Goal: Task Accomplishment & Management: Manage account settings

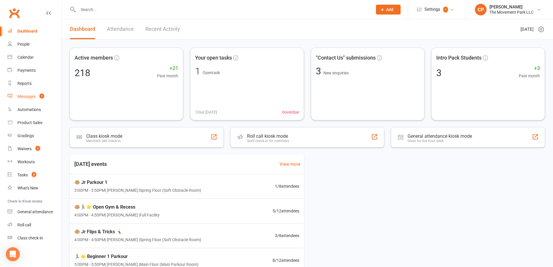
click at [37, 96] on count-badge "2" at bounding box center [41, 96] width 8 height 5
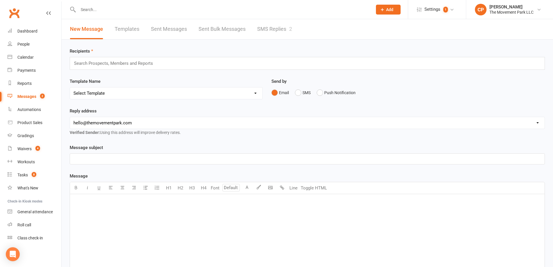
click at [270, 32] on link "SMS Replies 2" at bounding box center [274, 29] width 35 height 20
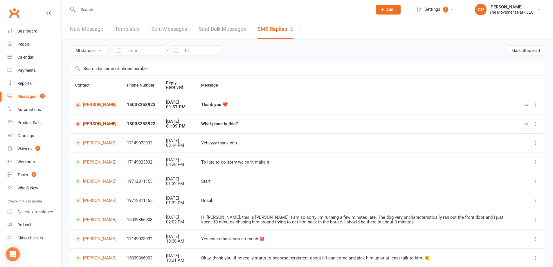
click at [91, 124] on link "Amber Jentink" at bounding box center [95, 124] width 41 height 6
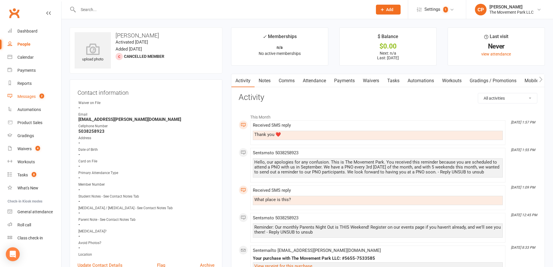
click at [30, 92] on link "Messages 2" at bounding box center [35, 96] width 54 height 13
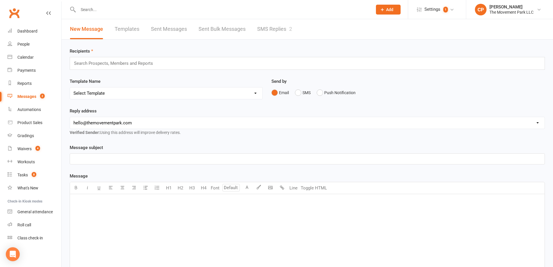
click at [276, 32] on link "SMS Replies 2" at bounding box center [274, 29] width 35 height 20
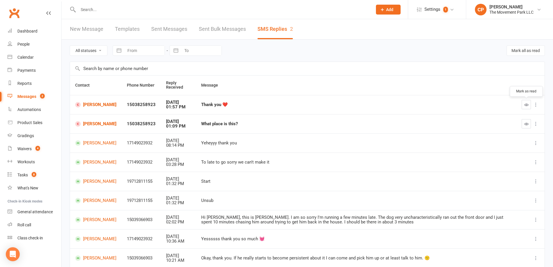
click at [527, 102] on button "button" at bounding box center [526, 104] width 9 height 9
click at [529, 126] on button "button" at bounding box center [526, 123] width 9 height 9
click at [88, 107] on link "Amber Jentink" at bounding box center [95, 105] width 41 height 6
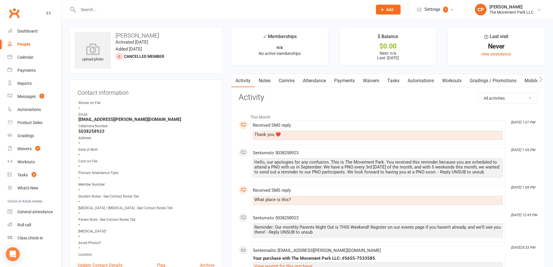
click at [50, 13] on icon at bounding box center [48, 13] width 5 height 5
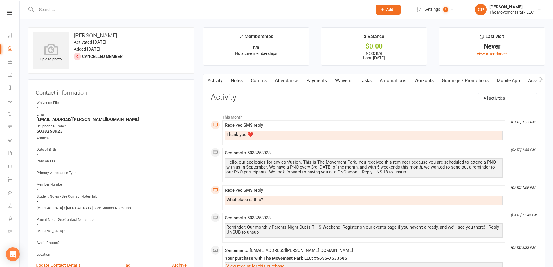
click at [10, 16] on div "Clubworx" at bounding box center [9, 20] width 19 height 19
click at [10, 13] on icon at bounding box center [10, 13] width 6 height 4
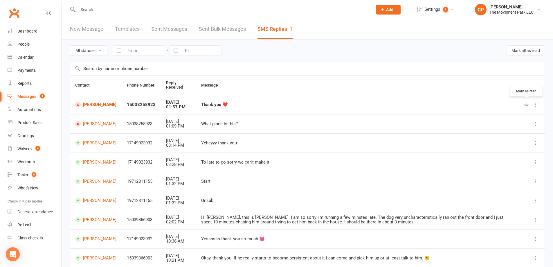
click at [526, 104] on icon "button" at bounding box center [526, 105] width 4 height 4
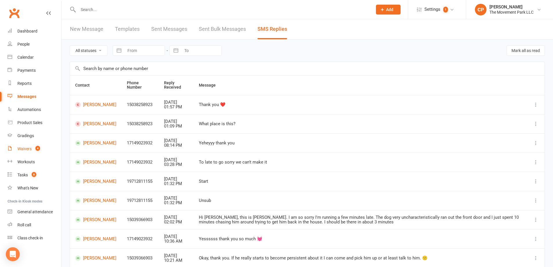
click at [22, 150] on div "Waivers" at bounding box center [24, 148] width 14 height 5
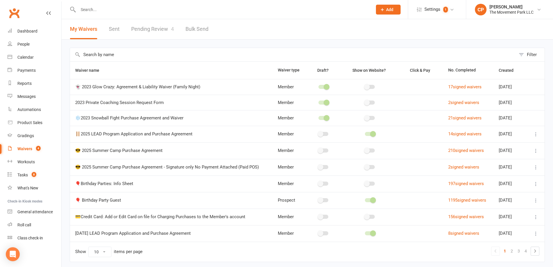
click at [154, 31] on link "Pending Review 4" at bounding box center [152, 29] width 43 height 20
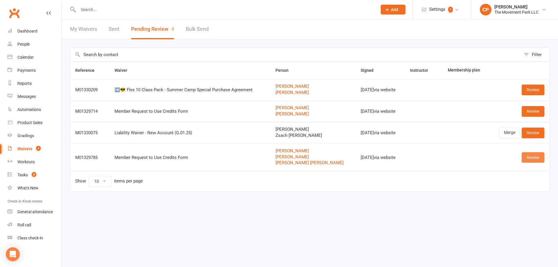
click at [536, 160] on link "Review" at bounding box center [532, 157] width 23 height 10
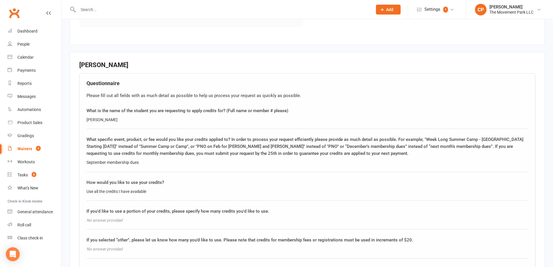
scroll to position [649, 0]
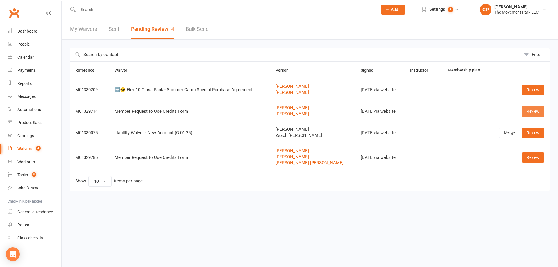
click at [529, 112] on link "Review" at bounding box center [532, 111] width 23 height 10
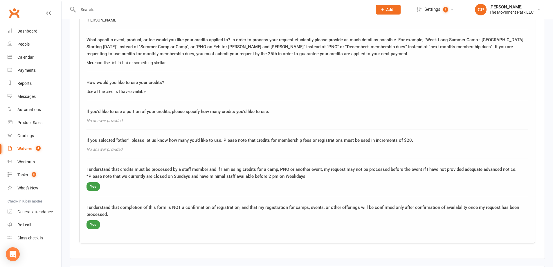
scroll to position [518, 0]
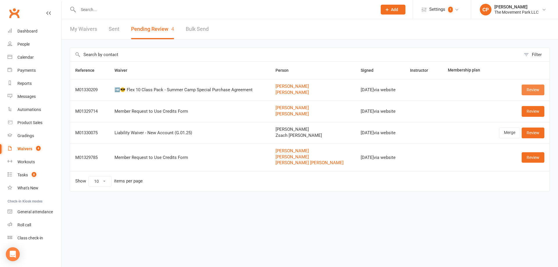
click at [529, 89] on link "Review" at bounding box center [532, 90] width 23 height 10
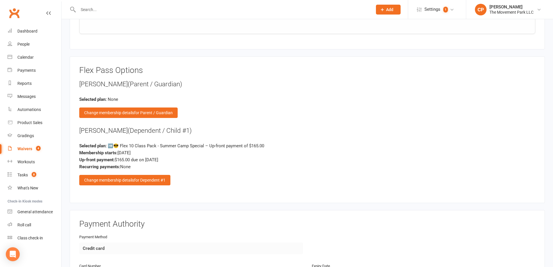
scroll to position [1172, 0]
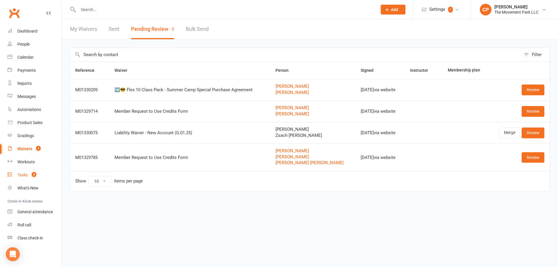
click at [26, 172] on link "Tasks 8" at bounding box center [35, 174] width 54 height 13
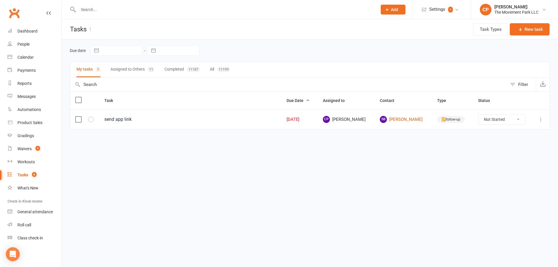
click at [131, 71] on button "Assigned to Others 11" at bounding box center [132, 69] width 44 height 15
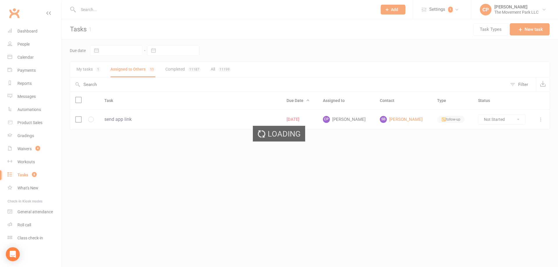
select select "waiting"
select select "started"
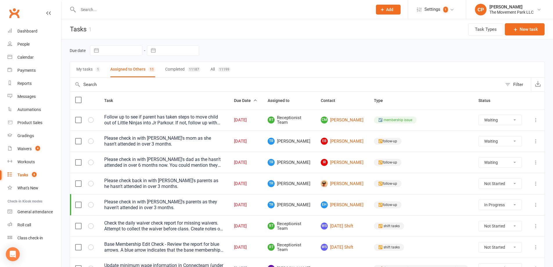
select select "waiting"
select select "started"
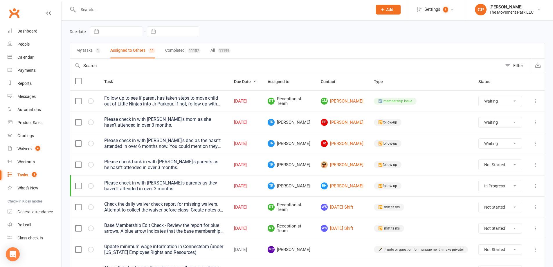
scroll to position [29, 0]
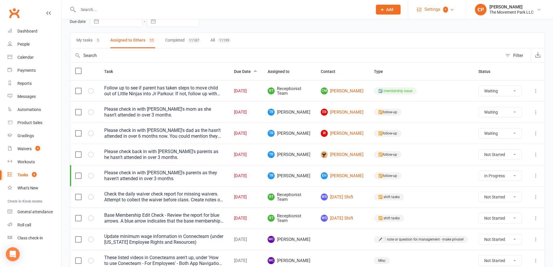
click at [453, 6] on link "Settings 1" at bounding box center [437, 9] width 40 height 13
click at [441, 68] on span "1" at bounding box center [440, 67] width 5 height 6
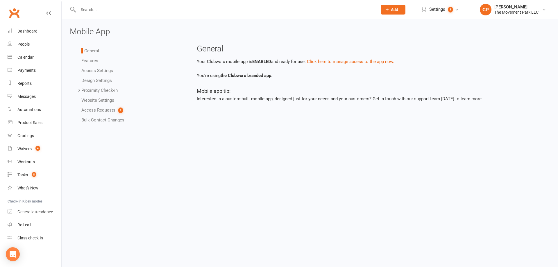
click at [102, 110] on link "Access Requests 1" at bounding box center [102, 109] width 42 height 5
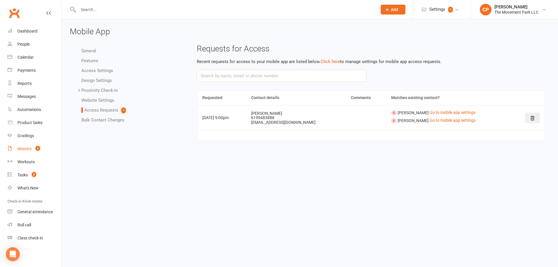
click at [29, 147] on div "Waivers" at bounding box center [24, 148] width 14 height 5
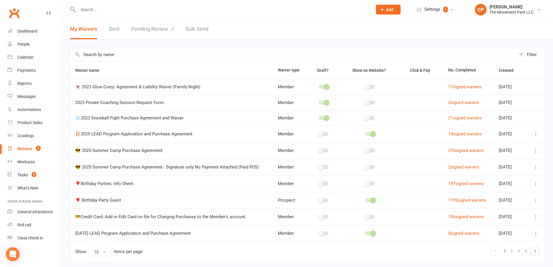
click at [152, 30] on link "Pending Review 4" at bounding box center [152, 29] width 43 height 20
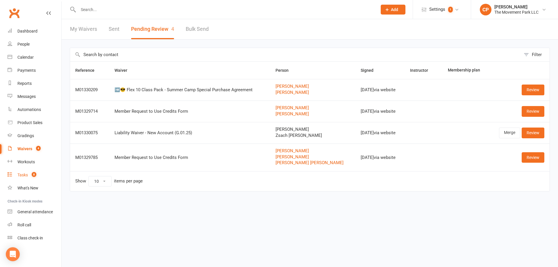
click at [32, 172] on link "Tasks 8" at bounding box center [35, 174] width 54 height 13
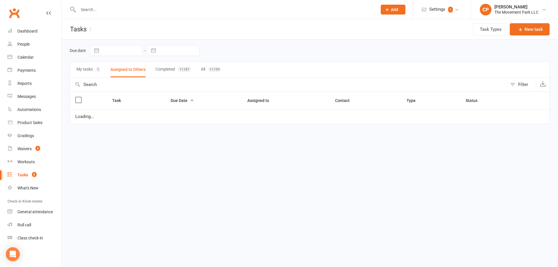
select select "waiting"
select select "started"
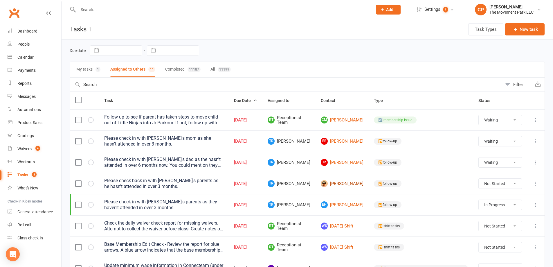
click at [352, 187] on link "Jaxon Thurman" at bounding box center [342, 183] width 43 height 7
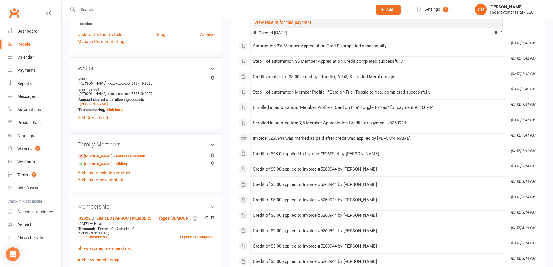
scroll to position [232, 0]
click at [118, 157] on link "Janita Jones - Parent / Guardian" at bounding box center [111, 156] width 67 height 6
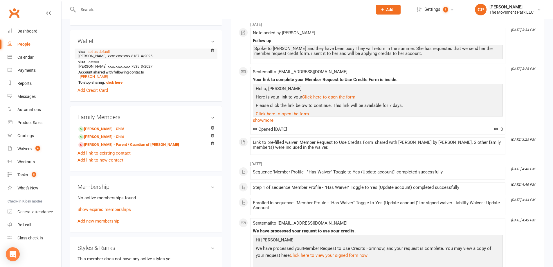
scroll to position [261, 0]
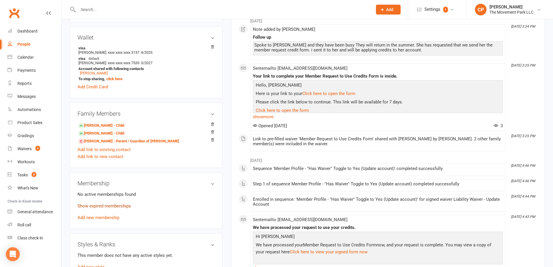
click at [117, 209] on link "Show expired memberships" at bounding box center [104, 205] width 53 height 5
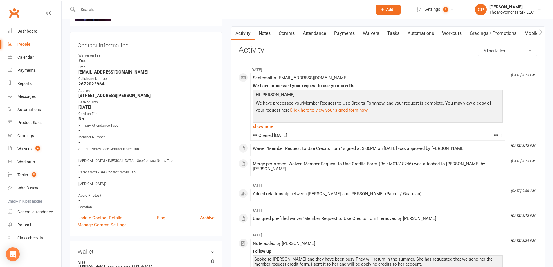
scroll to position [0, 0]
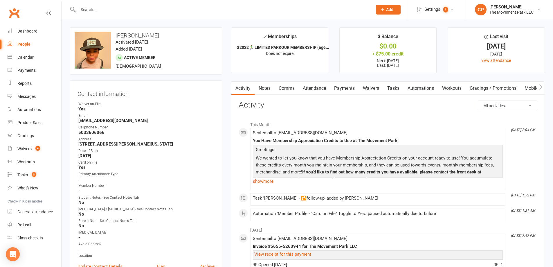
click at [288, 87] on link "Comms" at bounding box center [287, 88] width 24 height 13
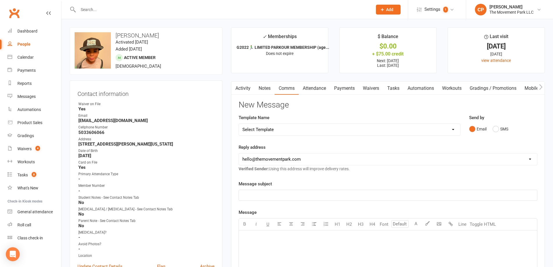
click at [290, 127] on select "Select Template [Email] 📱Trial Class App Request [Email] Initial Response to Co…" at bounding box center [349, 130] width 221 height 12
select select "7"
click at [239, 124] on select "Select Template [Email] 📱Trial Class App Request [Email] Initial Response to Co…" at bounding box center [349, 130] width 221 height 12
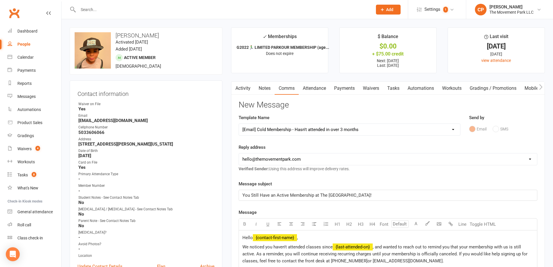
click at [245, 90] on link "Activity" at bounding box center [242, 88] width 23 height 13
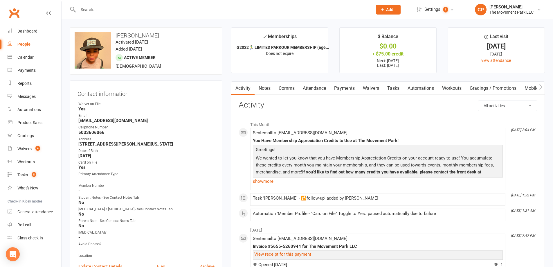
click at [316, 87] on link "Attendance" at bounding box center [314, 88] width 31 height 13
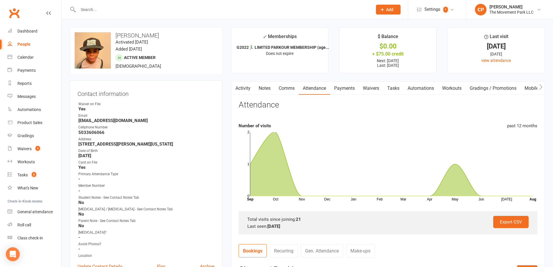
click at [293, 87] on link "Comms" at bounding box center [287, 88] width 24 height 13
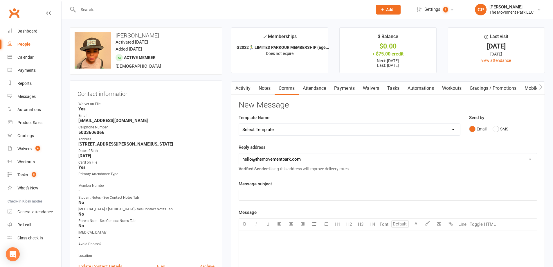
click at [290, 128] on select "Select Template [Email] 📱Trial Class App Request [Email] Initial Response to Co…" at bounding box center [349, 130] width 221 height 12
select select "7"
click at [239, 124] on select "Select Template [Email] 📱Trial Class App Request [Email] Initial Response to Co…" at bounding box center [349, 130] width 221 height 12
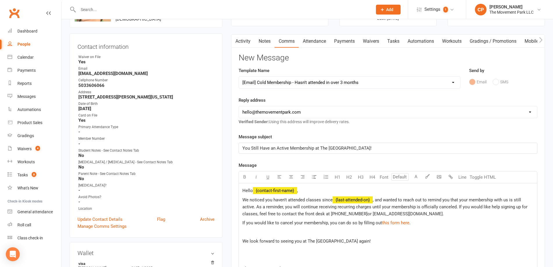
scroll to position [58, 0]
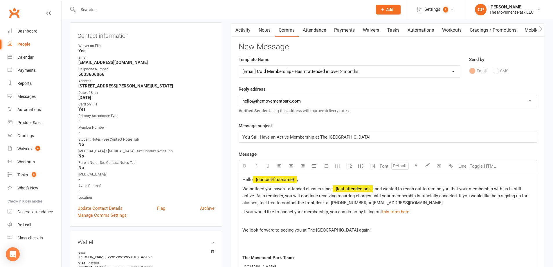
click at [297, 179] on span "﻿ {contact-first-name}" at bounding box center [275, 179] width 44 height 5
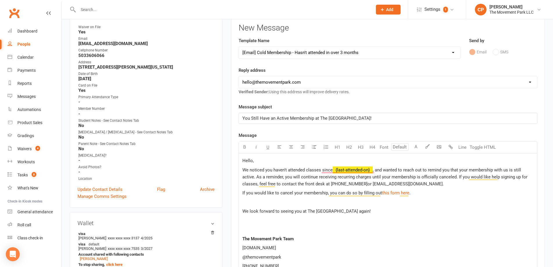
scroll to position [87, 0]
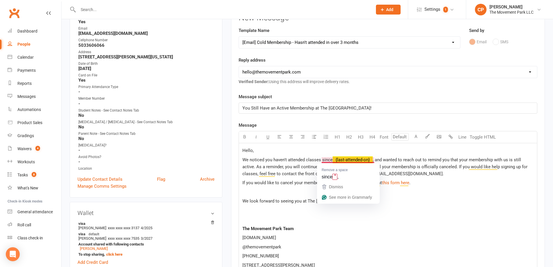
click at [365, 159] on span "﻿ {last-attended-on}" at bounding box center [353, 159] width 40 height 5
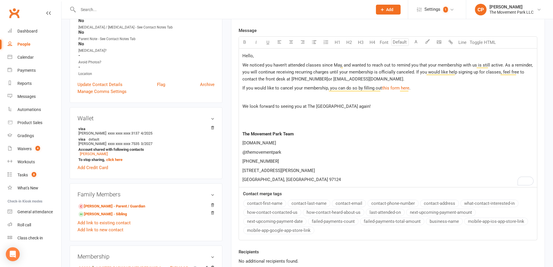
scroll to position [174, 0]
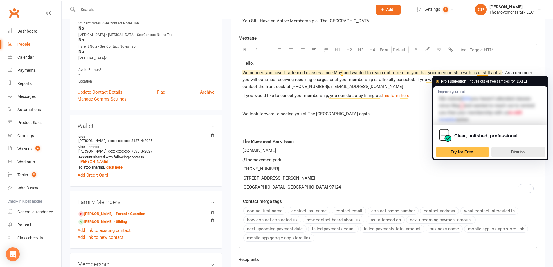
click at [517, 153] on span "Dismiss" at bounding box center [518, 152] width 14 height 5
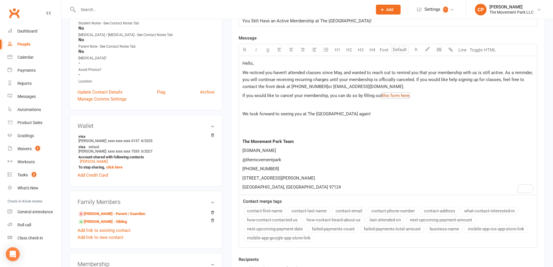
click at [391, 97] on span "this form here" at bounding box center [395, 95] width 27 height 5
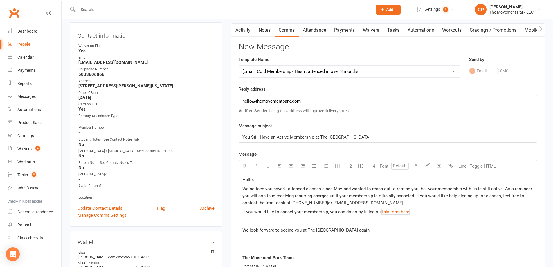
scroll to position [0, 0]
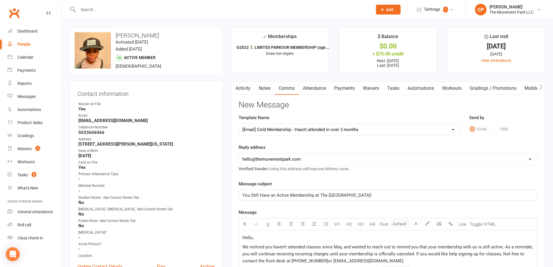
click at [375, 88] on link "Waivers" at bounding box center [371, 88] width 24 height 13
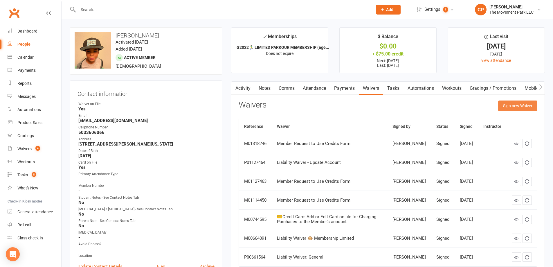
click at [524, 107] on button "Sign new Waiver" at bounding box center [517, 105] width 39 height 10
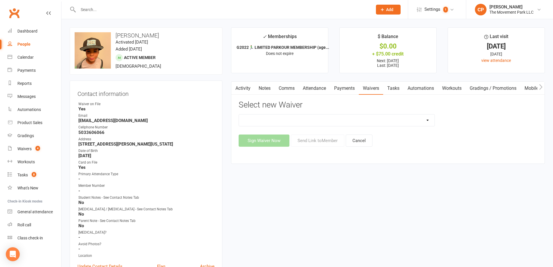
click at [312, 126] on select "🪜2025 LEAD Program Application and Purchase Agreement 😎 2025 Summer Camp Purcha…" at bounding box center [337, 120] width 196 height 12
select select "7612"
click at [239, 114] on select "🪜2025 LEAD Program Application and Purchase Agreement 😎 2025 Summer Camp Purcha…" at bounding box center [337, 120] width 196 height 12
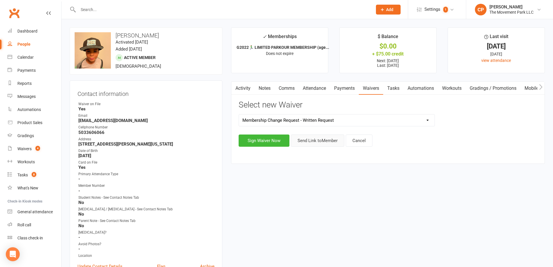
click at [304, 139] on button "Send Link to Member" at bounding box center [317, 140] width 53 height 12
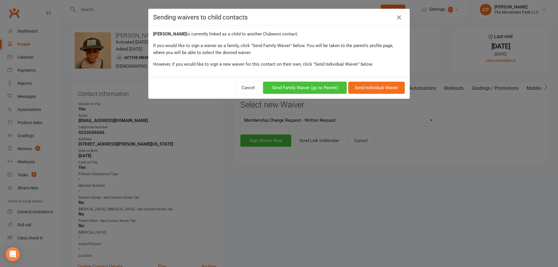
click at [315, 91] on button "Send Family Waiver (go to Parent)" at bounding box center [305, 88] width 84 height 12
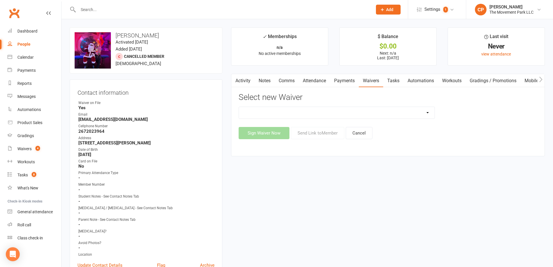
click at [312, 115] on select "🪜2025 LEAD Program Application and Purchase Agreement 😎 2025 Summer Camp Purcha…" at bounding box center [337, 113] width 196 height 12
select select "7612"
click at [239, 107] on select "🪜2025 LEAD Program Application and Purchase Agreement 😎 2025 Summer Camp Purcha…" at bounding box center [337, 113] width 196 height 12
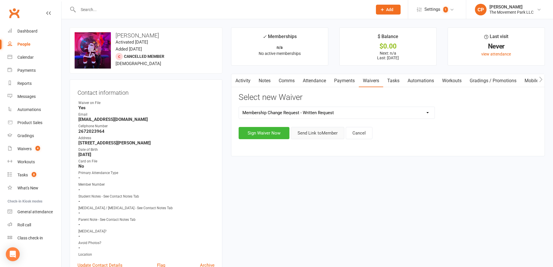
click at [304, 132] on button "Send Link to Member" at bounding box center [317, 133] width 53 height 12
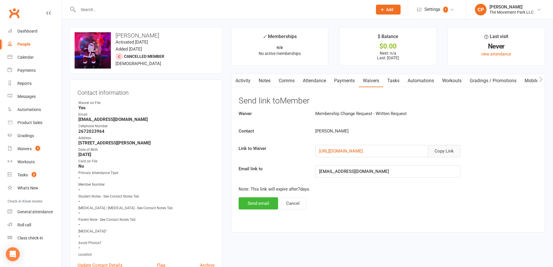
click at [441, 149] on button "Copy Link" at bounding box center [444, 151] width 33 height 12
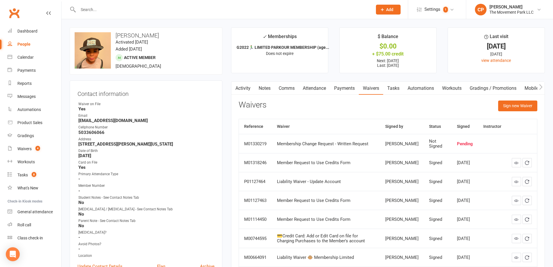
click at [281, 87] on link "Comms" at bounding box center [287, 88] width 24 height 13
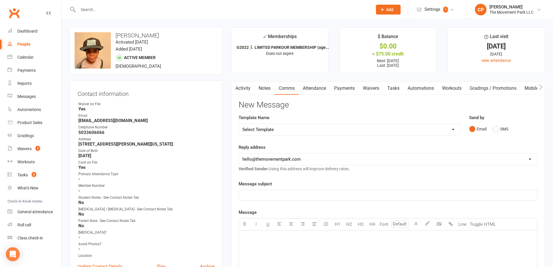
click at [303, 132] on select "Select Template [Email] 📱Trial Class App Request [Email] Initial Response to Co…" at bounding box center [349, 130] width 221 height 12
select select "7"
click at [239, 124] on select "Select Template [Email] 📱Trial Class App Request [Email] Initial Response to Co…" at bounding box center [349, 130] width 221 height 12
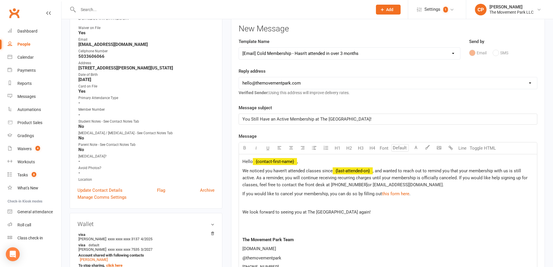
scroll to position [87, 0]
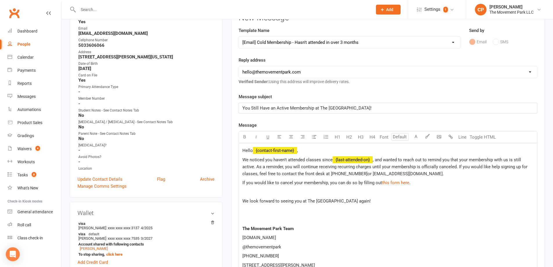
click at [298, 152] on span "," at bounding box center [297, 150] width 1 height 5
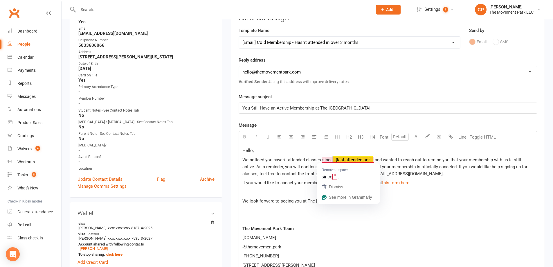
click at [362, 159] on span "﻿ {last-attended-on}" at bounding box center [353, 159] width 40 height 5
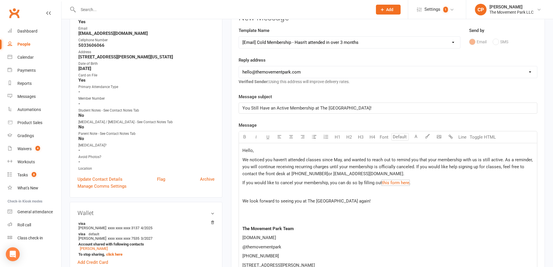
click at [409, 183] on span "." at bounding box center [409, 182] width 1 height 5
drag, startPoint x: 382, startPoint y: 183, endPoint x: 431, endPoint y: 187, distance: 49.2
click at [408, 180] on span "If you would like to cancel your membership, you can do so by filling out this …" at bounding box center [326, 182] width 168 height 5
click at [406, 187] on div "Hello, We noticed you haven't attended classes since May, and wanted to reach o…" at bounding box center [388, 212] width 298 height 139
drag, startPoint x: 381, startPoint y: 184, endPoint x: 407, endPoint y: 182, distance: 26.5
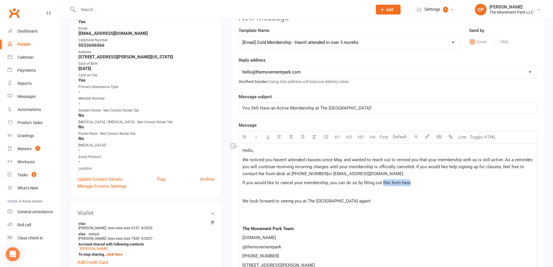
click at [407, 182] on span "If you would like to cancel your membership, you can do so by filling out this …" at bounding box center [326, 182] width 168 height 5
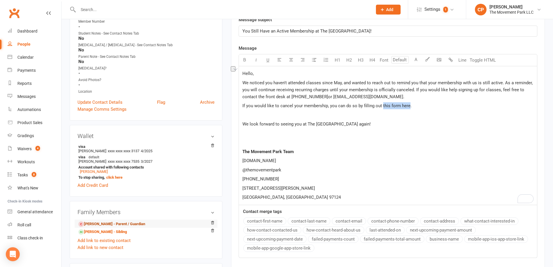
scroll to position [174, 0]
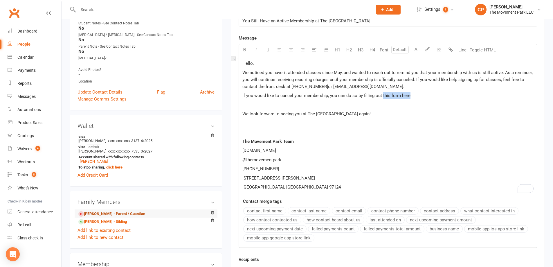
click at [119, 212] on link "Janita Jones - Parent / Guardian" at bounding box center [111, 214] width 67 height 6
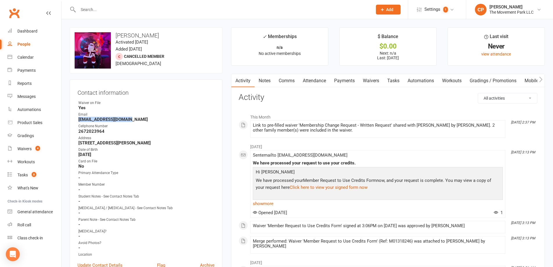
drag, startPoint x: 78, startPoint y: 119, endPoint x: 125, endPoint y: 117, distance: 47.1
click at [125, 117] on strong "runjanitarun@gmail.com" at bounding box center [146, 119] width 136 height 5
copy strong "runjanitarun@gmail.com"
click at [290, 82] on link "Comms" at bounding box center [287, 80] width 24 height 13
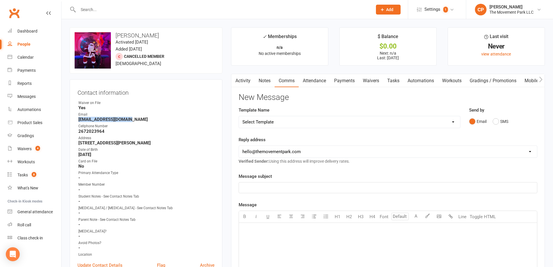
drag, startPoint x: 294, startPoint y: 118, endPoint x: 300, endPoint y: 118, distance: 5.8
click at [295, 118] on select "Select Template [Email] 📱Trial Class App Request [Email] Initial Response to Co…" at bounding box center [349, 122] width 221 height 12
select select "7"
click at [239, 116] on select "Select Template [Email] 📱Trial Class App Request [Email] Initial Response to Co…" at bounding box center [349, 122] width 221 height 12
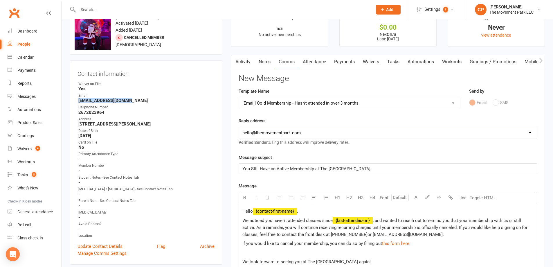
scroll to position [29, 0]
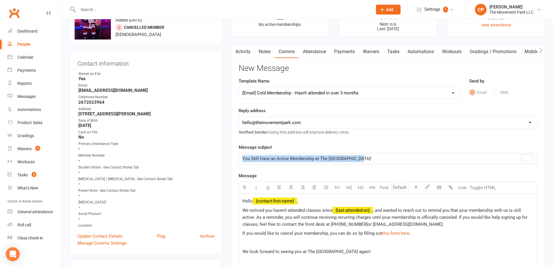
drag, startPoint x: 361, startPoint y: 158, endPoint x: 240, endPoint y: 159, distance: 120.8
click at [240, 159] on div "You Still Have an Active Membership at The Movement Park!" at bounding box center [388, 158] width 298 height 10
copy span "You Still Have an Active Membership at The Movement Park!"
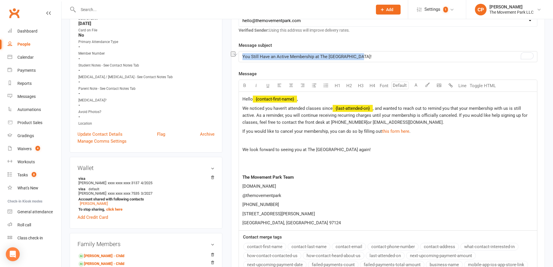
scroll to position [145, 0]
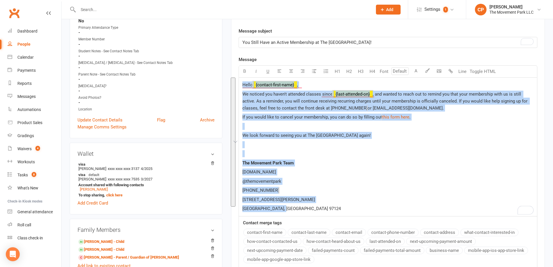
drag, startPoint x: 294, startPoint y: 209, endPoint x: 235, endPoint y: 84, distance: 138.9
click at [235, 84] on div "Activity Notes Comms Attendance Payments Waivers Tasks Automations Workouts Gra…" at bounding box center [388, 126] width 314 height 394
copy div "Hello ﻿ {contact-first-name} , We noticed you haven't attended classes since ﻿ …"
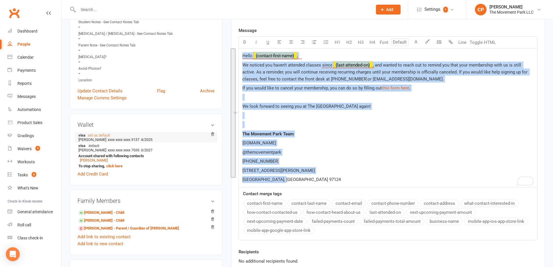
scroll to position [203, 0]
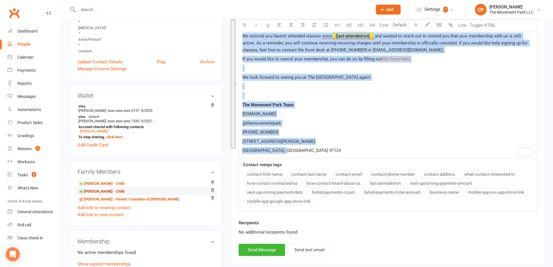
click at [122, 190] on link "Nolan Thurman - Child" at bounding box center [101, 191] width 46 height 6
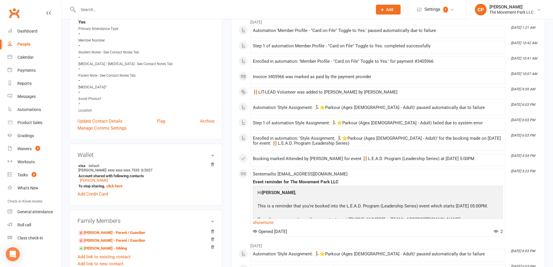
scroll to position [174, 0]
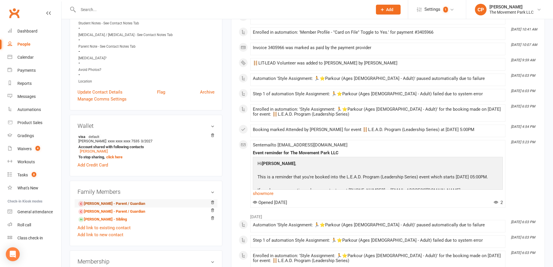
click at [103, 206] on link "Janita Jones - Parent / Guardian" at bounding box center [111, 204] width 67 height 6
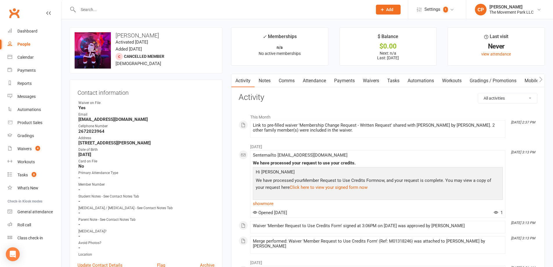
click at [352, 81] on link "Payments" at bounding box center [344, 80] width 29 height 13
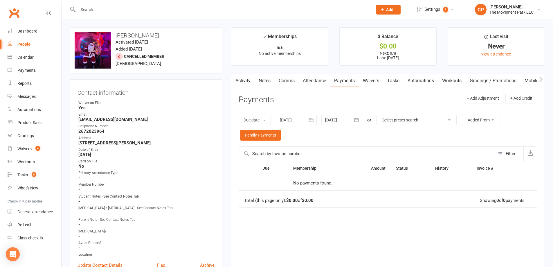
click at [373, 80] on link "Waivers" at bounding box center [371, 80] width 24 height 13
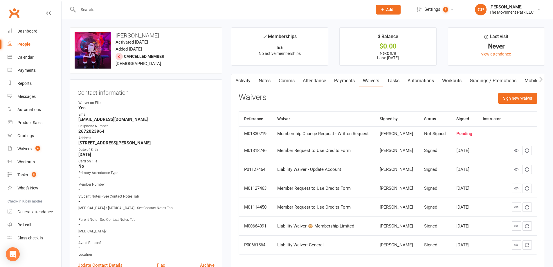
click at [305, 133] on div "Membership Change Request - Written Request" at bounding box center [323, 133] width 92 height 5
click at [517, 102] on button "Sign new Waiver" at bounding box center [517, 98] width 39 height 10
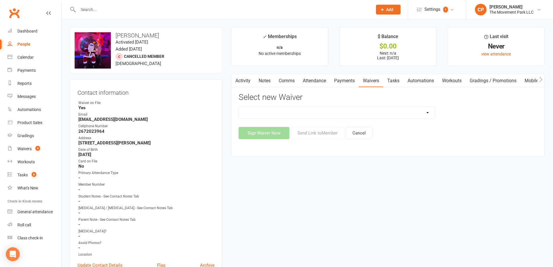
click at [304, 110] on select "🪜2025 LEAD Program Application and Purchase Agreement 😎 2025 Summer Camp Purcha…" at bounding box center [337, 113] width 196 height 12
select select "7612"
click at [239, 107] on select "🪜2025 LEAD Program Application and Purchase Agreement 😎 2025 Summer Camp Purcha…" at bounding box center [337, 113] width 196 height 12
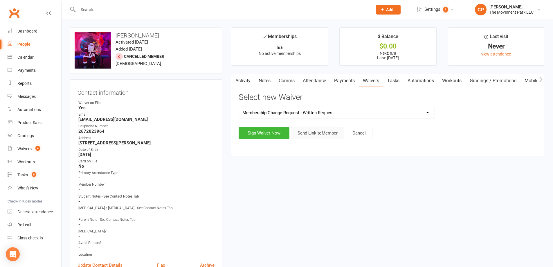
click at [303, 133] on button "Send Link to Member" at bounding box center [317, 133] width 53 height 12
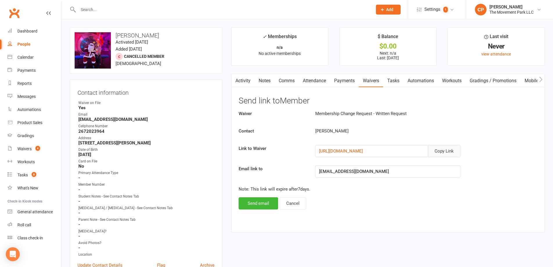
click at [447, 149] on button "Copy Link" at bounding box center [444, 151] width 33 height 12
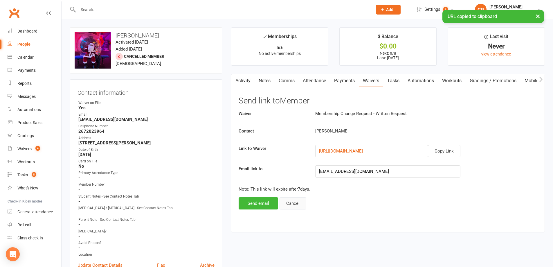
click at [291, 202] on button "Cancel" at bounding box center [293, 203] width 27 height 12
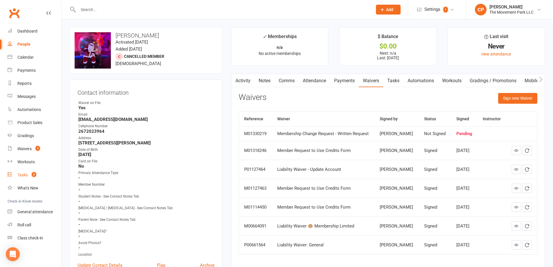
click at [32, 173] on span "8" at bounding box center [34, 174] width 5 height 5
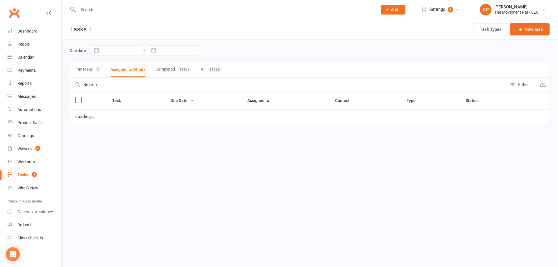
select select "waiting"
select select "started"
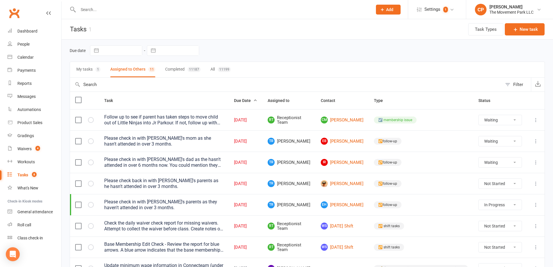
click at [499, 187] on select "Not Started In Progress Waiting Complete" at bounding box center [500, 184] width 43 height 10
click at [479, 179] on select "Not Started In Progress Waiting Complete" at bounding box center [500, 184] width 43 height 10
select select "unstarted"
select select "waiting"
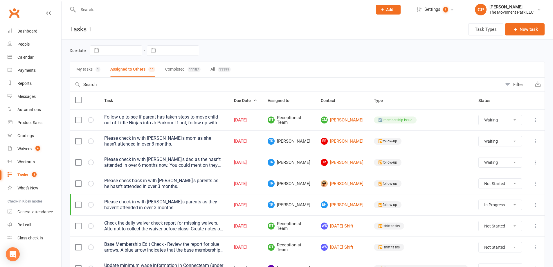
select select "waiting"
select select "started"
select select "waiting"
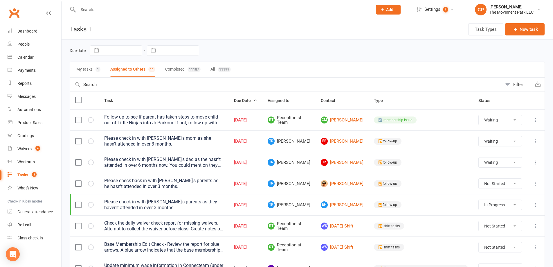
select select "waiting"
select select "started"
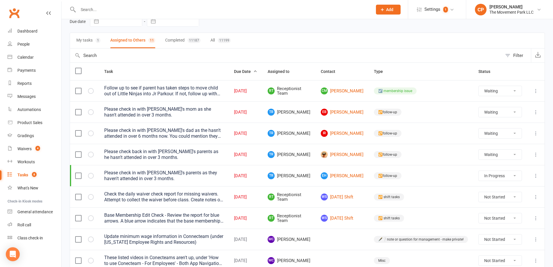
click at [80, 195] on label at bounding box center [78, 197] width 6 height 6
click at [80, 194] on input "checkbox" at bounding box center [78, 194] width 6 height 0
select select "waiting"
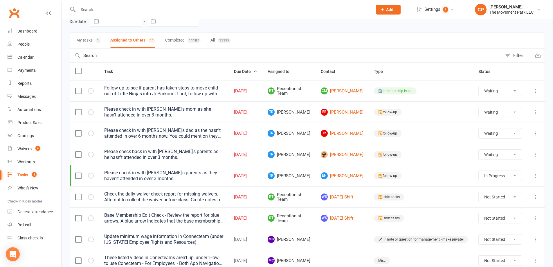
select select "waiting"
select select "started"
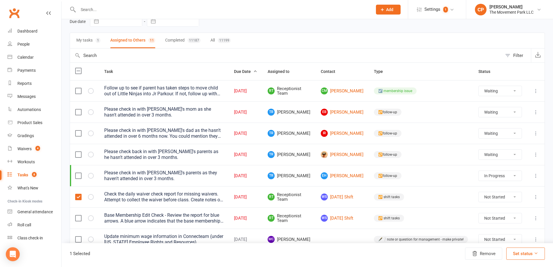
click at [77, 218] on label at bounding box center [78, 218] width 6 height 6
click at [77, 215] on input "checkbox" at bounding box center [78, 215] width 6 height 0
select select "waiting"
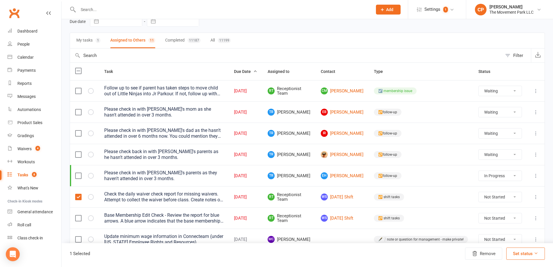
select select "waiting"
select select "started"
drag, startPoint x: 77, startPoint y: 218, endPoint x: 79, endPoint y: 213, distance: 5.2
click at [78, 218] on label at bounding box center [78, 218] width 6 height 6
click at [78, 215] on input "checkbox" at bounding box center [78, 215] width 6 height 0
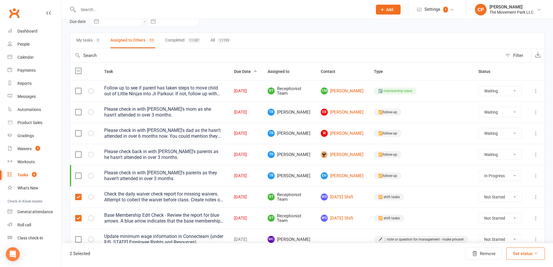
select select "waiting"
select select "started"
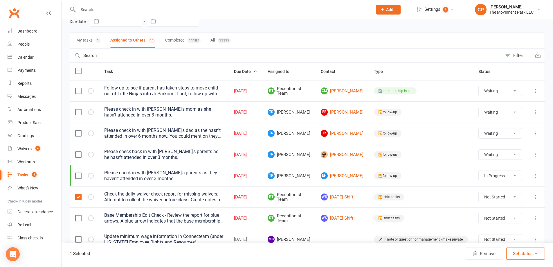
click at [78, 197] on label at bounding box center [78, 197] width 6 height 6
click at [78, 194] on input "checkbox" at bounding box center [78, 194] width 6 height 0
select select "waiting"
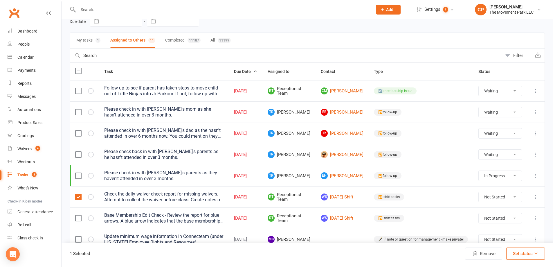
select select "waiting"
select select "started"
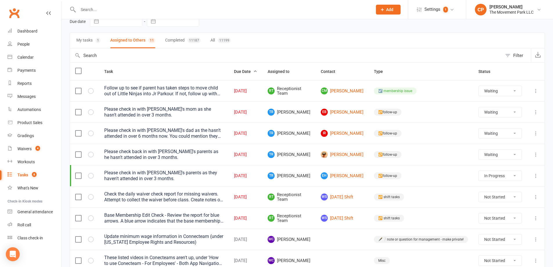
click at [209, 136] on div "Please check in with Isaiah's dad as the hasn't attended in over 6 months now. …" at bounding box center [163, 133] width 119 height 12
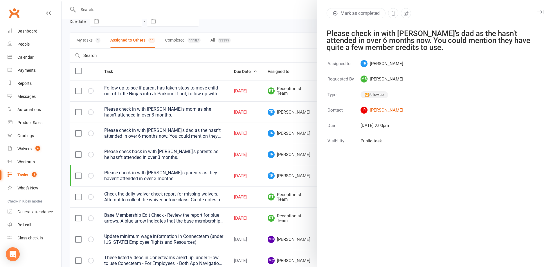
click at [229, 70] on div at bounding box center [308, 133] width 492 height 267
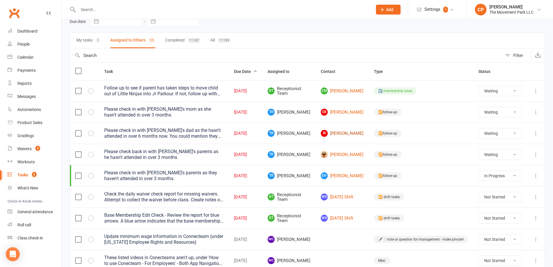
click at [351, 134] on link "IR Isaiah Rivera" at bounding box center [342, 133] width 43 height 7
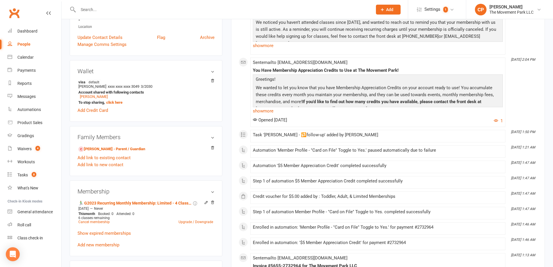
scroll to position [232, 0]
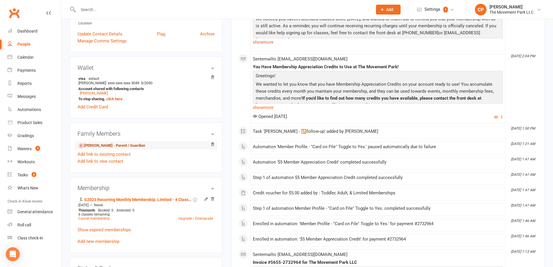
click at [138, 145] on link "Derek Rivera - Parent / Guardian" at bounding box center [111, 146] width 67 height 6
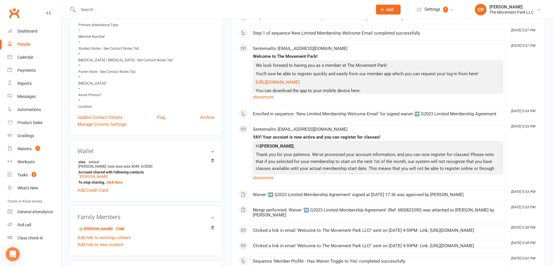
scroll to position [174, 0]
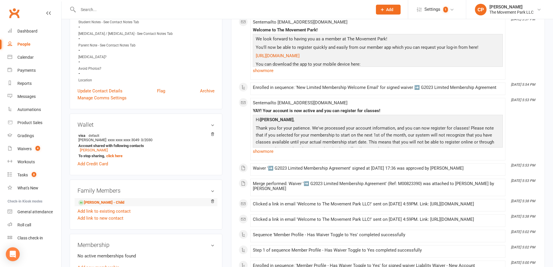
click at [120, 201] on li "Isaiah Rivera - Child" at bounding box center [146, 202] width 137 height 8
click at [117, 202] on link "Isaiah Rivera - Child" at bounding box center [101, 203] width 46 height 6
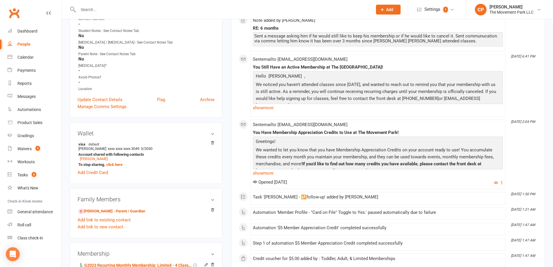
scroll to position [203, 0]
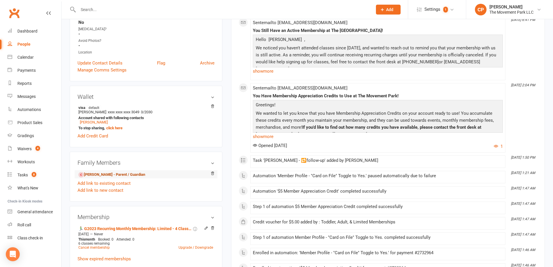
click at [125, 177] on link "Derek Rivera - Parent / Guardian" at bounding box center [111, 175] width 67 height 6
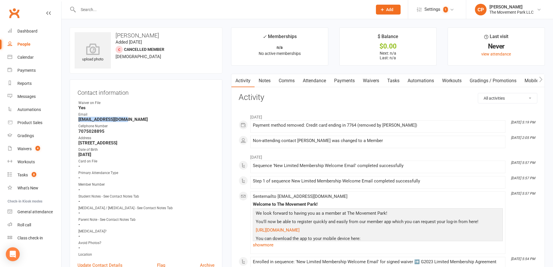
drag, startPoint x: 123, startPoint y: 119, endPoint x: 78, endPoint y: 120, distance: 45.0
click at [78, 120] on li "Email d_rivera44@yahoo.com" at bounding box center [146, 117] width 137 height 10
copy strong "d_rivera44@yahoo.com"
click at [284, 78] on link "Comms" at bounding box center [287, 80] width 24 height 13
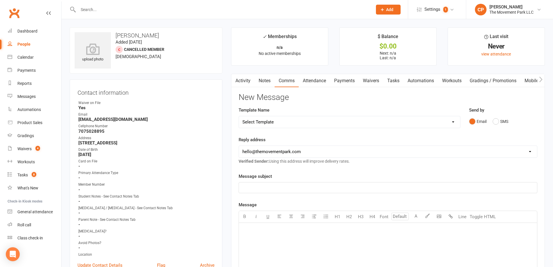
click at [290, 123] on select "Select Template [Email] 📱Trial Class App Request [Email] Initial Response to Co…" at bounding box center [349, 122] width 221 height 12
select select "7"
click at [239, 116] on select "Select Template [Email] 📱Trial Class App Request [Email] Initial Response to Co…" at bounding box center [349, 122] width 221 height 12
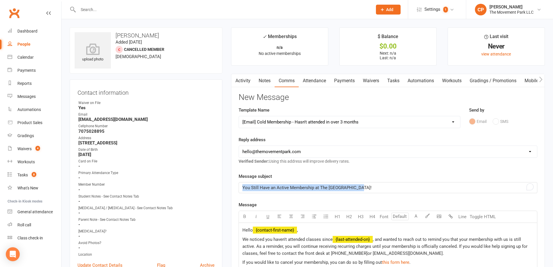
drag, startPoint x: 364, startPoint y: 188, endPoint x: 235, endPoint y: 190, distance: 129.2
click at [235, 190] on div "Activity Notes Comms Attendance Payments Waivers Tasks Automations Workouts Gra…" at bounding box center [388, 271] width 314 height 394
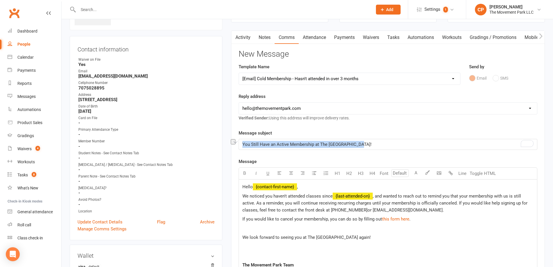
scroll to position [116, 0]
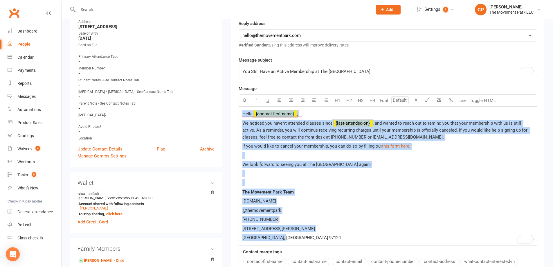
drag, startPoint x: 287, startPoint y: 239, endPoint x: 242, endPoint y: 111, distance: 135.7
click at [242, 111] on div "Hello ﻿ {contact-first-name} , We noticed you haven't attended classes since ﻿ …" at bounding box center [388, 176] width 298 height 139
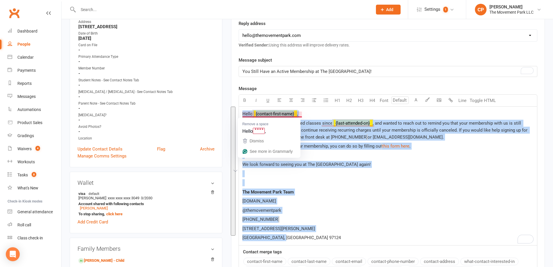
copy div "Hello ﻿ {contact-first-name} , We noticed you haven't attended classes since ﻿ …"
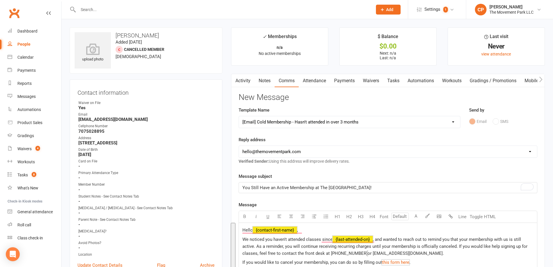
select select "7"
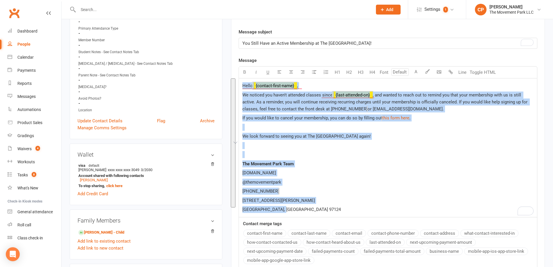
scroll to position [145, 0]
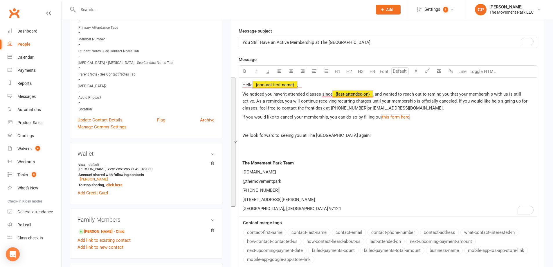
click at [317, 51] on div "Message subject You Still Have an Active Membership at The Movement Park! Messa…" at bounding box center [388, 149] width 299 height 242
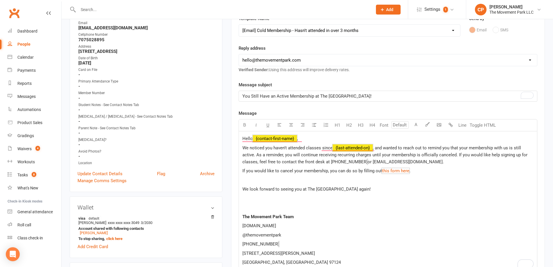
scroll to position [29, 0]
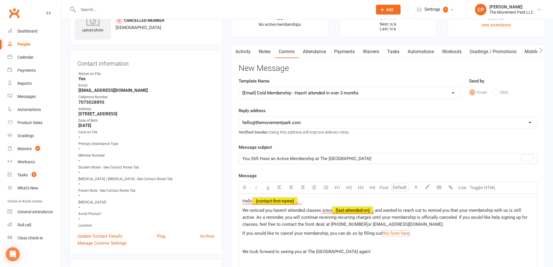
click at [372, 49] on link "Waivers" at bounding box center [371, 51] width 24 height 13
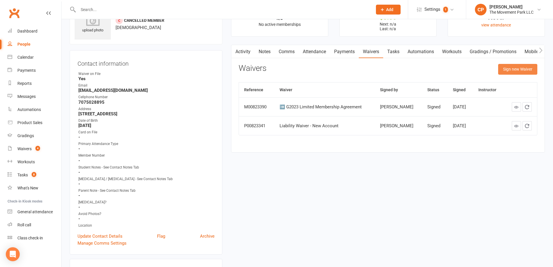
click at [502, 70] on button "Sign new Waiver" at bounding box center [517, 69] width 39 height 10
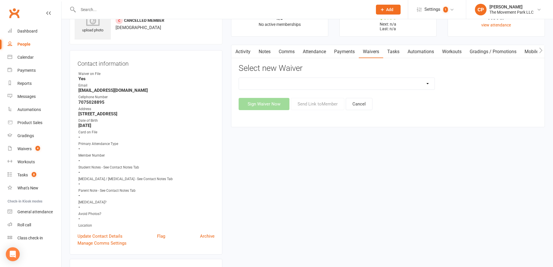
click at [393, 85] on select "🪜2025 LEAD Program Application and Purchase Agreement 😎 2025 Summer Camp Purcha…" at bounding box center [337, 84] width 196 height 12
select select "7612"
click at [239, 78] on select "🪜2025 LEAD Program Application and Purchase Agreement 😎 2025 Summer Camp Purcha…" at bounding box center [337, 84] width 196 height 12
click at [308, 100] on button "Send Link to Member" at bounding box center [317, 104] width 53 height 12
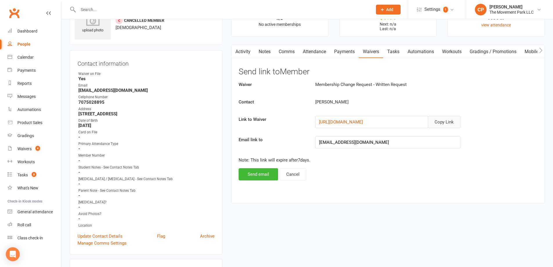
click at [439, 121] on button "Copy Link" at bounding box center [444, 122] width 33 height 12
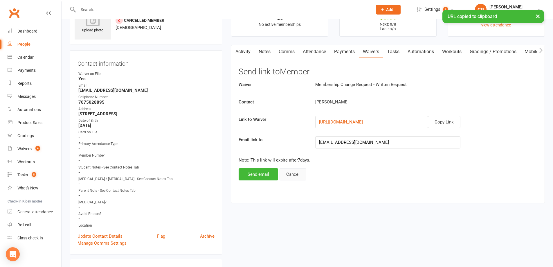
click at [296, 175] on button "Cancel" at bounding box center [293, 174] width 27 height 12
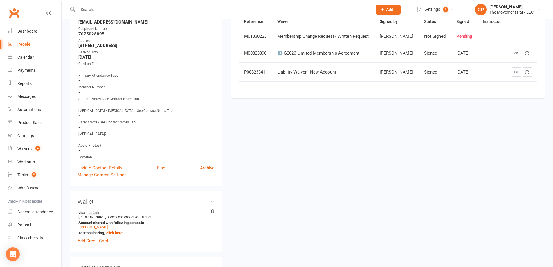
scroll to position [87, 0]
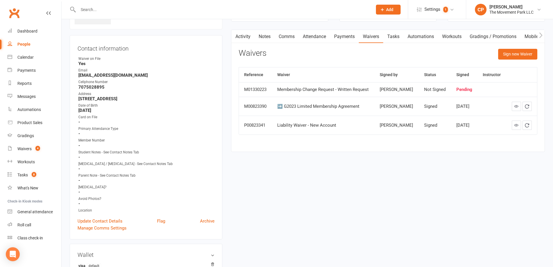
scroll to position [0, 0]
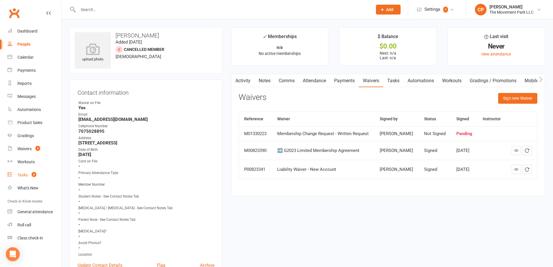
click at [27, 174] on div "Tasks" at bounding box center [22, 175] width 10 height 5
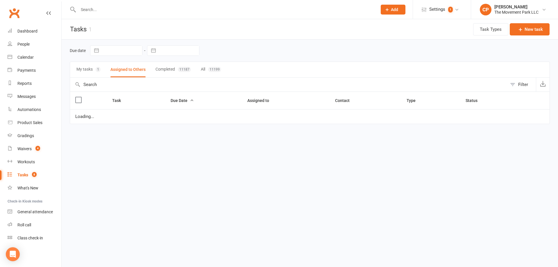
select select "waiting"
select select "started"
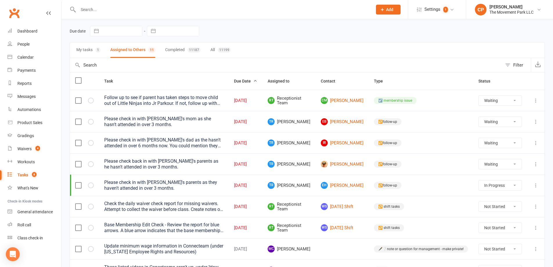
scroll to position [29, 0]
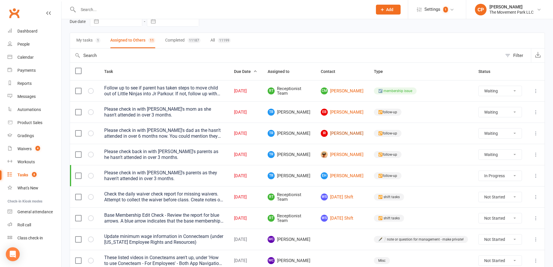
click at [348, 136] on link "IR Isaiah Rivera" at bounding box center [342, 133] width 43 height 7
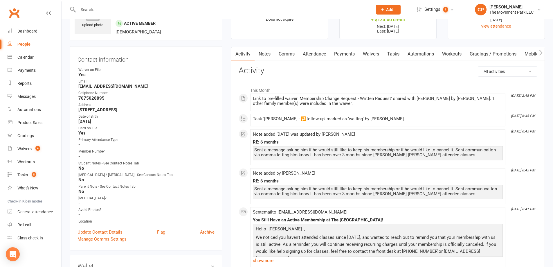
scroll to position [29, 0]
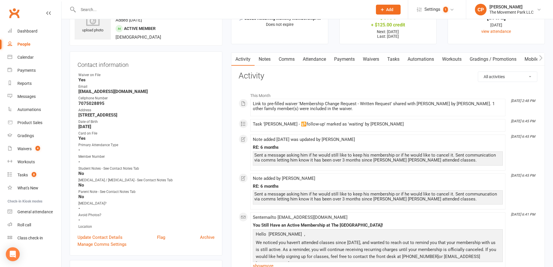
click at [268, 59] on link "Notes" at bounding box center [265, 59] width 20 height 13
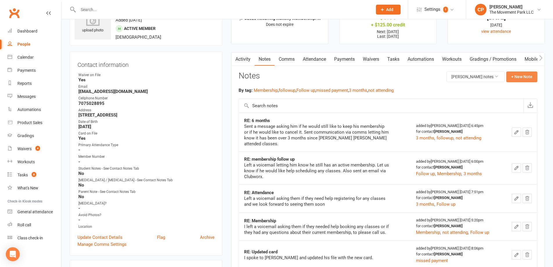
click at [515, 80] on button "+ New Note" at bounding box center [521, 76] width 31 height 10
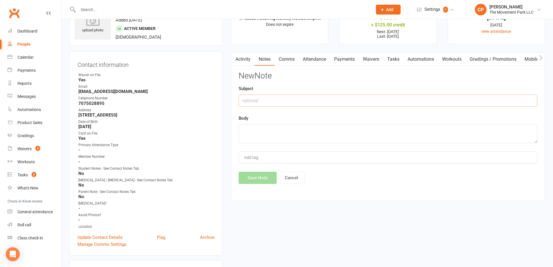
click at [288, 104] on input "text" at bounding box center [388, 100] width 299 height 12
click at [263, 63] on link "Notes" at bounding box center [265, 59] width 20 height 13
click at [302, 176] on button "Cancel" at bounding box center [291, 178] width 27 height 12
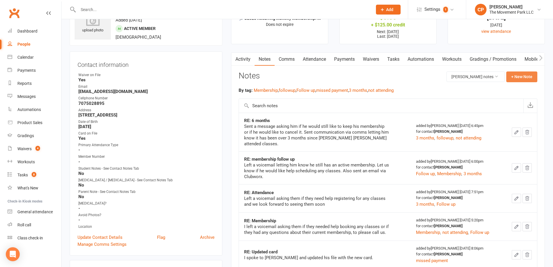
click at [514, 80] on button "+ New Note" at bounding box center [521, 76] width 31 height 10
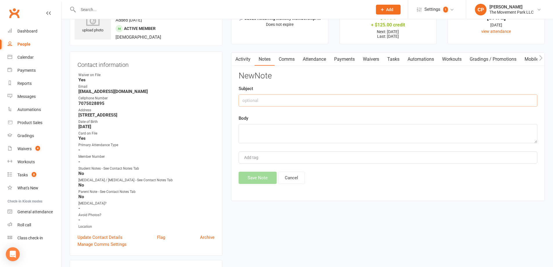
click at [288, 100] on input "text" at bounding box center [388, 100] width 299 height 12
type input "RE: 6 months"
click at [282, 126] on textarea at bounding box center [388, 133] width 299 height 19
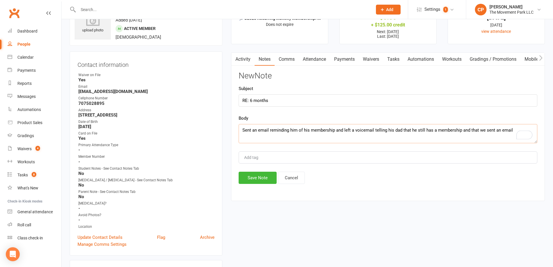
type textarea "Sent an email reminding him of his membership and left a voicemail telling his …"
click at [267, 158] on div "Add tag" at bounding box center [388, 157] width 299 height 12
type input "6"
type input "m"
type input "reminder"
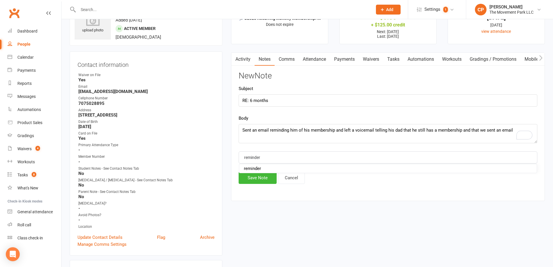
click at [255, 167] on span "reminder" at bounding box center [252, 168] width 17 height 5
type input "membership"
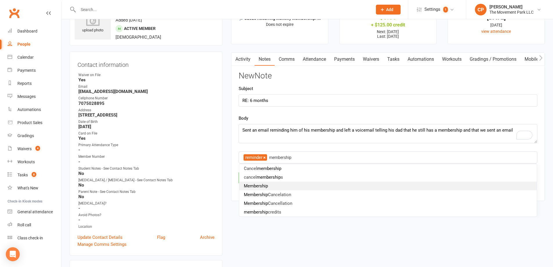
click at [286, 183] on li "Membership" at bounding box center [388, 186] width 298 height 9
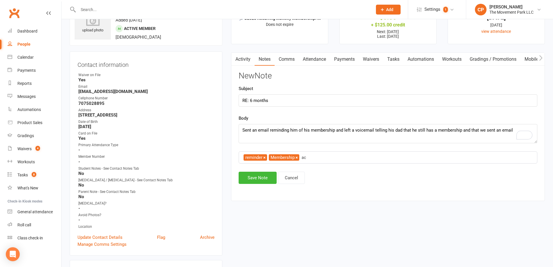
type input "a"
click at [252, 182] on button "Save Note" at bounding box center [258, 178] width 38 height 12
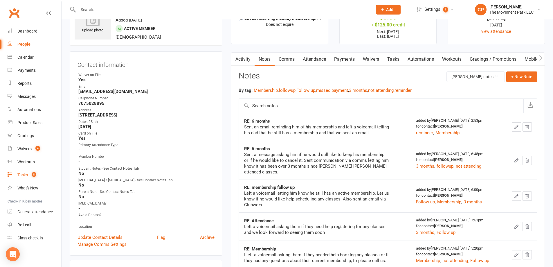
click at [14, 172] on link "Tasks 8" at bounding box center [35, 174] width 54 height 13
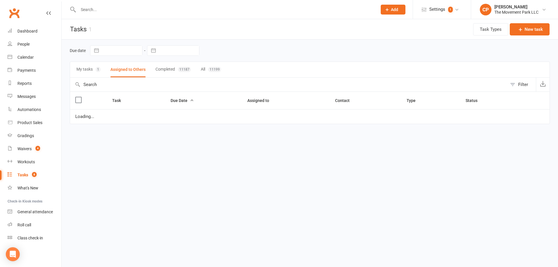
select select "waiting"
select select "started"
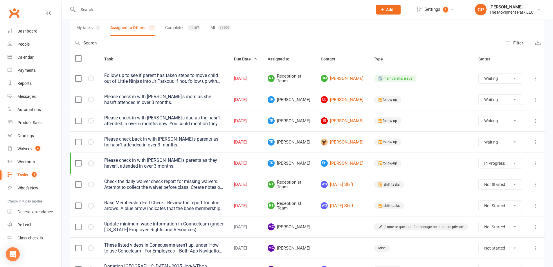
scroll to position [58, 0]
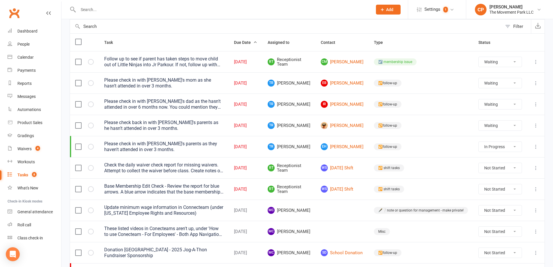
click at [160, 64] on div "Follow up to see if parent has taken steps to move child out of Little Ninjas i…" at bounding box center [163, 62] width 119 height 12
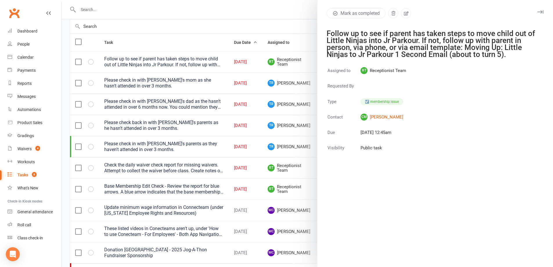
click at [265, 28] on div at bounding box center [308, 133] width 492 height 267
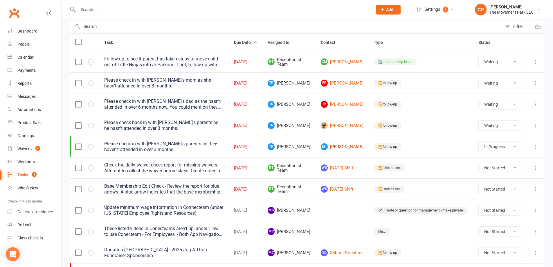
click at [352, 148] on link "EH Eve Hebert" at bounding box center [342, 146] width 43 height 7
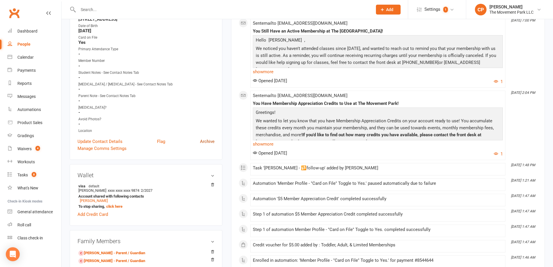
scroll to position [116, 0]
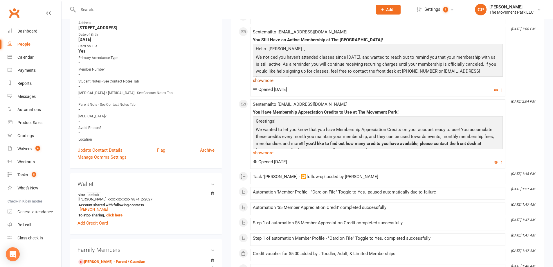
click at [267, 82] on link "show more" at bounding box center [378, 80] width 250 height 8
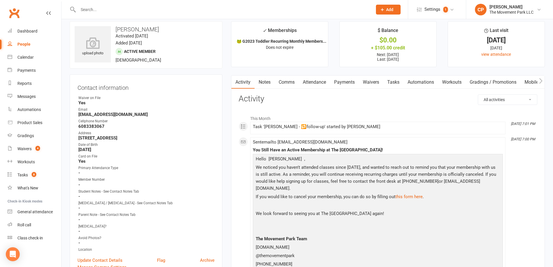
scroll to position [0, 0]
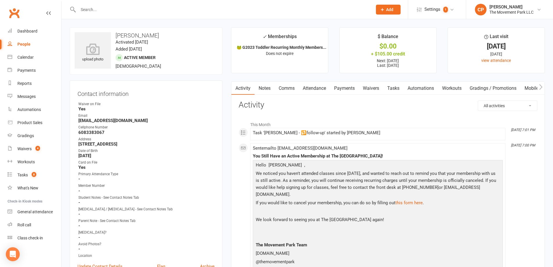
click at [292, 89] on link "Comms" at bounding box center [287, 88] width 24 height 13
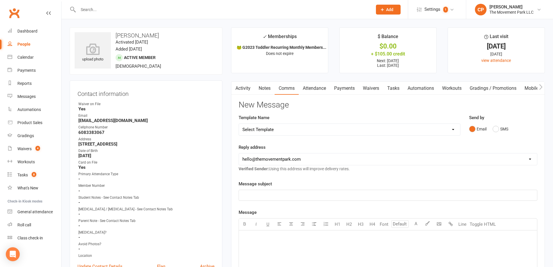
click at [307, 131] on select "Select Template [Email] 📱Trial Class App Request [Email] Initial Response to Co…" at bounding box center [349, 130] width 221 height 12
select select "7"
click at [239, 124] on select "Select Template [Email] 📱Trial Class App Request [Email] Initial Response to Co…" at bounding box center [349, 130] width 221 height 12
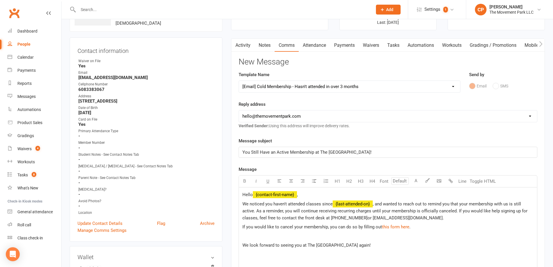
scroll to position [58, 0]
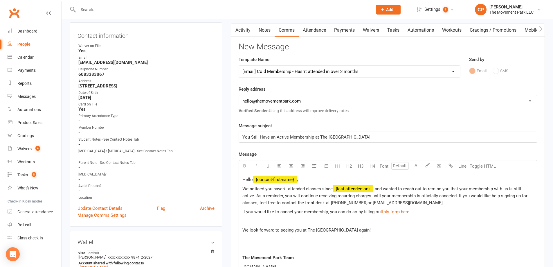
click at [298, 179] on span "," at bounding box center [297, 179] width 1 height 5
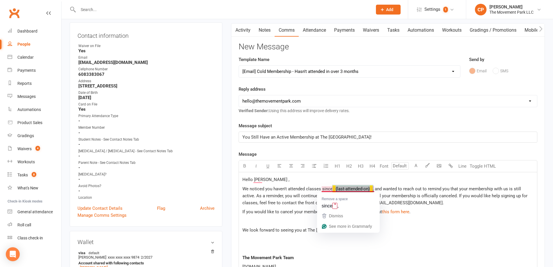
drag, startPoint x: 374, startPoint y: 189, endPoint x: 340, endPoint y: 185, distance: 34.8
click at [340, 185] on div "Hello Eve , We noticed you haven't attended classes since ﻿ {last-attended-on} …" at bounding box center [388, 241] width 298 height 139
drag, startPoint x: 333, startPoint y: 189, endPoint x: 365, endPoint y: 188, distance: 32.0
click at [365, 188] on span "﻿ {last-attended-on}" at bounding box center [353, 188] width 40 height 5
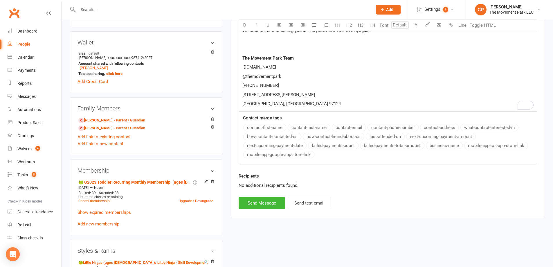
scroll to position [261, 0]
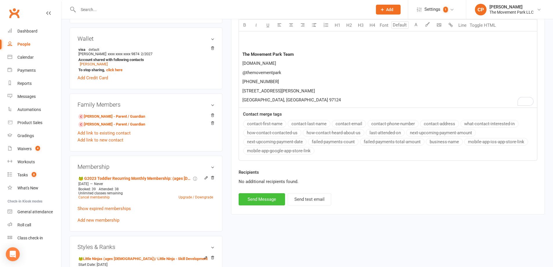
click at [256, 195] on button "Send Message" at bounding box center [262, 199] width 46 height 12
select select
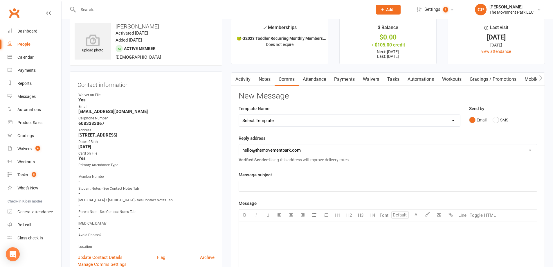
scroll to position [0, 0]
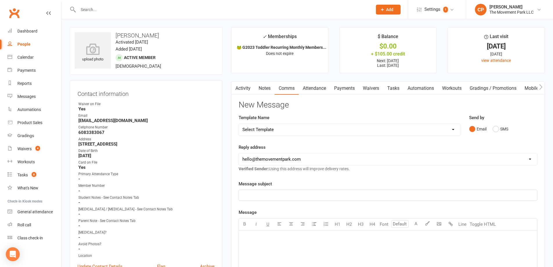
click at [272, 89] on link "Notes" at bounding box center [265, 88] width 20 height 13
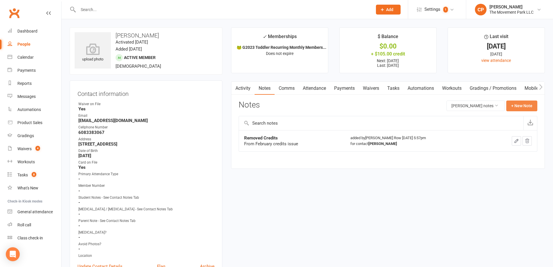
click at [527, 105] on button "+ New Note" at bounding box center [521, 105] width 31 height 10
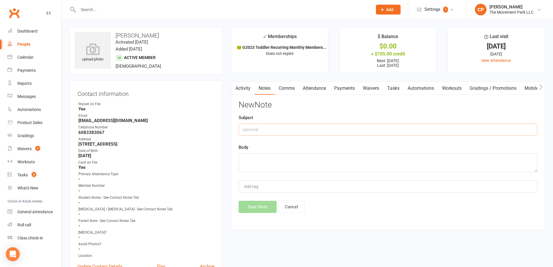
click at [307, 130] on input "text" at bounding box center [388, 129] width 299 height 12
type input "RE: 3 months"
click at [300, 159] on textarea "To enrich screen reader interactions, please activate Accessibility in Grammarl…" at bounding box center [388, 162] width 299 height 19
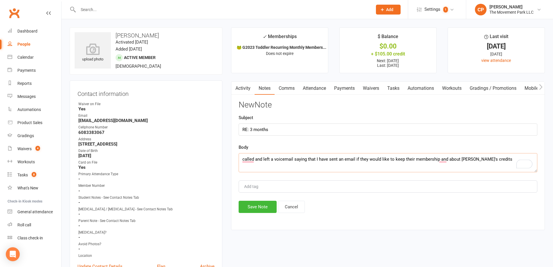
type textarea "called and left a voicemail saying that I have sent an email if they would like…"
click at [283, 186] on div "Add tag" at bounding box center [388, 186] width 299 height 12
type input "3"
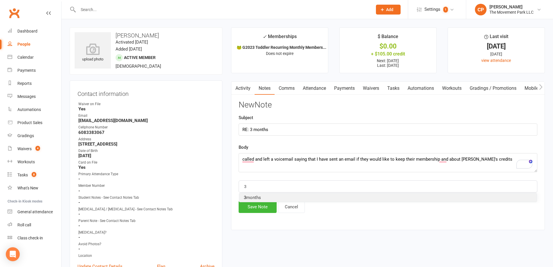
click at [270, 198] on li "3 months" at bounding box center [388, 197] width 298 height 9
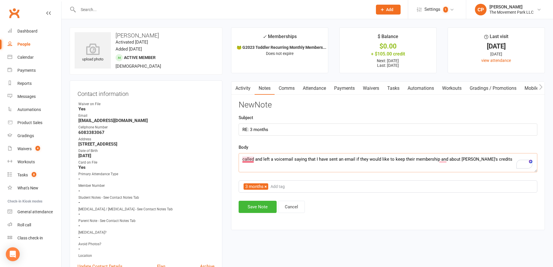
click at [247, 160] on textarea "called and left a voicemail saying that I have sent an email if they would like…" at bounding box center [388, 162] width 299 height 19
type textarea "Called and left a voicemail saying that I have sent an email if they would like…"
click at [288, 186] on input "Add tag" at bounding box center [280, 186] width 20 height 7
type input "follow"
drag, startPoint x: 271, startPoint y: 195, endPoint x: 274, endPoint y: 196, distance: 3.1
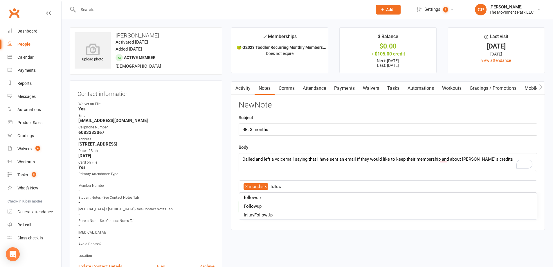
click at [271, 196] on li "follow up" at bounding box center [388, 197] width 298 height 9
type input "member"
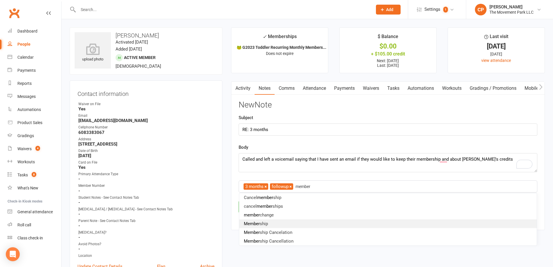
click at [284, 220] on li "Member ship" at bounding box center [388, 223] width 298 height 9
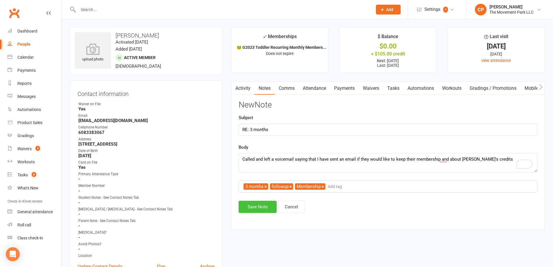
click at [255, 206] on button "Save Note" at bounding box center [258, 207] width 38 height 12
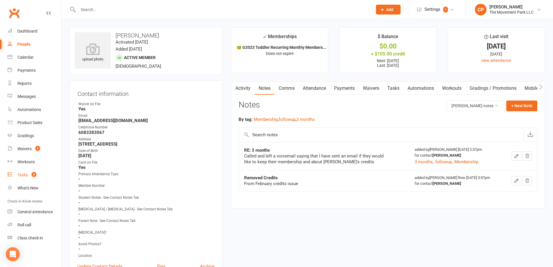
click at [22, 178] on link "Tasks 8" at bounding box center [35, 174] width 54 height 13
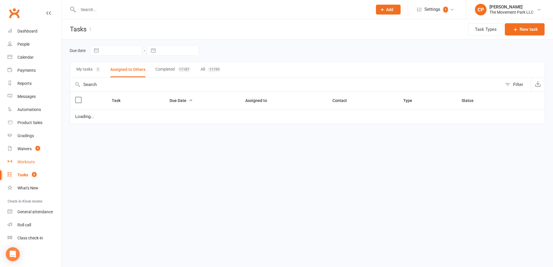
select select "waiting"
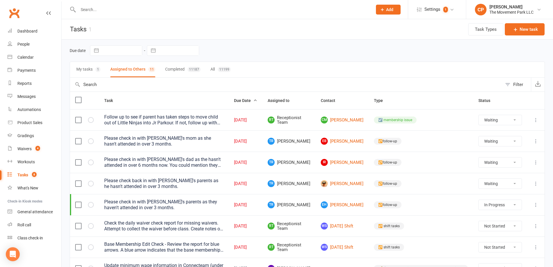
click at [491, 206] on select "Not Started In Progress Waiting Complete" at bounding box center [500, 205] width 43 height 10
click at [479, 200] on select "Not Started In Progress Waiting Complete" at bounding box center [500, 205] width 43 height 10
select select "started"
select select "waiting"
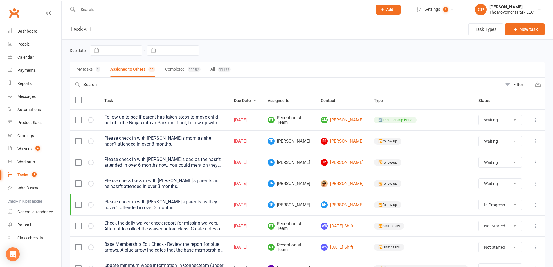
select select "waiting"
select select "started"
select select "waiting"
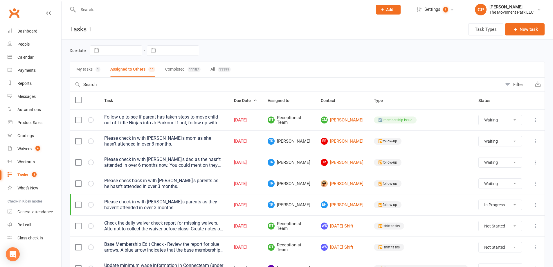
select select "waiting"
select select "started"
select select "waiting"
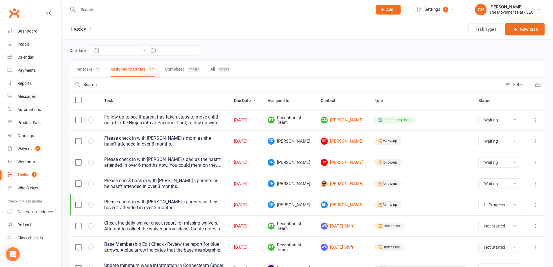
select select "waiting"
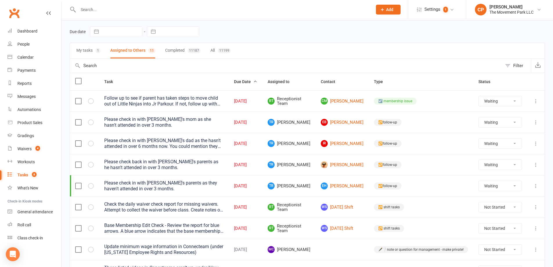
scroll to position [29, 0]
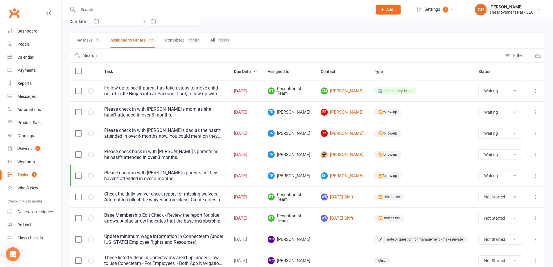
click at [162, 150] on div "Please check back in with Jaxon's parents as he hasn't attended in over 3 month…" at bounding box center [163, 155] width 119 height 12
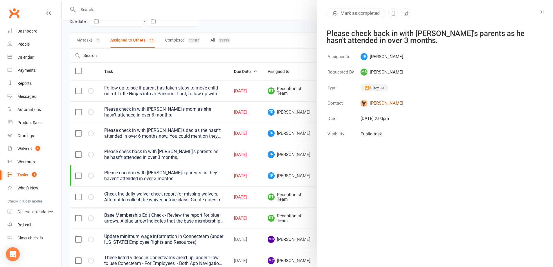
click at [390, 104] on link "Jaxon Thurman" at bounding box center [382, 103] width 43 height 7
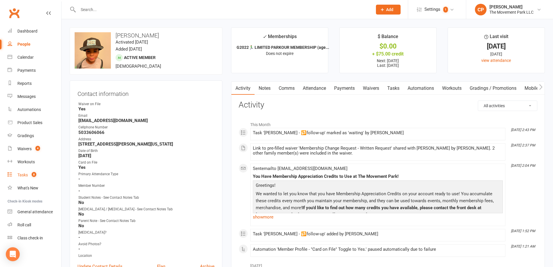
click at [33, 177] on span "8" at bounding box center [34, 174] width 5 height 5
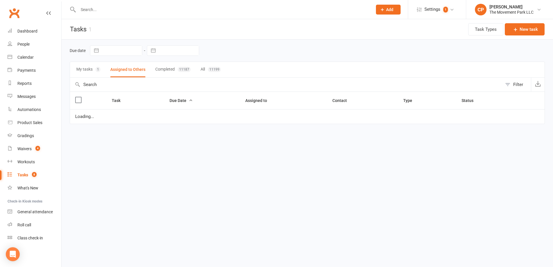
select select "waiting"
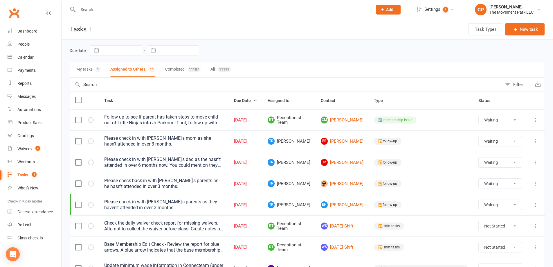
click at [536, 121] on icon at bounding box center [536, 120] width 6 height 6
click at [511, 140] on link "Edit" at bounding box center [506, 143] width 58 height 12
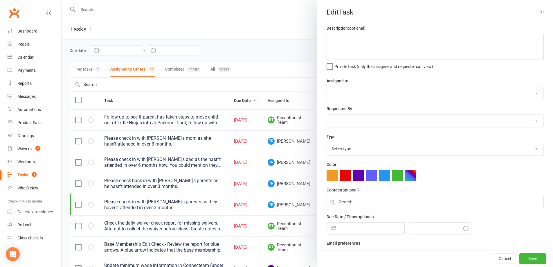
type textarea "Follow up to see if parent has taken steps to move child out of Little Ninjas i…"
select select "41995"
type input "[DATE]"
type input "12:45am"
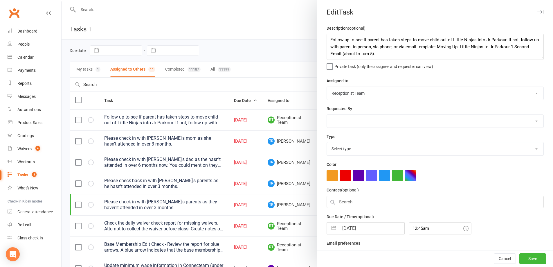
select select "17552"
click at [257, 82] on div at bounding box center [308, 133] width 492 height 267
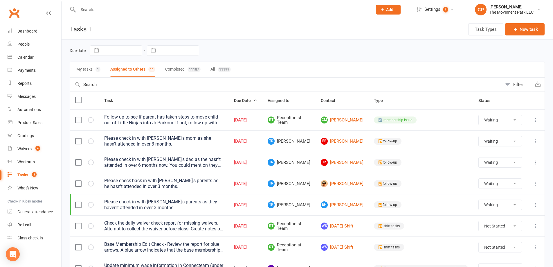
click at [533, 142] on button at bounding box center [536, 141] width 7 height 7
click at [507, 163] on link "Edit" at bounding box center [506, 164] width 58 height 12
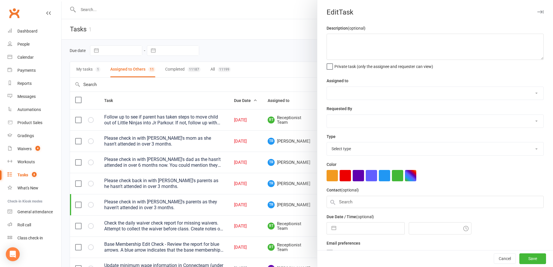
type textarea "Please check in with [PERSON_NAME]'s mom as she hasn't attended in over 3 month…"
select select "52006"
select select "43735"
type input "[DATE]"
type input "2:00pm"
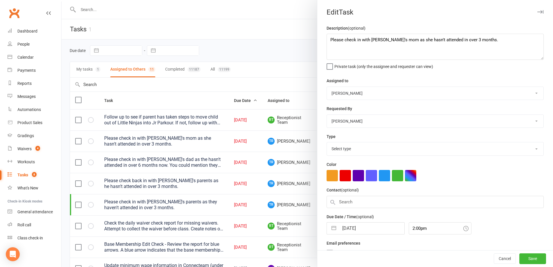
select select "34329"
click at [388, 93] on select "Teagan Henderson The Movement Park Staff Molly Courtney Sahil Shah Kyla Anderso…" at bounding box center [435, 93] width 217 height 13
select select "53570"
click at [327, 87] on select "Teagan Henderson The Movement Park Staff Molly Courtney Sahil Shah Kyla Anderso…" at bounding box center [435, 93] width 217 height 13
select select "6"
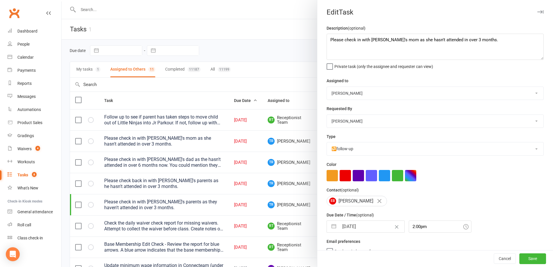
select select "2025"
select select "7"
select select "2025"
select select "8"
select select "2025"
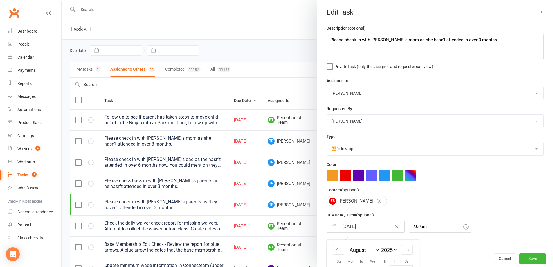
click at [374, 231] on input "[DATE]" at bounding box center [371, 227] width 65 height 12
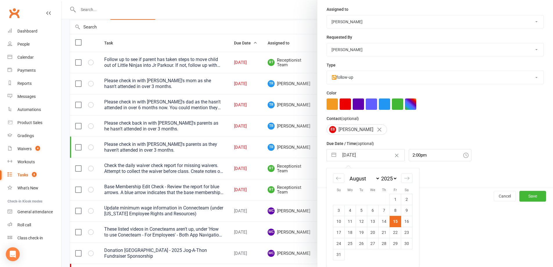
scroll to position [87, 0]
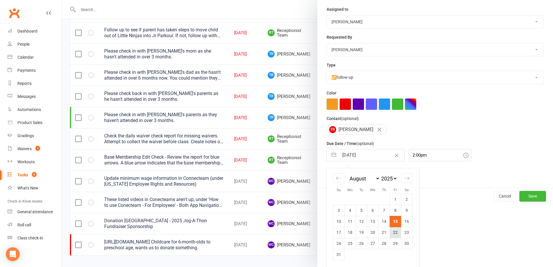
click at [395, 235] on td "22" at bounding box center [395, 232] width 11 height 11
type input "[DATE]"
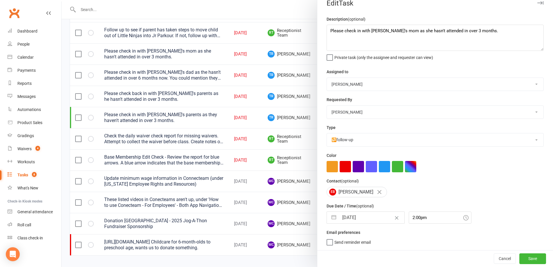
scroll to position [11, 0]
click at [525, 256] on button "Save" at bounding box center [533, 258] width 27 height 10
select select "waiting"
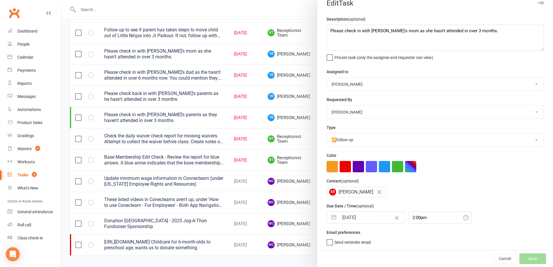
select select "waiting"
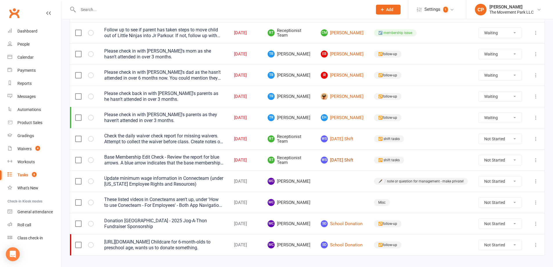
scroll to position [79, 0]
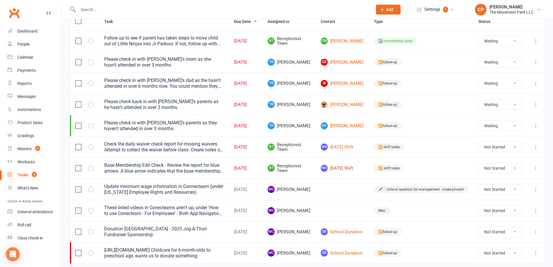
select select "waiting"
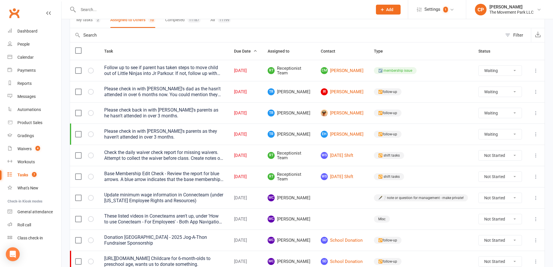
scroll to position [21, 0]
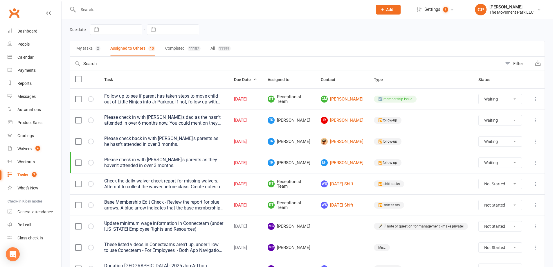
click at [535, 121] on icon at bounding box center [536, 120] width 6 height 6
click at [506, 141] on link "Edit" at bounding box center [506, 143] width 58 height 12
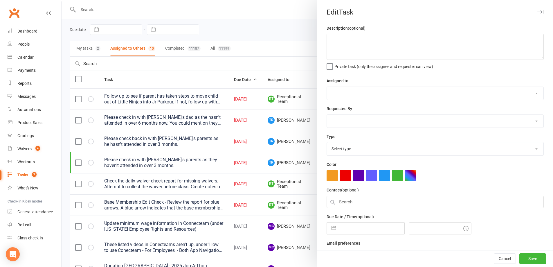
type textarea "Please check in with [PERSON_NAME]'s dad as the hasn't attended in over 6 month…"
select select "52006"
select select "43735"
type input "[DATE]"
type input "2:00pm"
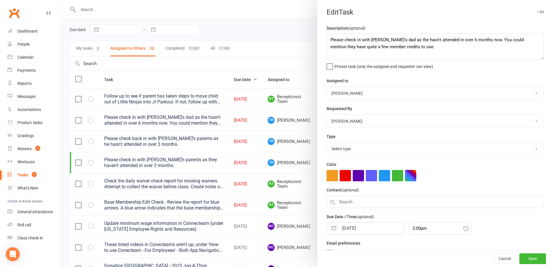
select select "34329"
click at [375, 94] on select "Teagan Henderson The Movement Park Staff Molly Courtney Sahil Shah Kyla Anderso…" at bounding box center [435, 93] width 217 height 13
select select "53570"
click at [327, 87] on select "Teagan Henderson The Movement Park Staff Molly Courtney Sahil Shah Kyla Anderso…" at bounding box center [435, 93] width 217 height 13
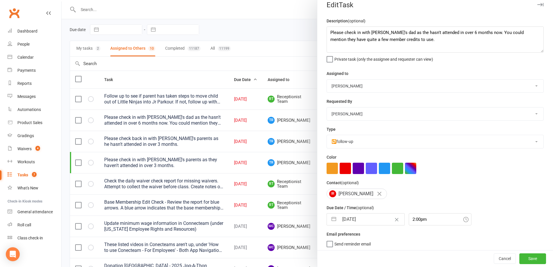
scroll to position [11, 0]
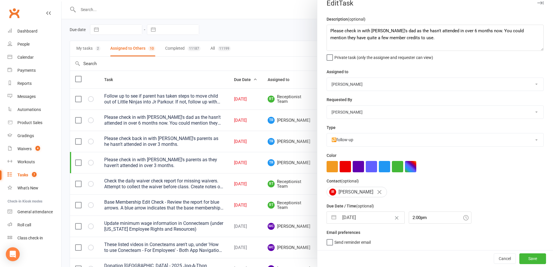
select select "6"
select select "2025"
select select "7"
select select "2025"
select select "8"
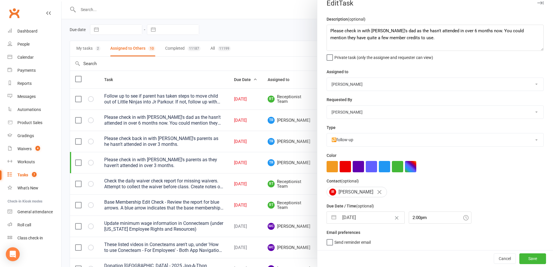
select select "2025"
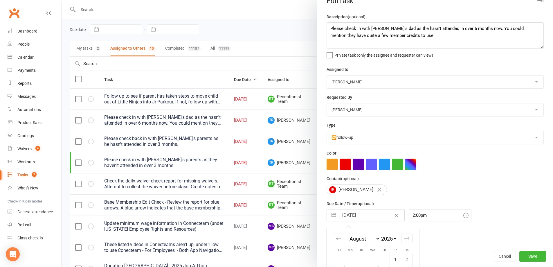
click at [371, 214] on input "[DATE]" at bounding box center [371, 215] width 65 height 12
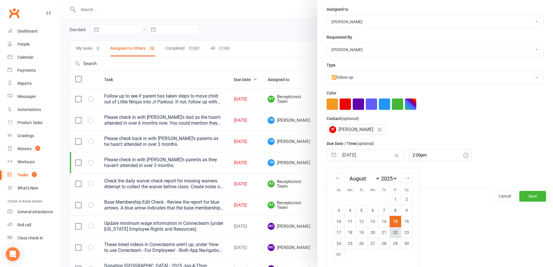
click at [390, 227] on td "22" at bounding box center [395, 232] width 11 height 11
type input "[DATE]"
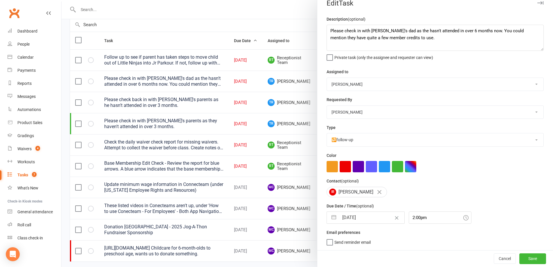
scroll to position [79, 0]
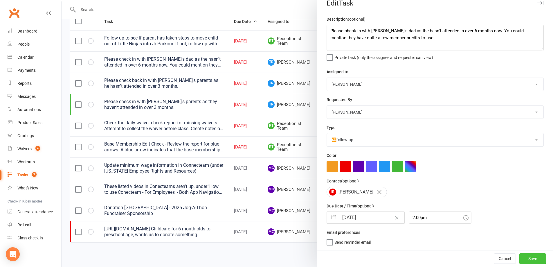
click at [530, 258] on button "Save" at bounding box center [533, 258] width 27 height 10
select select "waiting"
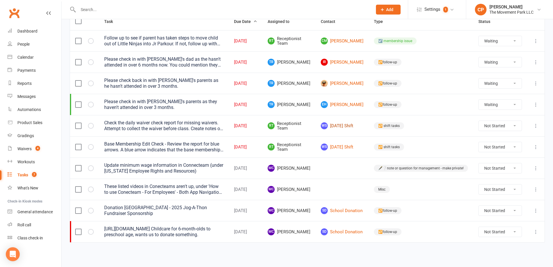
select select "waiting"
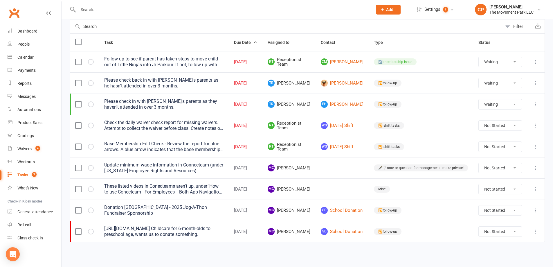
scroll to position [58, 0]
click at [534, 84] on icon at bounding box center [536, 83] width 6 height 6
click at [499, 106] on link "Edit" at bounding box center [506, 106] width 58 height 12
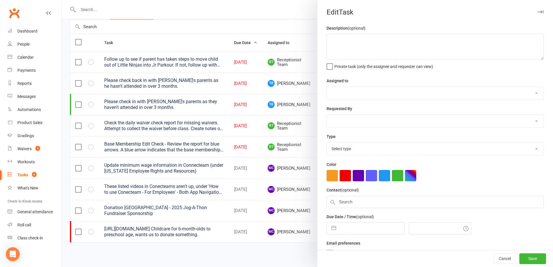
type textarea "Please check back in with [PERSON_NAME]'s parents as he hasn't attended in over…"
select select "52006"
select select "43735"
type input "[DATE]"
type input "2:00pm"
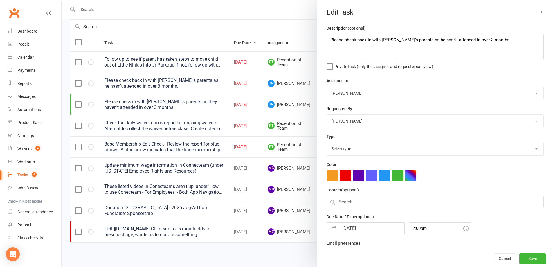
select select "34329"
click at [385, 94] on select "Teagan Henderson The Movement Park Staff Molly Courtney Sahil Shah Kyla Anderso…" at bounding box center [435, 93] width 217 height 13
select select "53570"
click at [327, 87] on select "Teagan Henderson The Movement Park Staff Molly Courtney Sahil Shah Kyla Anderso…" at bounding box center [435, 93] width 217 height 13
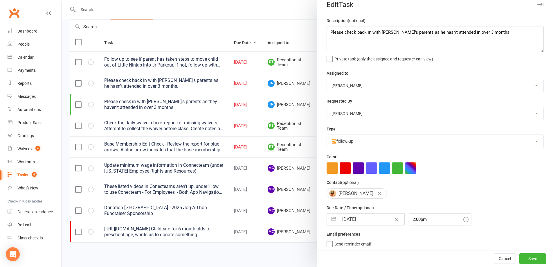
scroll to position [12, 0]
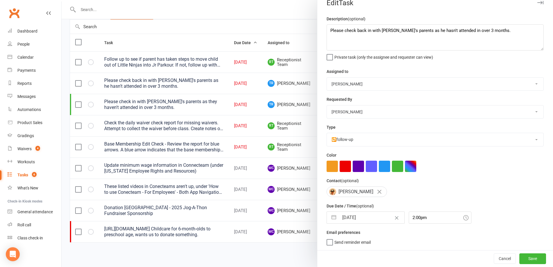
select select "6"
select select "2025"
select select "7"
select select "2025"
select select "8"
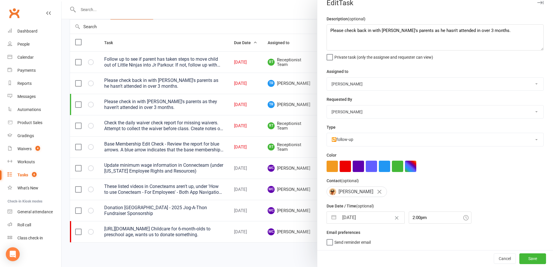
select select "2025"
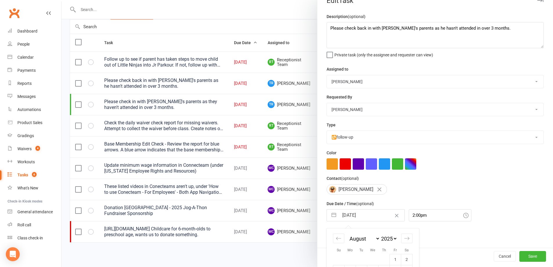
click at [369, 219] on input "[DATE]" at bounding box center [371, 215] width 65 height 12
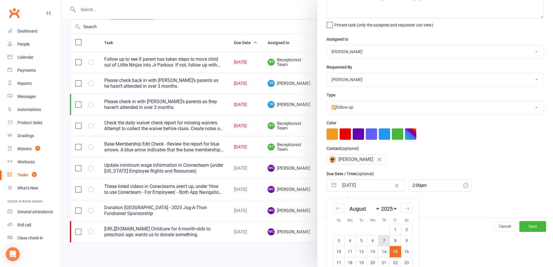
scroll to position [70, 0]
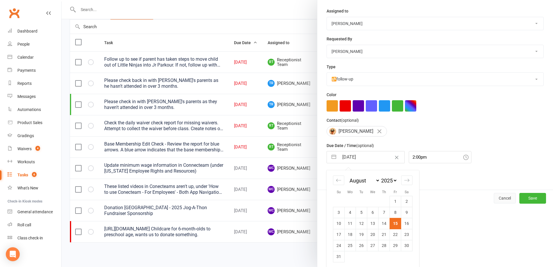
click at [496, 203] on button "Cancel" at bounding box center [505, 198] width 22 height 10
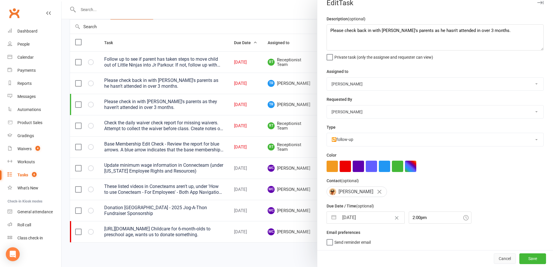
scroll to position [12, 0]
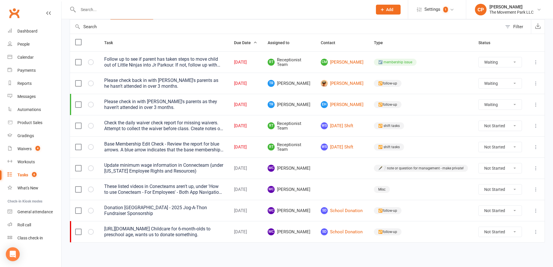
click at [533, 83] on icon at bounding box center [536, 83] width 6 height 6
click at [504, 107] on link "Edit" at bounding box center [506, 106] width 58 height 12
select select "52006"
select select "43735"
select select "34329"
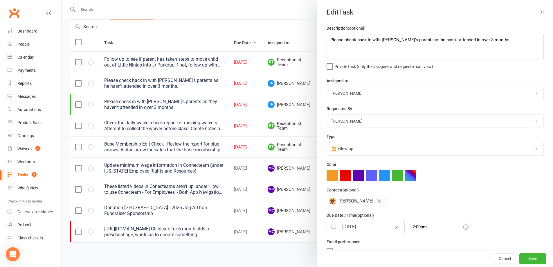
click at [375, 94] on select "Teagan Henderson The Movement Park Staff Molly Courtney Sahil Shah Kyla Anderso…" at bounding box center [435, 93] width 217 height 13
select select "41995"
click at [327, 87] on select "Teagan Henderson The Movement Park Staff Molly Courtney Sahil Shah Kyla Anderso…" at bounding box center [435, 93] width 217 height 13
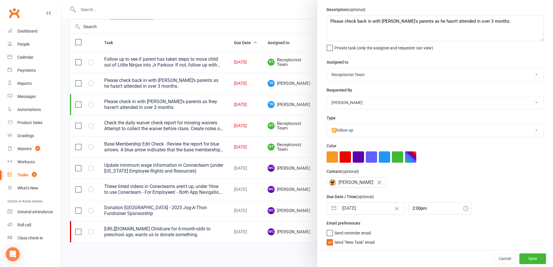
scroll to position [21, 0]
select select "6"
select select "2025"
select select "7"
select select "2025"
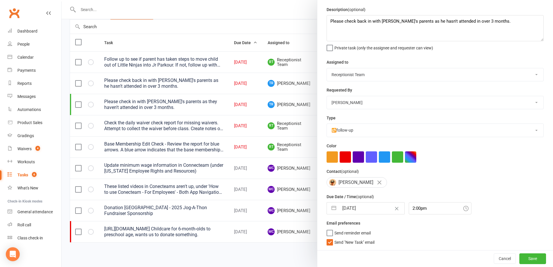
select select "8"
select select "2025"
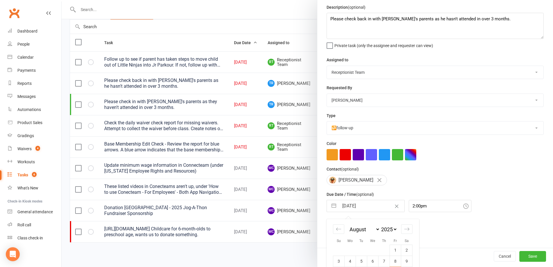
click at [371, 204] on input "15 Aug 2025" at bounding box center [371, 206] width 65 height 12
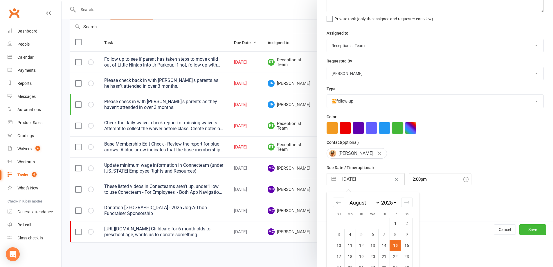
scroll to position [74, 0]
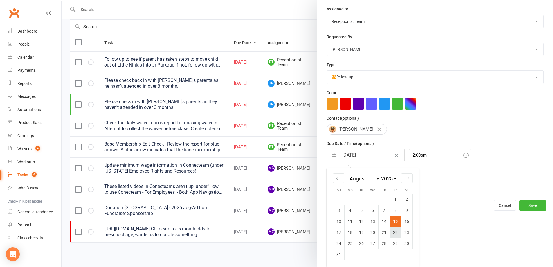
click at [396, 229] on td "22" at bounding box center [395, 232] width 11 height 11
type input "22 Aug 2025"
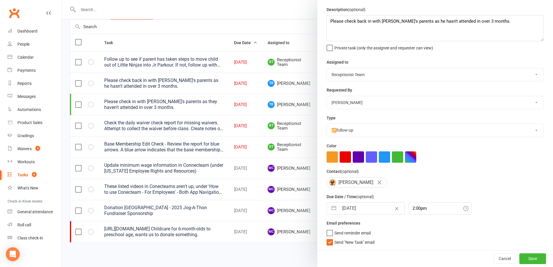
scroll to position [21, 0]
click at [526, 256] on button "Save" at bounding box center [533, 258] width 27 height 10
select select "waiting"
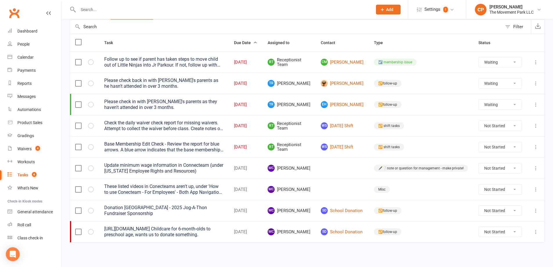
select select "waiting"
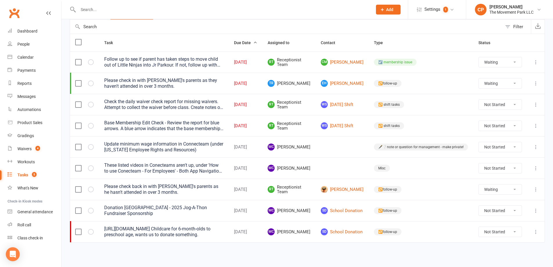
click at [536, 85] on icon at bounding box center [536, 83] width 6 height 6
click at [495, 105] on link "Edit" at bounding box center [506, 106] width 58 height 12
select select "52006"
select select "43735"
select select "34329"
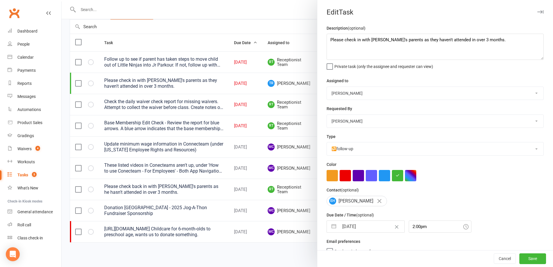
click at [367, 97] on select "Teagan Henderson The Movement Park Staff Molly Courtney Sahil Shah Kyla Anderso…" at bounding box center [435, 93] width 217 height 13
select select "41995"
click at [327, 87] on select "Teagan Henderson The Movement Park Staff Molly Courtney Sahil Shah Kyla Anderso…" at bounding box center [435, 93] width 217 height 13
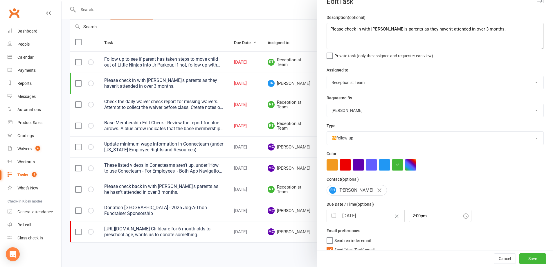
scroll to position [21, 0]
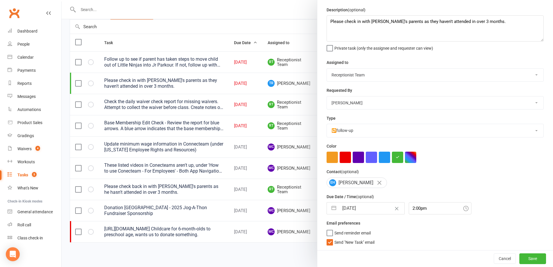
click at [368, 208] on input "15 Aug 2025" at bounding box center [371, 208] width 65 height 12
select select "6"
select select "2025"
select select "7"
select select "2025"
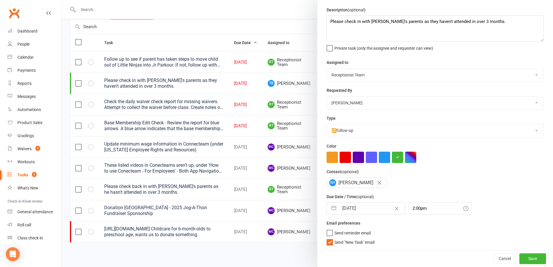
select select "8"
select select "2025"
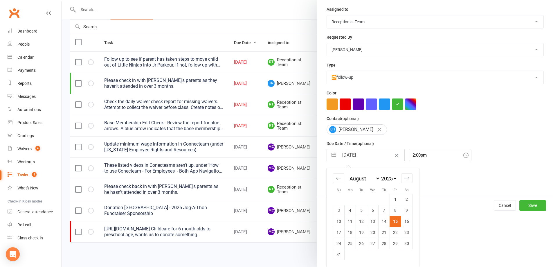
click at [397, 229] on td "22" at bounding box center [395, 232] width 11 height 11
type input "22 Aug 2025"
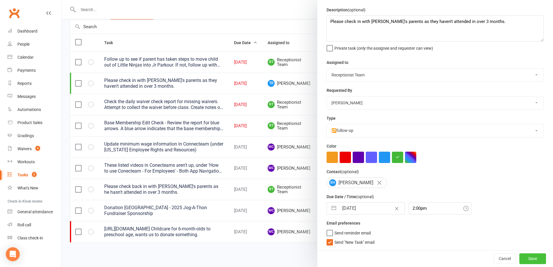
click at [528, 258] on button "Save" at bounding box center [533, 258] width 27 height 10
select select "waiting"
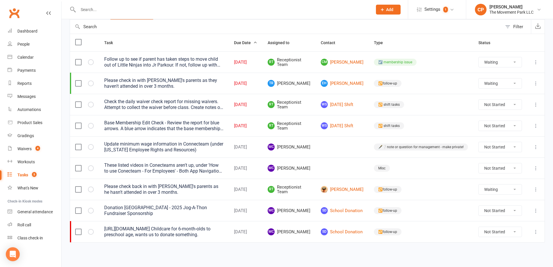
select select "waiting"
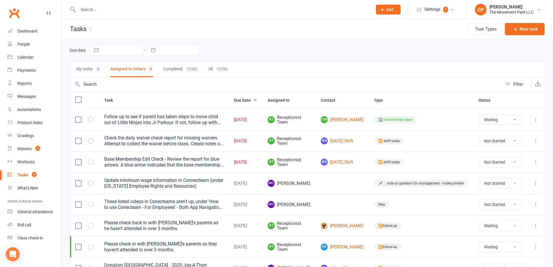
scroll to position [0, 0]
click at [95, 71] on button "My tasks 3" at bounding box center [88, 69] width 24 height 15
select select "waiting"
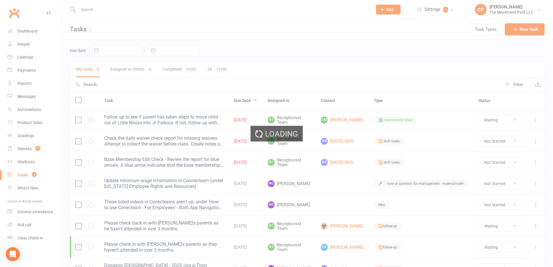
select select "waiting"
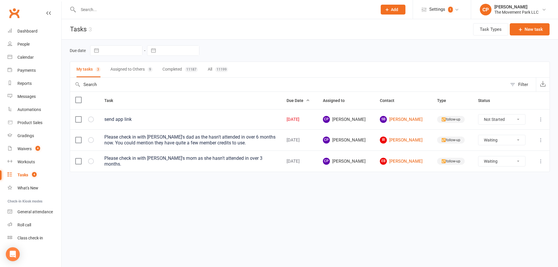
select select "waiting"
click at [538, 140] on icon at bounding box center [541, 140] width 6 height 6
click at [520, 161] on link "Edit" at bounding box center [515, 163] width 58 height 12
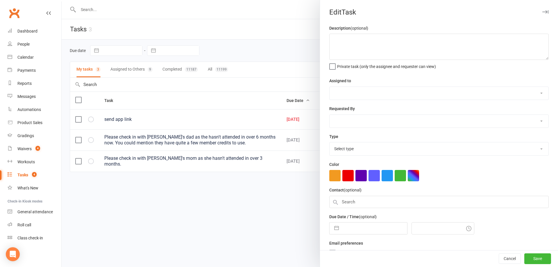
type textarea "Please check in with Isaiah's dad as the hasn't attended in over 6 months now. …"
select select "53570"
select select "43735"
type input "22 Aug 2025"
type input "2:00pm"
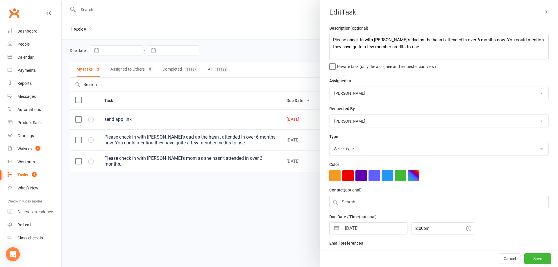
select select "34329"
click at [387, 96] on select "Teagan Henderson The Movement Park Staff Molly Courtney Sahil Shah Kyla Anderso…" at bounding box center [438, 93] width 219 height 13
select select "41995"
click at [329, 87] on select "Teagan Henderson The Movement Park Staff Molly Courtney Sahil Shah Kyla Anderso…" at bounding box center [438, 93] width 219 height 13
click at [527, 260] on button "Save" at bounding box center [537, 259] width 27 height 10
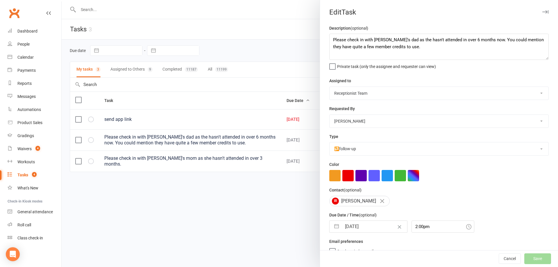
select select "waiting"
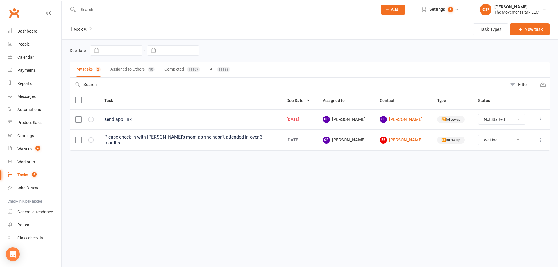
click at [540, 138] on icon at bounding box center [541, 140] width 6 height 6
click at [507, 162] on link "Edit" at bounding box center [515, 162] width 58 height 12
select select "53570"
select select "43735"
select select "34329"
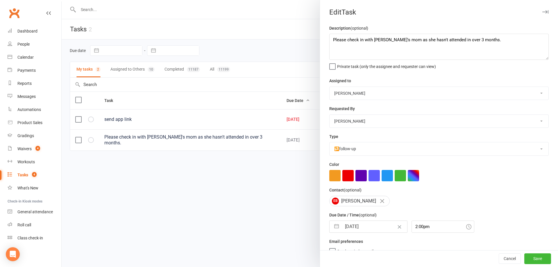
click at [394, 91] on select "Teagan Henderson The Movement Park Staff Molly Courtney Sahil Shah Kyla Anderso…" at bounding box center [438, 93] width 219 height 13
select select "41995"
click at [329, 87] on select "Teagan Henderson The Movement Park Staff Molly Courtney Sahil Shah Kyla Anderso…" at bounding box center [438, 93] width 219 height 13
click at [532, 260] on button "Save" at bounding box center [537, 259] width 27 height 10
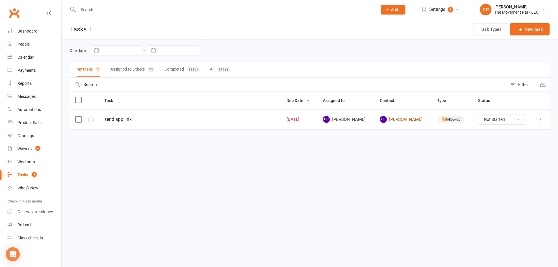
click at [394, 118] on link "SB Shima Babamiri" at bounding box center [403, 119] width 47 height 7
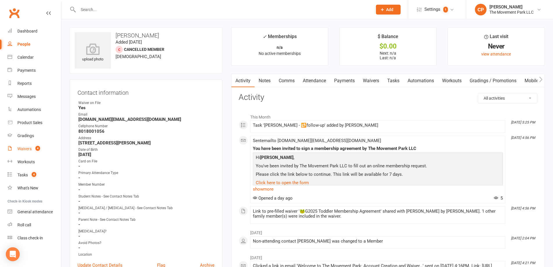
click at [22, 150] on div "Waivers" at bounding box center [24, 148] width 14 height 5
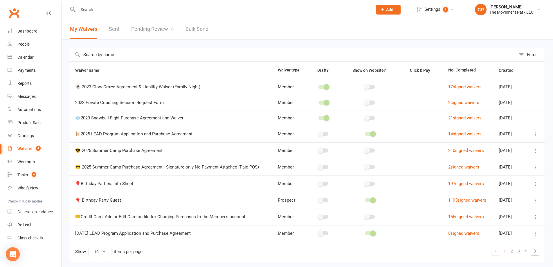
click at [161, 30] on link "Pending Review 4" at bounding box center [152, 29] width 43 height 20
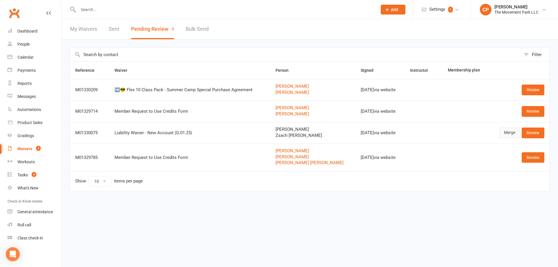
click at [505, 134] on link "Merge" at bounding box center [509, 132] width 21 height 10
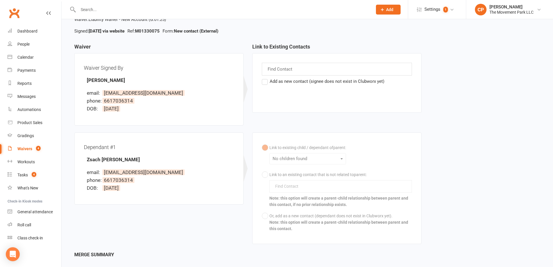
scroll to position [29, 0]
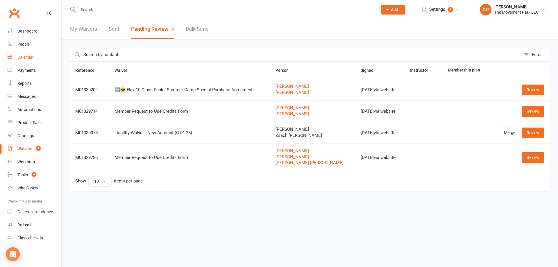
click at [27, 60] on link "Calendar" at bounding box center [35, 57] width 54 height 13
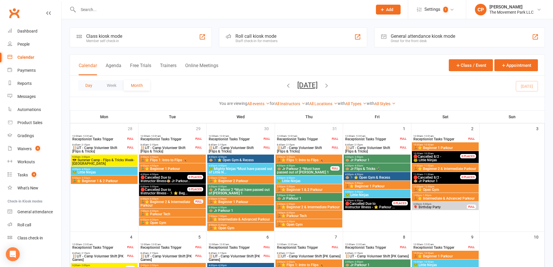
click at [85, 86] on button "Day" at bounding box center [88, 85] width 21 height 10
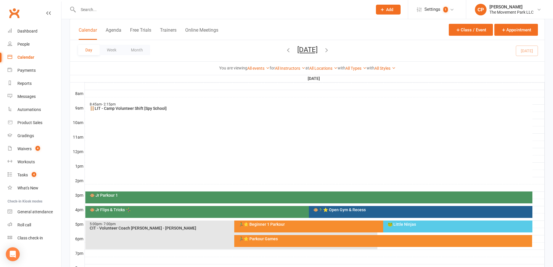
scroll to position [145, 0]
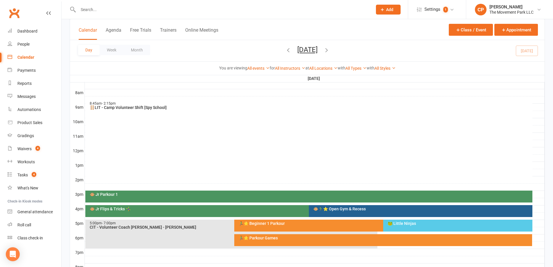
click at [121, 194] on div "🐵 Jr Parkour 1" at bounding box center [310, 194] width 442 height 4
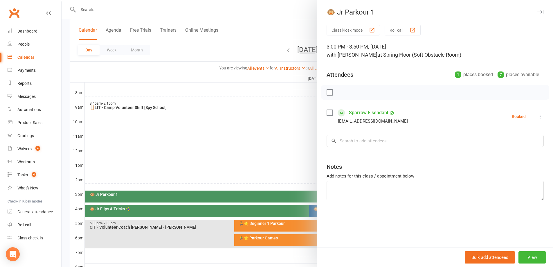
click at [264, 141] on div at bounding box center [308, 133] width 492 height 267
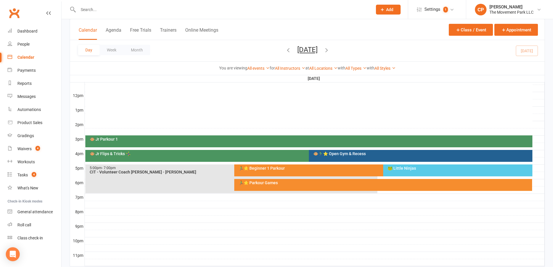
scroll to position [203, 0]
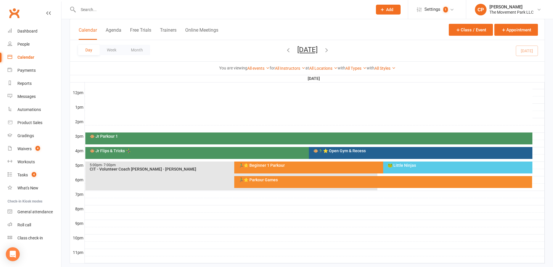
click at [275, 133] on div "🐵 Jr Parkour 1" at bounding box center [308, 138] width 447 height 12
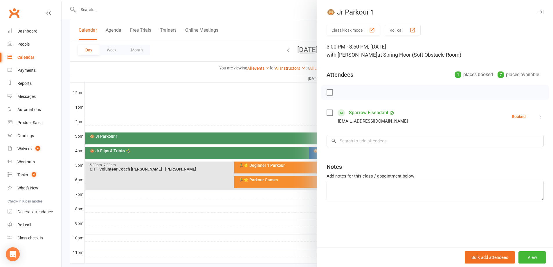
click at [327, 113] on label at bounding box center [330, 113] width 6 height 6
click at [343, 94] on icon "button" at bounding box center [342, 92] width 6 height 6
drag, startPoint x: 280, startPoint y: 224, endPoint x: 284, endPoint y: 224, distance: 3.8
click at [281, 224] on div at bounding box center [308, 133] width 492 height 267
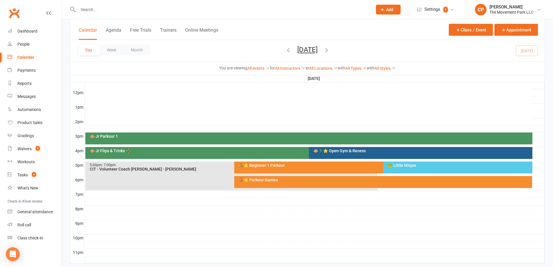
click at [176, 151] on div "🐵 Jr Flips & Tricks 🤸‍♀️" at bounding box center [307, 151] width 436 height 4
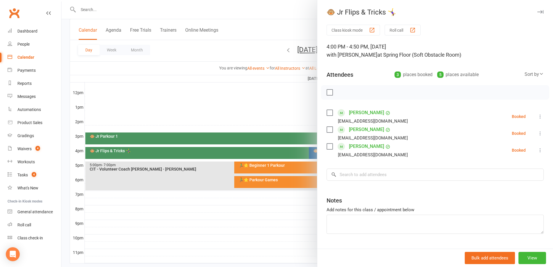
drag, startPoint x: 239, startPoint y: 99, endPoint x: 284, endPoint y: 119, distance: 48.7
click at [245, 101] on div at bounding box center [308, 133] width 492 height 267
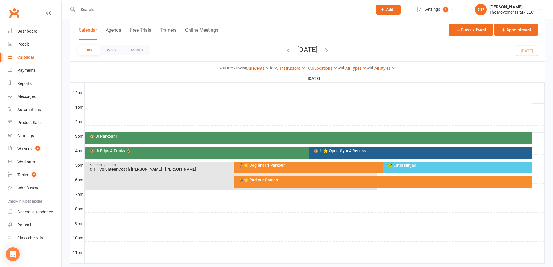
click at [327, 149] on div "🐵🏃‍♂️⭐ Open Gym & Recess" at bounding box center [422, 151] width 218 height 4
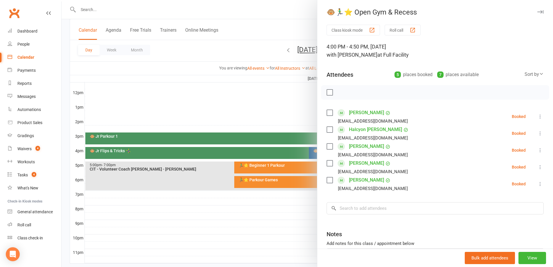
click at [265, 115] on div at bounding box center [308, 133] width 492 height 267
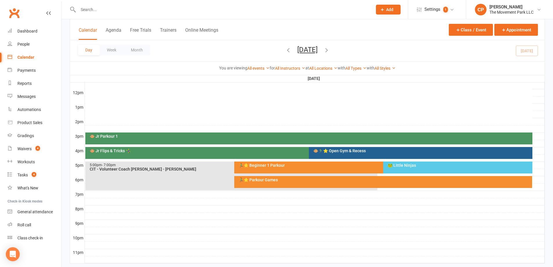
click at [167, 154] on div "🐵 Jr Flips & Tricks 🤸‍♀️" at bounding box center [305, 153] width 441 height 12
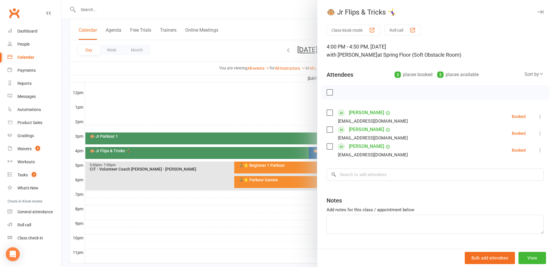
click at [246, 109] on div at bounding box center [308, 133] width 492 height 267
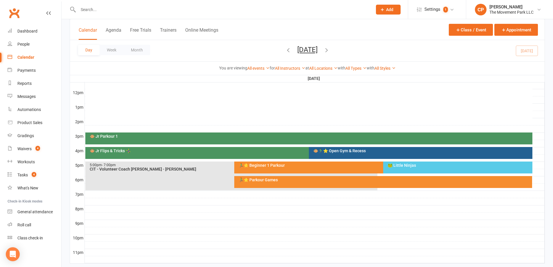
click at [159, 153] on div "🐵 Jr Flips & Tricks 🤸‍♀️" at bounding box center [305, 153] width 441 height 12
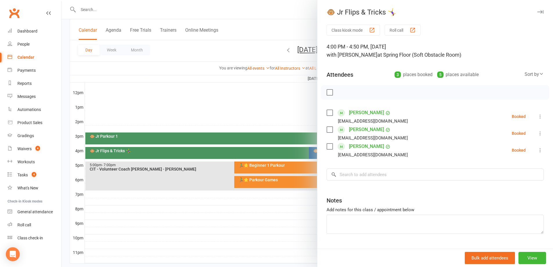
drag, startPoint x: 184, startPoint y: 121, endPoint x: 209, endPoint y: 122, distance: 25.3
click at [186, 121] on div at bounding box center [308, 133] width 492 height 267
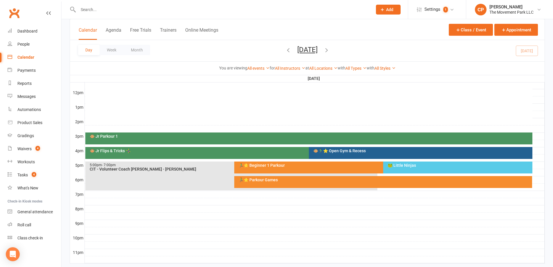
click at [331, 149] on div "🐵🏃‍♂️⭐ Open Gym & Recess" at bounding box center [422, 151] width 218 height 4
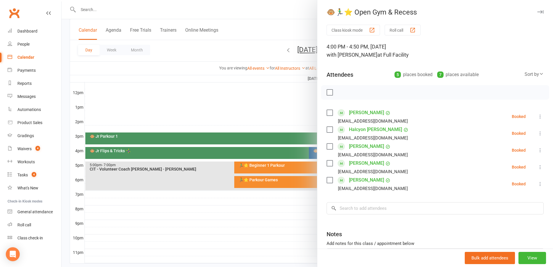
click at [250, 107] on div at bounding box center [308, 133] width 492 height 267
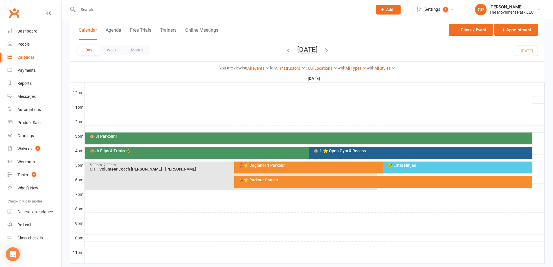
click at [280, 167] on div "🏃‍♂️⭐ Beginner 1 Parkour" at bounding box center [381, 165] width 287 height 4
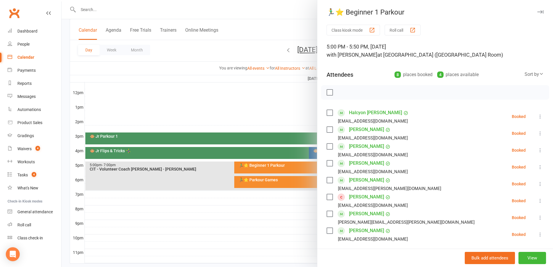
click at [283, 232] on div at bounding box center [308, 133] width 492 height 267
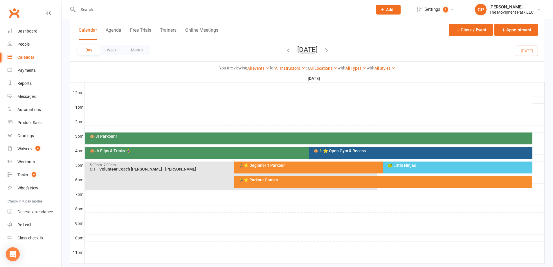
click at [411, 166] on div "🐸 Little Ninjas" at bounding box center [459, 165] width 144 height 4
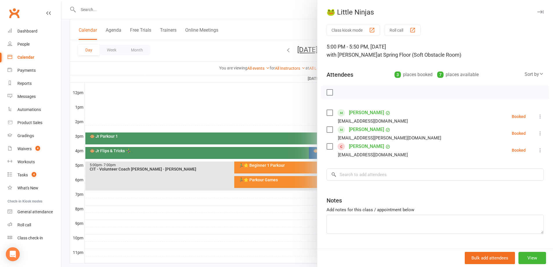
click at [371, 148] on link "Eliot YiWarren" at bounding box center [366, 146] width 35 height 9
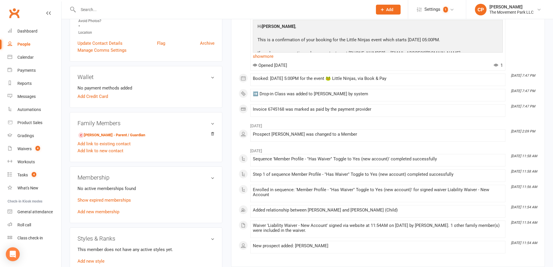
scroll to position [232, 0]
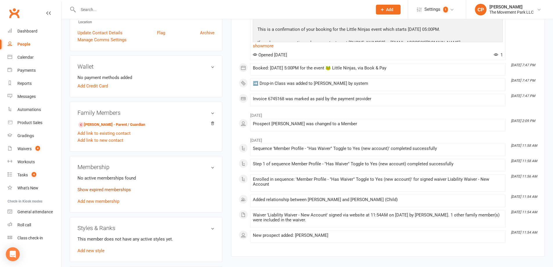
click at [117, 189] on link "Show expired memberships" at bounding box center [104, 189] width 53 height 5
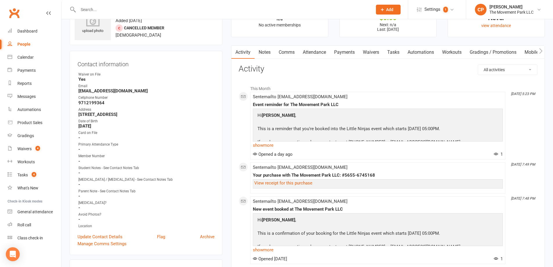
scroll to position [0, 0]
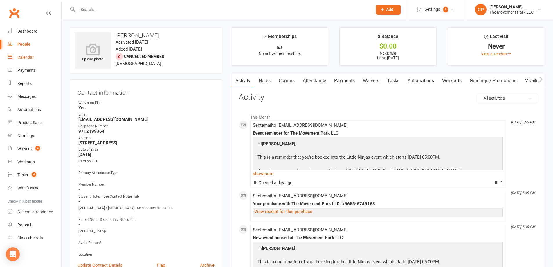
click at [28, 56] on div "Calendar" at bounding box center [25, 57] width 16 height 5
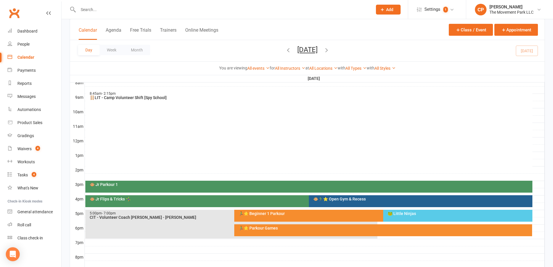
scroll to position [174, 0]
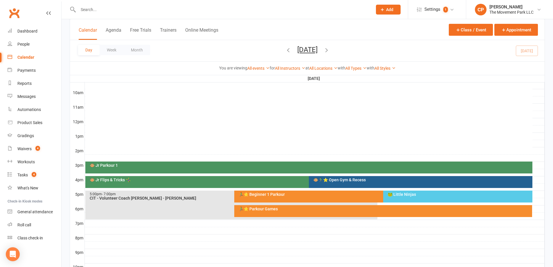
click at [406, 195] on div "🐸 Little Ninjas" at bounding box center [459, 194] width 144 height 4
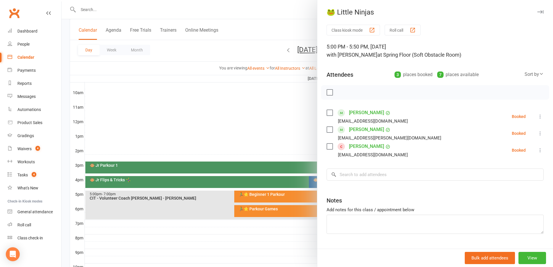
click at [276, 130] on div at bounding box center [308, 133] width 492 height 267
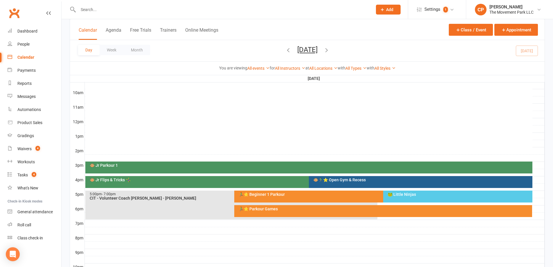
click at [302, 195] on div "🏃‍♂️⭐ Beginner 1 Parkour" at bounding box center [381, 194] width 287 height 4
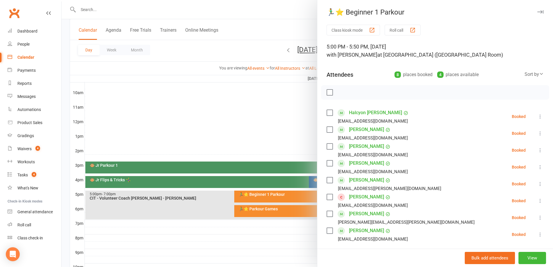
click at [357, 199] on link "Abigail Hanson" at bounding box center [366, 196] width 35 height 9
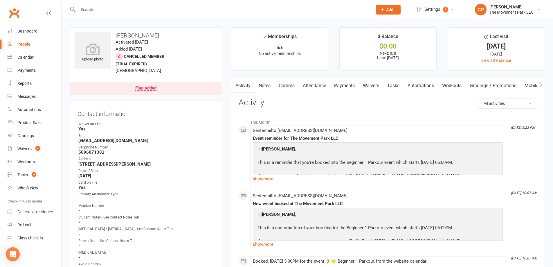
click at [148, 90] on link "Flag added" at bounding box center [146, 88] width 152 height 13
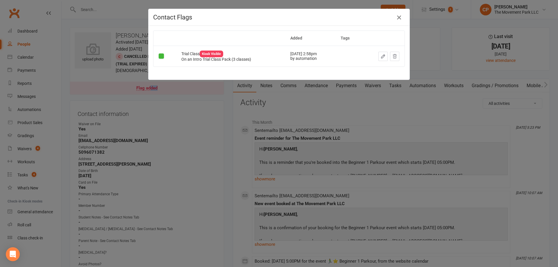
click at [398, 20] on icon "button" at bounding box center [398, 17] width 7 height 7
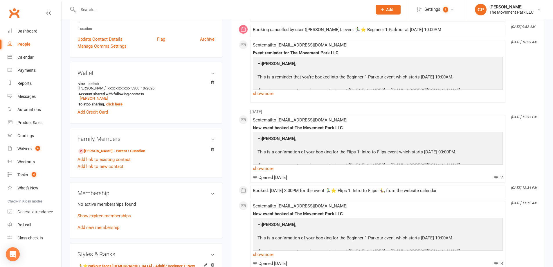
scroll to position [261, 0]
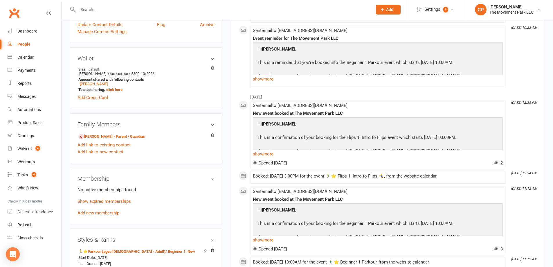
click at [118, 199] on p "Show expired memberships" at bounding box center [146, 201] width 137 height 7
click at [118, 200] on link "Show expired memberships" at bounding box center [104, 201] width 53 height 5
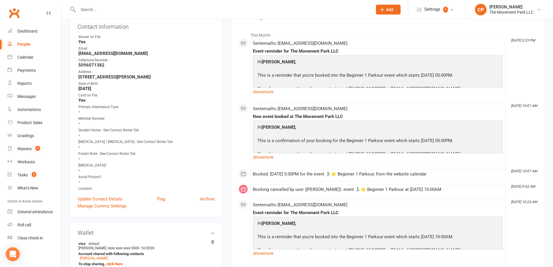
scroll to position [0, 0]
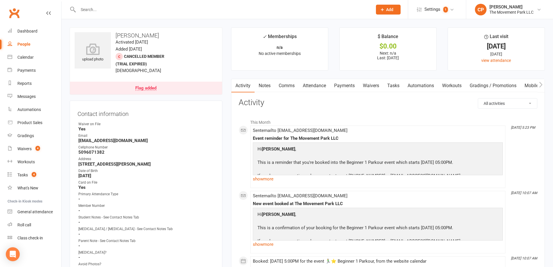
click at [320, 87] on link "Attendance" at bounding box center [314, 85] width 31 height 13
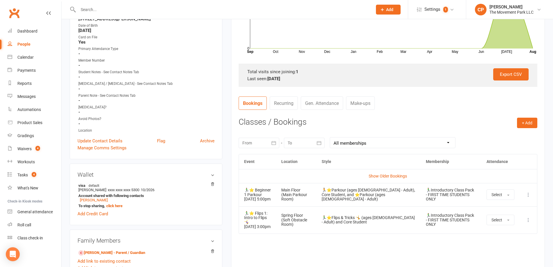
scroll to position [174, 0]
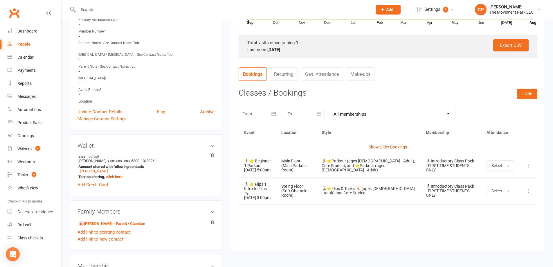
click at [388, 147] on link "Show Older Bookings" at bounding box center [388, 147] width 38 height 5
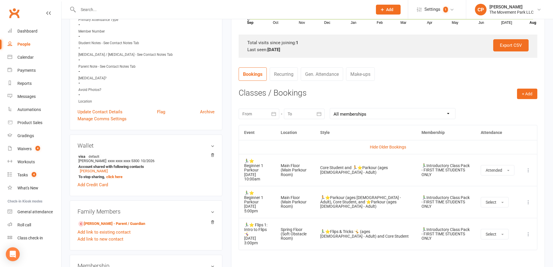
click at [372, 131] on th "Style" at bounding box center [365, 132] width 101 height 15
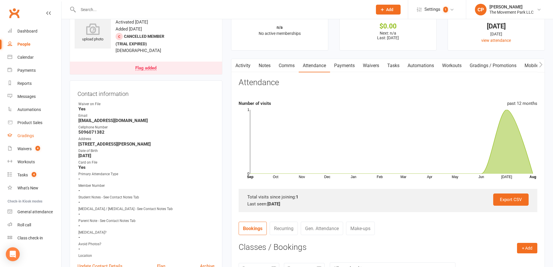
scroll to position [58, 0]
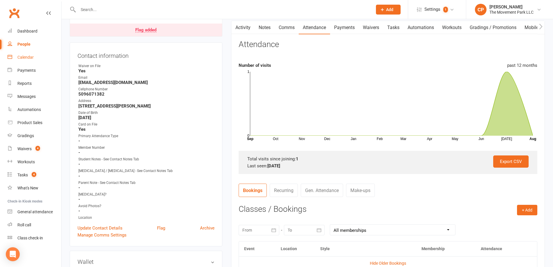
click at [31, 59] on div "Calendar" at bounding box center [25, 57] width 16 height 5
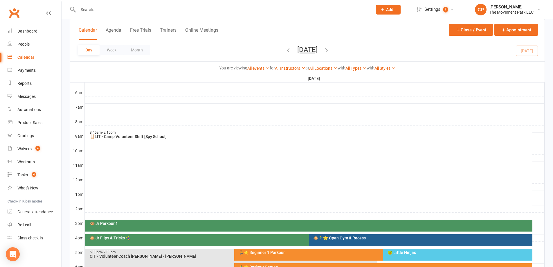
scroll to position [174, 0]
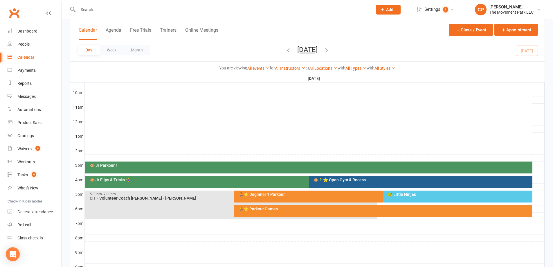
click at [229, 178] on div "🐵 Jr Flips & Tricks 🤸‍♀️" at bounding box center [307, 180] width 436 height 4
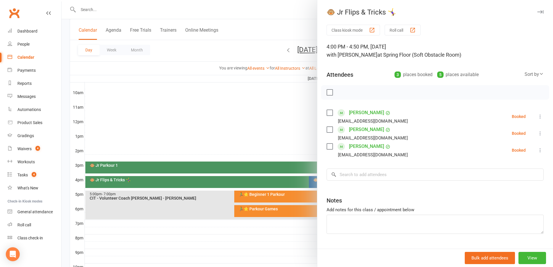
drag, startPoint x: 264, startPoint y: 130, endPoint x: 263, endPoint y: 132, distance: 3.0
click at [263, 130] on div at bounding box center [308, 133] width 492 height 267
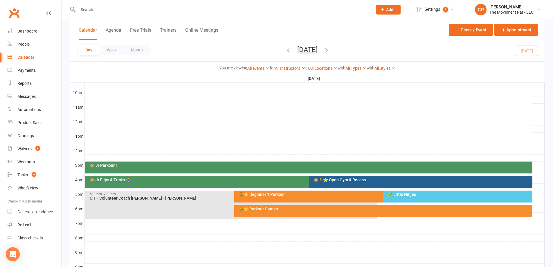
click at [283, 181] on div "🐵 Jr Flips & Tricks 🤸‍♀️" at bounding box center [307, 180] width 436 height 4
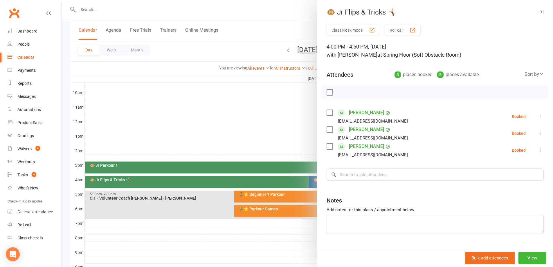
drag, startPoint x: 287, startPoint y: 134, endPoint x: 286, endPoint y: 140, distance: 5.3
click at [286, 134] on div at bounding box center [308, 133] width 492 height 267
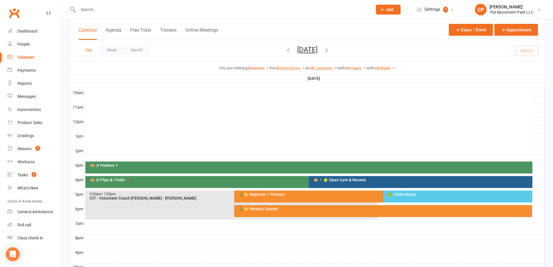
click at [326, 180] on div "🐵🏃‍♂️⭐ Open Gym & Recess" at bounding box center [422, 180] width 218 height 4
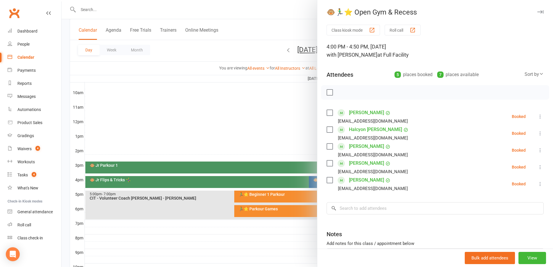
click at [278, 138] on div at bounding box center [308, 133] width 492 height 267
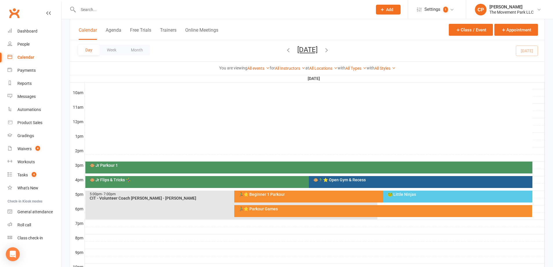
click at [308, 191] on div "🏃‍♂️⭐ Beginner 1 Parkour" at bounding box center [380, 197] width 292 height 12
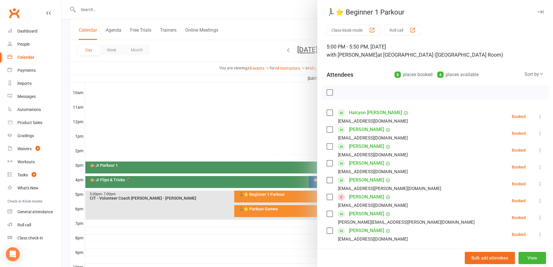
drag, startPoint x: 252, startPoint y: 123, endPoint x: 268, endPoint y: 135, distance: 20.6
click at [253, 123] on div at bounding box center [308, 133] width 492 height 267
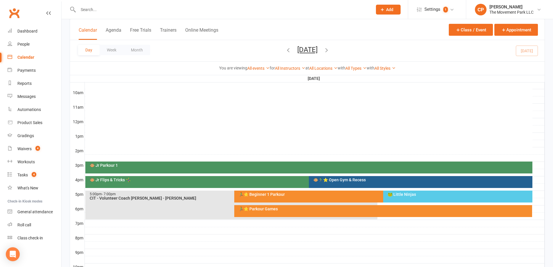
click at [405, 197] on div "🐸 Little Ninjas" at bounding box center [457, 197] width 149 height 12
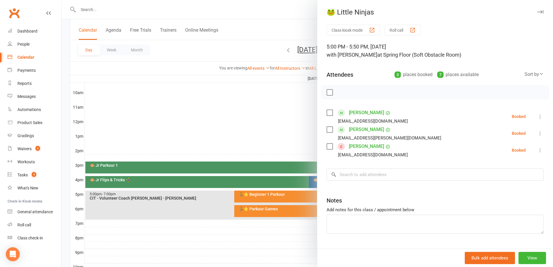
click at [284, 120] on div at bounding box center [308, 133] width 492 height 267
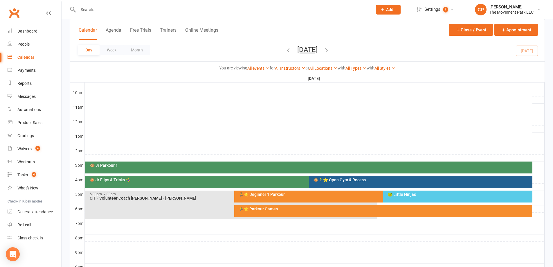
click at [298, 212] on div "🏃‍♂️⭐ Parkour Games" at bounding box center [383, 211] width 298 height 12
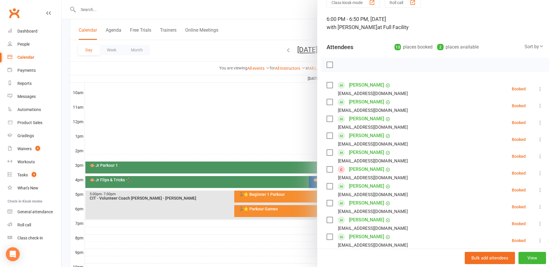
scroll to position [58, 0]
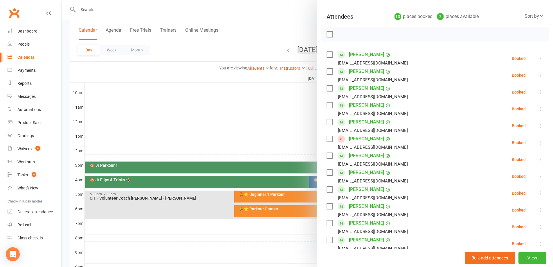
click at [374, 139] on link "Paige Christensen" at bounding box center [366, 138] width 35 height 9
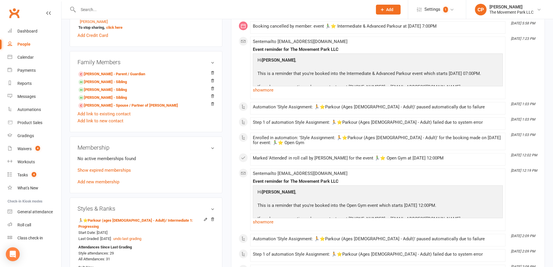
scroll to position [319, 0]
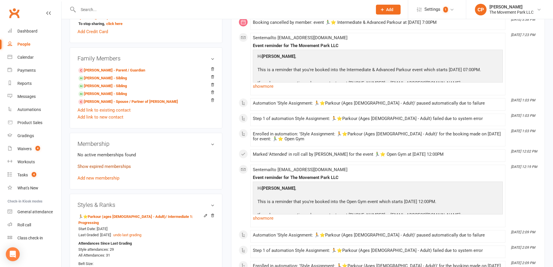
click at [118, 168] on link "Show expired memberships" at bounding box center [104, 166] width 53 height 5
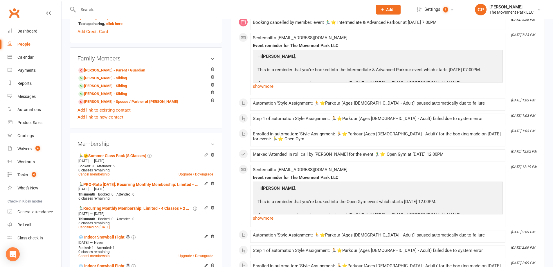
click at [213, 145] on h3 "Membership" at bounding box center [146, 144] width 137 height 6
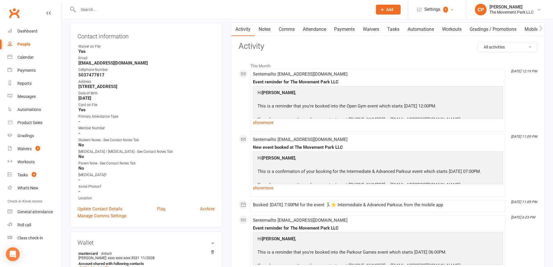
scroll to position [0, 0]
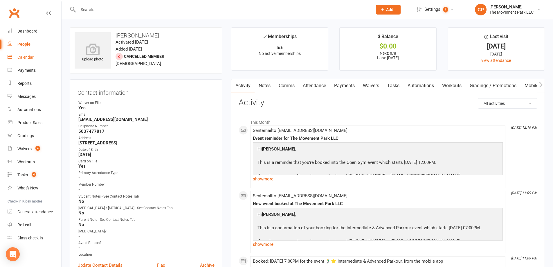
click at [31, 58] on div "Calendar" at bounding box center [25, 57] width 16 height 5
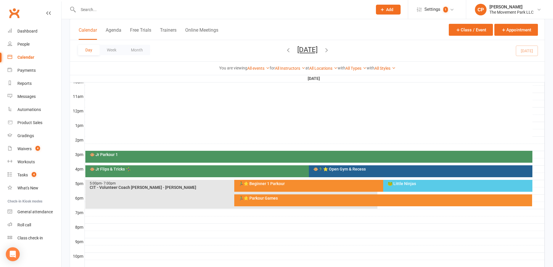
scroll to position [203, 0]
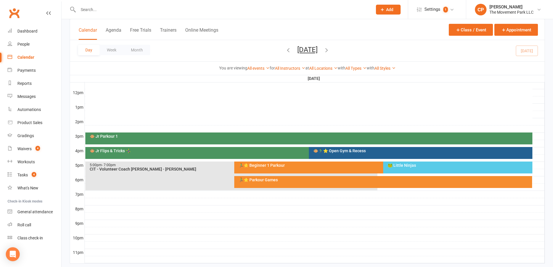
click at [323, 180] on div "🏃‍♂️⭐ Parkour Games" at bounding box center [384, 180] width 293 height 4
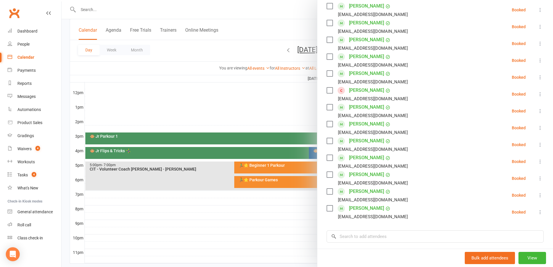
scroll to position [116, 0]
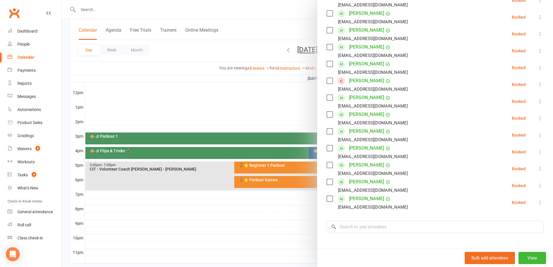
click at [297, 215] on div at bounding box center [308, 133] width 492 height 267
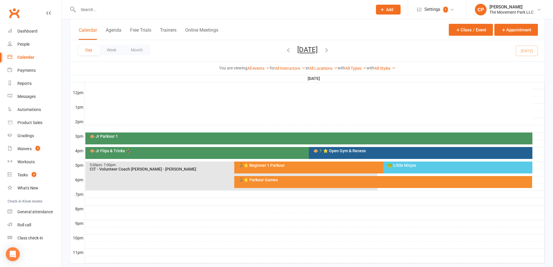
click at [285, 48] on icon "button" at bounding box center [288, 50] width 6 height 6
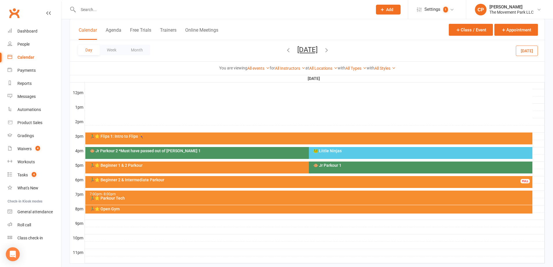
click at [330, 49] on icon "button" at bounding box center [327, 50] width 6 height 6
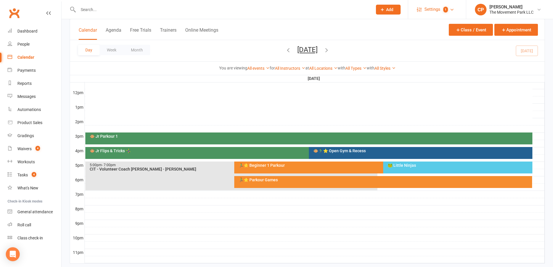
click at [431, 5] on span "Settings" at bounding box center [433, 9] width 16 height 13
click at [438, 66] on span "1" at bounding box center [440, 67] width 5 height 6
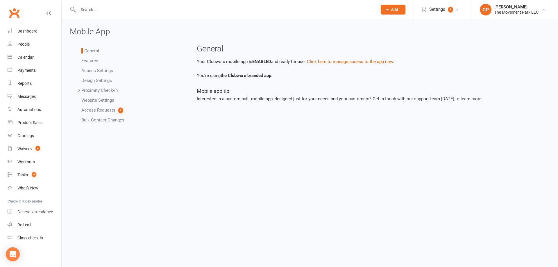
click at [89, 110] on link "Access Requests 1" at bounding box center [102, 109] width 42 height 5
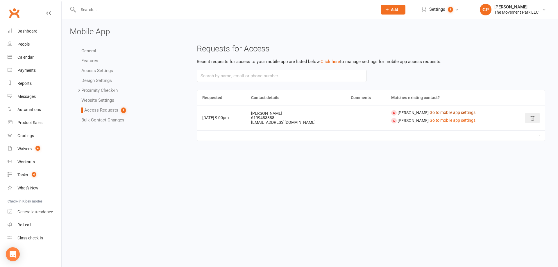
click at [439, 113] on link "Go to mobile app settings" at bounding box center [452, 112] width 46 height 5
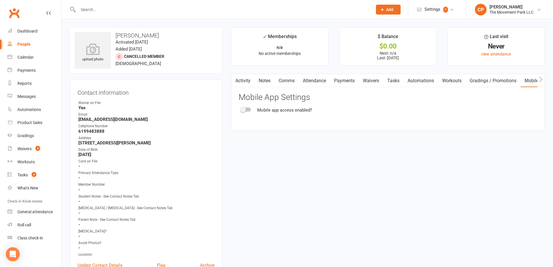
click at [246, 108] on span at bounding box center [243, 110] width 6 height 6
click at [241, 109] on input "checkbox" at bounding box center [241, 109] width 0 height 0
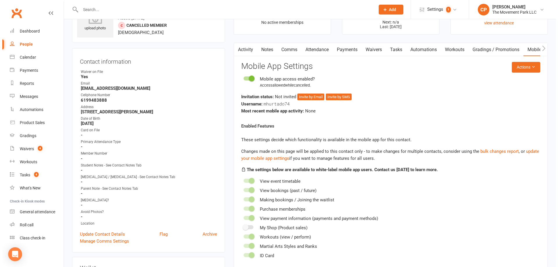
scroll to position [29, 0]
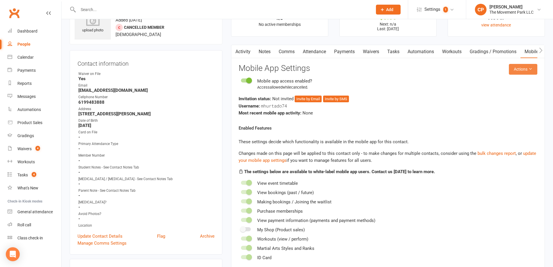
click at [531, 74] on button "Actions" at bounding box center [523, 69] width 28 height 10
click at [427, 82] on div "Mobile app access enabled? Access allowed while cancelled ." at bounding box center [388, 84] width 299 height 13
click at [309, 100] on button "Invite by Email" at bounding box center [308, 99] width 27 height 7
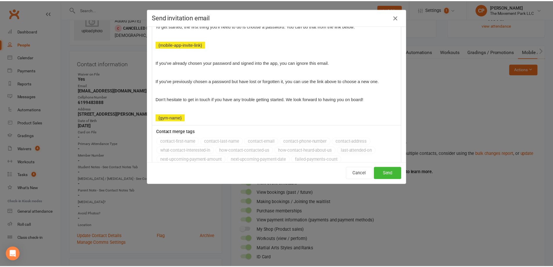
scroll to position [116, 0]
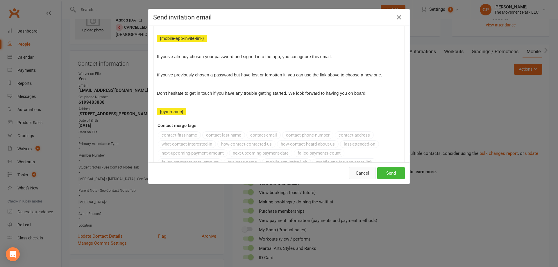
click at [356, 173] on button "Cancel" at bounding box center [362, 173] width 27 height 12
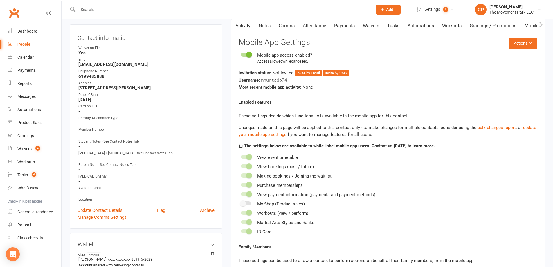
scroll to position [0, 0]
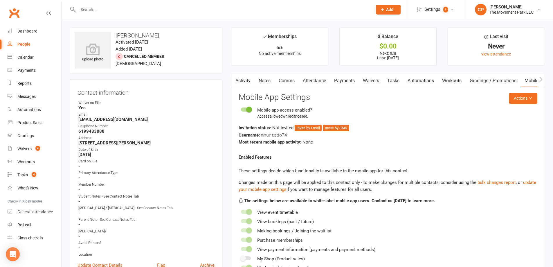
click at [245, 85] on link "Activity" at bounding box center [242, 80] width 23 height 13
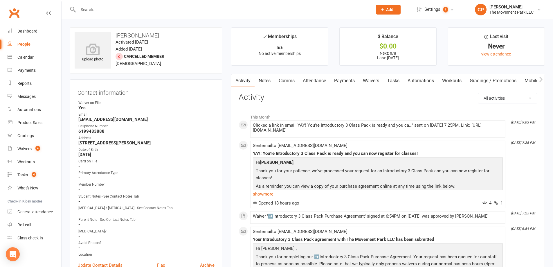
click at [533, 80] on link "Mobile App" at bounding box center [536, 80] width 31 height 13
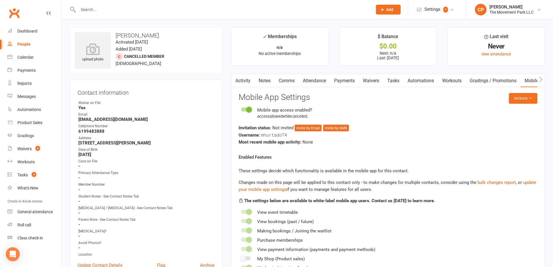
click at [540, 80] on icon "button" at bounding box center [540, 79] width 3 height 6
click at [452, 81] on link "Mobile App" at bounding box center [456, 80] width 31 height 13
click at [431, 10] on span "Settings" at bounding box center [433, 9] width 16 height 13
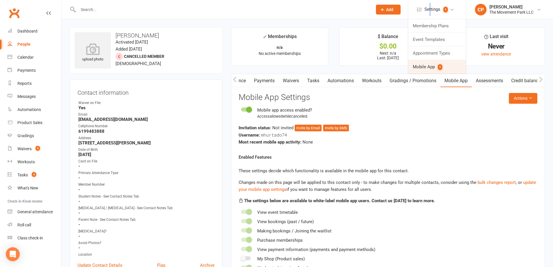
click at [433, 63] on link "Mobile App 1" at bounding box center [437, 66] width 58 height 13
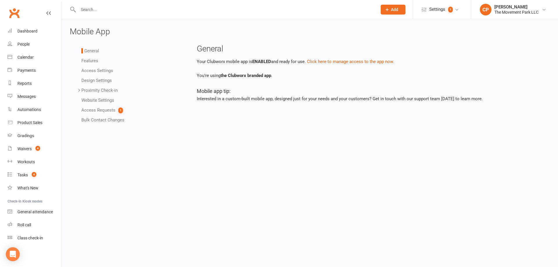
click at [92, 107] on li "Access Requests 1" at bounding box center [132, 110] width 102 height 7
click at [91, 109] on link "Access Requests 1" at bounding box center [102, 109] width 42 height 5
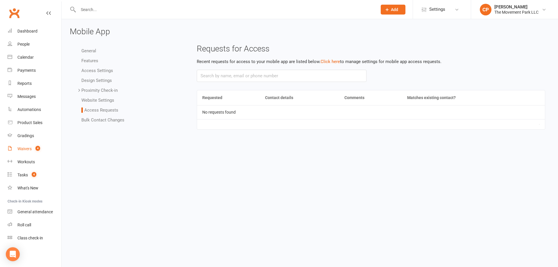
click at [36, 150] on span "4" at bounding box center [37, 148] width 5 height 5
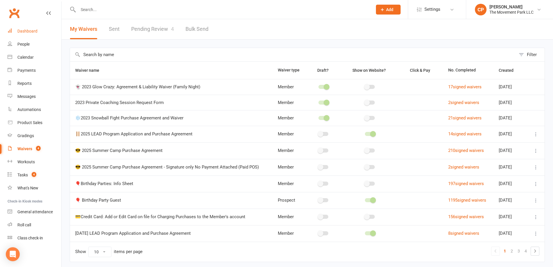
click at [35, 32] on div "Dashboard" at bounding box center [27, 31] width 20 height 5
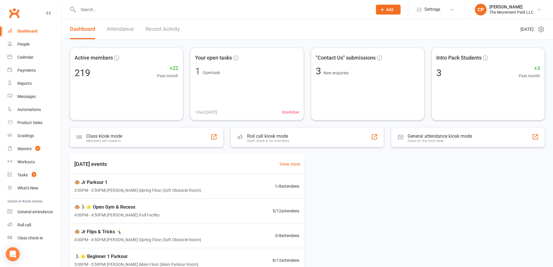
click at [166, 27] on link "Recent Activity" at bounding box center [162, 29] width 35 height 20
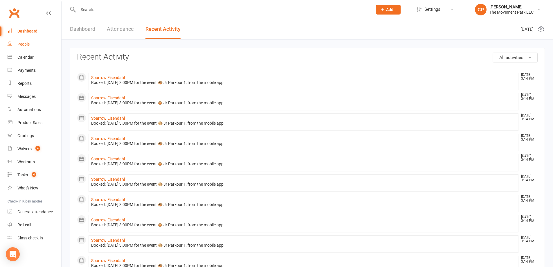
click at [28, 44] on div "People" at bounding box center [23, 44] width 12 height 5
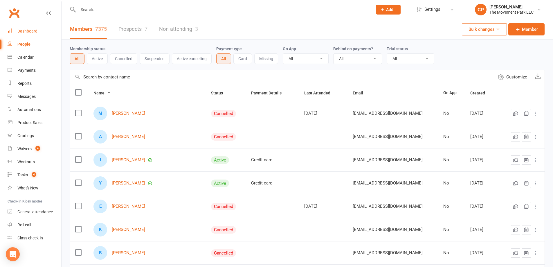
click at [41, 33] on link "Dashboard" at bounding box center [35, 31] width 54 height 13
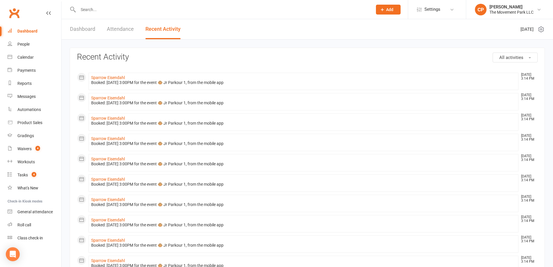
click at [97, 9] on input "text" at bounding box center [222, 10] width 292 height 8
click at [88, 28] on link "Dashboard" at bounding box center [82, 29] width 25 height 20
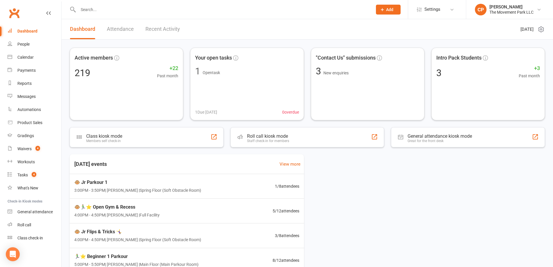
click at [103, 12] on input "text" at bounding box center [222, 10] width 292 height 8
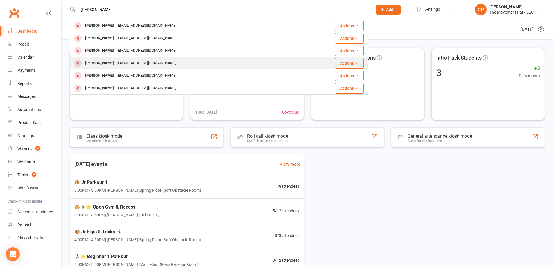
type input "hurtado"
click at [136, 63] on div "Marissautley@hotmail.com" at bounding box center [147, 63] width 62 height 8
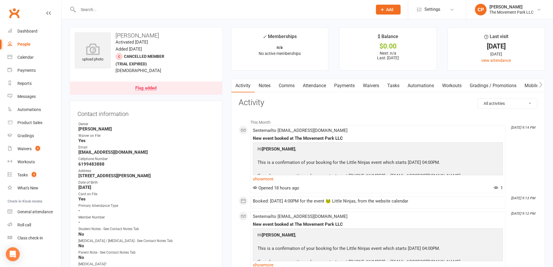
click at [158, 88] on link "Flag added" at bounding box center [146, 88] width 152 height 13
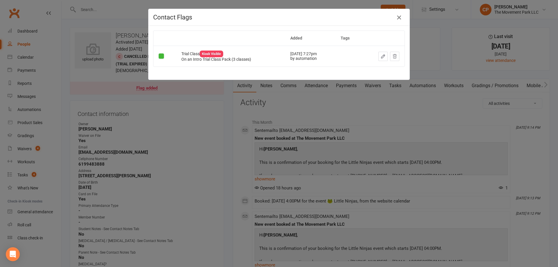
click at [400, 17] on icon "button" at bounding box center [398, 17] width 7 height 7
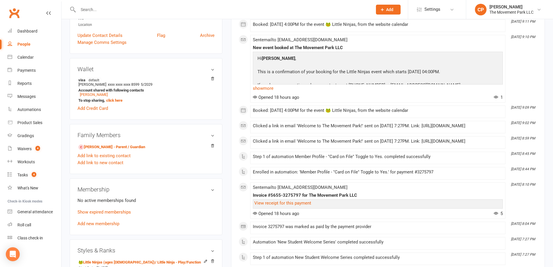
scroll to position [290, 0]
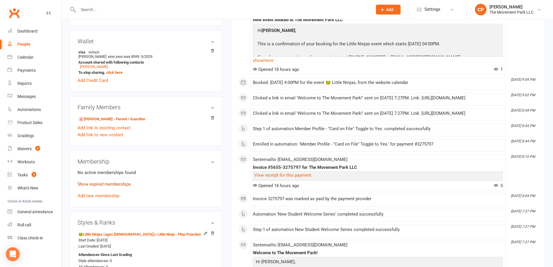
click at [125, 186] on link "Show expired memberships" at bounding box center [104, 184] width 53 height 5
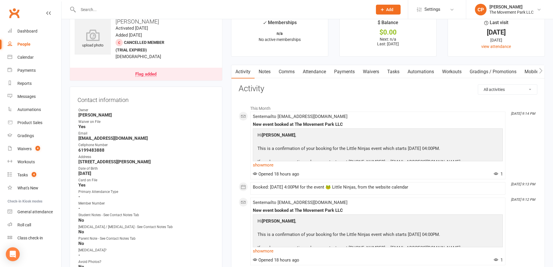
scroll to position [0, 0]
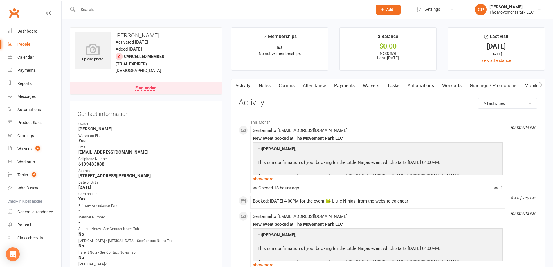
click at [312, 85] on link "Attendance" at bounding box center [314, 85] width 31 height 13
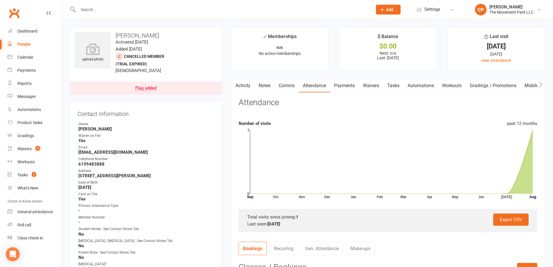
click at [532, 86] on link "Mobile App" at bounding box center [536, 85] width 31 height 13
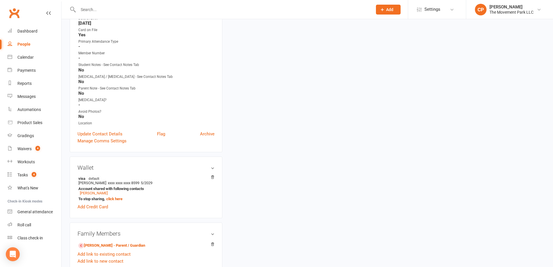
scroll to position [174, 0]
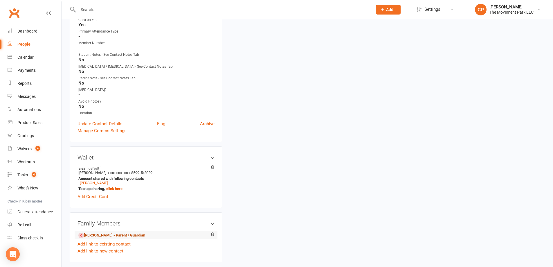
click at [109, 236] on link "Marissa Hurtado - Parent / Guardian" at bounding box center [111, 235] width 67 height 6
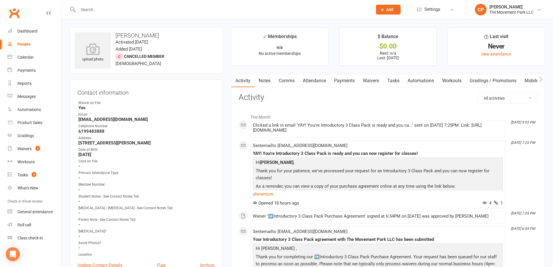
click at [531, 83] on link "Mobile App" at bounding box center [536, 80] width 31 height 13
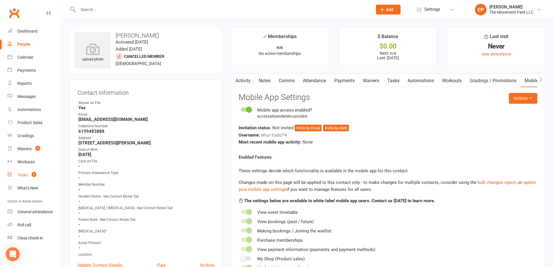
click at [26, 172] on link "Tasks 4" at bounding box center [35, 174] width 54 height 13
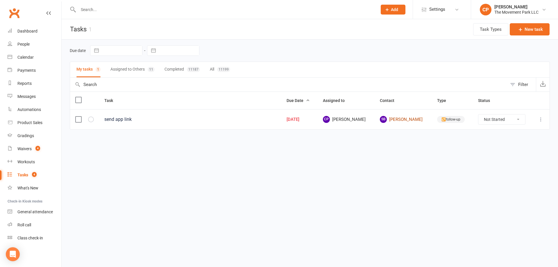
click at [405, 120] on link "SB Shima Babamiri" at bounding box center [403, 119] width 47 height 7
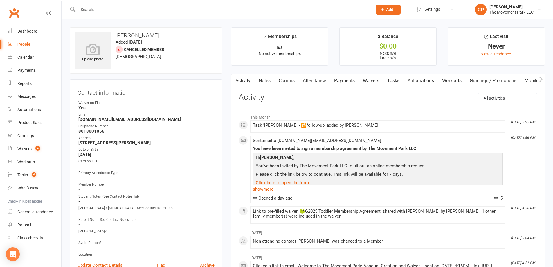
click at [534, 79] on link "Mobile App" at bounding box center [536, 80] width 31 height 13
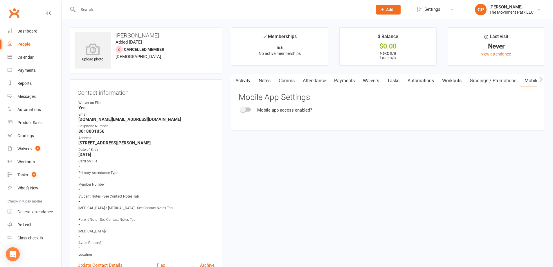
click at [243, 110] on span at bounding box center [243, 110] width 6 height 6
click at [241, 109] on input "checkbox" at bounding box center [241, 109] width 0 height 0
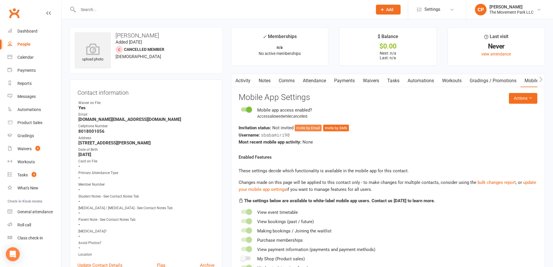
click at [304, 130] on button "Invite by Email" at bounding box center [308, 128] width 27 height 7
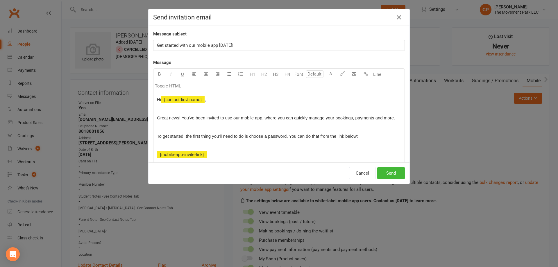
drag, startPoint x: 224, startPoint y: 17, endPoint x: 292, endPoint y: 22, distance: 68.2
click at [292, 22] on div "Send invitation email" at bounding box center [278, 17] width 261 height 17
click at [201, 101] on span "﻿ {contact-first-name}" at bounding box center [183, 99] width 44 height 5
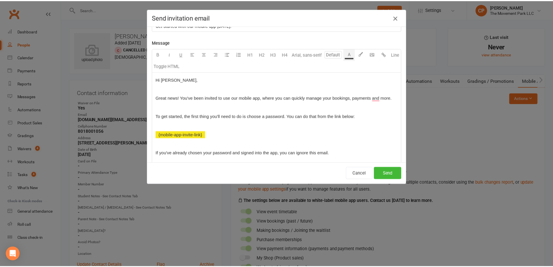
scroll to position [29, 0]
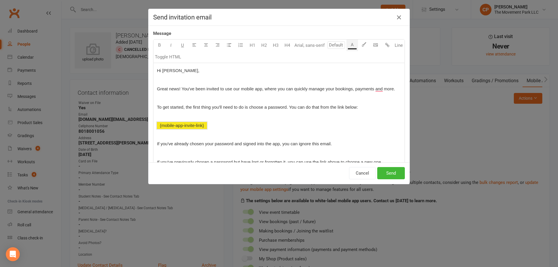
click at [179, 126] on span "﻿ {mobile-app-invite-link}" at bounding box center [182, 125] width 50 height 5
click at [179, 125] on span "﻿ {mobile-app-invite-link}" at bounding box center [182, 125] width 50 height 5
click at [185, 125] on span "﻿ {mobile-app-invite-link}" at bounding box center [182, 125] width 50 height 5
click at [365, 173] on button "Cancel" at bounding box center [362, 173] width 27 height 12
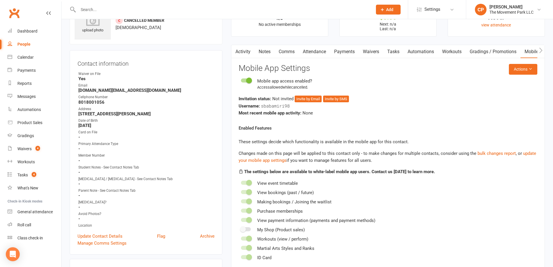
click at [281, 54] on link "Comms" at bounding box center [287, 51] width 24 height 13
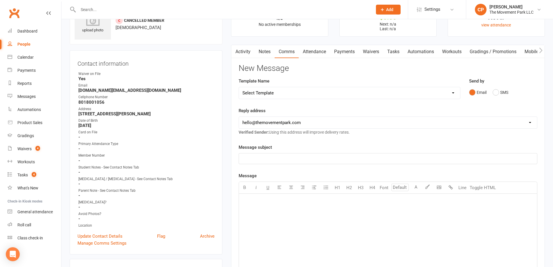
click at [286, 93] on select "Select Template [Email] 📱Trial Class App Request [Email] Initial Response to Co…" at bounding box center [349, 93] width 221 height 12
select select "0"
click at [239, 87] on select "Select Template [Email] 📱Trial Class App Request [Email] Initial Response to Co…" at bounding box center [349, 93] width 221 height 12
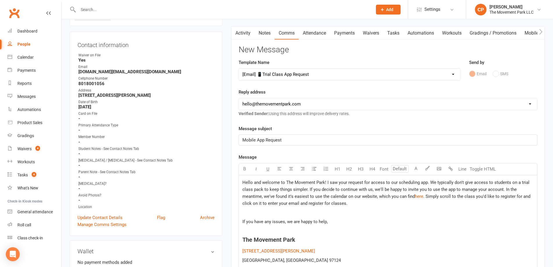
scroll to position [58, 0]
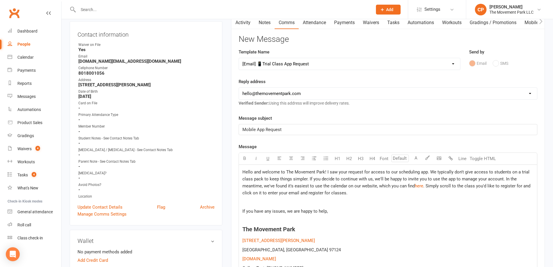
click at [279, 65] on select "Select Template [Email] 📱Trial Class App Request [Email] Initial Response to Co…" at bounding box center [349, 64] width 221 height 12
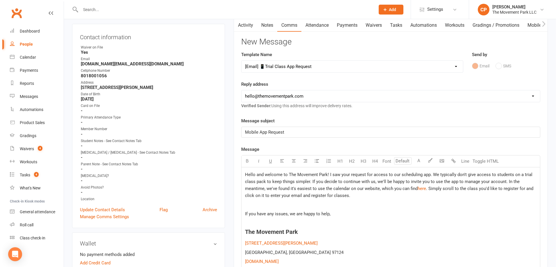
scroll to position [0, 0]
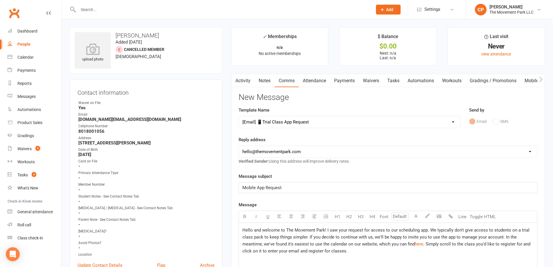
click at [531, 82] on link "Mobile App" at bounding box center [536, 80] width 31 height 13
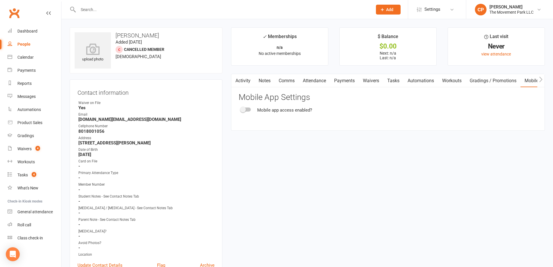
click at [243, 110] on span at bounding box center [243, 110] width 6 height 6
click at [241, 109] on input "checkbox" at bounding box center [241, 109] width 0 height 0
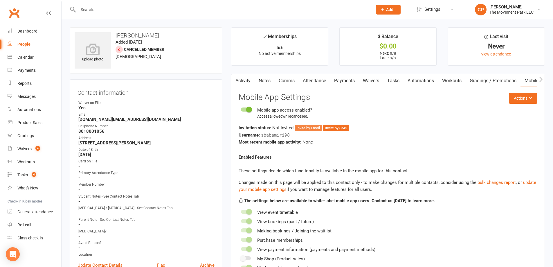
click at [315, 129] on button "Invite by Email" at bounding box center [308, 128] width 27 height 7
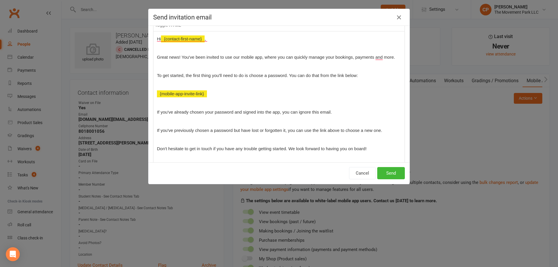
scroll to position [60, 0]
drag, startPoint x: 201, startPoint y: 83, endPoint x: 167, endPoint y: 47, distance: 49.7
click at [167, 47] on div "Hi ﻿ {contact-first-name} , Great news! You've been invited to use our mobile a…" at bounding box center [278, 103] width 251 height 143
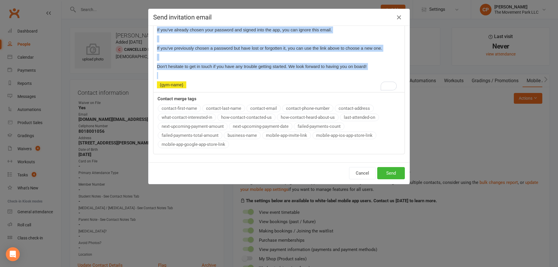
scroll to position [148, 0]
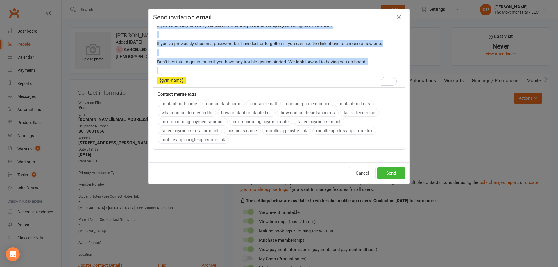
drag, startPoint x: 153, startPoint y: 37, endPoint x: 205, endPoint y: 82, distance: 68.3
click at [205, 82] on div "Hi ﻿ {contact-first-name} , Great news! You've been invited to use our mobile a…" at bounding box center [278, 16] width 251 height 143
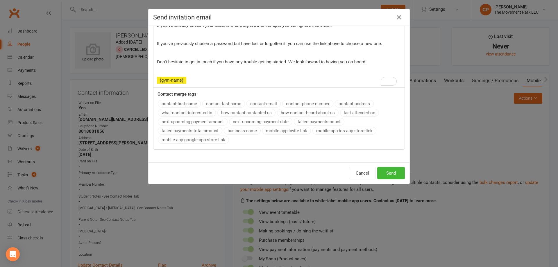
scroll to position [29, 0]
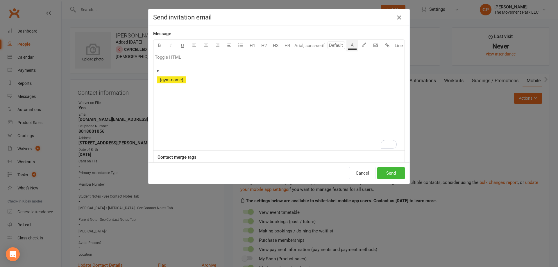
click at [399, 17] on icon "button" at bounding box center [398, 17] width 7 height 7
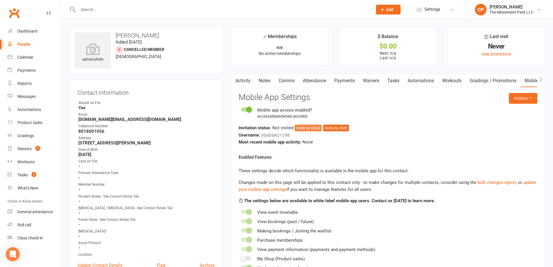
click at [310, 129] on button "Invite by Email" at bounding box center [308, 128] width 27 height 7
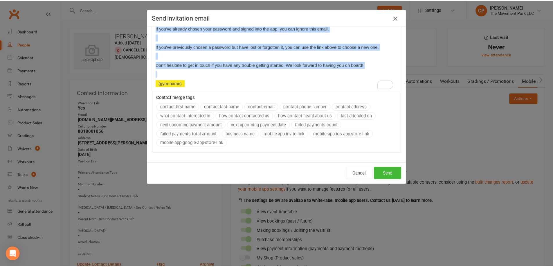
scroll to position [148, 0]
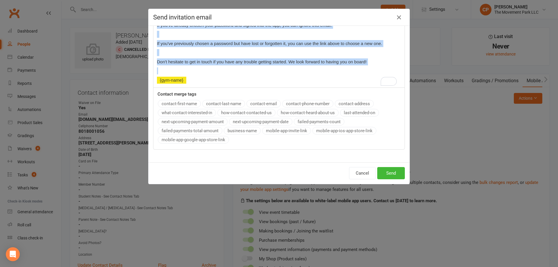
drag, startPoint x: 153, startPoint y: 100, endPoint x: 199, endPoint y: 81, distance: 49.2
click at [199, 81] on div "Hi ﻿ {contact-first-name} , Great news! You've been invited to use our mobile a…" at bounding box center [278, 16] width 251 height 143
click at [358, 170] on button "Cancel" at bounding box center [362, 173] width 27 height 12
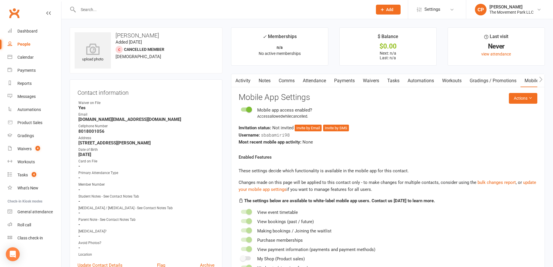
click at [254, 110] on div "Mobile app access enabled? Access allowed while cancelled ." at bounding box center [388, 113] width 299 height 13
click at [249, 110] on span at bounding box center [249, 110] width 6 height 6
click at [241, 109] on input "checkbox" at bounding box center [241, 109] width 0 height 0
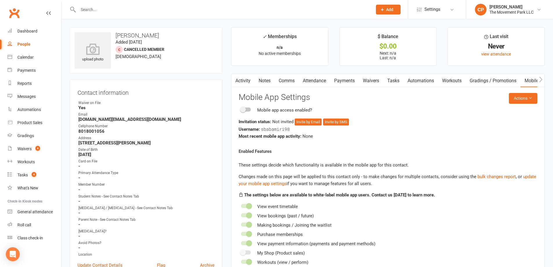
click at [453, 81] on link "Workouts" at bounding box center [452, 80] width 28 height 13
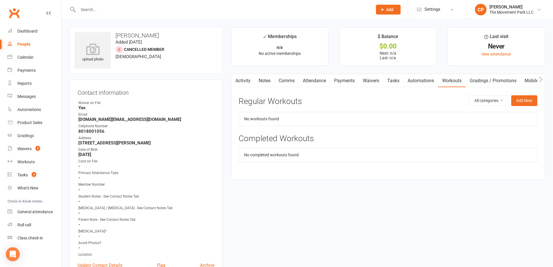
click at [531, 79] on link "Mobile App" at bounding box center [536, 80] width 31 height 13
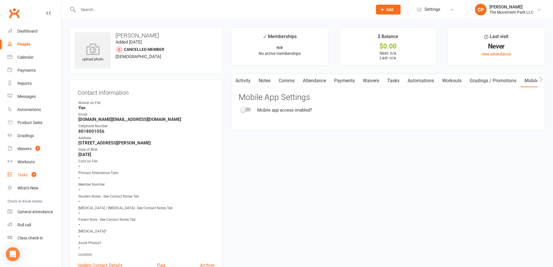
click at [29, 174] on link "Tasks 4" at bounding box center [35, 174] width 54 height 13
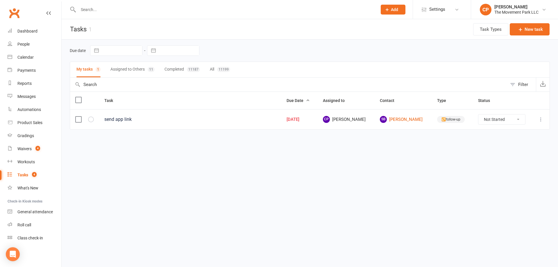
click at [118, 67] on button "Assigned to Others 11" at bounding box center [132, 69] width 44 height 15
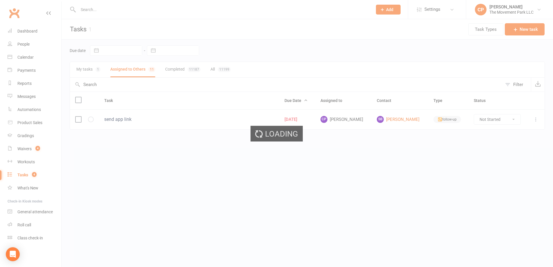
select select "waiting"
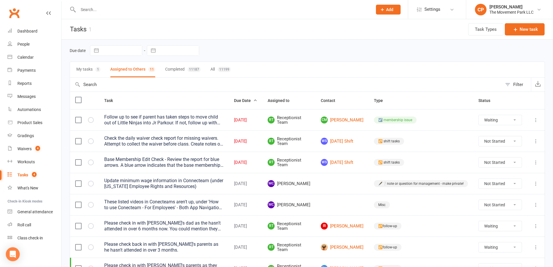
select select "waiting"
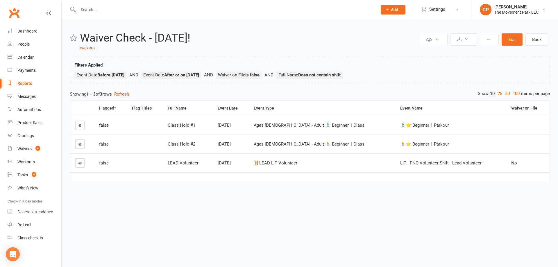
click at [81, 125] on icon at bounding box center [80, 125] width 4 height 4
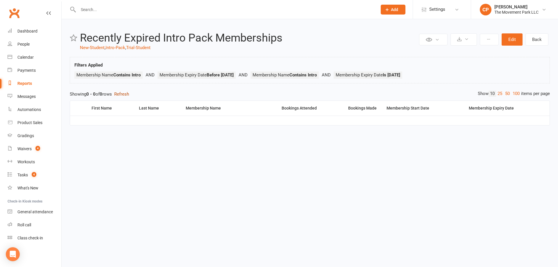
click at [124, 94] on button "Refresh" at bounding box center [121, 94] width 15 height 7
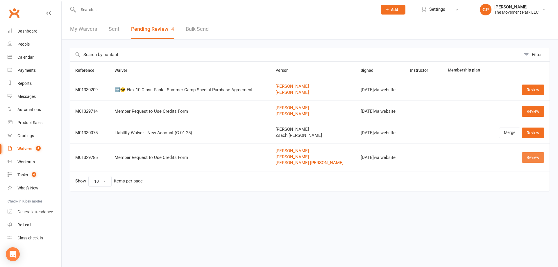
click at [524, 154] on link "Review" at bounding box center [532, 157] width 23 height 10
click at [536, 161] on link "Review" at bounding box center [532, 157] width 23 height 10
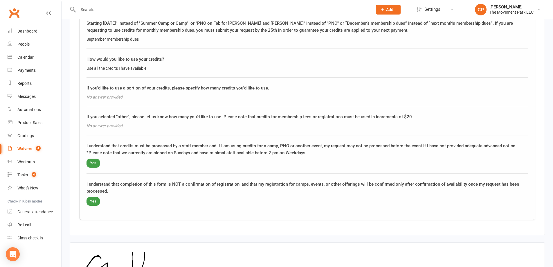
scroll to position [939, 0]
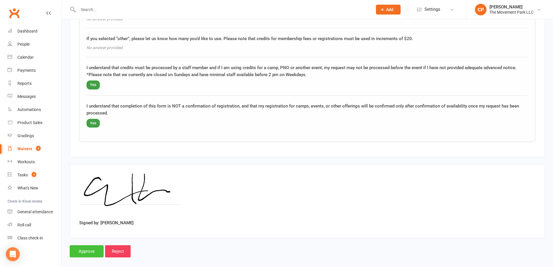
click at [88, 245] on input "Approve" at bounding box center [87, 251] width 34 height 12
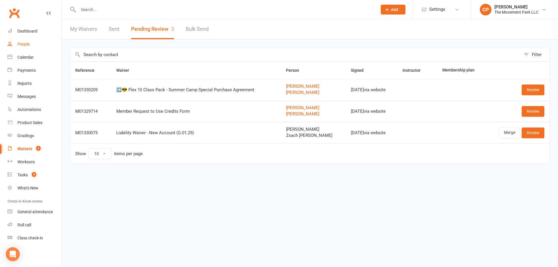
click at [24, 47] on link "People" at bounding box center [35, 44] width 54 height 13
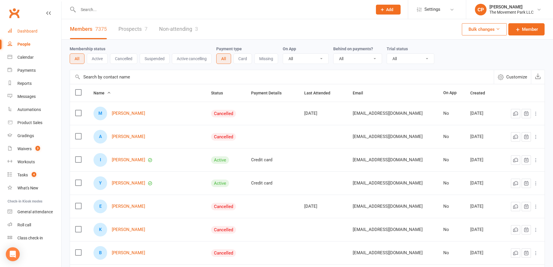
click at [24, 34] on link "Dashboard" at bounding box center [35, 31] width 54 height 13
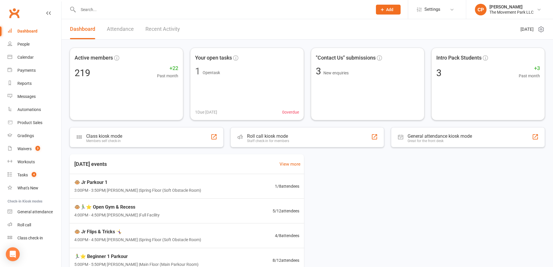
click at [163, 28] on link "Recent Activity" at bounding box center [162, 29] width 35 height 20
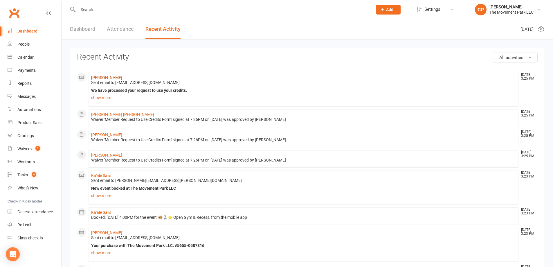
click at [103, 77] on link "[PERSON_NAME]" at bounding box center [106, 77] width 31 height 5
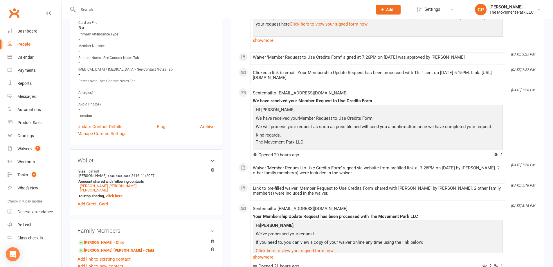
scroll to position [203, 0]
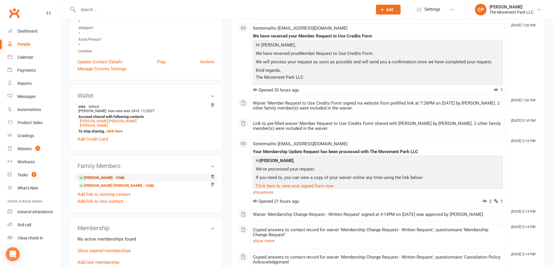
click at [111, 180] on link "[PERSON_NAME] - Child" at bounding box center [101, 178] width 46 height 6
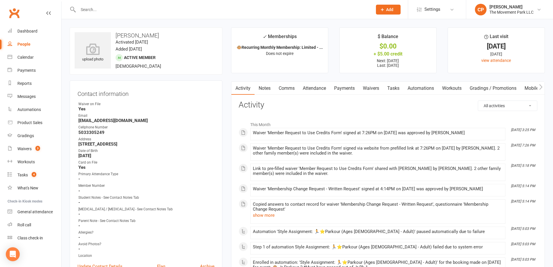
click at [342, 92] on link "Payments" at bounding box center [344, 88] width 29 height 13
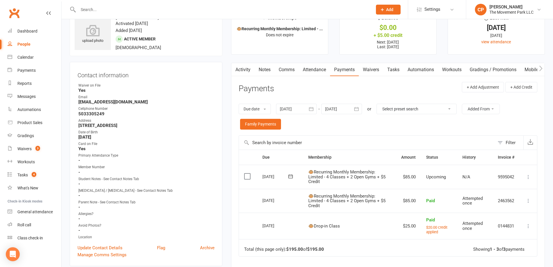
scroll to position [29, 0]
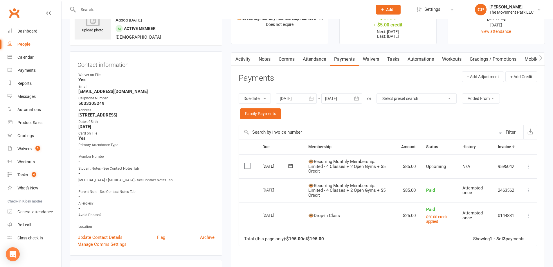
click at [526, 167] on icon at bounding box center [529, 167] width 6 height 6
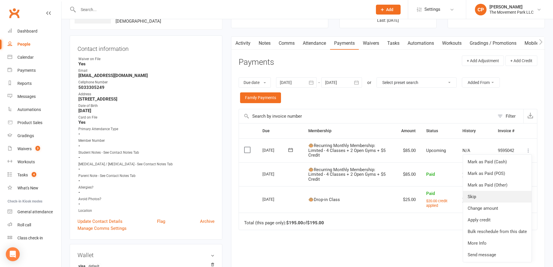
scroll to position [58, 0]
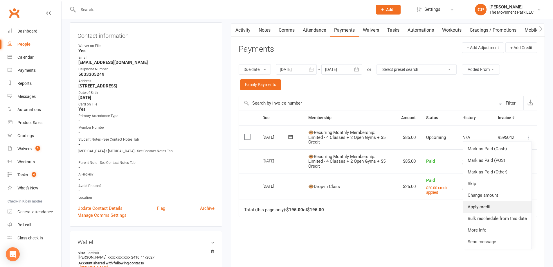
click at [496, 206] on link "Apply credit" at bounding box center [497, 207] width 69 height 12
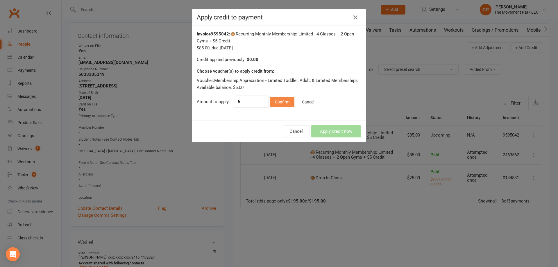
click at [284, 102] on button "Confirm" at bounding box center [282, 102] width 24 height 10
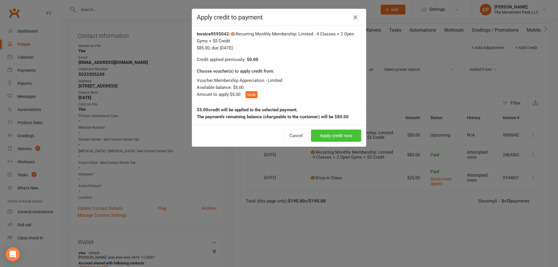
click at [334, 137] on button "Apply credit now" at bounding box center [336, 136] width 50 height 12
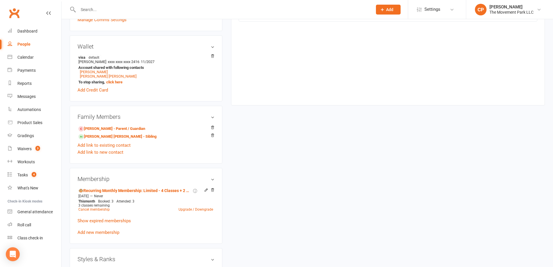
scroll to position [261, 0]
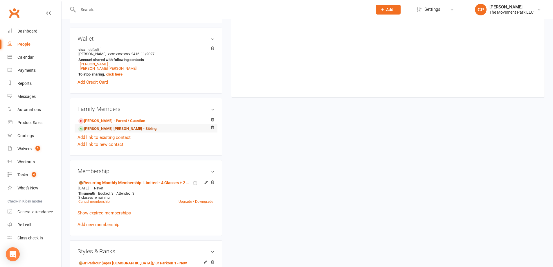
click at [109, 127] on link "[PERSON_NAME] [PERSON_NAME] - Sibling" at bounding box center [117, 129] width 78 height 6
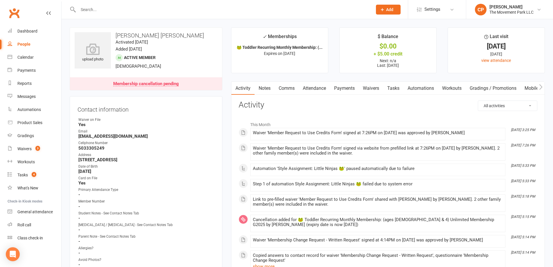
click at [538, 86] on button "button" at bounding box center [541, 88] width 7 height 13
click at [524, 89] on link "Credit balance" at bounding box center [525, 88] width 37 height 13
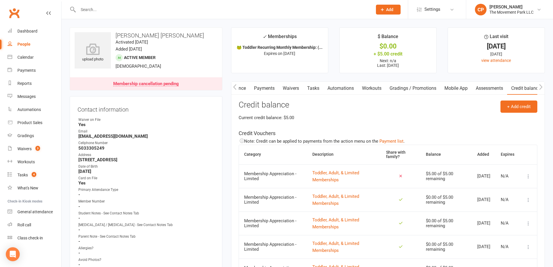
scroll to position [29, 0]
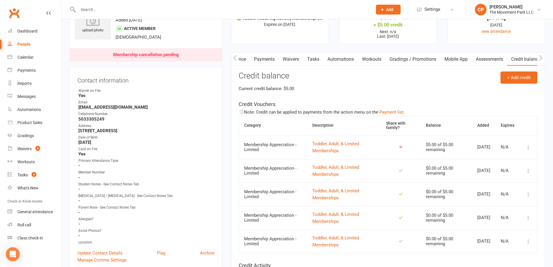
click at [529, 147] on icon at bounding box center [529, 147] width 6 height 6
click at [497, 160] on link "View / edit" at bounding box center [499, 159] width 58 height 12
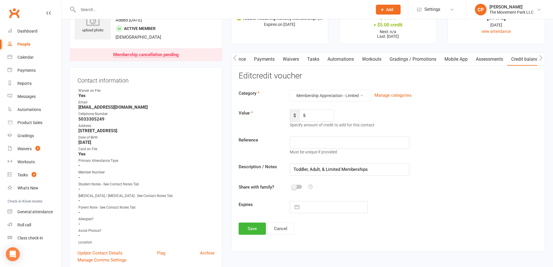
click at [294, 187] on span at bounding box center [294, 187] width 6 height 6
click at [292, 186] on input "checkbox" at bounding box center [292, 186] width 0 height 0
click at [259, 232] on button "Save" at bounding box center [252, 228] width 27 height 12
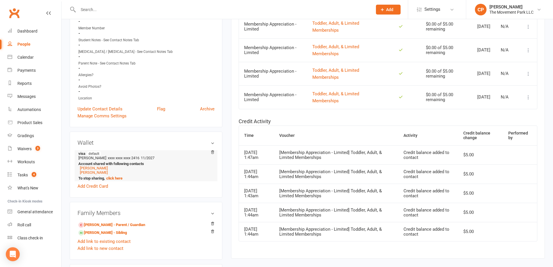
scroll to position [174, 0]
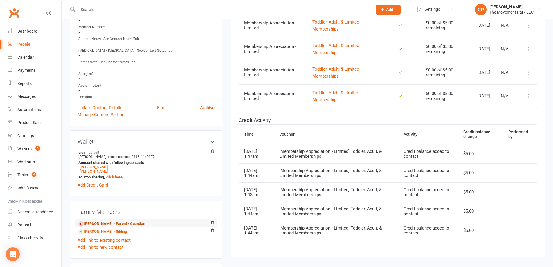
click at [113, 223] on link "[PERSON_NAME] - Parent / Guardian" at bounding box center [111, 224] width 67 height 6
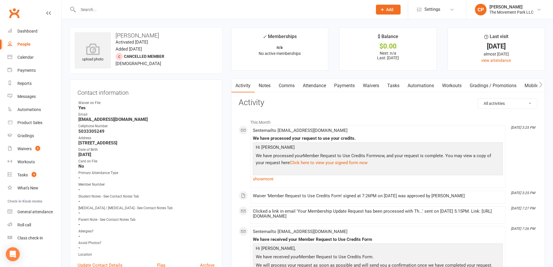
click at [541, 87] on icon "button" at bounding box center [540, 85] width 3 height 6
click at [531, 86] on link "Credit balance" at bounding box center [525, 85] width 37 height 13
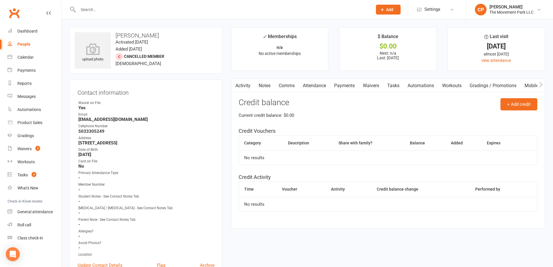
click at [347, 89] on link "Payments" at bounding box center [344, 85] width 29 height 13
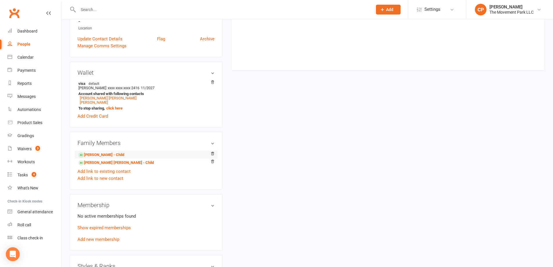
scroll to position [232, 0]
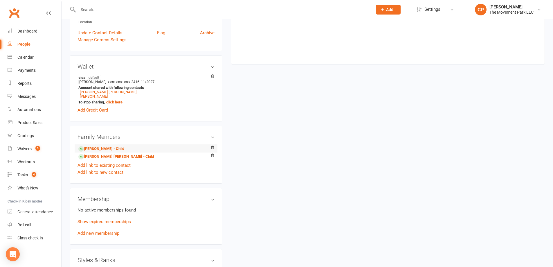
click at [127, 147] on li "[PERSON_NAME] - Child" at bounding box center [146, 148] width 137 height 8
click at [91, 150] on link "[PERSON_NAME] - Child" at bounding box center [101, 149] width 46 height 6
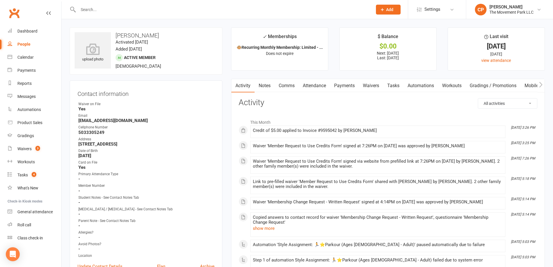
click at [343, 87] on link "Payments" at bounding box center [344, 85] width 29 height 13
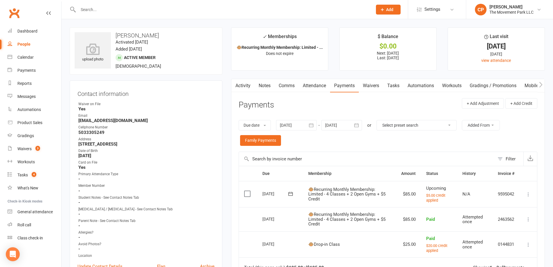
click at [529, 195] on icon at bounding box center [529, 194] width 6 height 6
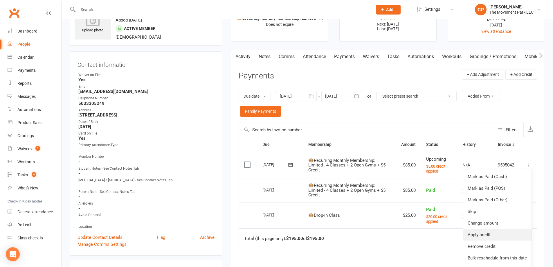
click at [491, 231] on link "Apply credit" at bounding box center [497, 235] width 69 height 12
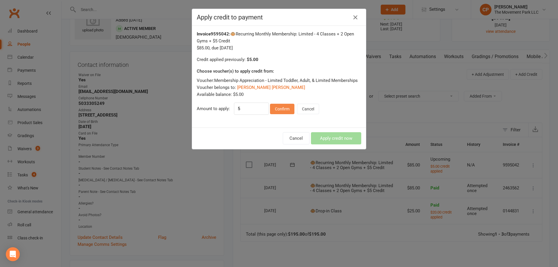
click at [276, 111] on button "Confirm" at bounding box center [282, 109] width 24 height 10
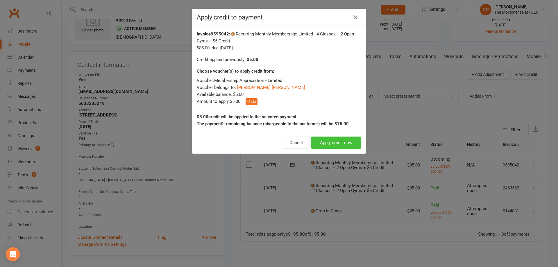
click at [338, 145] on button "Apply credit now" at bounding box center [336, 142] width 50 height 12
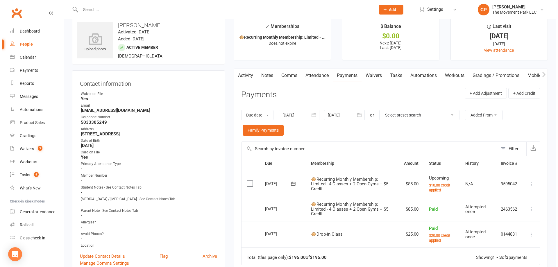
scroll to position [0, 0]
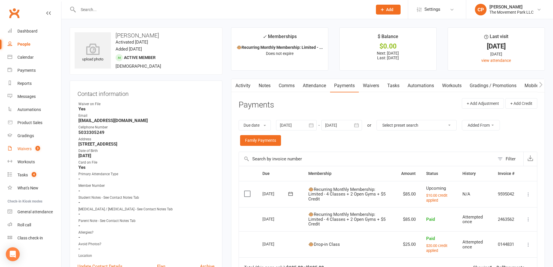
click at [15, 148] on link "Waivers 3" at bounding box center [35, 148] width 54 height 13
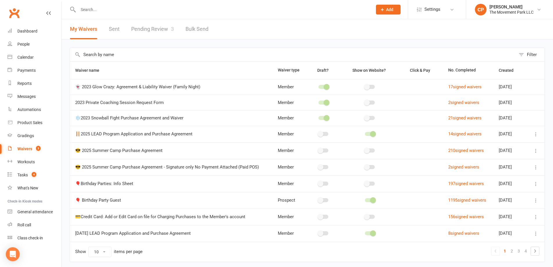
click at [164, 31] on link "Pending Review 3" at bounding box center [152, 29] width 43 height 20
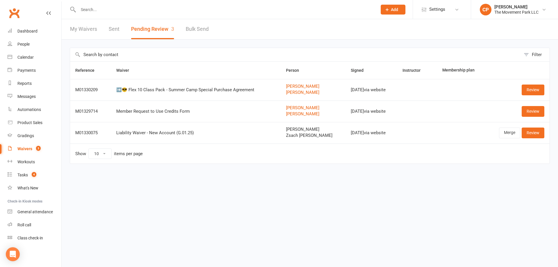
drag, startPoint x: 299, startPoint y: 129, endPoint x: 317, endPoint y: 129, distance: 18.0
click at [317, 129] on span "[PERSON_NAME]" at bounding box center [313, 129] width 55 height 5
copy span "[PERSON_NAME]"
click at [98, 14] on div at bounding box center [221, 9] width 303 height 19
click at [94, 12] on input "text" at bounding box center [224, 10] width 297 height 8
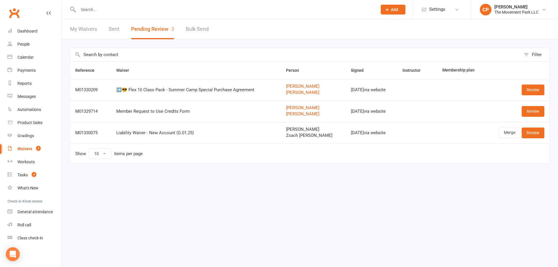
paste input "[PERSON_NAME]"
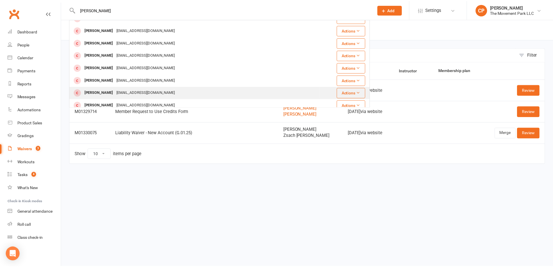
scroll to position [87, 0]
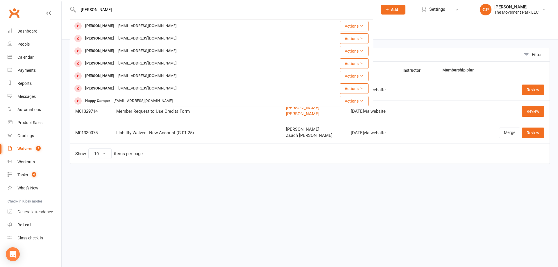
type input "[PERSON_NAME]"
drag, startPoint x: 221, startPoint y: 169, endPoint x: 227, endPoint y: 166, distance: 6.1
click at [221, 169] on div "Reference Waiver Person Signed Instructor Membership plan M01330209 ➡️😎 Flex 10…" at bounding box center [310, 116] width 480 height 111
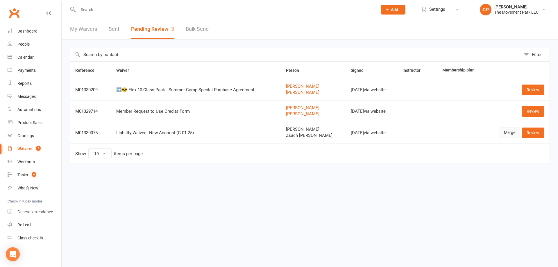
click at [512, 135] on link "Merge" at bounding box center [509, 132] width 21 height 10
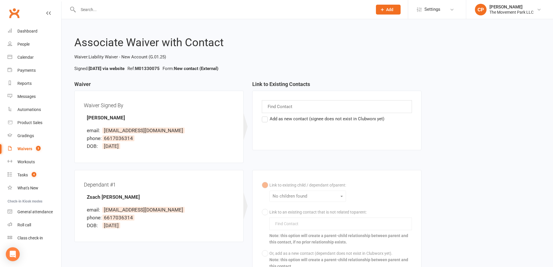
click at [118, 130] on span "[EMAIL_ADDRESS][DOMAIN_NAME]" at bounding box center [144, 130] width 82 height 6
drag, startPoint x: 103, startPoint y: 131, endPoint x: 159, endPoint y: 132, distance: 55.2
click at [159, 132] on span "[EMAIL_ADDRESS][DOMAIN_NAME]" at bounding box center [144, 130] width 82 height 6
copy span "[EMAIL_ADDRESS][DOMAIN_NAME]"
click at [102, 13] on input "text" at bounding box center [222, 10] width 292 height 8
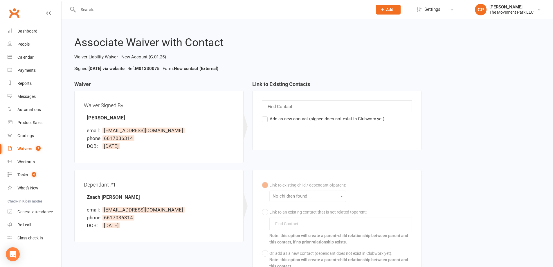
paste input "[EMAIL_ADDRESS][DOMAIN_NAME]"
type input "[EMAIL_ADDRESS][DOMAIN_NAME]"
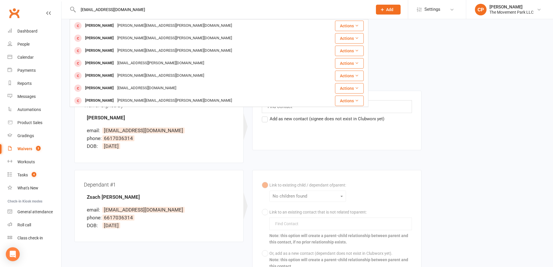
drag, startPoint x: 153, startPoint y: 11, endPoint x: 70, endPoint y: 5, distance: 83.3
click at [70, 5] on div "[EMAIL_ADDRESS][DOMAIN_NAME] [PERSON_NAME] [PERSON_NAME][EMAIL_ADDRESS][PERSON_…" at bounding box center [219, 9] width 299 height 19
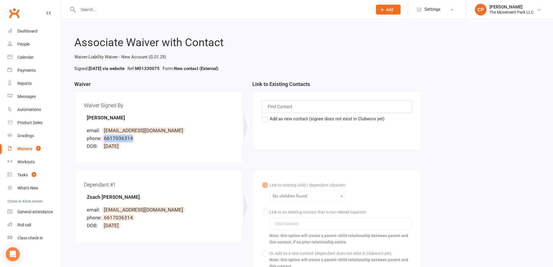
drag, startPoint x: 102, startPoint y: 137, endPoint x: 133, endPoint y: 137, distance: 30.5
click at [131, 137] on li "phone: [PHONE_NUMBER]" at bounding box center [160, 138] width 147 height 8
copy span "6617036314"
click at [95, 13] on input "text" at bounding box center [222, 10] width 292 height 8
paste input "6617036314"
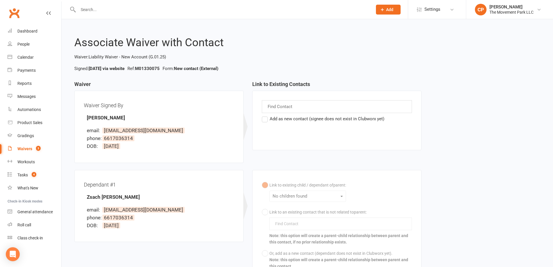
type input "6617036314"
drag, startPoint x: 113, startPoint y: 12, endPoint x: 59, endPoint y: 6, distance: 54.6
click at [59, 1] on header "6617036314 No results Prospect Member Non-attending contact Class / event Appoi…" at bounding box center [276, 1] width 553 height 0
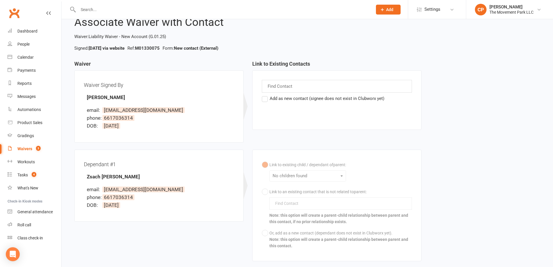
scroll to position [29, 0]
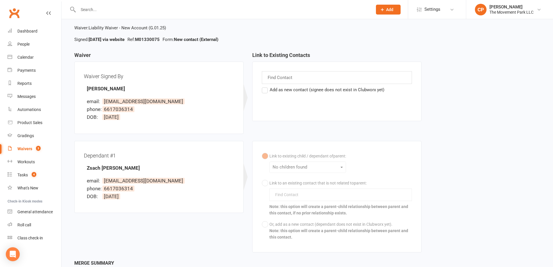
click at [265, 90] on label "Add as new contact (signee does not exist in Clubworx yet)" at bounding box center [323, 89] width 123 height 7
click at [265, 86] on input "Add as new contact (signee does not exist in Clubworx yet)" at bounding box center [264, 86] width 4 height 0
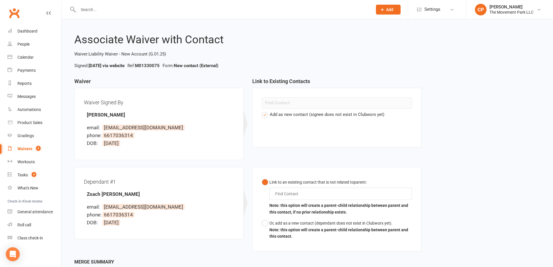
scroll to position [0, 0]
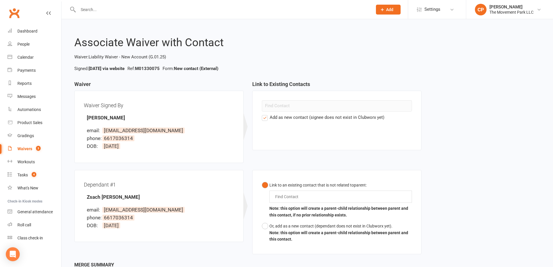
click at [267, 118] on label "Add as new contact (signee does not exist in Clubworx yet)" at bounding box center [323, 117] width 123 height 7
click at [266, 114] on input "Add as new contact (signee does not exist in Clubworx yet)" at bounding box center [264, 114] width 4 height 0
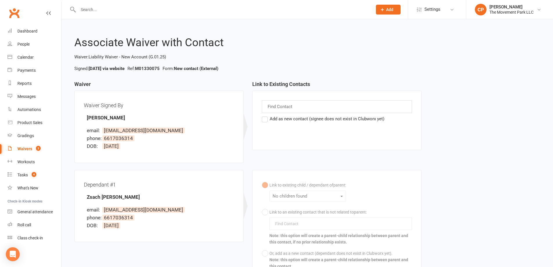
click at [266, 119] on label "Add as new contact (signee does not exist in Clubworx yet)" at bounding box center [323, 118] width 123 height 7
click at [266, 115] on input "Add as new contact (signee does not exist in Clubworx yet)" at bounding box center [264, 115] width 4 height 0
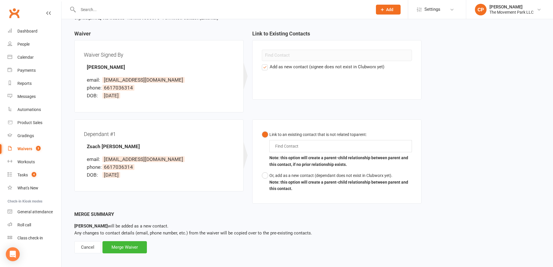
scroll to position [55, 0]
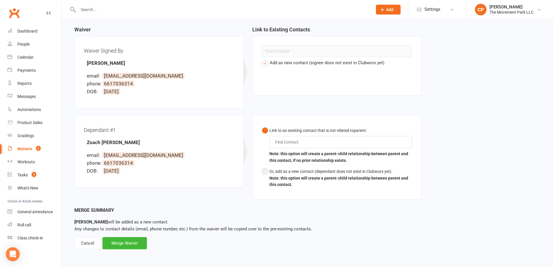
click at [265, 171] on button "Or, add as a new contact (dependant does not exist in Clubworx yet). Note: this…" at bounding box center [337, 178] width 150 height 24
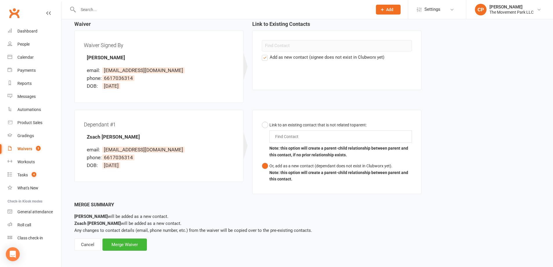
scroll to position [62, 0]
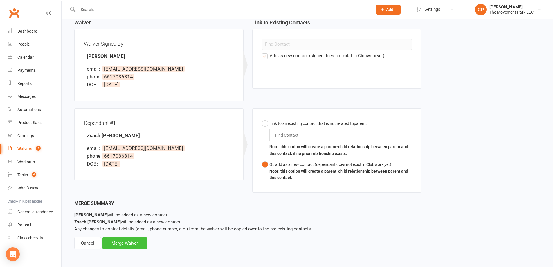
click at [131, 238] on div "Merge Waiver" at bounding box center [125, 243] width 44 height 12
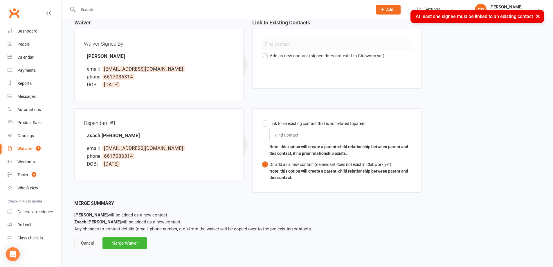
click at [91, 245] on div "Cancel" at bounding box center [87, 243] width 27 height 12
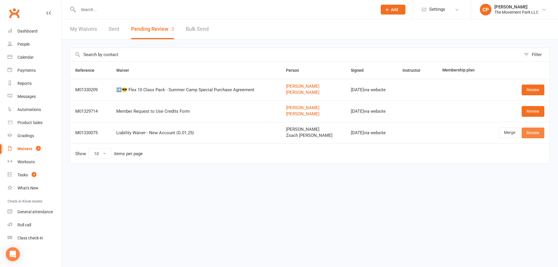
drag, startPoint x: 536, startPoint y: 135, endPoint x: 514, endPoint y: 136, distance: 22.1
click at [536, 135] on link "Review" at bounding box center [532, 132] width 23 height 10
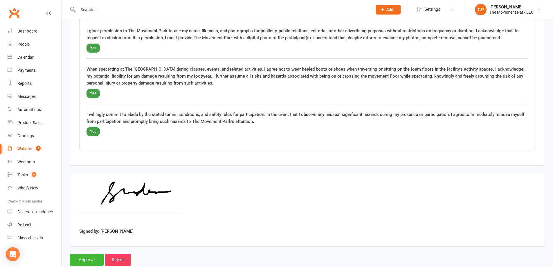
scroll to position [839, 0]
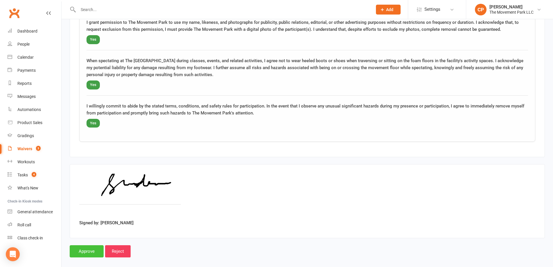
click at [86, 245] on input "Approve" at bounding box center [87, 251] width 34 height 12
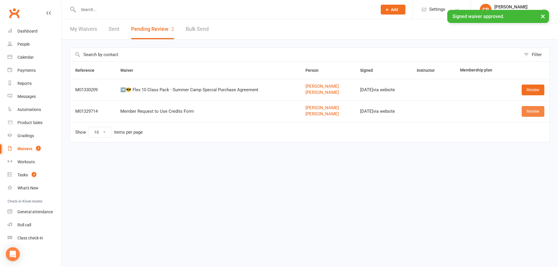
click at [529, 112] on link "Review" at bounding box center [532, 111] width 23 height 10
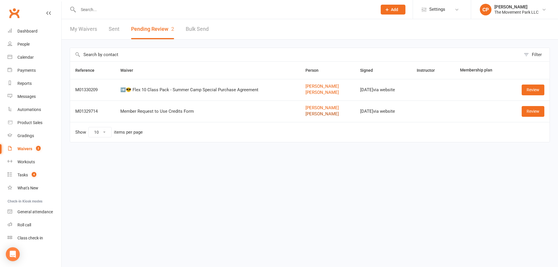
click at [325, 114] on link "[PERSON_NAME]" at bounding box center [327, 114] width 44 height 5
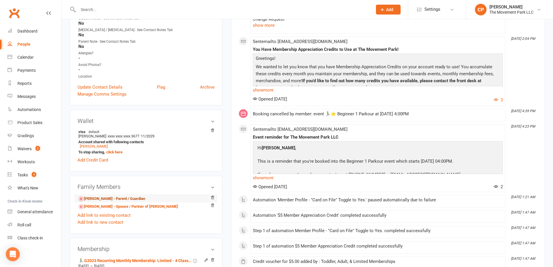
scroll to position [203, 0]
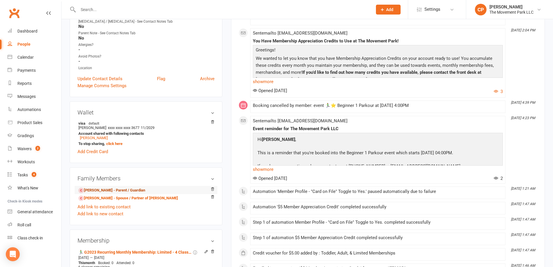
click at [131, 191] on link "[PERSON_NAME] - Parent / Guardian" at bounding box center [111, 190] width 67 height 6
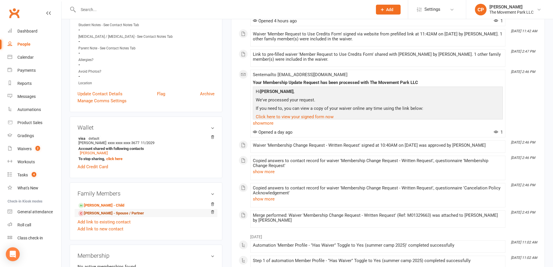
scroll to position [203, 0]
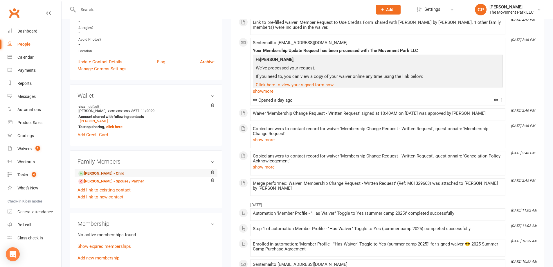
click at [118, 173] on link "[PERSON_NAME] - Child" at bounding box center [101, 173] width 46 height 6
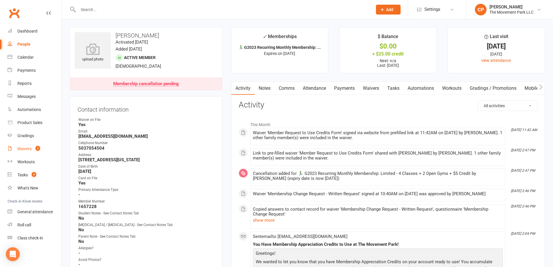
click at [32, 151] on link "Waivers 2" at bounding box center [35, 148] width 54 height 13
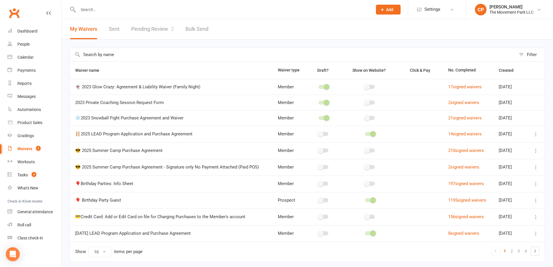
click at [167, 32] on link "Pending Review 2" at bounding box center [152, 29] width 43 height 20
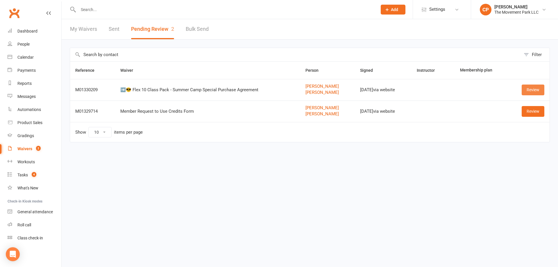
click at [532, 91] on link "Review" at bounding box center [532, 90] width 23 height 10
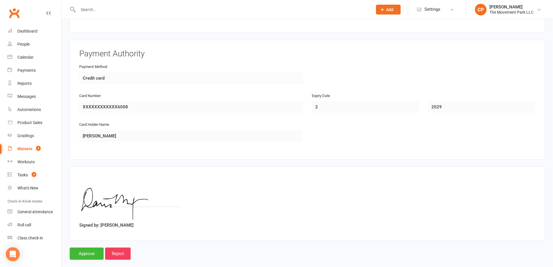
scroll to position [1346, 0]
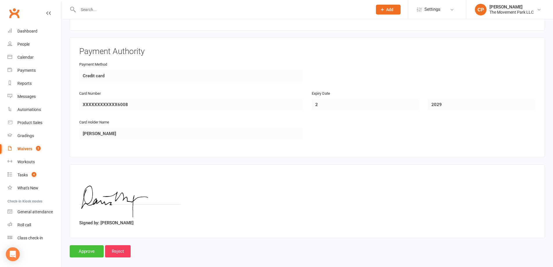
click at [96, 245] on input "Approve" at bounding box center [87, 251] width 34 height 12
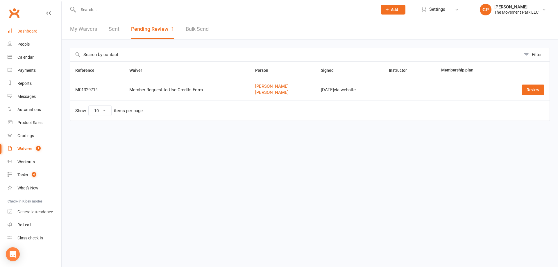
click at [25, 28] on link "Dashboard" at bounding box center [35, 31] width 54 height 13
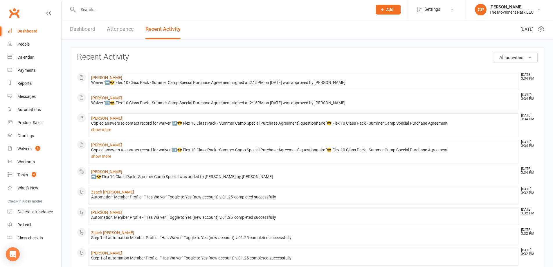
click at [112, 78] on link "[PERSON_NAME]" at bounding box center [106, 77] width 31 height 5
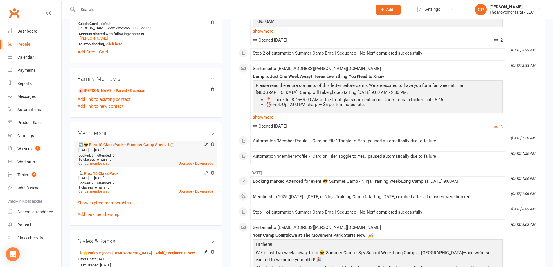
scroll to position [290, 0]
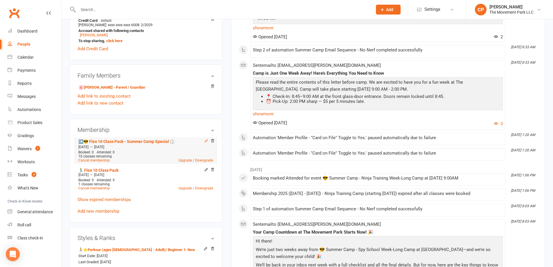
click at [207, 142] on icon at bounding box center [206, 141] width 4 height 4
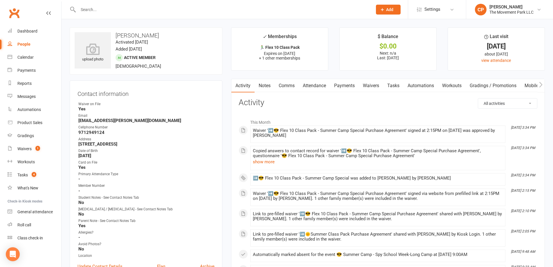
click at [382, 10] on icon at bounding box center [382, 9] width 5 height 5
click at [379, 38] on link "Member" at bounding box center [382, 39] width 52 height 13
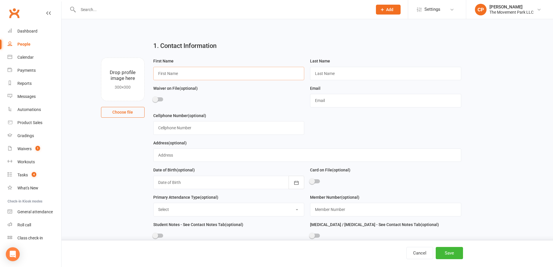
click at [274, 73] on input "text" at bounding box center [228, 73] width 151 height 13
type input "Sydney"
type input "m"
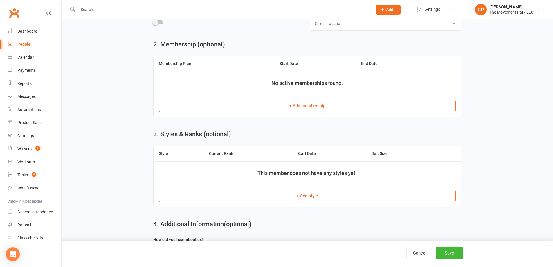
scroll to position [290, 0]
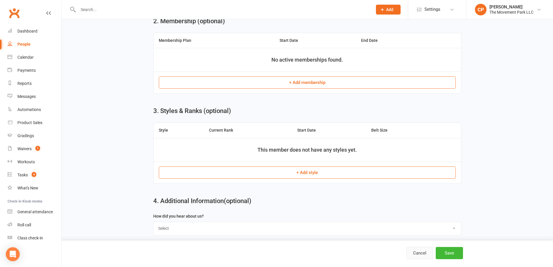
type input "[PERSON_NAME]"
click at [423, 253] on button "Cancel" at bounding box center [420, 253] width 27 height 12
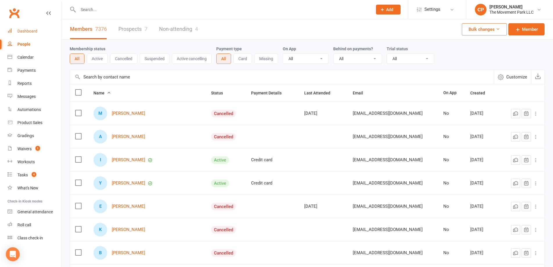
click at [26, 32] on div "Dashboard" at bounding box center [27, 31] width 20 height 5
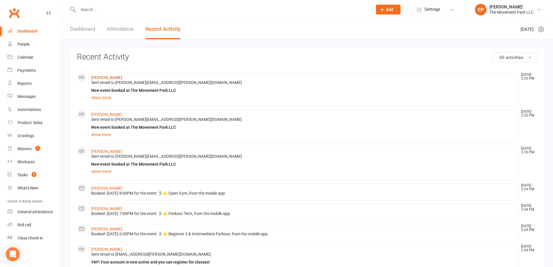
click at [101, 77] on link "Miles Barker" at bounding box center [106, 77] width 31 height 5
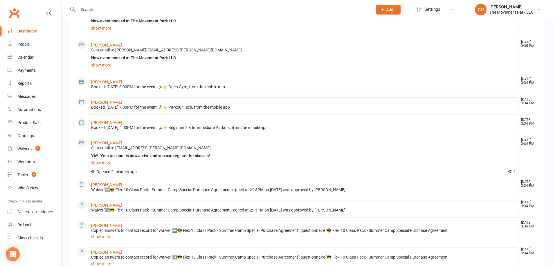
scroll to position [116, 0]
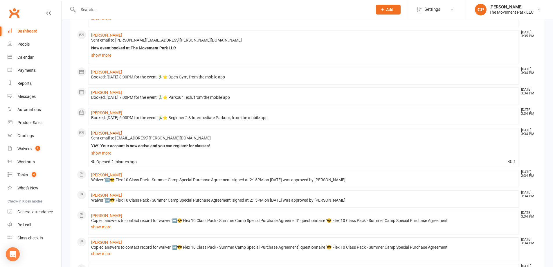
click at [105, 132] on link "[PERSON_NAME]" at bounding box center [106, 133] width 31 height 5
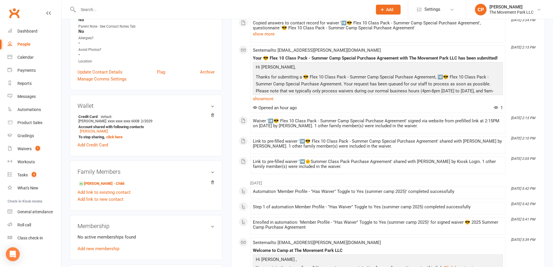
scroll to position [203, 0]
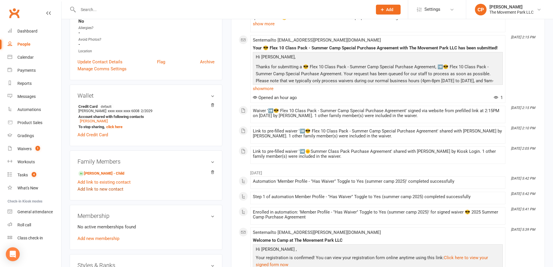
click at [105, 189] on link "Add link to new contact" at bounding box center [101, 189] width 46 height 7
click at [111, 186] on span "Member" at bounding box center [103, 183] width 16 height 5
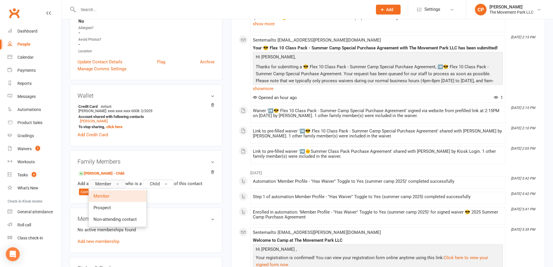
click at [111, 186] on span "Member" at bounding box center [103, 183] width 16 height 5
click at [91, 194] on button "Continue" at bounding box center [88, 191] width 18 height 7
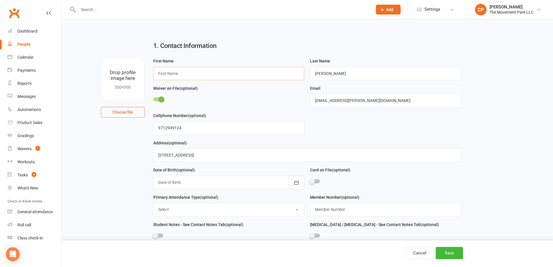
click at [184, 77] on input "text" at bounding box center [228, 73] width 151 height 13
type input "[GEOGRAPHIC_DATA]"
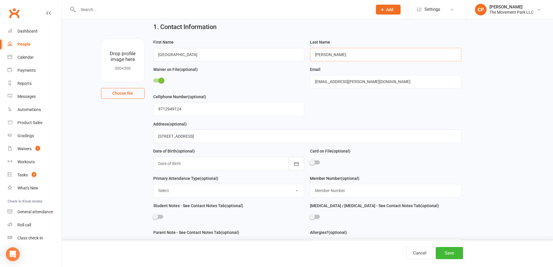
scroll to position [29, 0]
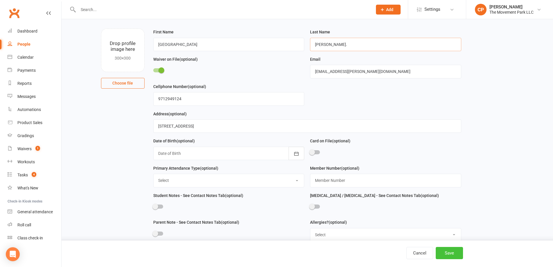
type input "Miller."
click at [445, 252] on button "Save" at bounding box center [449, 253] width 27 height 12
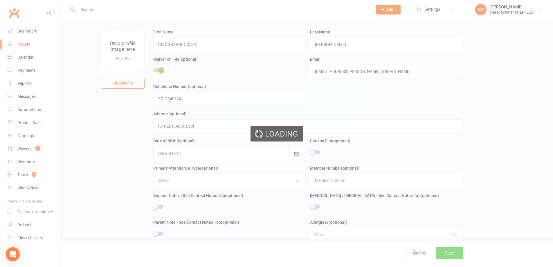
scroll to position [0, 0]
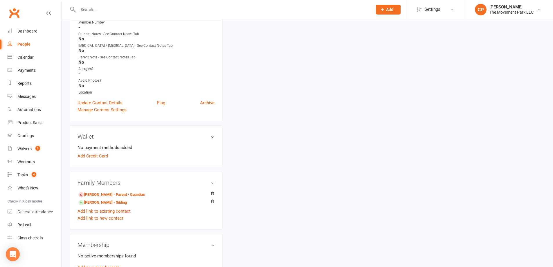
scroll to position [174, 0]
click at [137, 200] on li "Sydney Miller - Sibling" at bounding box center [146, 202] width 137 height 8
click at [112, 202] on link "Sydney Miller - Sibling" at bounding box center [102, 202] width 48 height 6
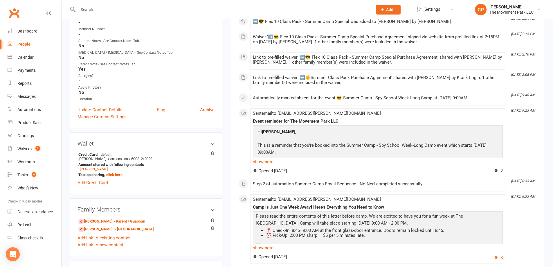
scroll to position [87, 0]
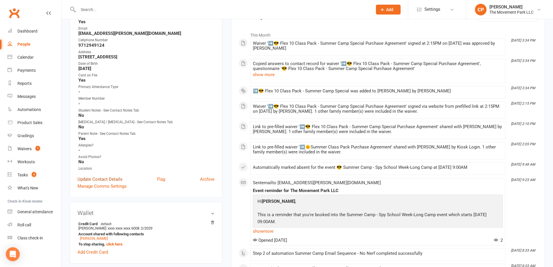
click at [103, 181] on link "Update Contact Details" at bounding box center [100, 179] width 45 height 7
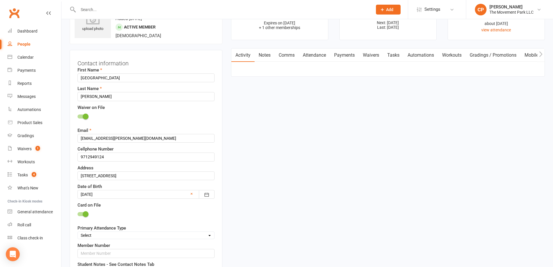
scroll to position [27, 0]
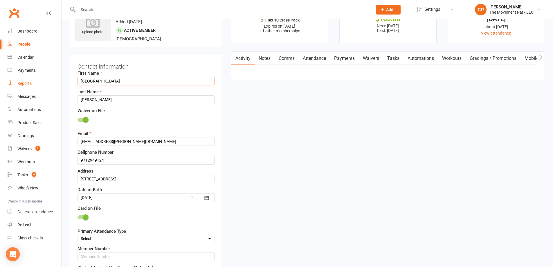
drag, startPoint x: 80, startPoint y: 79, endPoint x: 59, endPoint y: 78, distance: 20.9
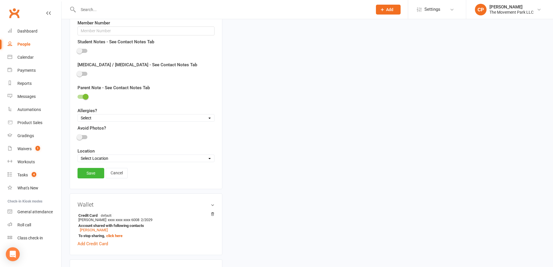
scroll to position [260, 0]
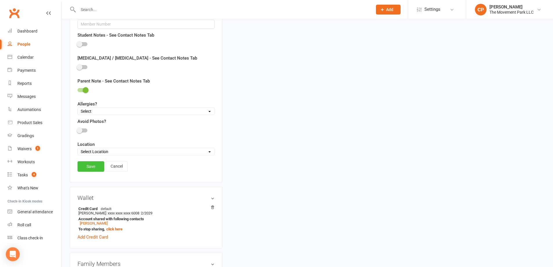
type input "Derek"
click at [85, 166] on link "Save" at bounding box center [91, 166] width 27 height 10
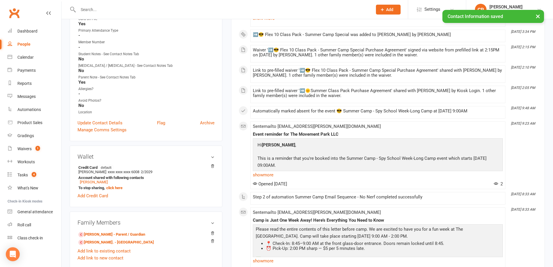
scroll to position [0, 0]
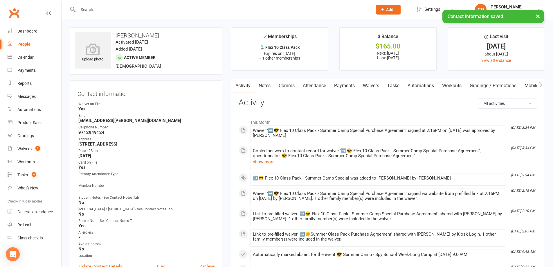
click at [373, 88] on link "Waivers" at bounding box center [371, 85] width 24 height 13
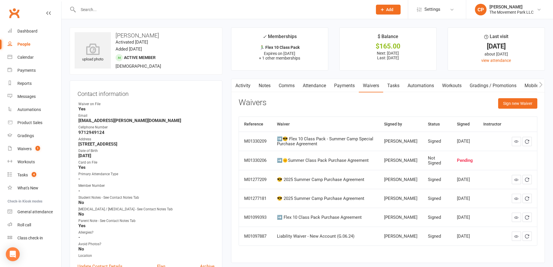
scroll to position [29, 0]
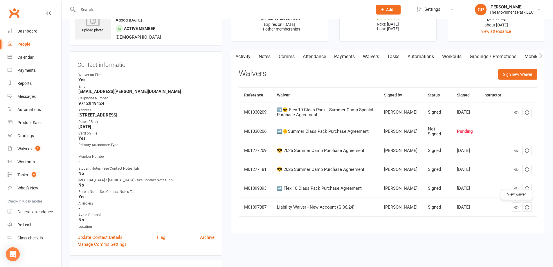
click at [516, 209] on icon at bounding box center [516, 207] width 4 height 4
click at [109, 239] on link "Update Contact Details" at bounding box center [100, 237] width 45 height 7
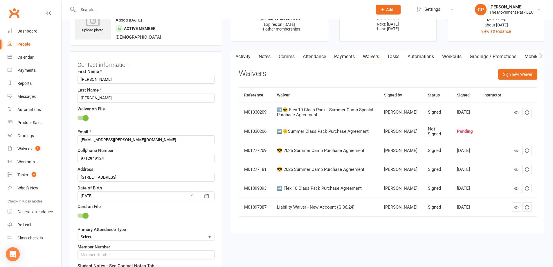
scroll to position [27, 0]
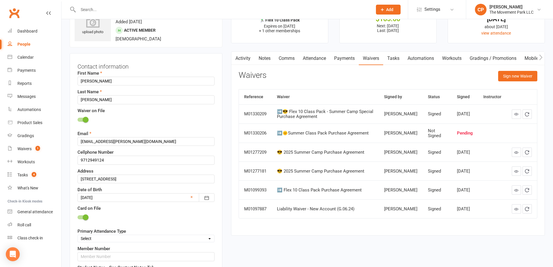
click at [116, 195] on div at bounding box center [146, 197] width 137 height 9
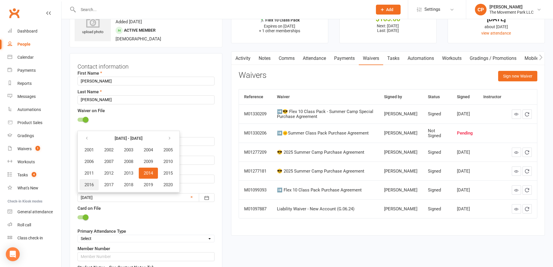
click at [89, 186] on span "2016" at bounding box center [89, 184] width 9 height 5
click at [94, 188] on button "October" at bounding box center [92, 184] width 25 height 11
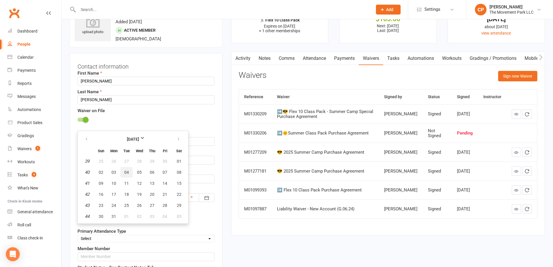
click at [127, 173] on span "04" at bounding box center [126, 172] width 5 height 5
type input "04 Oct 2016"
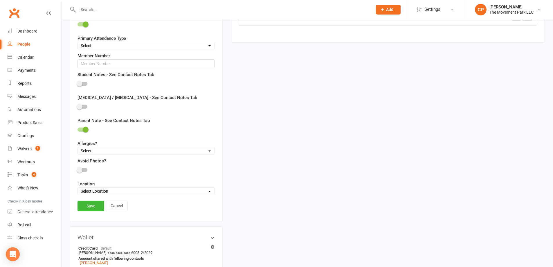
scroll to position [231, 0]
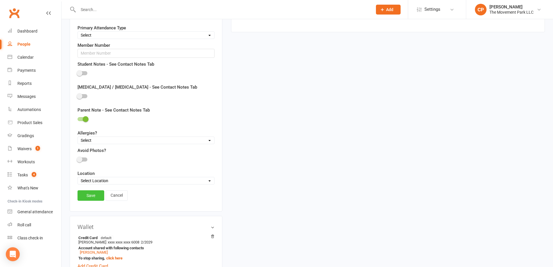
click at [92, 194] on link "Save" at bounding box center [91, 195] width 27 height 10
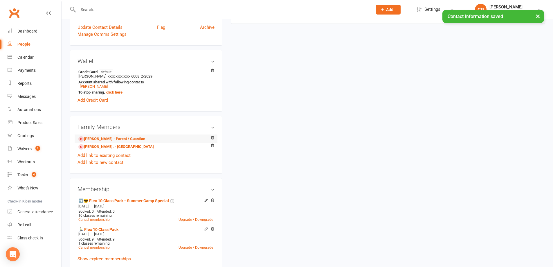
scroll to position [289, 0]
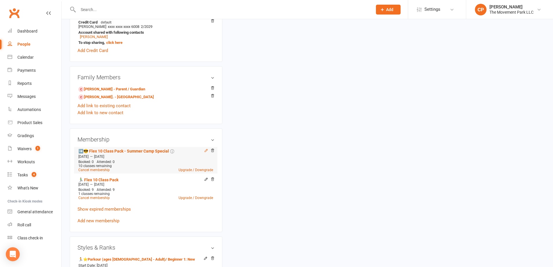
click at [204, 152] on icon at bounding box center [206, 150] width 4 height 4
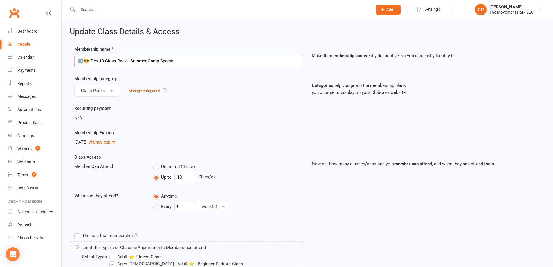
click at [84, 61] on input "➡️😎 Flex 10 Class Pack - Summer Camp Special" at bounding box center [188, 61] width 229 height 12
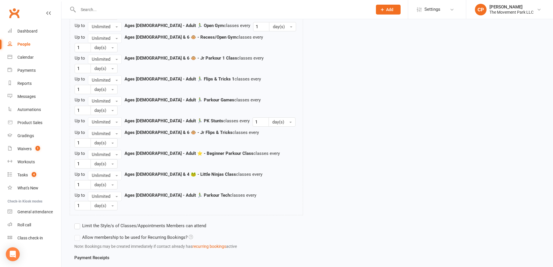
scroll to position [543, 0]
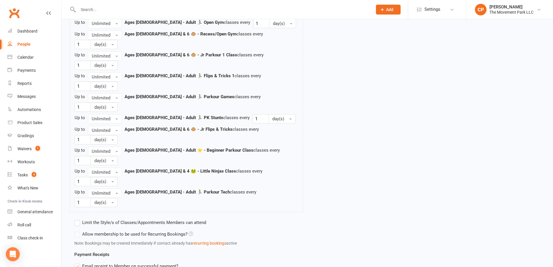
type input "🏃‍♂️😎 Flex 10 Class Pack - Summer Camp Special"
click at [76, 219] on label "Limit the Style/s of Classes/Appointments Members can attend" at bounding box center [140, 222] width 132 height 7
click at [76, 219] on input "Limit the Style/s of Classes/Appointments Members can attend" at bounding box center [76, 219] width 4 height 0
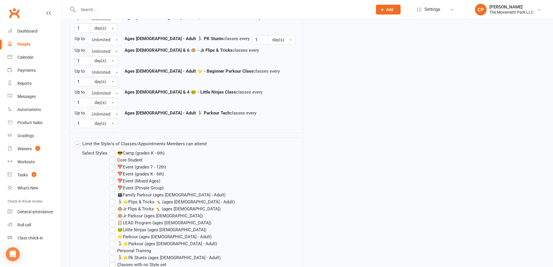
scroll to position [630, 0]
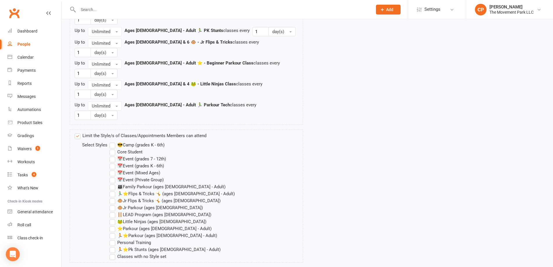
click at [115, 232] on label "🏃⭐Parkour (ages [DEMOGRAPHIC_DATA] - Adult)" at bounding box center [163, 235] width 108 height 7
click at [113, 232] on input "🏃⭐Parkour (ages [DEMOGRAPHIC_DATA] - Adult)" at bounding box center [111, 232] width 4 height 0
click at [115, 246] on label "🏃⭐Pk Stunts (ages [DEMOGRAPHIC_DATA] - Adult)" at bounding box center [164, 249] width 111 height 7
click at [113, 246] on input "🏃⭐Pk Stunts (ages [DEMOGRAPHIC_DATA] - Adult)" at bounding box center [111, 246] width 4 height 0
click at [112, 190] on label "🏃‍♂️⭐Flips & Tricks 🤸 (ages [DEMOGRAPHIC_DATA] - Adult)" at bounding box center [171, 193] width 125 height 7
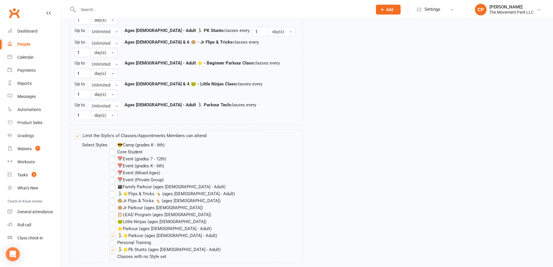
click at [112, 190] on input "🏃‍♂️⭐Flips & Tricks 🤸 (ages [DEMOGRAPHIC_DATA] - Adult)" at bounding box center [111, 190] width 4 height 0
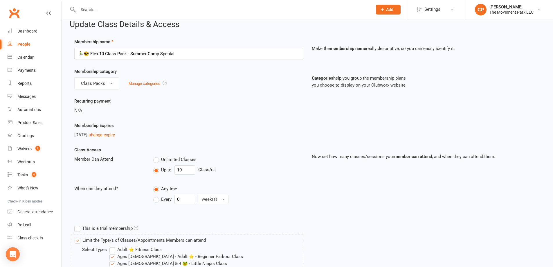
scroll to position [0, 0]
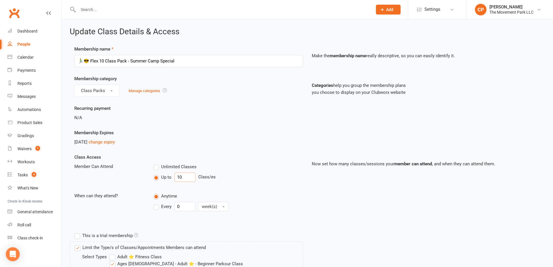
drag, startPoint x: 182, startPoint y: 177, endPoint x: 169, endPoint y: 174, distance: 13.6
click at [169, 174] on div "Up to 10 Class/es" at bounding box center [228, 177] width 150 height 9
type input "8"
click at [184, 59] on input "🏃‍♂️😎 Flex 10 Class Pack - Summer Camp Special" at bounding box center [188, 61] width 229 height 12
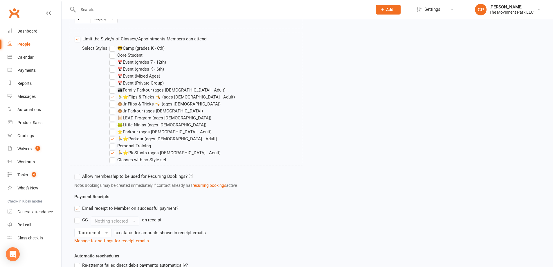
scroll to position [727, 0]
type input "🏃‍♂️😎 Flex 10 Class Pack - Summer Camp Special - Shared with Sibling"
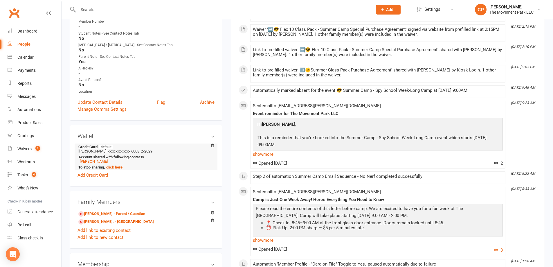
scroll to position [174, 0]
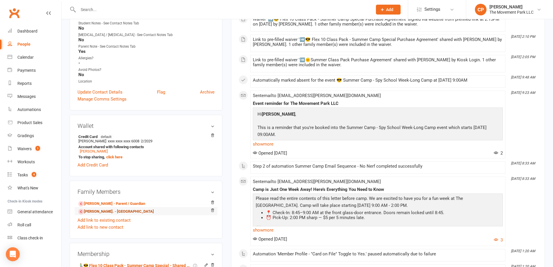
click at [112, 213] on link "Sydney Miller. - Sibling" at bounding box center [116, 212] width 76 height 6
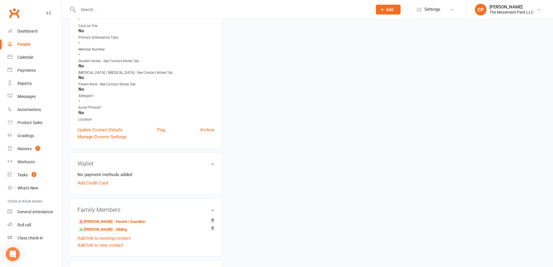
scroll to position [174, 0]
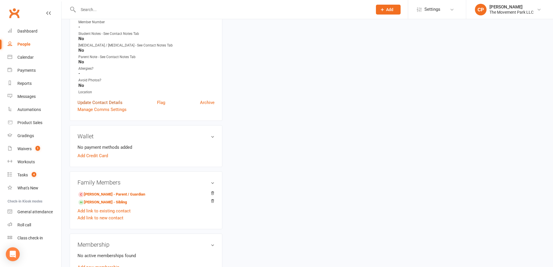
click at [98, 103] on link "Update Contact Details" at bounding box center [100, 102] width 45 height 7
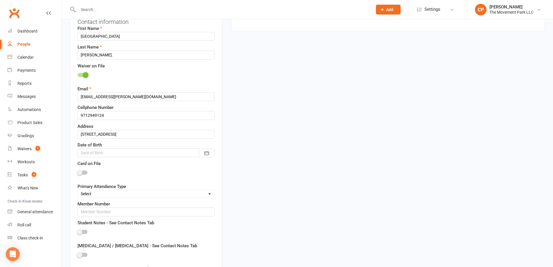
scroll to position [27, 0]
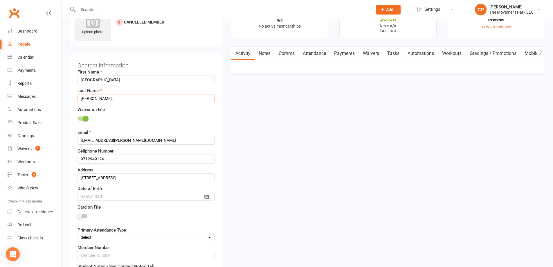
click at [106, 100] on input "Miller." at bounding box center [146, 98] width 137 height 9
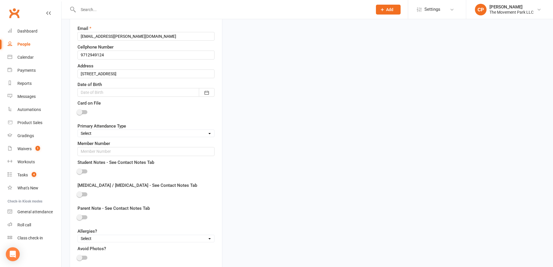
scroll to position [114, 0]
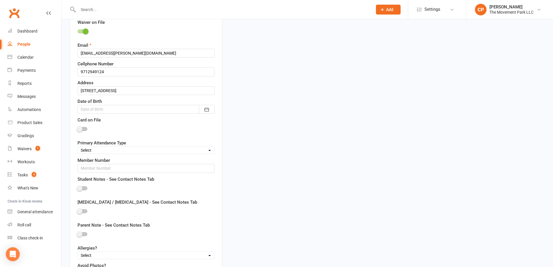
type input "[PERSON_NAME]"
click at [114, 110] on div at bounding box center [146, 109] width 137 height 9
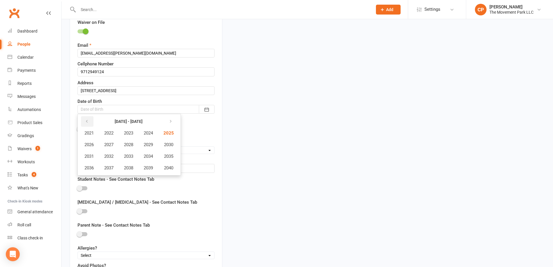
click at [82, 122] on button "button" at bounding box center [87, 121] width 12 height 10
click at [150, 156] on span "2014" at bounding box center [148, 156] width 9 height 5
click at [98, 166] on span "October" at bounding box center [92, 167] width 15 height 5
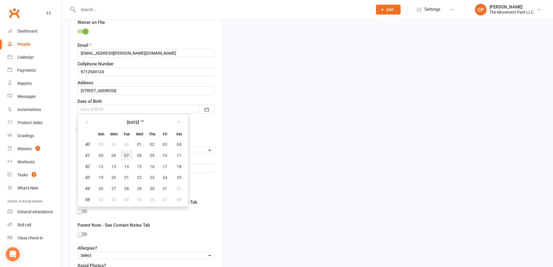
click at [129, 154] on button "07" at bounding box center [127, 155] width 12 height 10
type input "[DATE]"
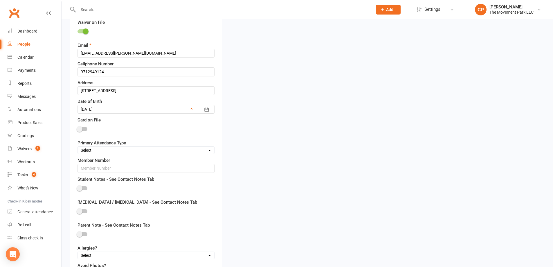
click at [112, 111] on div at bounding box center [146, 109] width 137 height 9
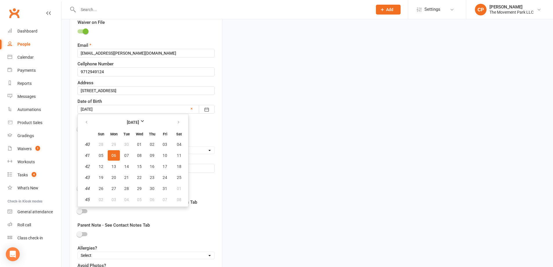
click at [197, 134] on div at bounding box center [146, 129] width 137 height 13
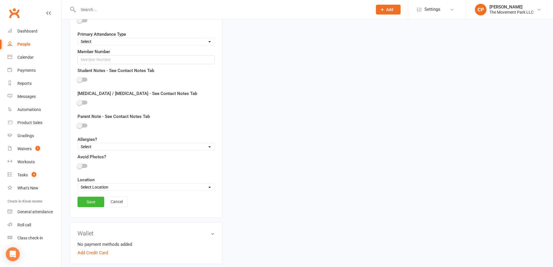
scroll to position [231, 0]
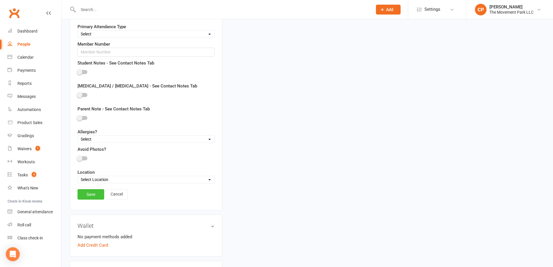
click at [91, 193] on link "Save" at bounding box center [91, 194] width 27 height 10
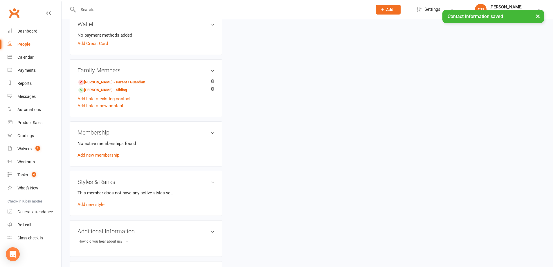
scroll to position [289, 0]
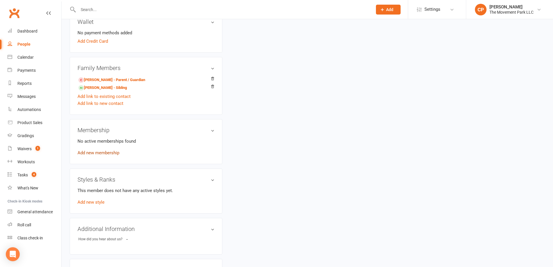
click at [100, 152] on link "Add new membership" at bounding box center [99, 152] width 42 height 5
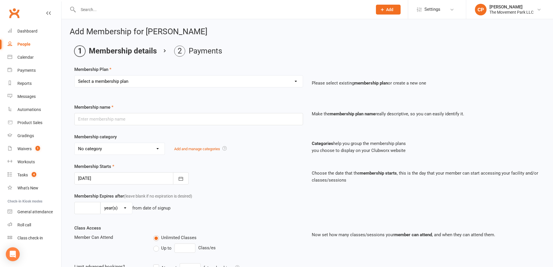
click at [143, 83] on select "Select a membership plan ➡️ Drop-in Class ➡️ Flex 10 Class Pack ➡️Introductory …" at bounding box center [189, 82] width 228 height 12
click at [309, 36] on div "Add Membership for Sydney Miller Membership details Payments Membership Plan Se…" at bounding box center [308, 206] width 492 height 375
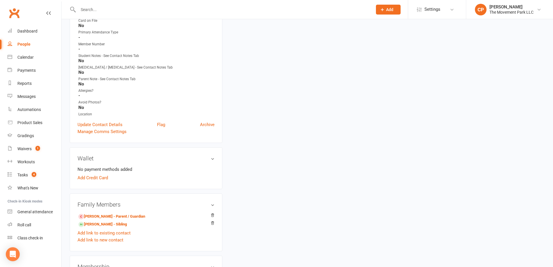
scroll to position [203, 0]
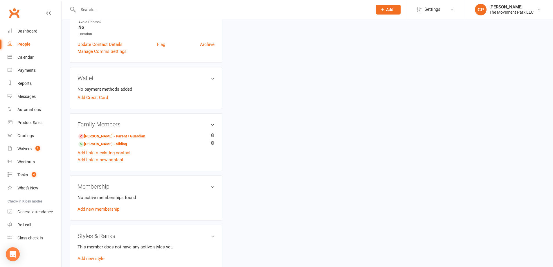
scroll to position [261, 0]
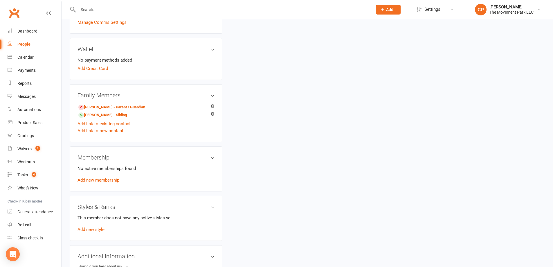
click at [115, 178] on link "Add new membership" at bounding box center [99, 179] width 42 height 5
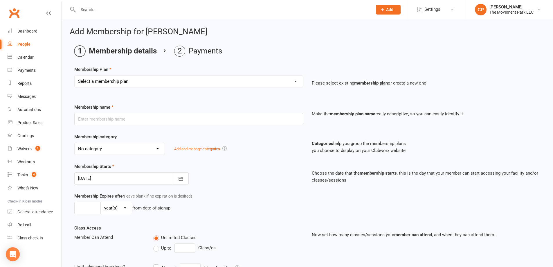
click at [133, 81] on select "Select a membership plan ➡️ Drop-in Class ➡️ Flex 10 Class Pack ➡️Introductory …" at bounding box center [189, 82] width 228 height 12
select select "52"
click at [75, 76] on select "Select a membership plan ➡️ Drop-in Class ➡️ Flex 10 Class Pack ➡️Introductory …" at bounding box center [189, 82] width 228 height 12
type input "➡️😎 Flex 10 Class Pack - Summer Camp Special"
select select "12"
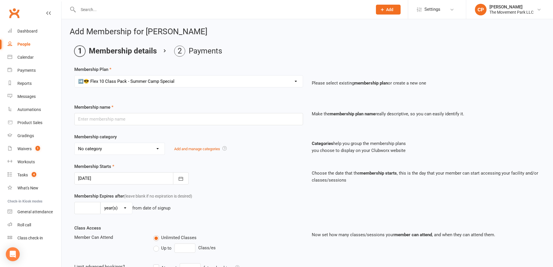
type input "6"
select select "2"
type input "10"
click at [85, 84] on select "Select a membership plan ➡️ Drop-in Class ➡️ Flex 10 Class Pack ➡️Introductory …" at bounding box center [189, 82] width 228 height 12
click at [84, 82] on select "Select a membership plan ➡️ Drop-in Class ➡️ Flex 10 Class Pack ➡️Introductory …" at bounding box center [189, 82] width 228 height 12
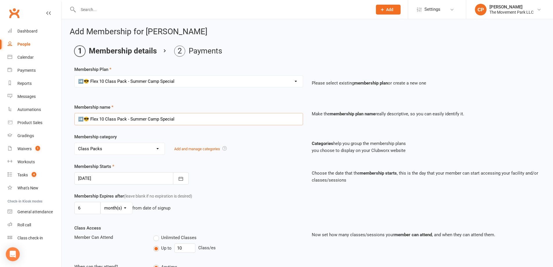
click at [85, 122] on input "➡️😎 Flex 10 Class Pack - Summer Camp Special" at bounding box center [188, 119] width 229 height 12
click at [202, 120] on input "🏃‍♂️😎 Flex 10 Class Pack - Summer Camp Special" at bounding box center [188, 119] width 229 height 12
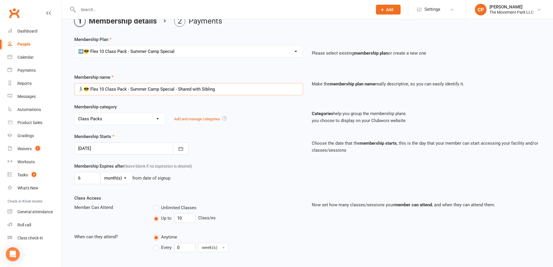
scroll to position [58, 0]
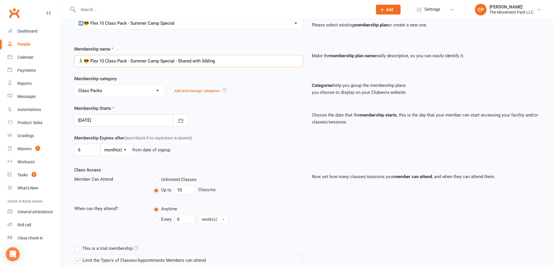
type input "🏃‍♂️😎 Flex 10 Class Pack - Summer Camp Special - Shared with Sibling"
drag, startPoint x: 186, startPoint y: 188, endPoint x: 157, endPoint y: 186, distance: 28.8
click at [157, 186] on div "Up to 10 Class/es" at bounding box center [228, 189] width 150 height 9
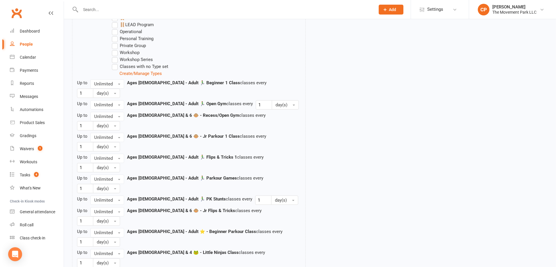
scroll to position [523, 0]
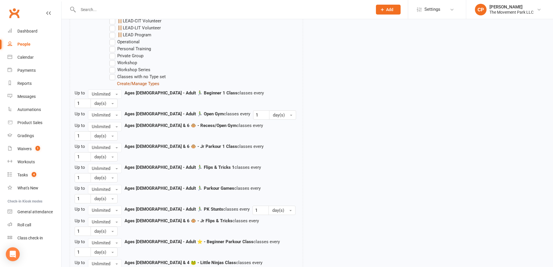
type input "2"
click at [131, 81] on link "Create/Manage Types" at bounding box center [138, 83] width 42 height 5
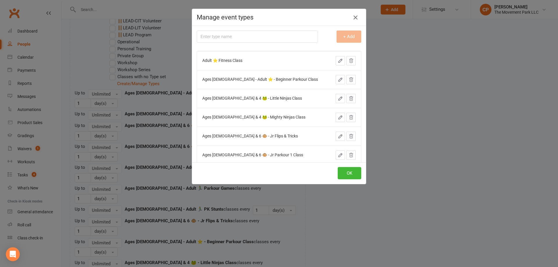
click at [354, 19] on icon "button" at bounding box center [355, 17] width 7 height 7
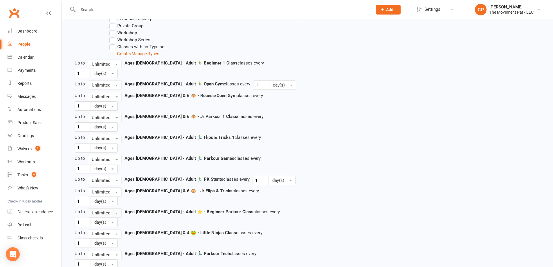
scroll to position [553, 0]
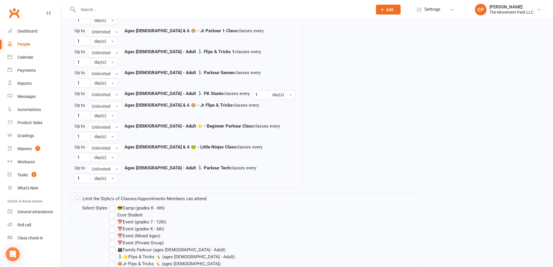
scroll to position [640, 0]
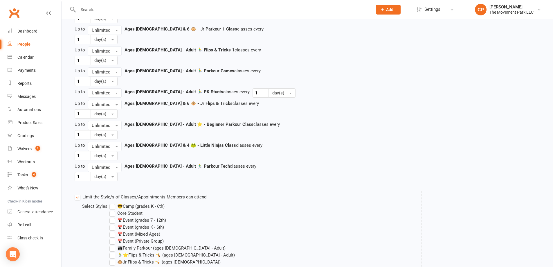
click at [115, 251] on label "🏃‍♂️⭐Flips & Tricks 🤸 (ages 7 - Adult)" at bounding box center [171, 254] width 125 height 7
click at [113, 251] on input "🏃‍♂️⭐Flips & Tricks 🤸 (ages [DEMOGRAPHIC_DATA] - Adult)" at bounding box center [111, 251] width 4 height 0
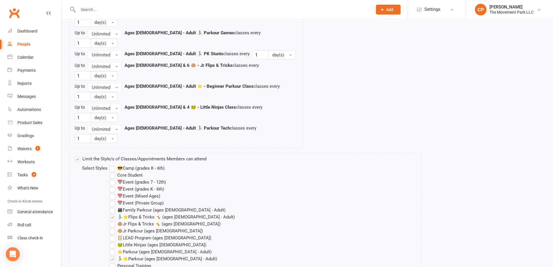
scroll to position [679, 0]
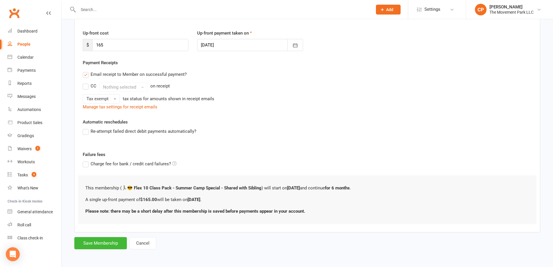
scroll to position [0, 0]
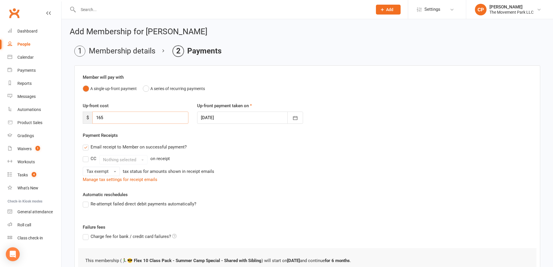
drag, startPoint x: 123, startPoint y: 121, endPoint x: 86, endPoint y: 115, distance: 37.6
click at [87, 118] on div "$ 165" at bounding box center [136, 118] width 106 height 12
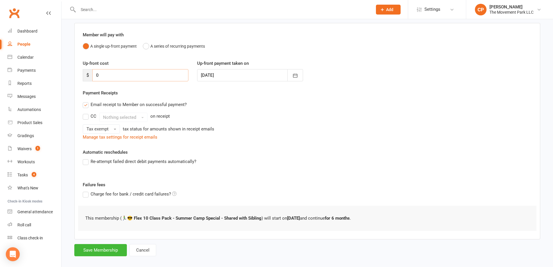
scroll to position [49, 0]
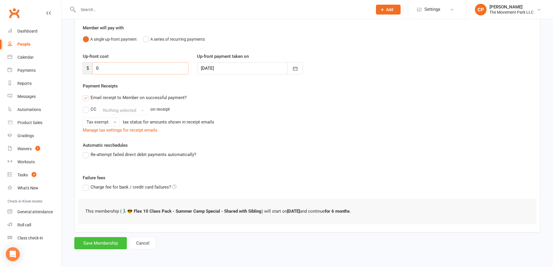
type input "0"
click at [90, 243] on button "Save Membership" at bounding box center [100, 243] width 53 height 12
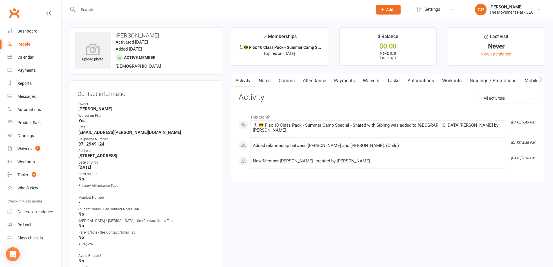
click at [369, 83] on link "Waivers" at bounding box center [371, 80] width 24 height 13
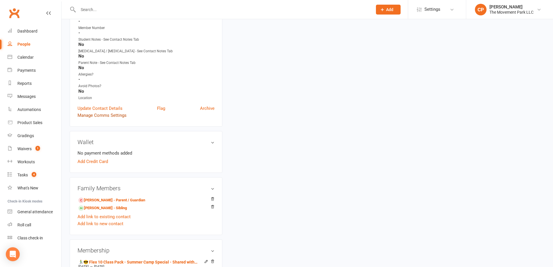
scroll to position [203, 0]
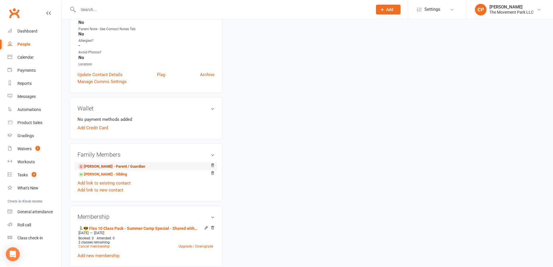
click at [118, 167] on link "Dania Miller - Parent / Guardian" at bounding box center [111, 167] width 67 height 6
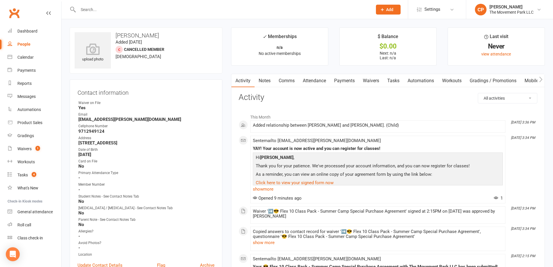
click at [378, 82] on link "Waivers" at bounding box center [371, 80] width 24 height 13
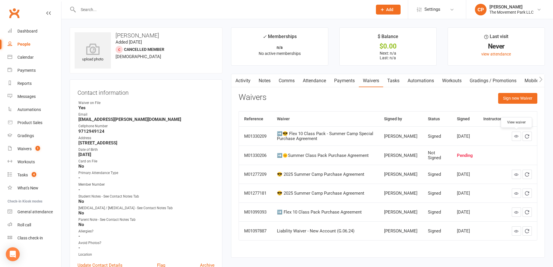
click at [515, 137] on icon at bounding box center [516, 136] width 4 height 4
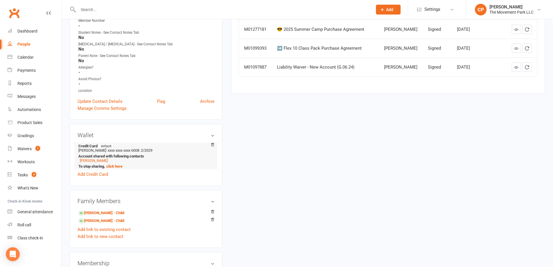
scroll to position [174, 0]
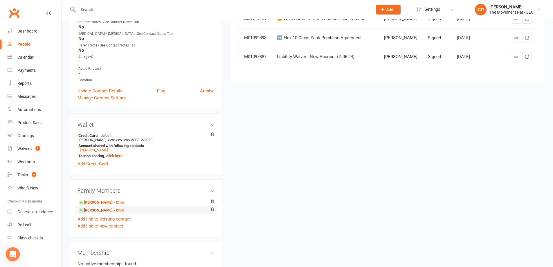
click at [103, 209] on link "Sydney Miller - Child" at bounding box center [101, 210] width 46 height 6
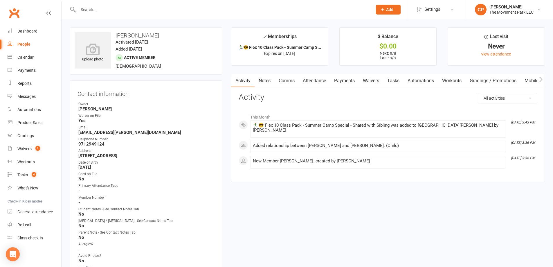
click at [266, 84] on link "Notes" at bounding box center [265, 80] width 20 height 13
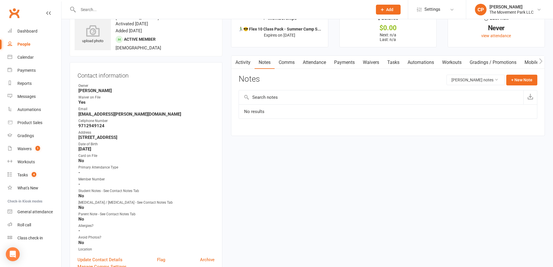
scroll to position [58, 0]
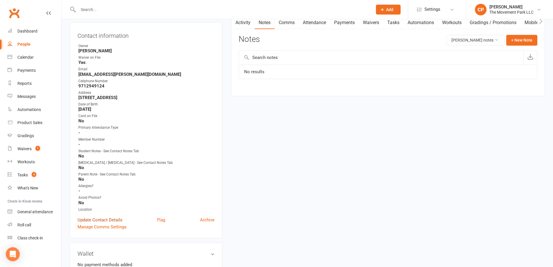
click at [108, 220] on link "Update Contact Details" at bounding box center [100, 219] width 45 height 7
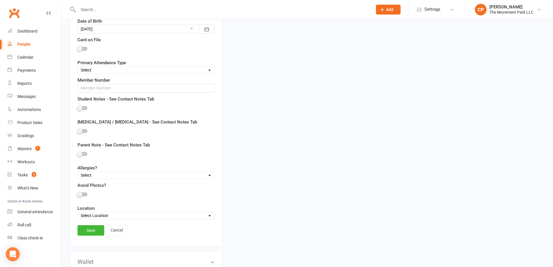
scroll to position [202, 0]
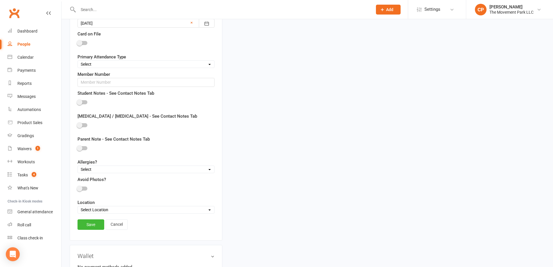
click at [97, 227] on link "Save" at bounding box center [91, 224] width 27 height 10
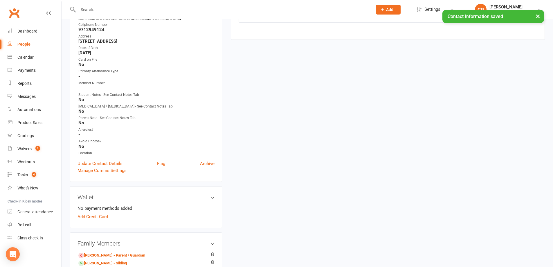
scroll to position [27, 0]
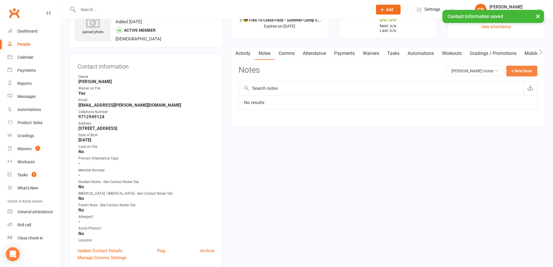
click at [527, 75] on button "+ New Note" at bounding box center [521, 71] width 31 height 10
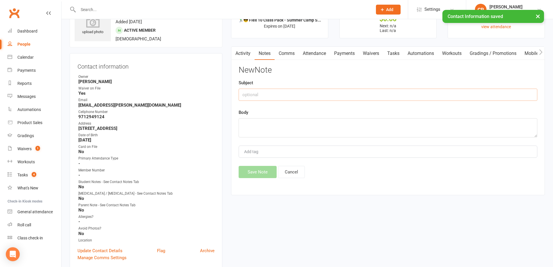
click at [310, 99] on input "text" at bounding box center [388, 95] width 299 height 12
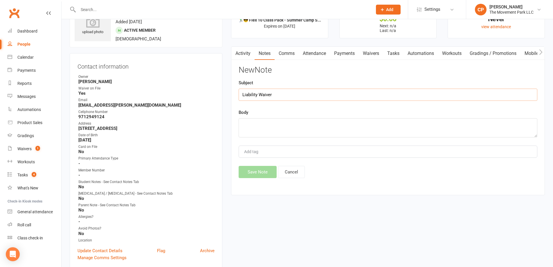
type input "Liability Waiver"
click at [289, 123] on textarea at bounding box center [388, 127] width 299 height 19
click at [274, 125] on textarea "Waiver is on moms account" at bounding box center [388, 127] width 299 height 19
click at [268, 126] on textarea "Waiver is on Mom's account" at bounding box center [388, 127] width 299 height 19
click at [269, 126] on textarea "Waiver is on Mom's account" at bounding box center [388, 127] width 299 height 19
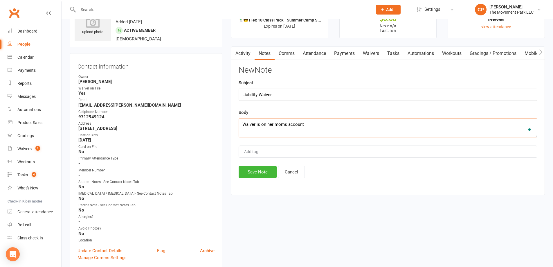
type textarea "Waiver is on her moms account"
click at [260, 155] on input "Add tag" at bounding box center [254, 151] width 20 height 7
type input "liability"
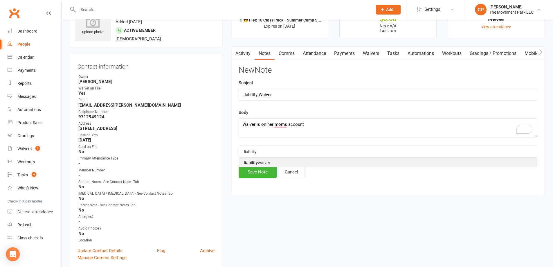
click at [258, 160] on span "liability waiver" at bounding box center [257, 162] width 26 height 5
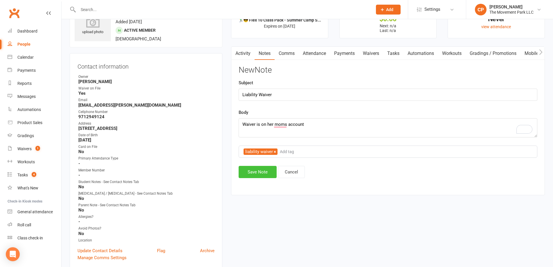
click at [259, 174] on button "Save Note" at bounding box center [258, 172] width 38 height 12
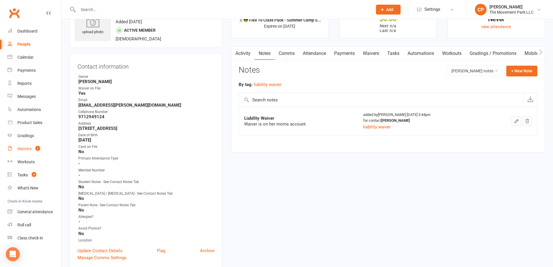
click at [13, 149] on link "Waivers 1" at bounding box center [35, 148] width 54 height 13
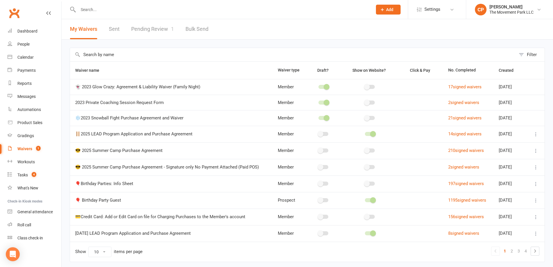
click at [153, 29] on link "Pending Review 1" at bounding box center [152, 29] width 43 height 20
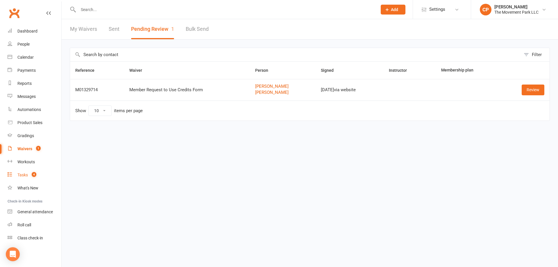
click at [32, 172] on link "Tasks 4" at bounding box center [35, 174] width 54 height 13
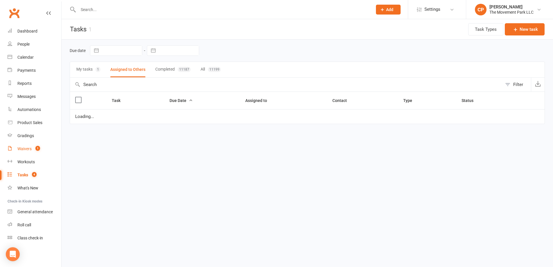
select select "waiting"
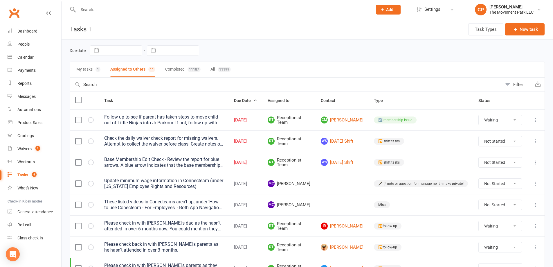
click at [78, 140] on label at bounding box center [78, 141] width 6 height 6
click at [78, 138] on input "checkbox" at bounding box center [78, 138] width 6 height 0
select select "waiting"
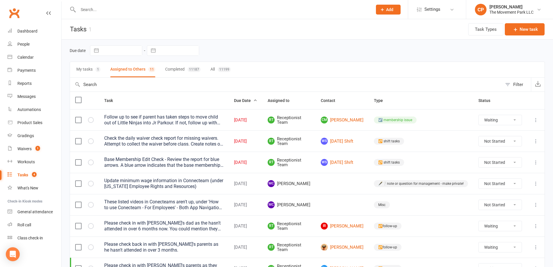
select select "waiting"
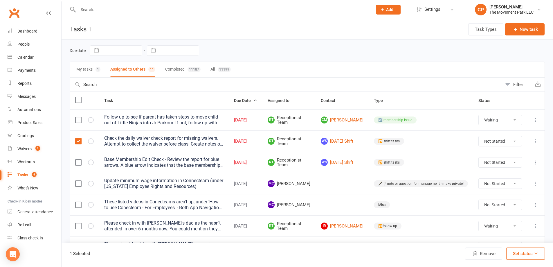
click at [81, 164] on label at bounding box center [78, 162] width 6 height 6
click at [81, 159] on input "checkbox" at bounding box center [78, 159] width 6 height 0
select select "waiting"
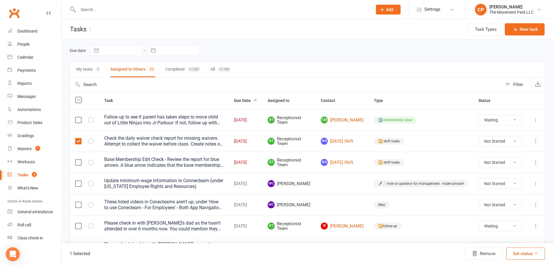
select select "waiting"
click at [518, 256] on button "Set status" at bounding box center [525, 253] width 39 height 12
click at [507, 238] on link "Complete" at bounding box center [512, 239] width 58 height 12
select select "waiting"
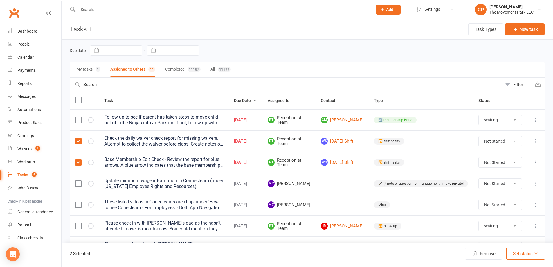
select select "waiting"
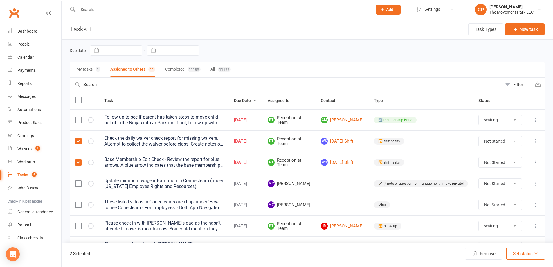
select select "waiting"
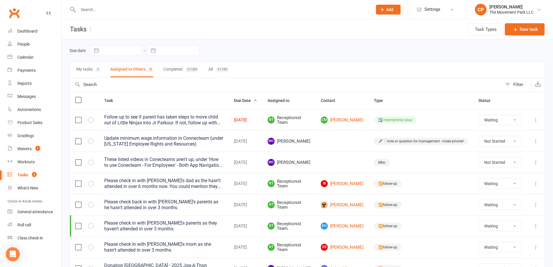
click at [535, 121] on icon at bounding box center [536, 120] width 6 height 6
click at [502, 140] on link "Edit" at bounding box center [506, 143] width 58 height 12
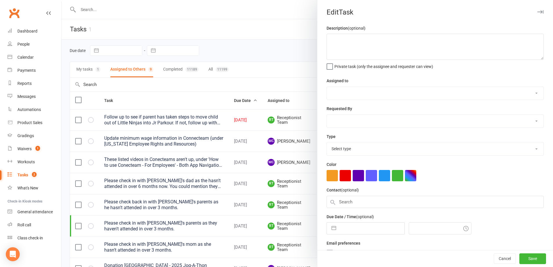
type textarea "Follow up to see if parent has taken steps to move child out of Little Ninjas i…"
select select "41995"
type input "15 Aug 2025"
type input "12:45am"
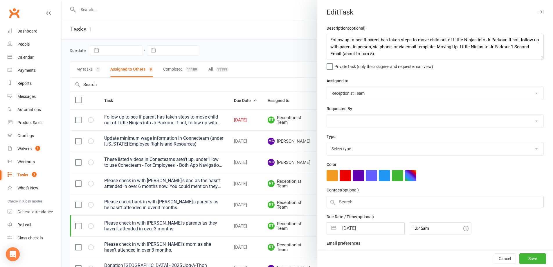
select select "17552"
click at [368, 226] on input "15 Aug 2025" at bounding box center [371, 227] width 65 height 12
select select "6"
select select "2025"
select select "7"
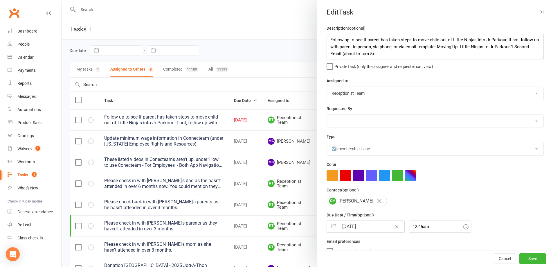
select select "2025"
select select "8"
select select "2025"
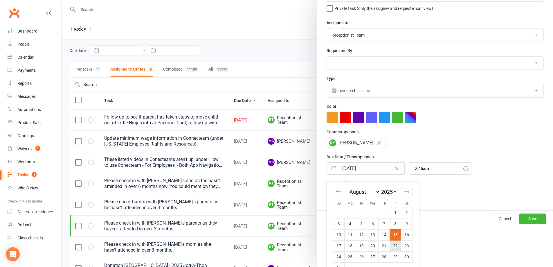
click at [392, 247] on td "22" at bounding box center [395, 245] width 11 height 11
type input "22 Aug 2025"
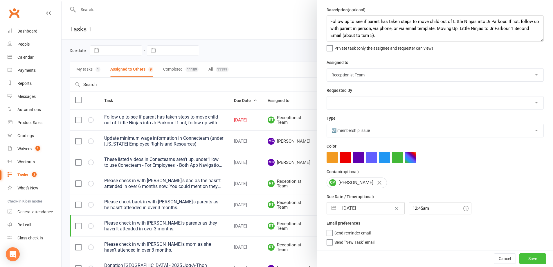
click at [520, 255] on button "Save" at bounding box center [533, 258] width 27 height 10
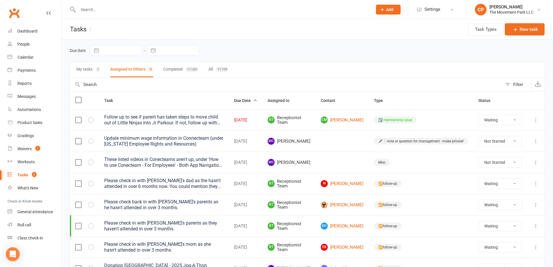
select select "waiting"
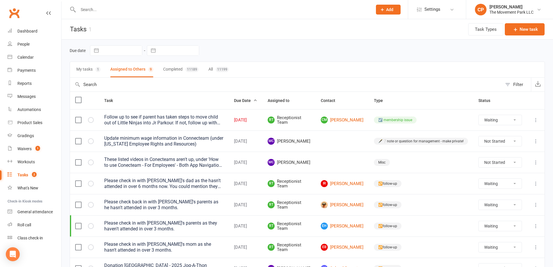
select select "waiting"
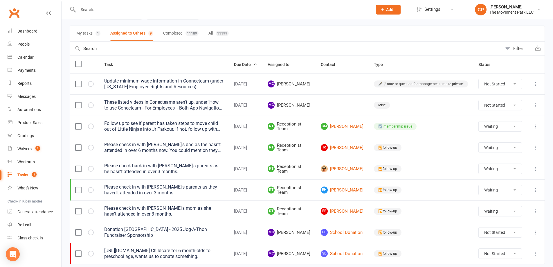
scroll to position [0, 0]
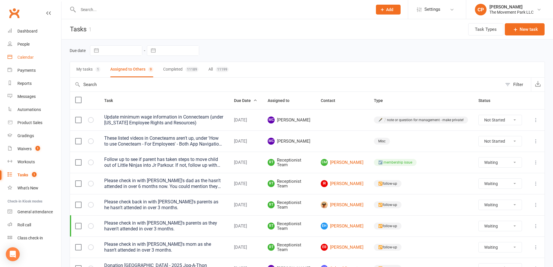
drag, startPoint x: 29, startPoint y: 53, endPoint x: 37, endPoint y: 56, distance: 8.4
click at [29, 53] on link "Calendar" at bounding box center [35, 57] width 54 height 13
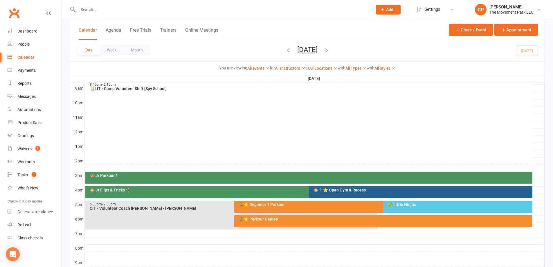
scroll to position [174, 0]
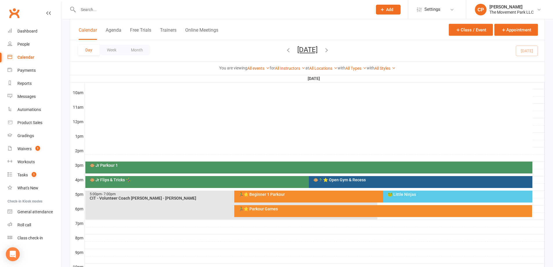
click at [330, 49] on icon "button" at bounding box center [327, 50] width 6 height 6
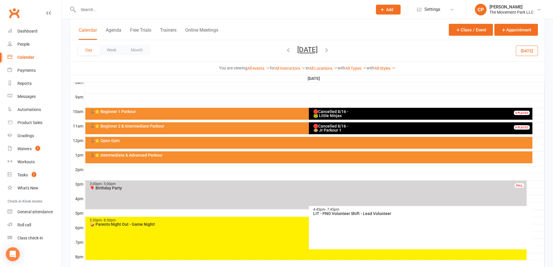
scroll to position [145, 0]
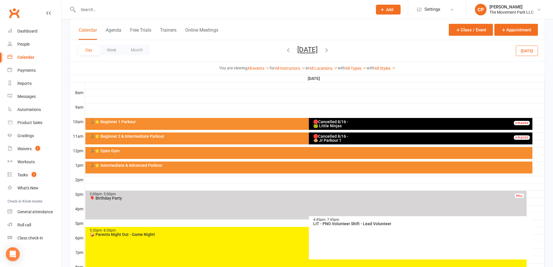
click at [173, 121] on div "🏃‍♂️⭐ Beginner 1 Parkour" at bounding box center [307, 122] width 436 height 4
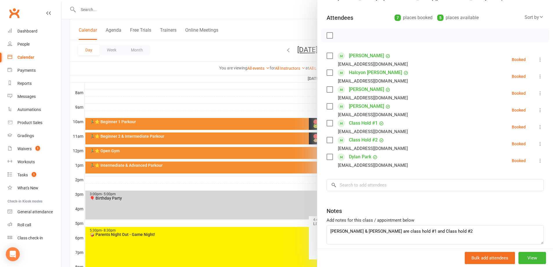
scroll to position [82, 0]
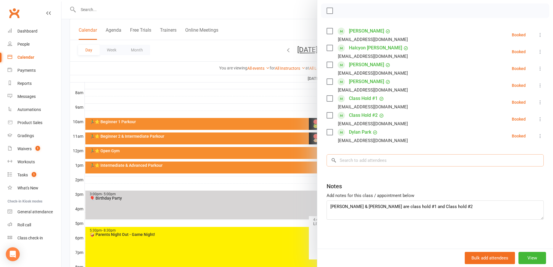
click at [376, 161] on input "search" at bounding box center [435, 160] width 217 height 12
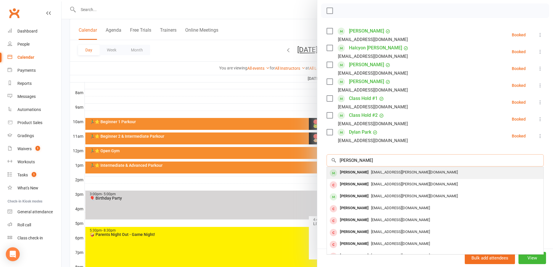
type input "derek miller"
click at [371, 173] on span "dania.r.miller@gmail.com" at bounding box center [414, 172] width 87 height 4
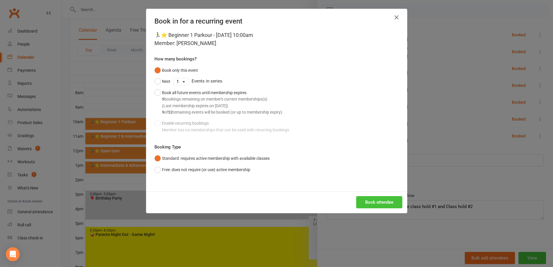
click at [373, 204] on button "Book attendee" at bounding box center [379, 202] width 46 height 12
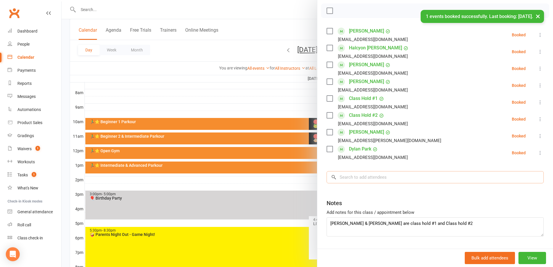
click at [366, 177] on input "search" at bounding box center [435, 177] width 217 height 12
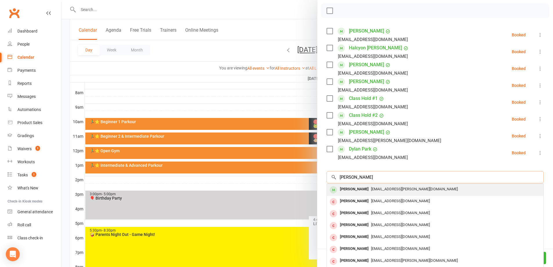
type input "Sydney miller"
click at [357, 189] on div "Sydney Miller" at bounding box center [354, 189] width 33 height 8
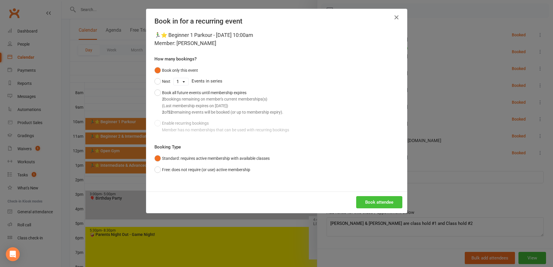
click at [368, 203] on button "Book attendee" at bounding box center [379, 202] width 46 height 12
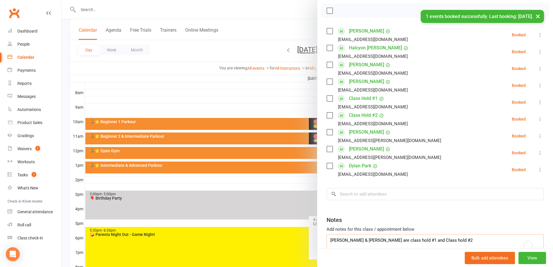
drag, startPoint x: 444, startPoint y: 238, endPoint x: 308, endPoint y: 232, distance: 136.4
click at [307, 0] on div "🏃‍♂️⭐ Beginner 1 Parkour Class kiosk mode Roll call 10:00 AM - 10:50 AM, Saturd…" at bounding box center [308, 0] width 492 height 0
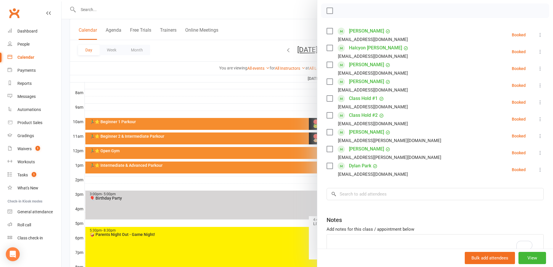
click at [331, 100] on label at bounding box center [330, 99] width 6 height 6
click at [327, 113] on label at bounding box center [330, 115] width 6 height 6
click at [377, 7] on button "button" at bounding box center [379, 11] width 10 height 10
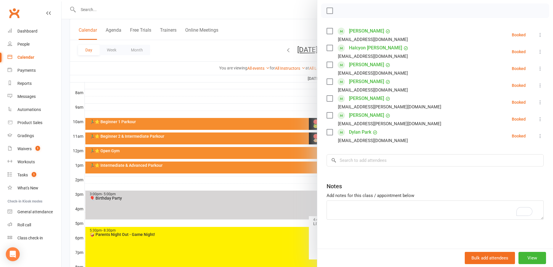
scroll to position [174, 0]
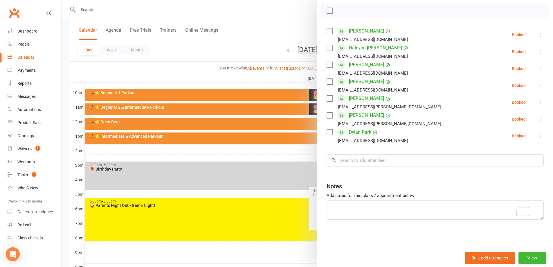
click at [234, 149] on div at bounding box center [308, 133] width 492 height 267
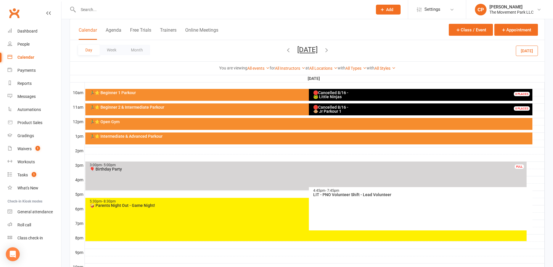
click at [211, 109] on div "🏃‍♂️⭐ Beginner 2 & Intermediate Parkour" at bounding box center [305, 109] width 441 height 12
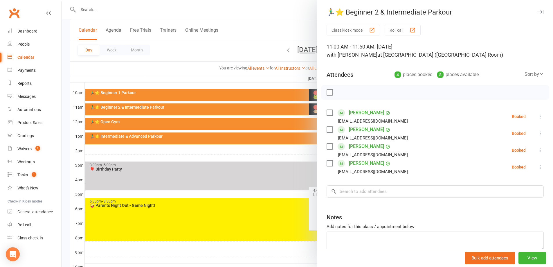
click at [245, 122] on div at bounding box center [308, 133] width 492 height 267
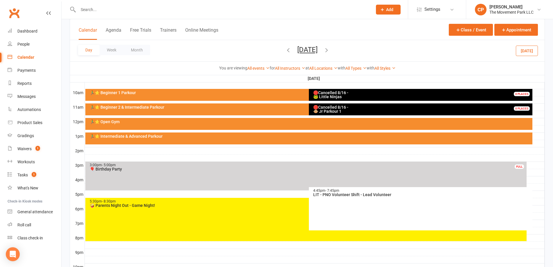
click at [245, 124] on div "🏃‍♂️⭐ Open Gym" at bounding box center [308, 124] width 447 height 12
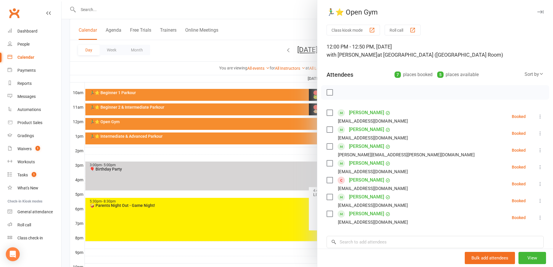
click at [259, 144] on div at bounding box center [308, 133] width 492 height 267
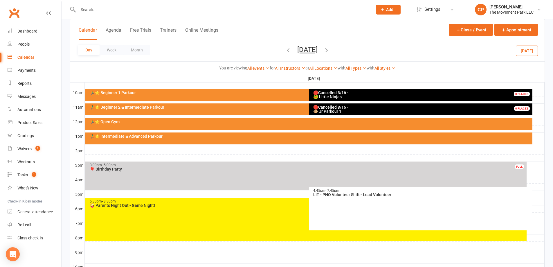
click at [285, 52] on icon "button" at bounding box center [288, 50] width 6 height 6
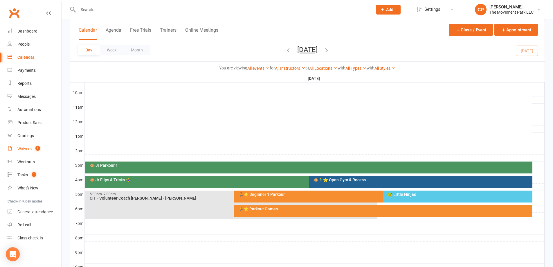
click at [22, 150] on div "Waivers" at bounding box center [24, 148] width 14 height 5
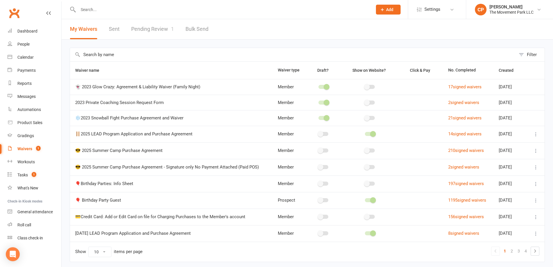
click at [160, 33] on link "Pending Review 1" at bounding box center [152, 29] width 43 height 20
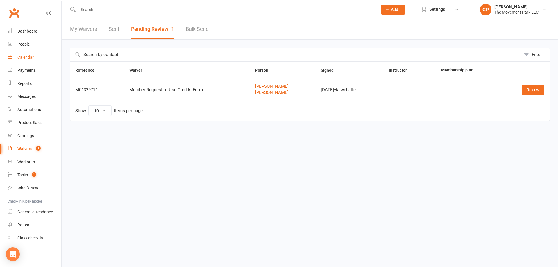
click at [33, 60] on link "Calendar" at bounding box center [35, 57] width 54 height 13
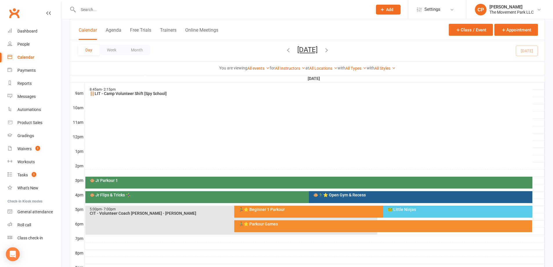
scroll to position [174, 0]
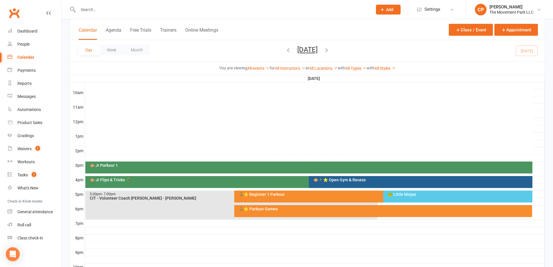
click at [216, 184] on div "🐵 Jr Flips & Tricks 🤸‍♀️" at bounding box center [305, 182] width 441 height 12
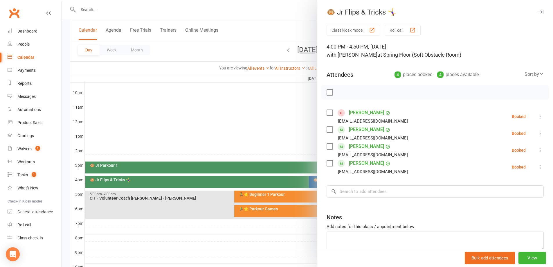
click at [358, 112] on link "Jax Carroll" at bounding box center [366, 112] width 35 height 9
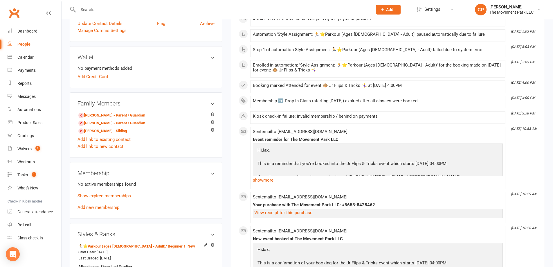
scroll to position [261, 0]
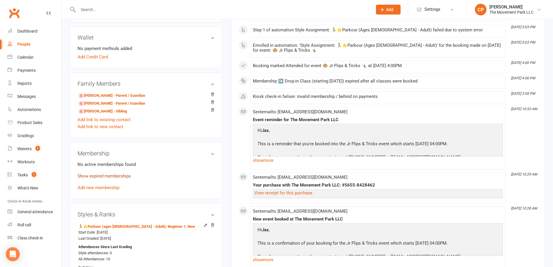
click at [109, 175] on link "Show expired memberships" at bounding box center [104, 175] width 53 height 5
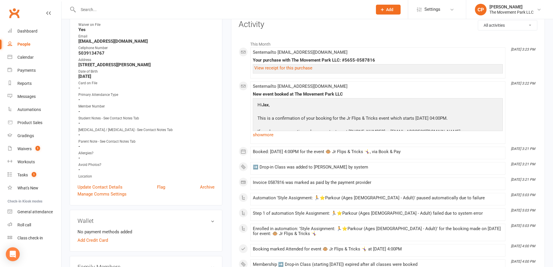
scroll to position [0, 0]
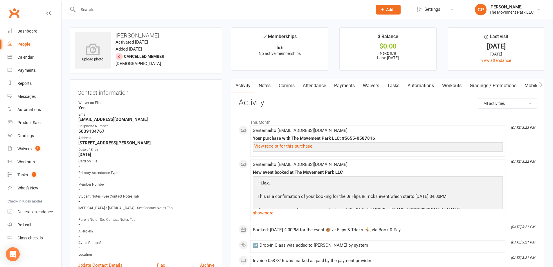
click at [324, 87] on link "Attendance" at bounding box center [314, 85] width 31 height 13
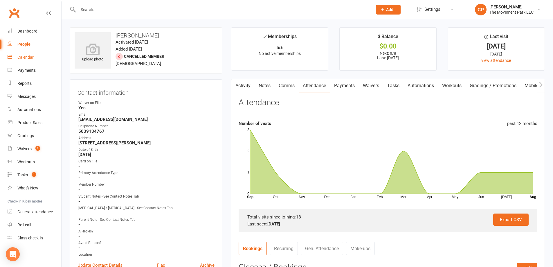
click at [25, 58] on div "Calendar" at bounding box center [25, 57] width 16 height 5
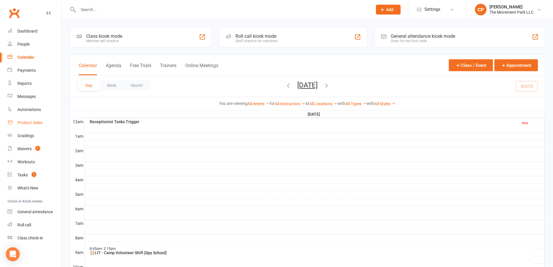
click at [24, 125] on div "Product Sales" at bounding box center [29, 122] width 25 height 5
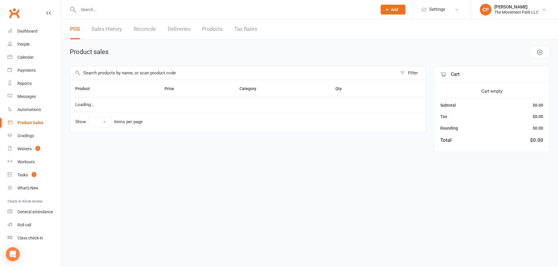
select select "10"
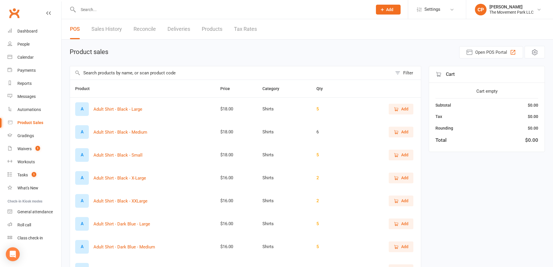
click at [212, 31] on link "Products" at bounding box center [212, 29] width 21 height 20
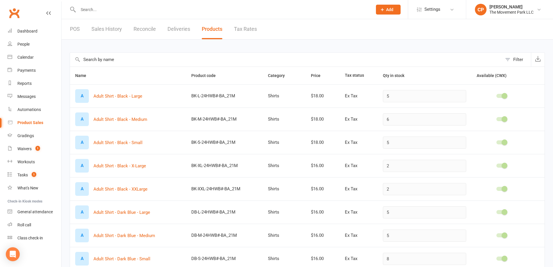
click at [514, 58] on div "Filter" at bounding box center [518, 59] width 10 height 7
select select "neither"
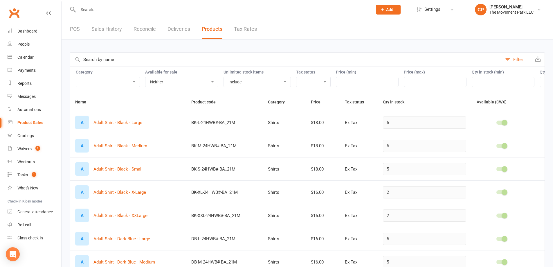
click at [127, 81] on select "Accessories Bags Branded Misc Merchandise Camp & Events Employee Apparel Purcha…" at bounding box center [108, 82] width 64 height 10
select select "2400"
click at [76, 77] on select "Accessories Bags Branded Misc Merchandise Camp & Events Employee Apparel Purcha…" at bounding box center [108, 82] width 64 height 10
click at [342, 78] on input "number" at bounding box center [367, 82] width 63 height 10
type input "15"
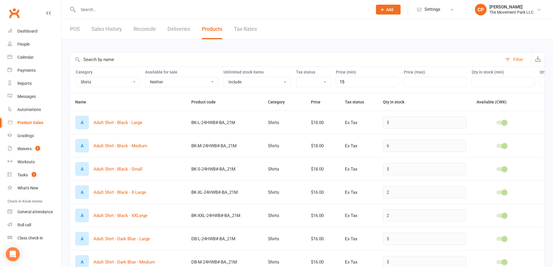
click at [414, 76] on div "Price (max)" at bounding box center [435, 78] width 63 height 17
click at [414, 80] on input "number" at bounding box center [435, 82] width 63 height 10
type input "17"
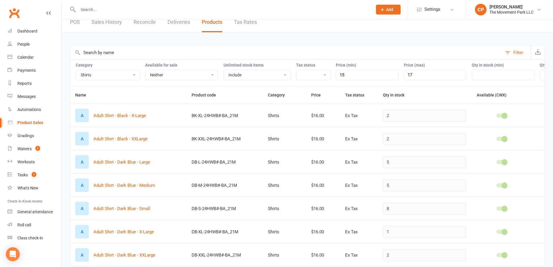
scroll to position [1, 0]
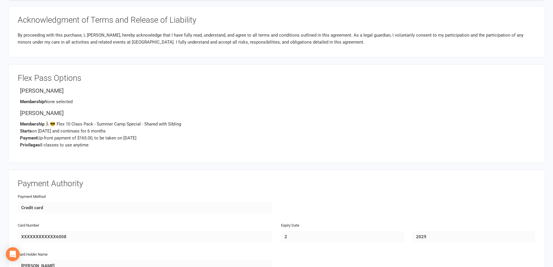
scroll to position [1142, 0]
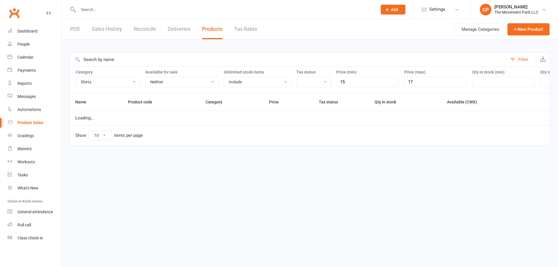
select select "2400"
select select "neither"
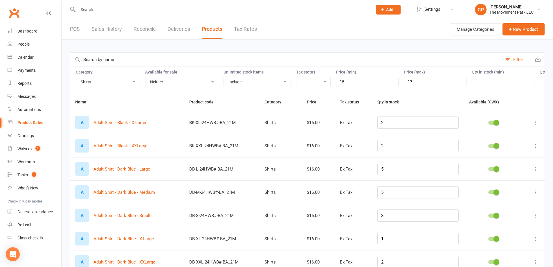
click at [536, 125] on icon at bounding box center [536, 123] width 6 height 6
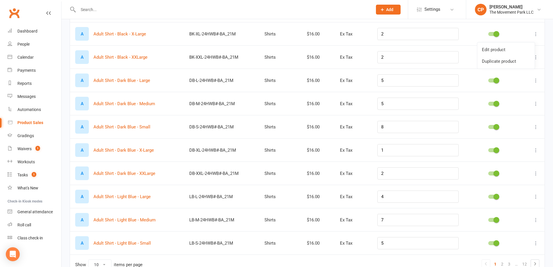
scroll to position [118, 0]
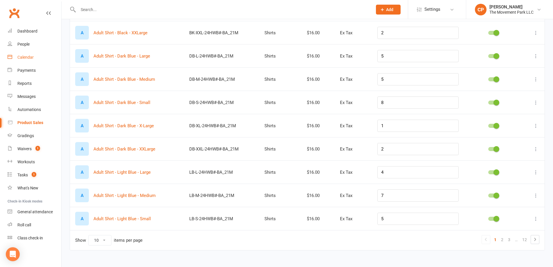
click at [32, 54] on link "Calendar" at bounding box center [35, 57] width 54 height 13
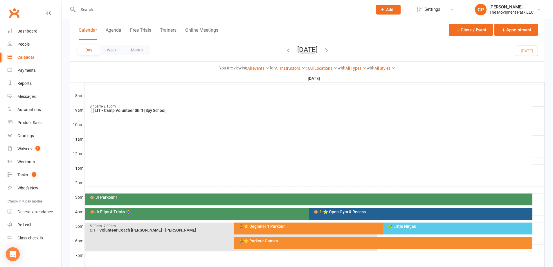
scroll to position [174, 0]
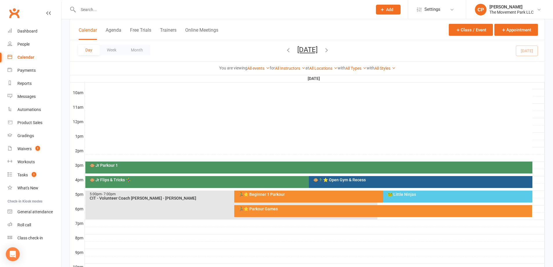
click at [277, 183] on div "🐵 Jr Flips & Tricks 🤸‍♀️" at bounding box center [305, 182] width 441 height 12
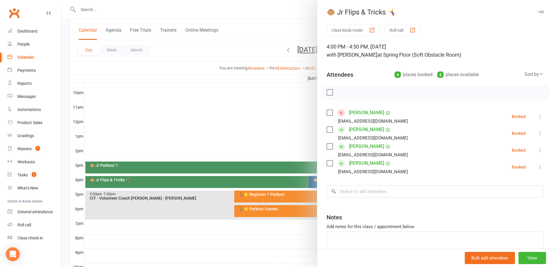
click at [267, 135] on div at bounding box center [308, 133] width 492 height 267
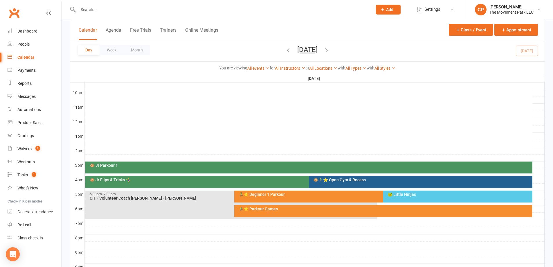
click at [343, 182] on div "🐵🏃‍♂️⭐ Open Gym & Recess" at bounding box center [421, 182] width 224 height 12
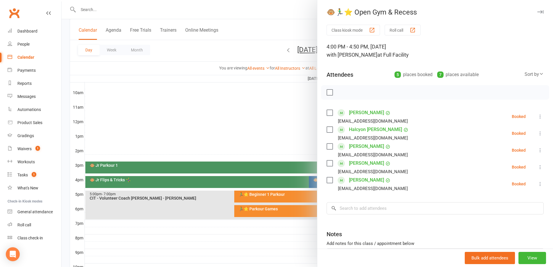
click at [329, 114] on label at bounding box center [330, 113] width 6 height 6
drag, startPoint x: 327, startPoint y: 130, endPoint x: 330, endPoint y: 141, distance: 11.2
click at [327, 131] on label at bounding box center [330, 130] width 6 height 6
click at [329, 145] on label at bounding box center [330, 146] width 6 height 6
click at [330, 161] on label at bounding box center [330, 163] width 6 height 6
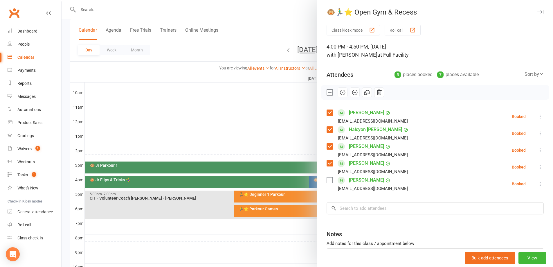
click at [329, 162] on label at bounding box center [330, 163] width 6 height 6
click at [341, 94] on icon "button" at bounding box center [342, 92] width 6 height 6
click at [261, 130] on div at bounding box center [308, 133] width 492 height 267
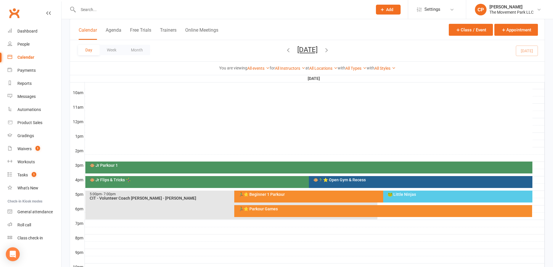
click at [285, 182] on div "🐵 Jr Flips & Tricks 🤸‍♀️" at bounding box center [305, 182] width 441 height 12
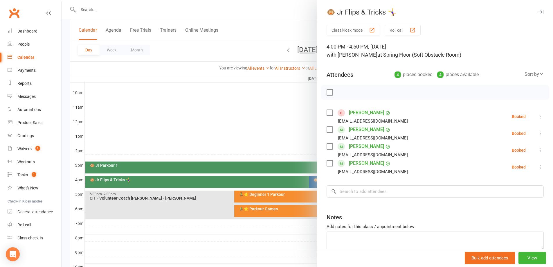
click at [538, 149] on icon at bounding box center [541, 150] width 6 height 6
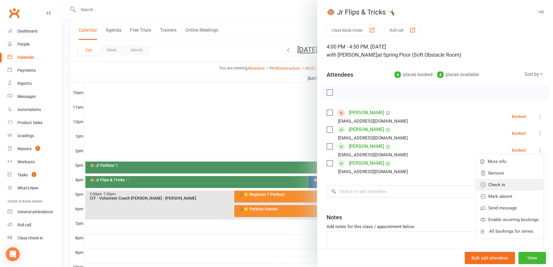
click at [504, 185] on link "Check in" at bounding box center [510, 185] width 68 height 12
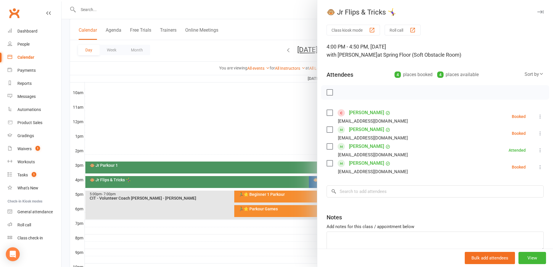
click at [247, 121] on div at bounding box center [308, 133] width 492 height 267
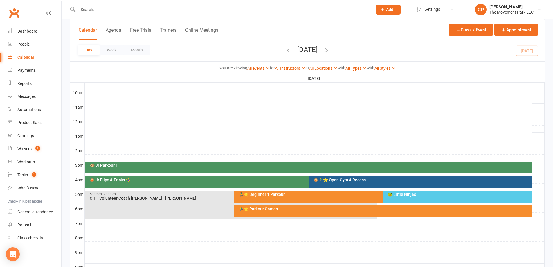
click at [285, 182] on div "🐵 Jr Flips & Tricks 🤸‍♀️" at bounding box center [307, 180] width 436 height 4
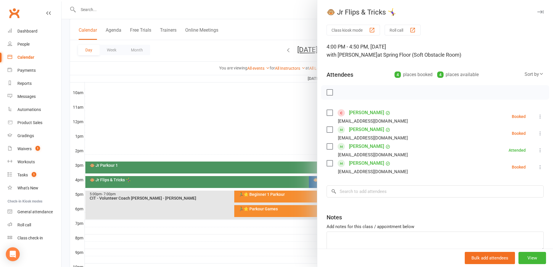
click at [538, 134] on icon at bounding box center [541, 133] width 6 height 6
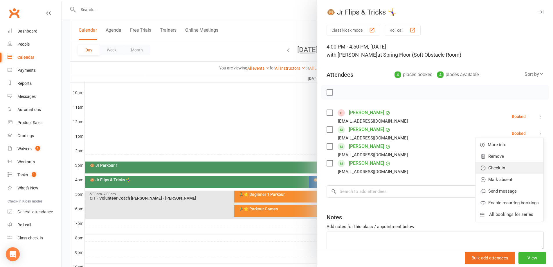
click at [497, 168] on link "Check in" at bounding box center [510, 168] width 68 height 12
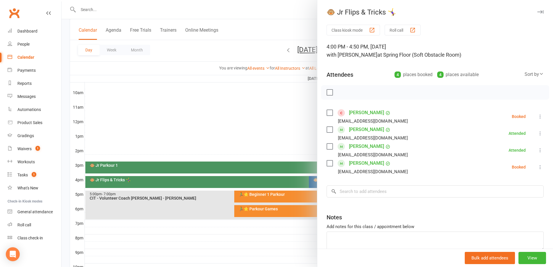
click at [281, 142] on div at bounding box center [308, 133] width 492 height 267
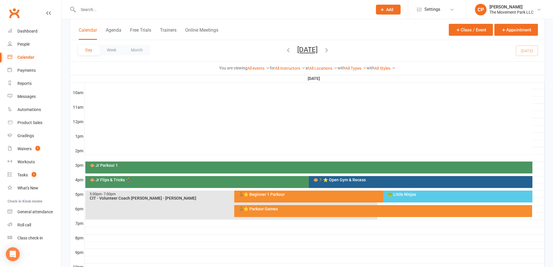
click at [263, 183] on div "🐵 Jr Flips & Tricks 🤸‍♀️" at bounding box center [305, 182] width 441 height 12
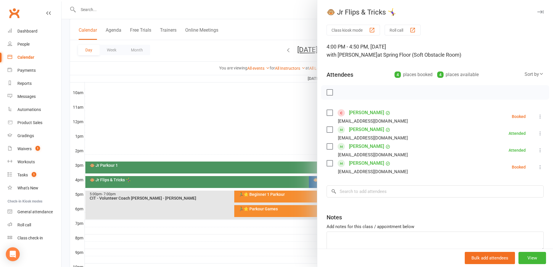
click at [538, 169] on icon at bounding box center [541, 167] width 6 height 6
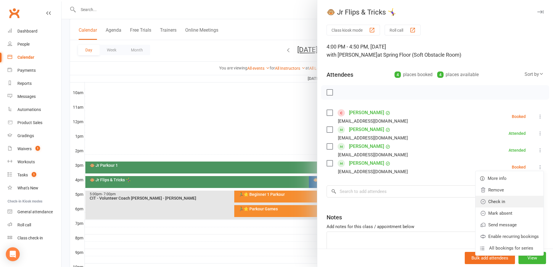
drag, startPoint x: 493, startPoint y: 200, endPoint x: 480, endPoint y: 198, distance: 12.9
click at [493, 200] on link "Check in" at bounding box center [510, 202] width 68 height 12
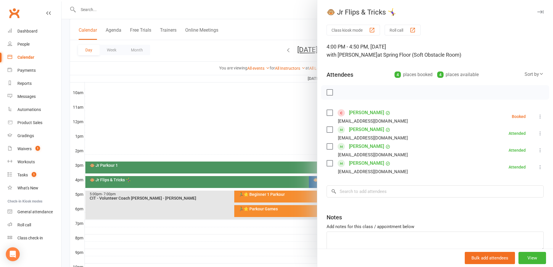
click at [537, 120] on button at bounding box center [540, 116] width 7 height 7
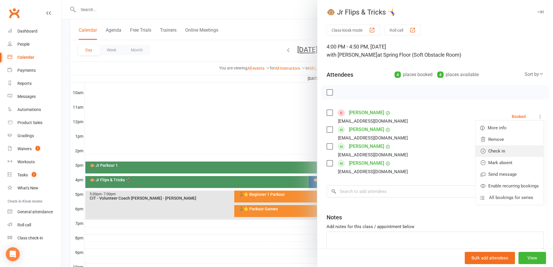
click at [507, 155] on link "Check in" at bounding box center [510, 151] width 68 height 12
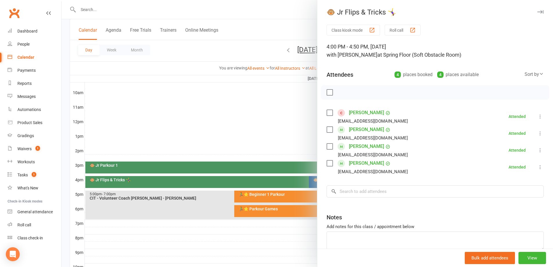
drag, startPoint x: 269, startPoint y: 126, endPoint x: 270, endPoint y: 123, distance: 3.0
click at [270, 126] on div at bounding box center [308, 133] width 492 height 267
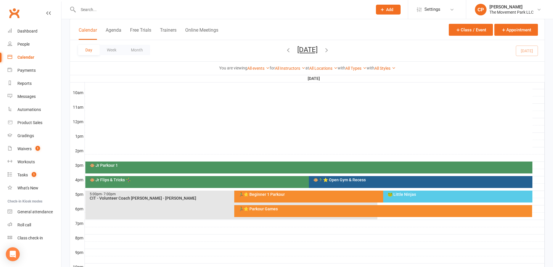
click at [361, 182] on div "🐵🏃‍♂️⭐ Open Gym & Recess" at bounding box center [421, 182] width 224 height 12
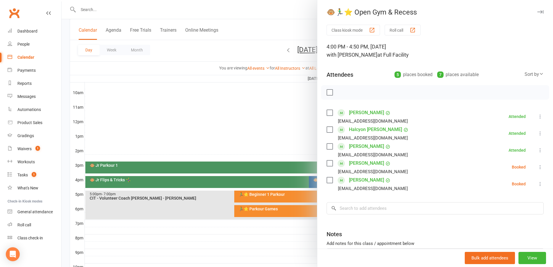
click at [329, 162] on label at bounding box center [330, 163] width 6 height 6
click at [327, 181] on label at bounding box center [330, 180] width 6 height 6
click at [340, 92] on icon "button" at bounding box center [342, 92] width 5 height 5
click at [249, 125] on div at bounding box center [308, 133] width 492 height 267
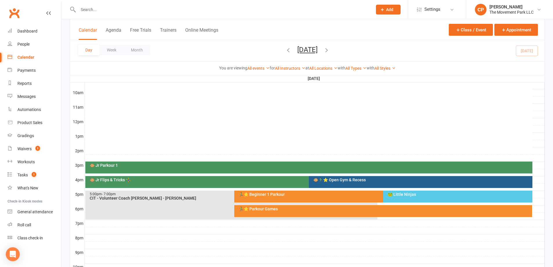
click at [324, 48] on span "Friday, Aug 15, 2025 August 2025 Sun Mon Tue Wed Thu Fri Sat 27 28 29 30 31 01 …" at bounding box center [308, 51] width 32 height 10
click at [330, 49] on icon "button" at bounding box center [327, 50] width 6 height 6
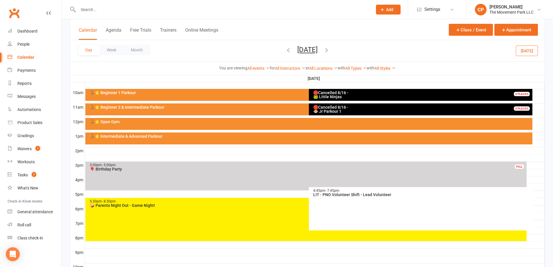
click at [131, 218] on div "5:30pm - 8:30pm 🤪 Parents Night Out - Game Night!" at bounding box center [305, 219] width 441 height 43
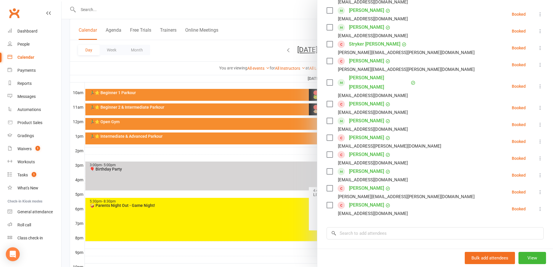
scroll to position [145, 0]
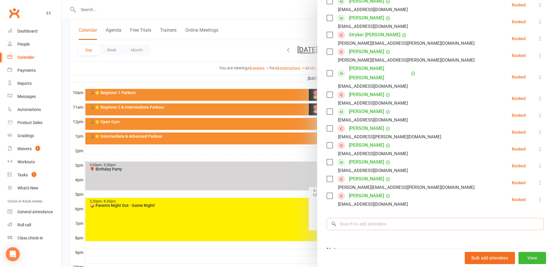
click at [367, 218] on input "search" at bounding box center [435, 224] width 217 height 12
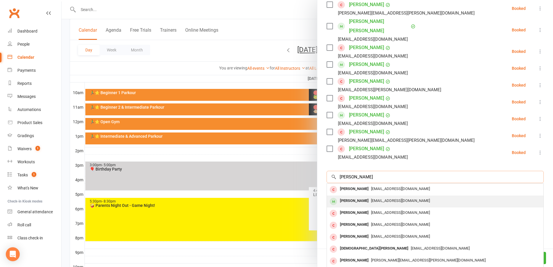
scroll to position [200, 0]
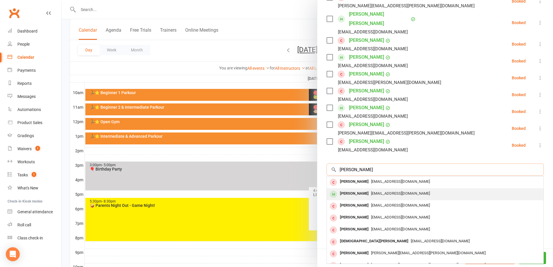
type input "santiago"
click at [362, 189] on div "Santiago Bencomo" at bounding box center [354, 193] width 33 height 8
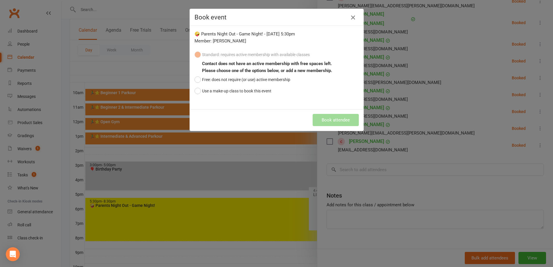
click at [354, 18] on icon "button" at bounding box center [353, 17] width 7 height 7
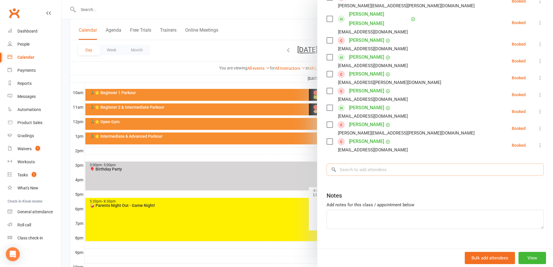
click at [370, 164] on input "search" at bounding box center [435, 170] width 217 height 12
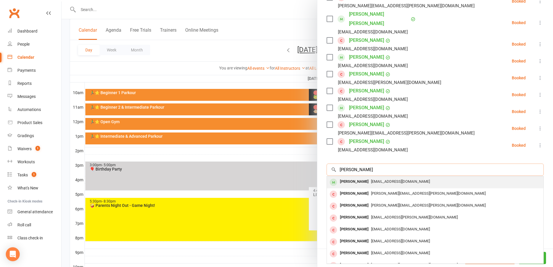
type input "julia bencom"
click at [371, 179] on span "myrewyneq@gmail.com" at bounding box center [400, 181] width 59 height 4
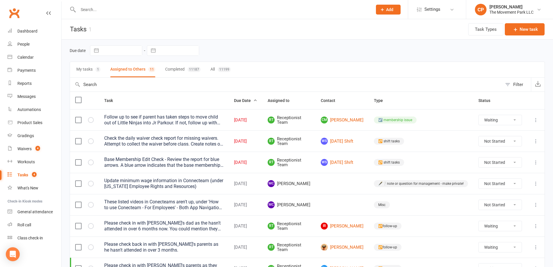
select select "waiting"
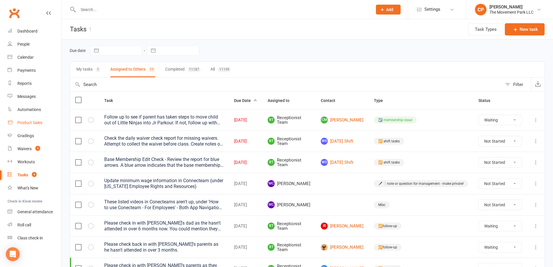
click at [31, 123] on div "Product Sales" at bounding box center [29, 122] width 25 height 5
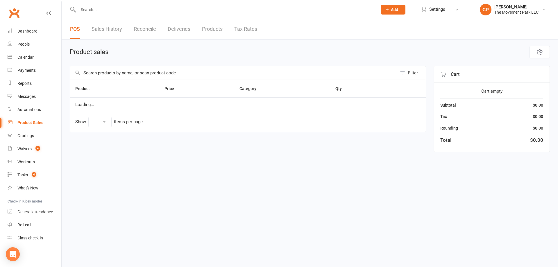
select select "10"
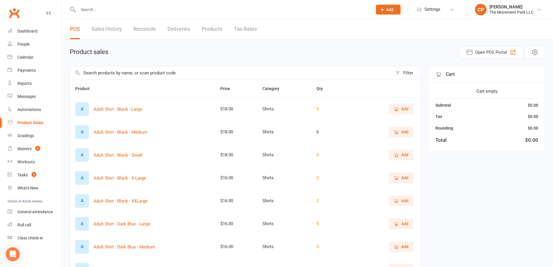
click at [412, 76] on div "Filter" at bounding box center [408, 72] width 10 height 7
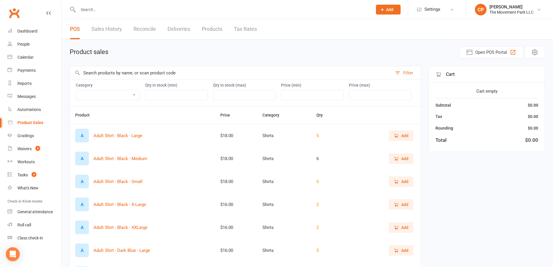
click at [92, 97] on select "Accessories Bags Branded Misc Merchandise Camp & Events Employee Apparel Purcha…" at bounding box center [108, 95] width 64 height 10
select select "2400"
click at [76, 90] on select "Accessories Bags Branded Misc Merchandise Camp & Events Employee Apparel Purcha…" at bounding box center [108, 95] width 64 height 10
drag, startPoint x: 294, startPoint y: 95, endPoint x: 288, endPoint y: 95, distance: 6.1
click at [294, 95] on input "number" at bounding box center [312, 95] width 63 height 10
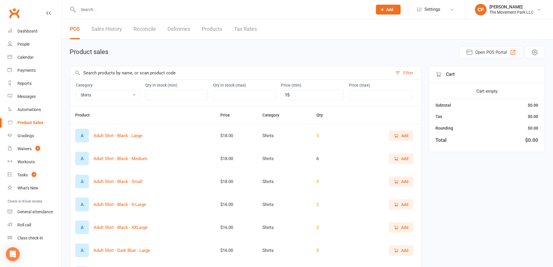
type input "15"
click at [349, 94] on input "number" at bounding box center [380, 95] width 63 height 10
type input "17"
click at [409, 72] on div "Filter" at bounding box center [408, 72] width 10 height 7
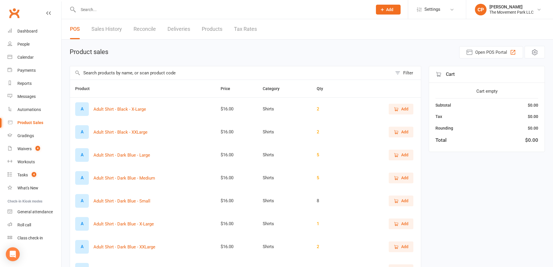
click at [212, 22] on link "Products" at bounding box center [212, 29] width 21 height 20
select select "neither"
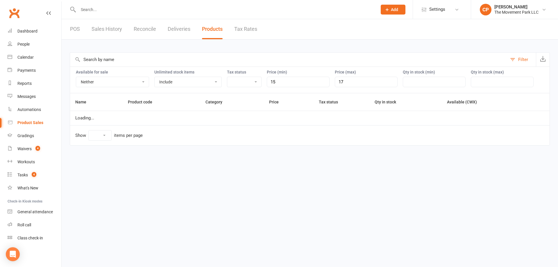
select select "10"
select select "2400"
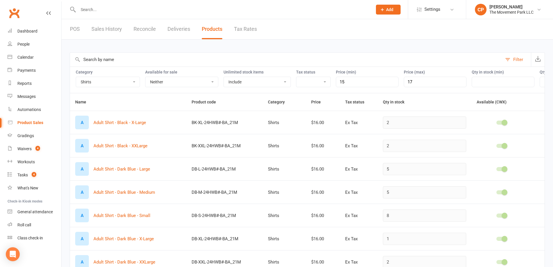
click at [124, 83] on select "Accessories Bags Branded Misc Merchandise Camp & Events Employee Apparel Purcha…" at bounding box center [108, 82] width 64 height 10
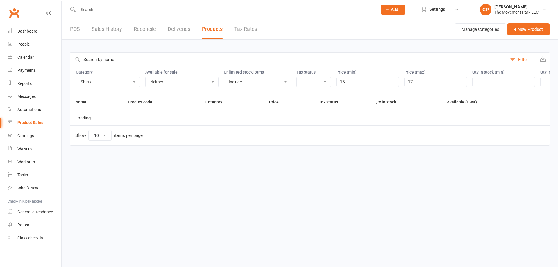
select select "2400"
select select "neither"
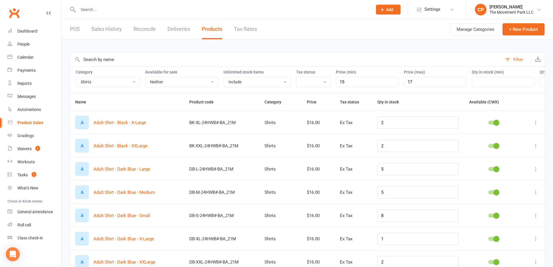
click at [535, 125] on icon at bounding box center [536, 123] width 6 height 6
click at [521, 136] on link "Edit product" at bounding box center [506, 138] width 58 height 12
select select "2400"
select select "861"
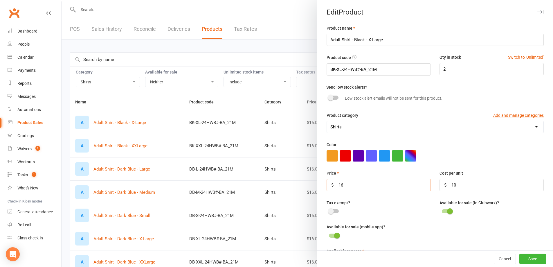
click at [352, 187] on input "16" at bounding box center [379, 185] width 104 height 12
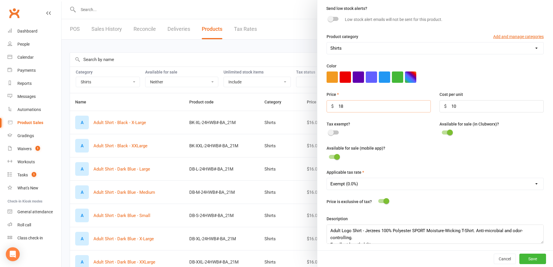
scroll to position [83, 0]
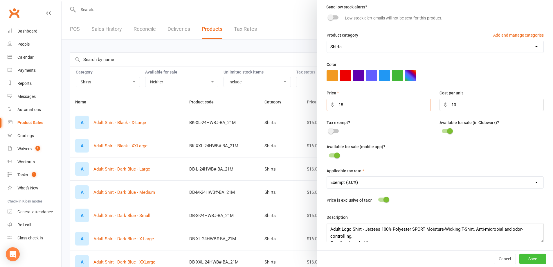
type input "18"
drag, startPoint x: 522, startPoint y: 261, endPoint x: 515, endPoint y: 259, distance: 7.0
click at [522, 260] on button "Save" at bounding box center [533, 259] width 27 height 10
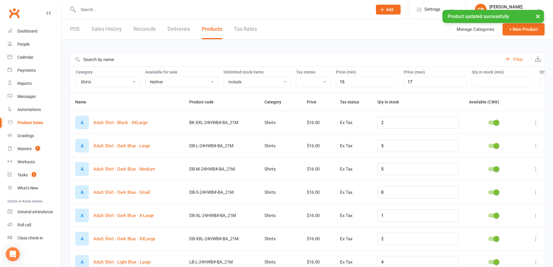
click at [537, 126] on button at bounding box center [536, 122] width 7 height 7
click at [517, 140] on link "Edit product" at bounding box center [506, 138] width 58 height 12
select select "2400"
select select "861"
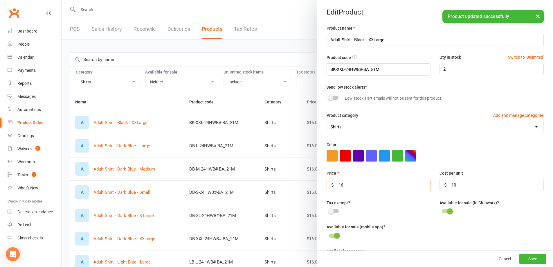
drag, startPoint x: 360, startPoint y: 191, endPoint x: 358, endPoint y: 187, distance: 3.8
click at [360, 191] on input "16" at bounding box center [379, 185] width 104 height 12
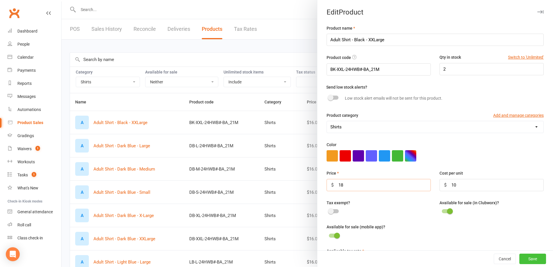
type input "18"
drag, startPoint x: 528, startPoint y: 258, endPoint x: 522, endPoint y: 251, distance: 9.1
click at [527, 258] on button "Save" at bounding box center [533, 259] width 27 height 10
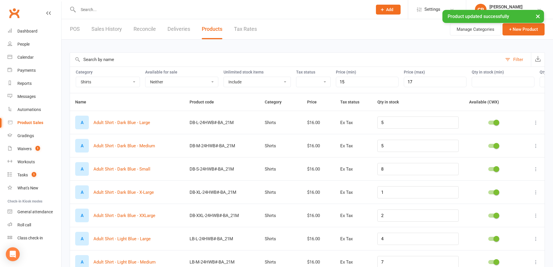
click at [536, 125] on icon at bounding box center [536, 123] width 6 height 6
click at [509, 137] on link "Edit product" at bounding box center [506, 138] width 58 height 12
select select "2400"
select select "861"
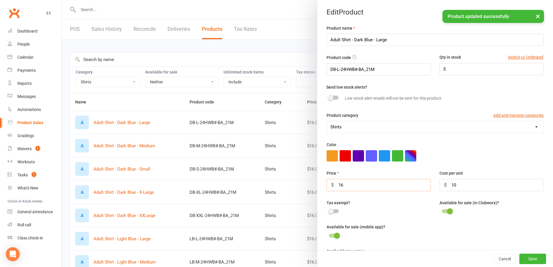
click at [368, 188] on input "16" at bounding box center [379, 185] width 104 height 12
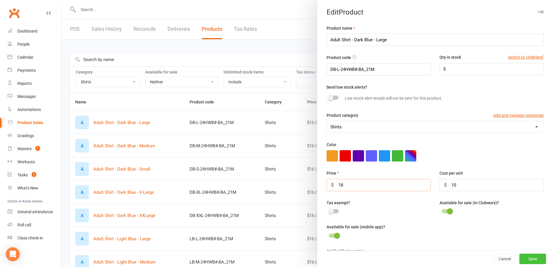
type input "18"
click at [530, 260] on button "Save" at bounding box center [533, 259] width 27 height 10
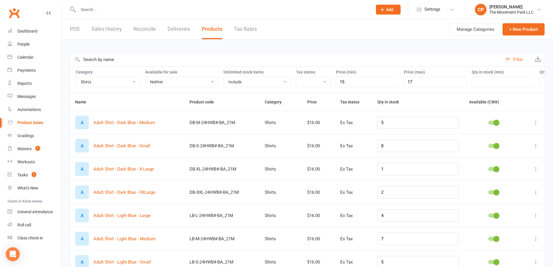
click at [538, 125] on icon at bounding box center [536, 123] width 6 height 6
click at [504, 139] on link "Edit product" at bounding box center [506, 138] width 58 height 12
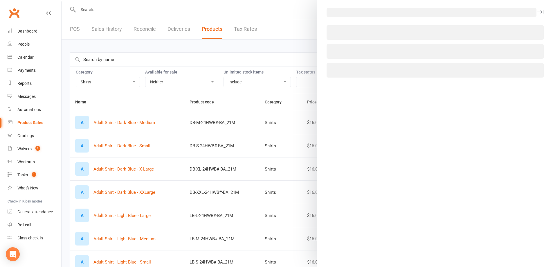
select select "2400"
select select "861"
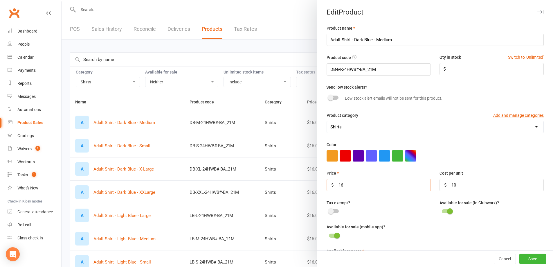
click at [400, 181] on input "16" at bounding box center [379, 185] width 104 height 12
type input "18"
click at [520, 256] on button "Save" at bounding box center [533, 259] width 27 height 10
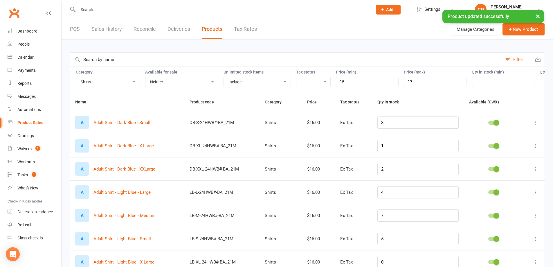
click at [536, 125] on icon at bounding box center [536, 123] width 6 height 6
click at [515, 140] on link "Edit product" at bounding box center [506, 138] width 58 height 12
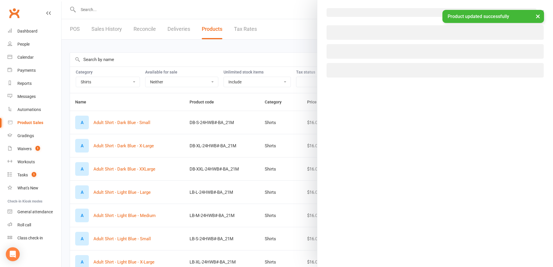
select select "2400"
select select "861"
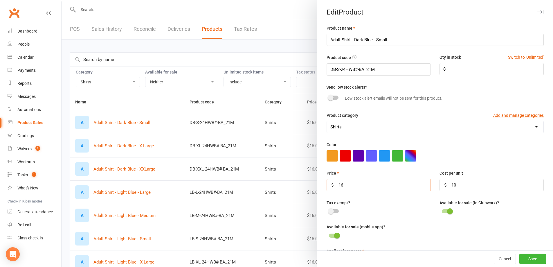
drag, startPoint x: 347, startPoint y: 183, endPoint x: 353, endPoint y: 182, distance: 6.2
click at [350, 182] on input "16" at bounding box center [379, 185] width 104 height 12
type input "18"
click at [529, 260] on button "Save" at bounding box center [533, 259] width 27 height 10
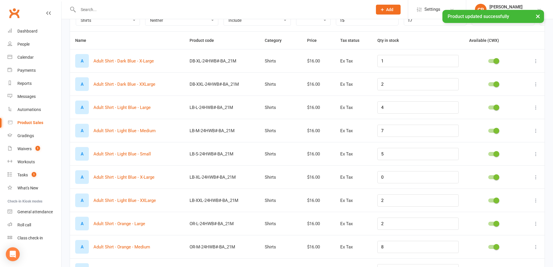
scroll to position [118, 0]
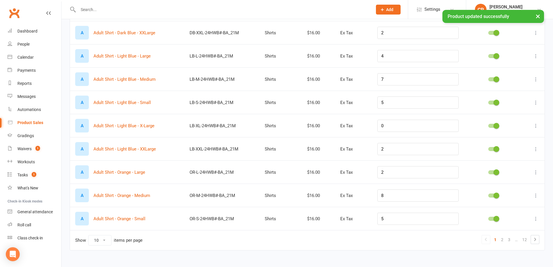
click at [101, 240] on select "10 25 50 100" at bounding box center [100, 240] width 23 height 10
select select "100"
click at [89, 235] on select "10 25 50 100" at bounding box center [100, 240] width 23 height 10
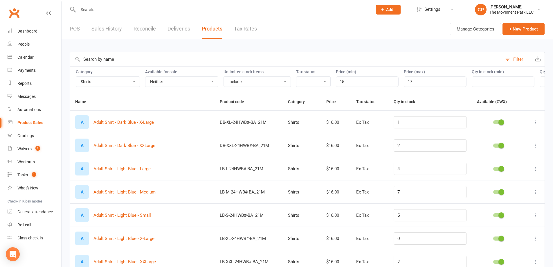
scroll to position [0, 0]
click at [534, 125] on icon at bounding box center [536, 123] width 6 height 6
click at [485, 141] on link "Edit product" at bounding box center [506, 138] width 58 height 12
select select "2400"
select select "861"
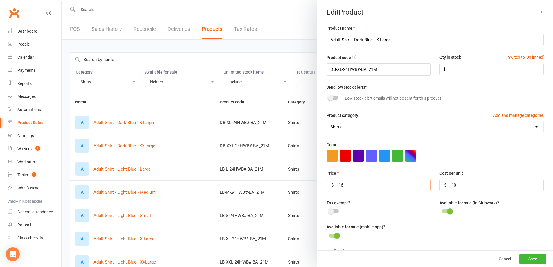
click at [347, 189] on input "16" at bounding box center [379, 185] width 104 height 12
type input "18"
click at [531, 258] on button "Save" at bounding box center [533, 259] width 27 height 10
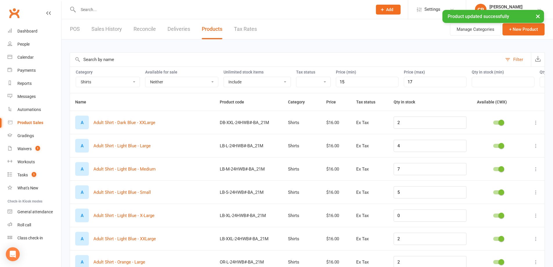
click at [537, 125] on icon at bounding box center [536, 123] width 6 height 6
click at [513, 140] on link "Edit product" at bounding box center [506, 138] width 58 height 12
select select "2400"
select select "861"
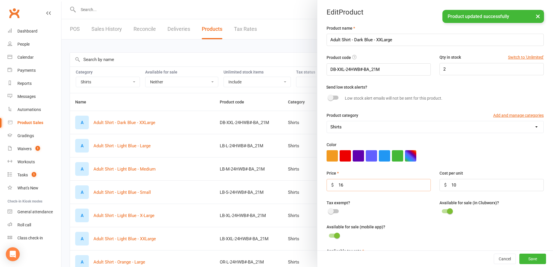
click at [373, 184] on input "16" at bounding box center [379, 185] width 104 height 12
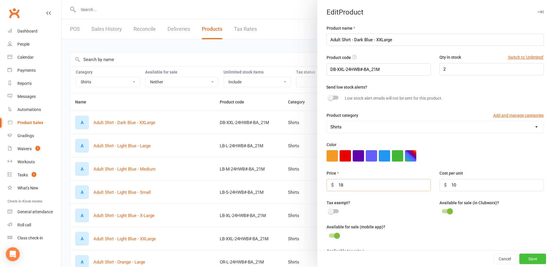
type input "18"
click at [520, 261] on button "Save" at bounding box center [533, 259] width 27 height 10
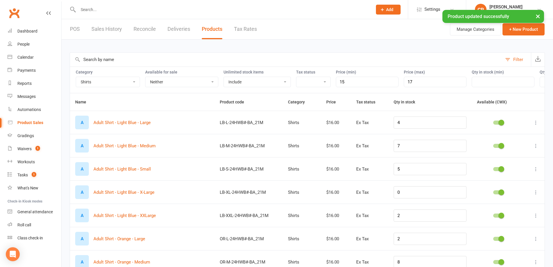
click at [535, 125] on icon at bounding box center [536, 123] width 6 height 6
click at [514, 138] on link "Edit product" at bounding box center [506, 138] width 58 height 12
select select "2400"
select select "861"
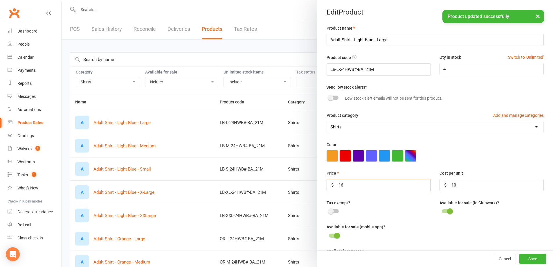
click at [359, 188] on input "16" at bounding box center [379, 185] width 104 height 12
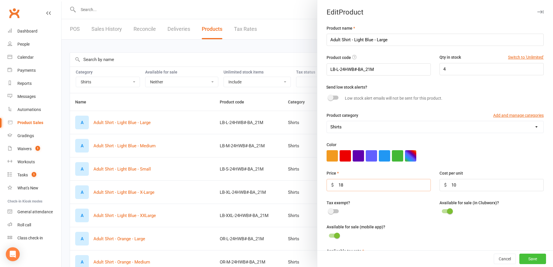
type input "18"
click at [529, 257] on button "Save" at bounding box center [533, 259] width 27 height 10
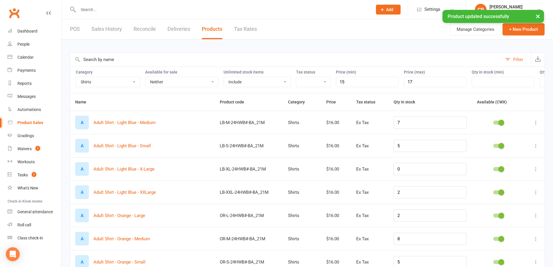
click at [535, 125] on icon at bounding box center [536, 123] width 6 height 6
click at [505, 139] on link "Edit product" at bounding box center [506, 138] width 58 height 12
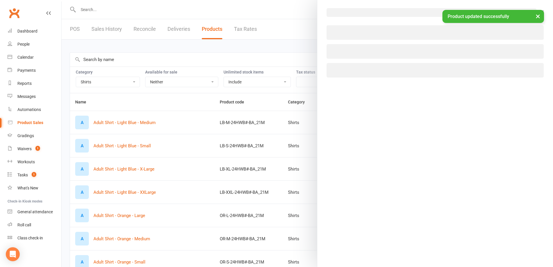
select select "2400"
select select "861"
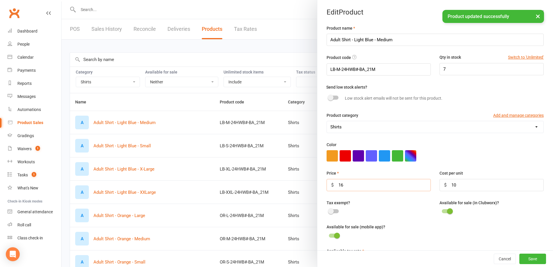
click at [369, 189] on input "16" at bounding box center [379, 185] width 104 height 12
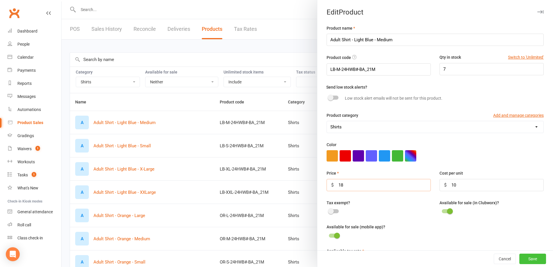
type input "18"
click at [533, 256] on button "Save" at bounding box center [533, 259] width 27 height 10
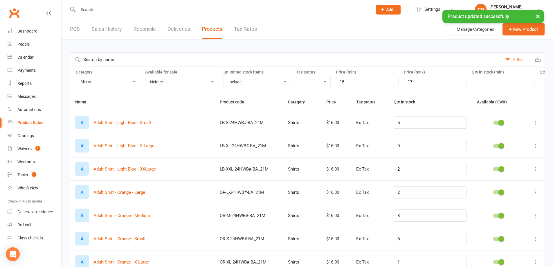
click at [536, 125] on icon at bounding box center [536, 123] width 6 height 6
click at [501, 139] on link "Edit product" at bounding box center [506, 138] width 58 height 12
select select "2400"
select select "861"
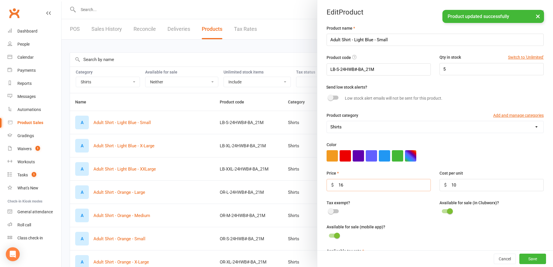
click at [349, 185] on input "16" at bounding box center [379, 185] width 104 height 12
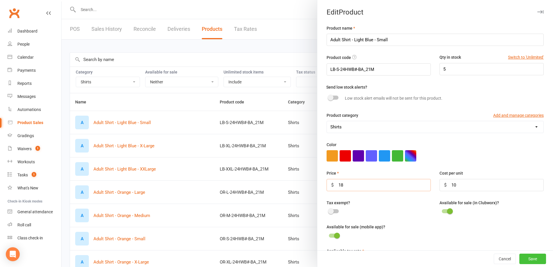
type input "18"
click at [521, 257] on button "Save" at bounding box center [533, 259] width 27 height 10
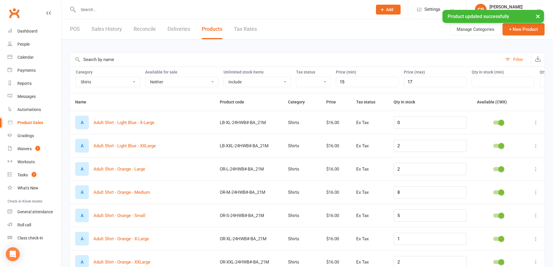
click at [537, 125] on icon at bounding box center [536, 123] width 6 height 6
click at [490, 136] on link "Edit product" at bounding box center [506, 138] width 58 height 12
select select "2400"
select select "861"
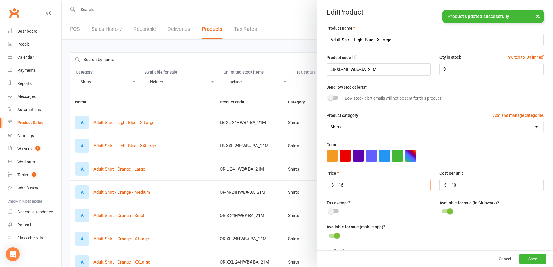
click at [342, 188] on input "16" at bounding box center [379, 185] width 104 height 12
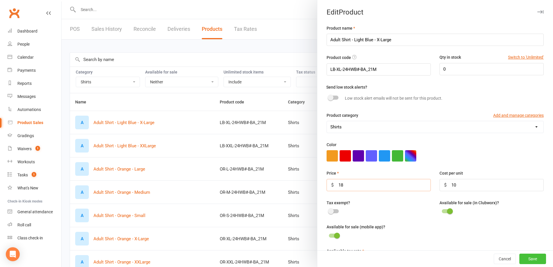
type input "18"
click at [524, 257] on button "Save" at bounding box center [533, 259] width 27 height 10
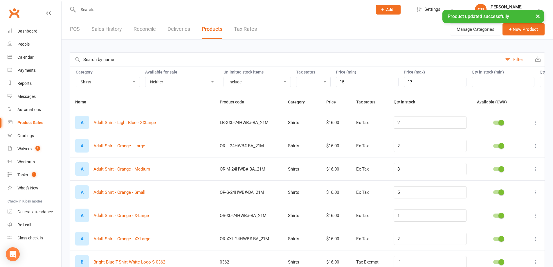
click at [536, 125] on icon at bounding box center [536, 123] width 6 height 6
click at [524, 136] on link "Edit product" at bounding box center [506, 138] width 58 height 12
select select "2400"
select select "861"
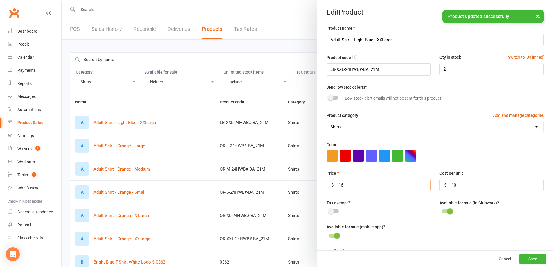
click at [375, 183] on input "16" at bounding box center [379, 185] width 104 height 12
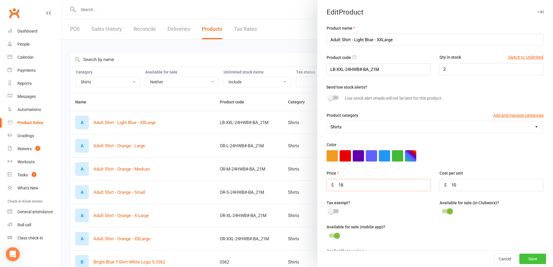
type input "18"
click at [531, 256] on button "Save" at bounding box center [533, 259] width 27 height 10
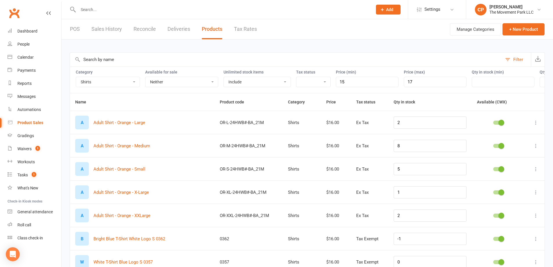
click at [535, 125] on icon at bounding box center [536, 123] width 6 height 6
click at [518, 138] on link "Edit product" at bounding box center [506, 138] width 58 height 12
select select "2400"
select select "861"
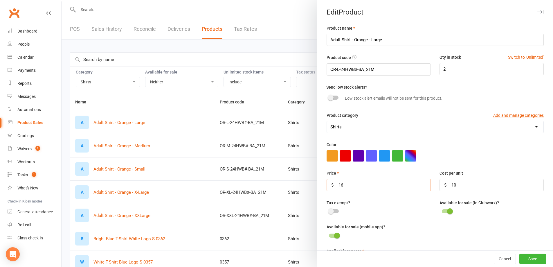
click at [380, 191] on input "16" at bounding box center [379, 185] width 104 height 12
type input "18"
click at [531, 260] on button "Save" at bounding box center [533, 259] width 27 height 10
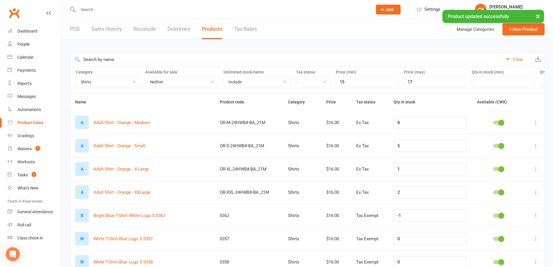
click at [536, 125] on icon at bounding box center [536, 123] width 6 height 6
click at [492, 139] on link "Edit product" at bounding box center [506, 138] width 58 height 12
select select "2400"
select select "861"
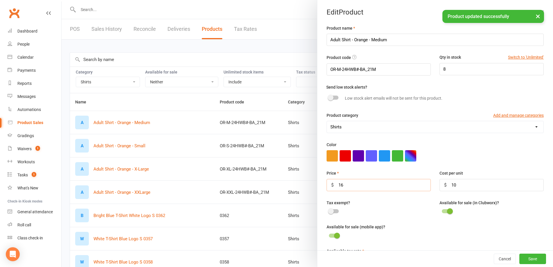
click at [355, 190] on input "16" at bounding box center [379, 185] width 104 height 12
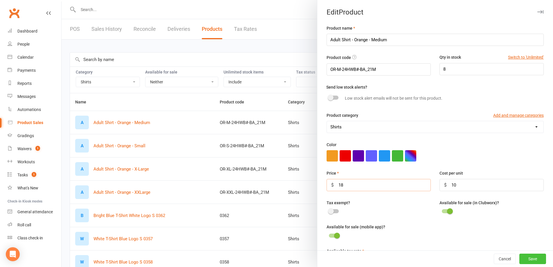
type input "18"
click at [520, 258] on button "Save" at bounding box center [533, 259] width 27 height 10
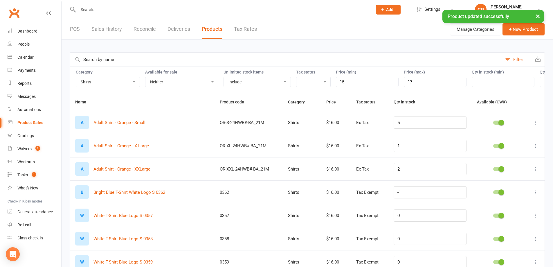
click at [534, 125] on icon at bounding box center [536, 123] width 6 height 6
click at [492, 140] on link "Edit product" at bounding box center [506, 138] width 58 height 12
select select "2400"
select select "861"
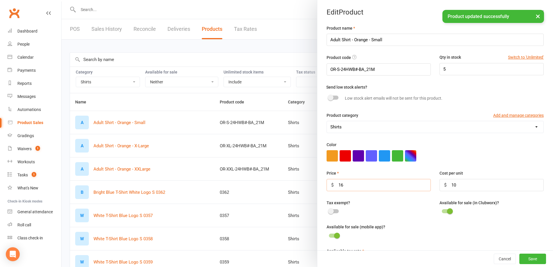
click at [359, 191] on input "16" at bounding box center [379, 185] width 104 height 12
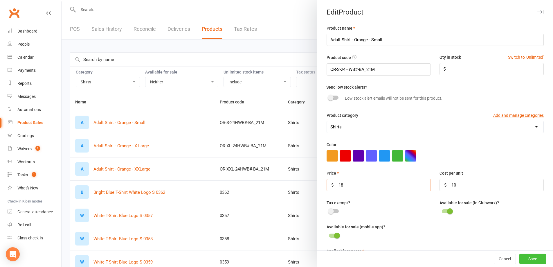
type input "18"
click at [528, 258] on button "Save" at bounding box center [533, 259] width 27 height 10
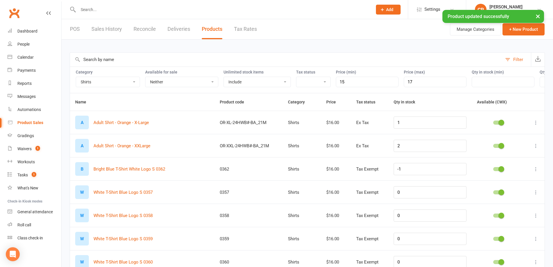
click at [535, 125] on icon at bounding box center [536, 123] width 6 height 6
click at [510, 139] on link "Edit product" at bounding box center [506, 138] width 58 height 12
select select "2400"
select select "861"
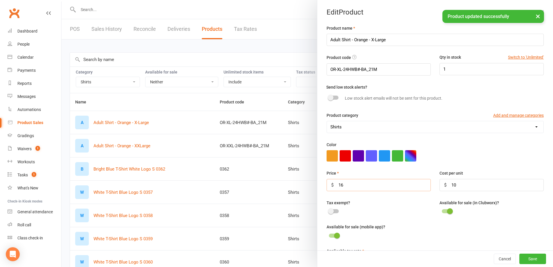
click at [395, 190] on input "16" at bounding box center [379, 185] width 104 height 12
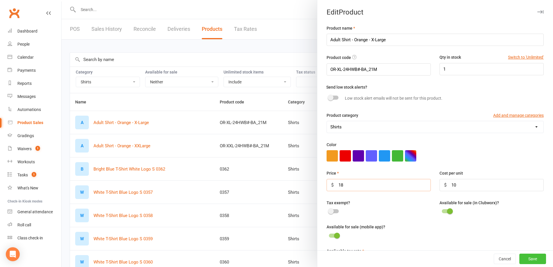
type input "18"
click at [520, 260] on button "Save" at bounding box center [533, 259] width 27 height 10
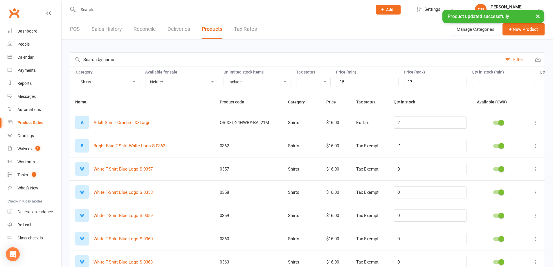
click at [536, 125] on icon at bounding box center [536, 123] width 6 height 6
click at [499, 139] on link "Edit product" at bounding box center [506, 138] width 58 height 12
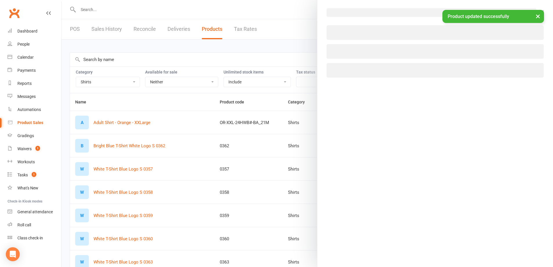
select select "2400"
select select "861"
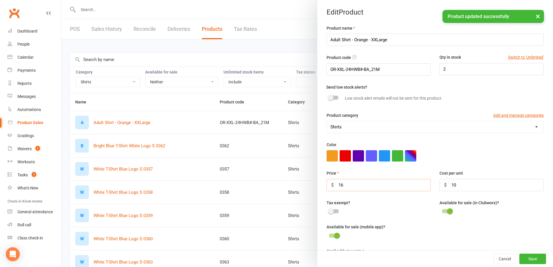
click at [409, 187] on input "16" at bounding box center [379, 185] width 104 height 12
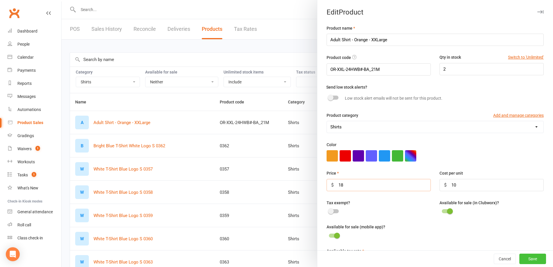
type input "18"
click at [520, 258] on button "Save" at bounding box center [533, 259] width 27 height 10
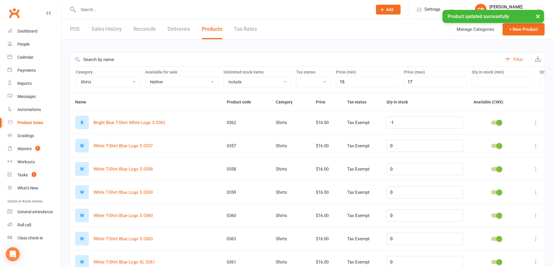
click at [537, 125] on icon at bounding box center [536, 123] width 6 height 6
click at [514, 141] on link "Edit product" at bounding box center [506, 138] width 58 height 12
select select "2400"
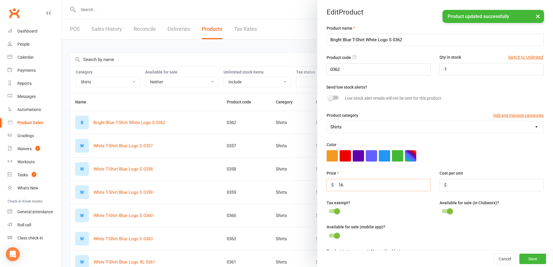
click at [366, 190] on input "16" at bounding box center [379, 185] width 104 height 12
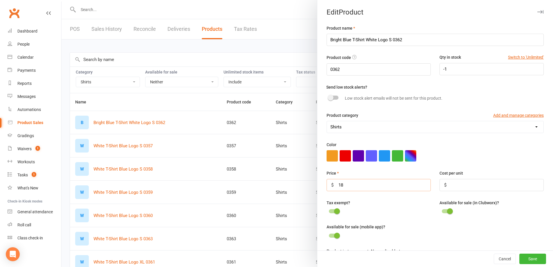
type input "18"
click at [475, 187] on input "number" at bounding box center [492, 185] width 104 height 12
click at [527, 258] on button "Save" at bounding box center [533, 259] width 27 height 10
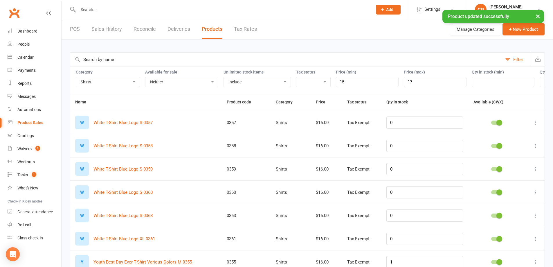
click at [536, 125] on icon at bounding box center [536, 123] width 6 height 6
click at [496, 139] on link "Edit product" at bounding box center [506, 138] width 58 height 12
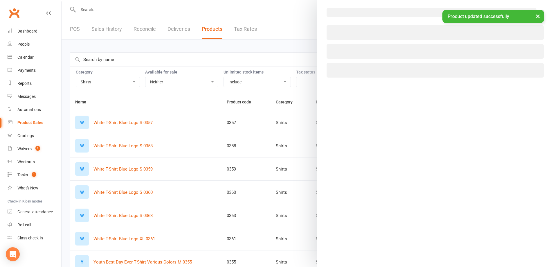
select select "2400"
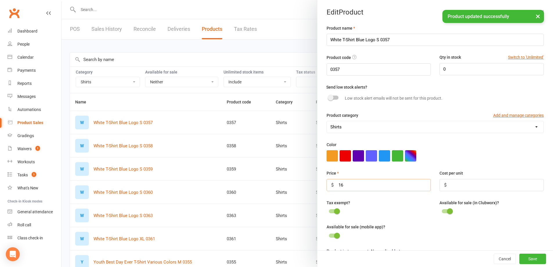
click at [394, 191] on input "16" at bounding box center [379, 185] width 104 height 12
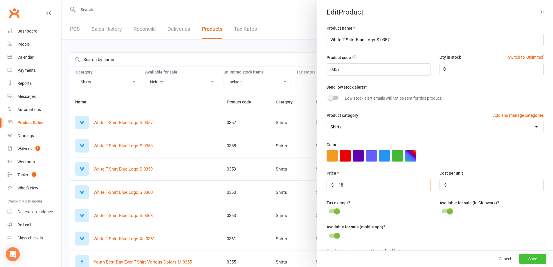
type input "18"
click at [522, 258] on button "Save" at bounding box center [533, 259] width 27 height 10
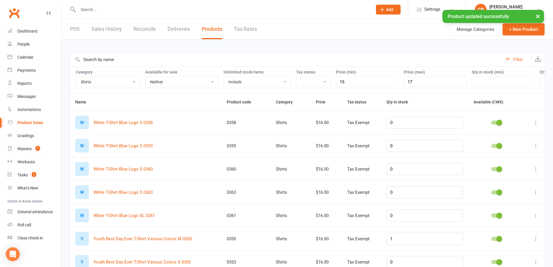
click at [533, 126] on button at bounding box center [536, 122] width 7 height 7
click at [487, 137] on link "Edit product" at bounding box center [506, 138] width 58 height 12
select select "2400"
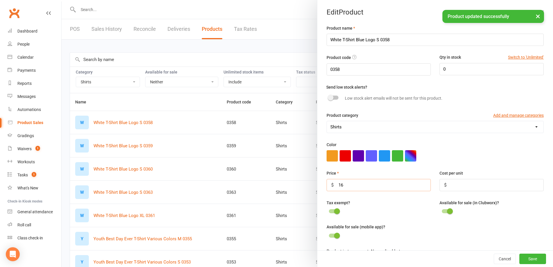
click at [378, 185] on input "16" at bounding box center [379, 185] width 104 height 12
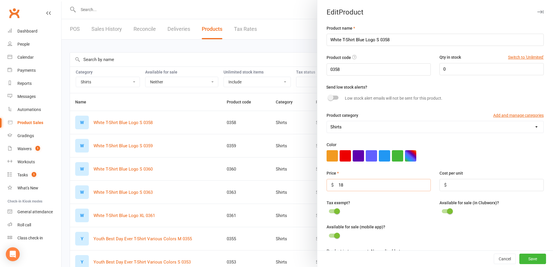
type input "18"
click at [520, 262] on button "Save" at bounding box center [533, 259] width 27 height 10
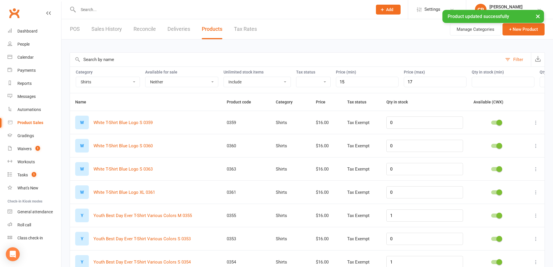
click at [536, 125] on icon at bounding box center [536, 123] width 6 height 6
click at [522, 134] on link "Edit product" at bounding box center [506, 138] width 58 height 12
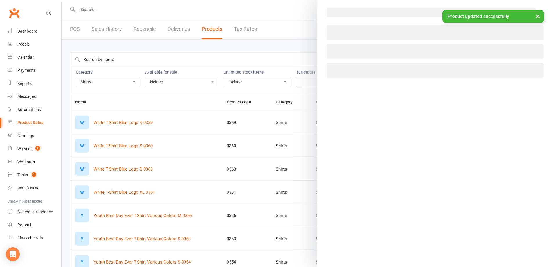
select select "2400"
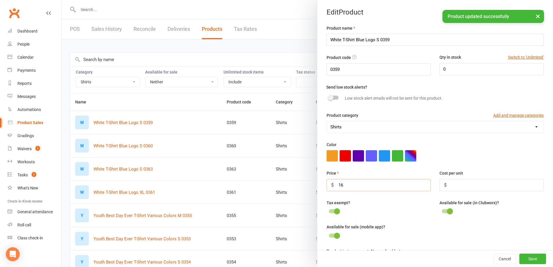
click at [355, 185] on input "16" at bounding box center [379, 185] width 104 height 12
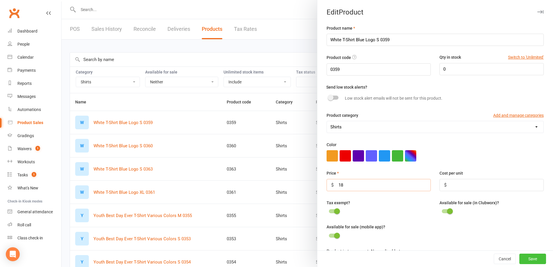
type input "18"
click at [526, 256] on button "Save" at bounding box center [533, 259] width 27 height 10
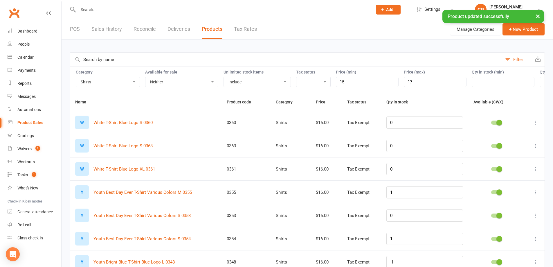
click at [540, 127] on td at bounding box center [534, 122] width 21 height 23
click at [537, 125] on icon at bounding box center [536, 123] width 6 height 6
click at [518, 139] on link "Edit product" at bounding box center [506, 138] width 58 height 12
select select "2400"
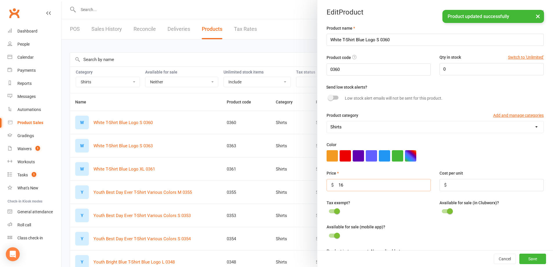
click at [369, 186] on input "16" at bounding box center [379, 185] width 104 height 12
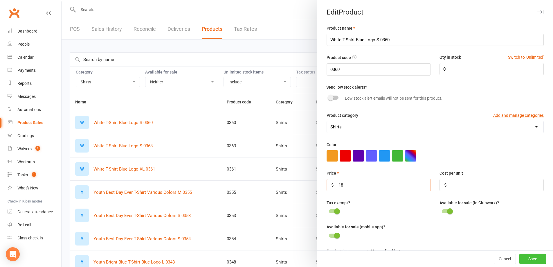
type input "18"
click at [524, 262] on button "Save" at bounding box center [533, 259] width 27 height 10
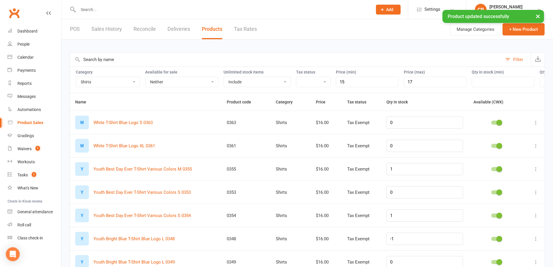
click at [534, 125] on icon at bounding box center [536, 123] width 6 height 6
click at [515, 136] on link "Edit product" at bounding box center [506, 138] width 58 height 12
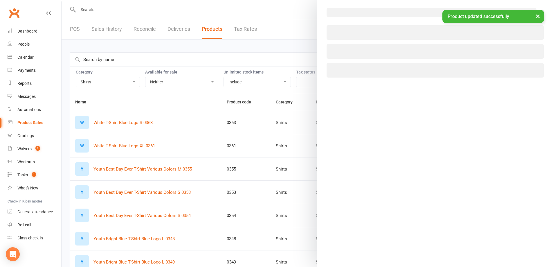
select select "2400"
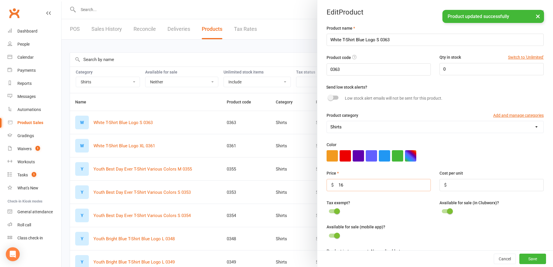
click at [398, 187] on input "16" at bounding box center [379, 185] width 104 height 12
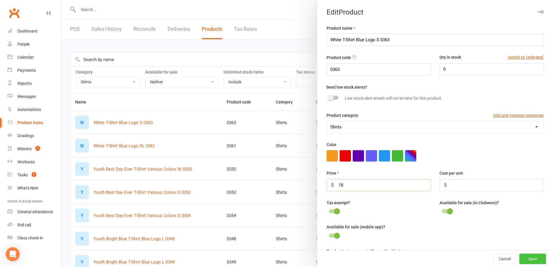
type input "18"
click at [520, 258] on button "Save" at bounding box center [533, 259] width 27 height 10
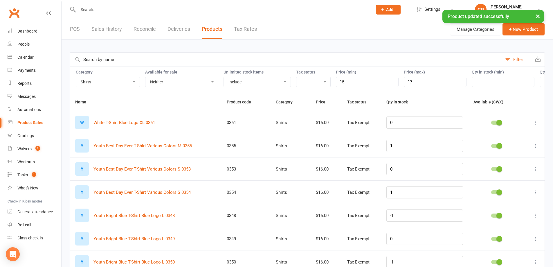
click at [533, 125] on icon at bounding box center [536, 123] width 6 height 6
click at [500, 139] on link "Edit product" at bounding box center [506, 138] width 58 height 12
select select "2400"
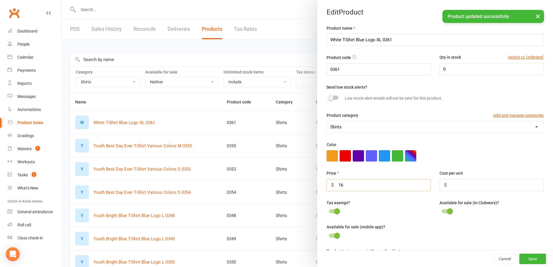
click at [364, 189] on input "16" at bounding box center [379, 185] width 104 height 12
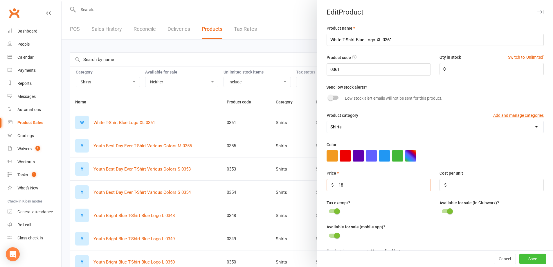
type input "18"
click at [524, 262] on button "Save" at bounding box center [533, 259] width 27 height 10
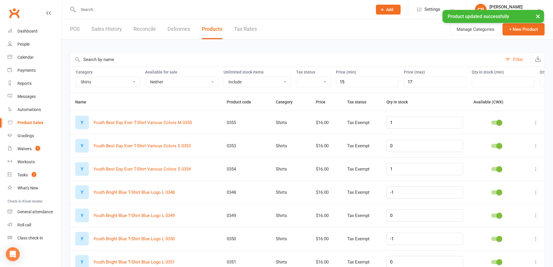
click at [535, 125] on icon at bounding box center [536, 123] width 6 height 6
click at [486, 140] on link "Edit product" at bounding box center [506, 138] width 58 height 12
select select "2400"
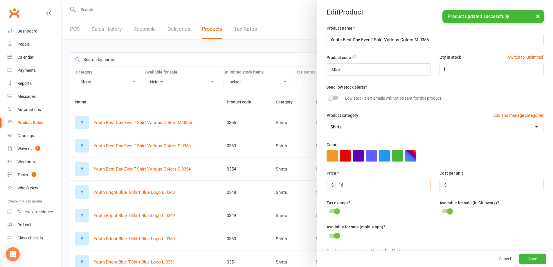
drag, startPoint x: 352, startPoint y: 191, endPoint x: 358, endPoint y: 195, distance: 6.9
click at [353, 190] on input "16" at bounding box center [379, 185] width 104 height 12
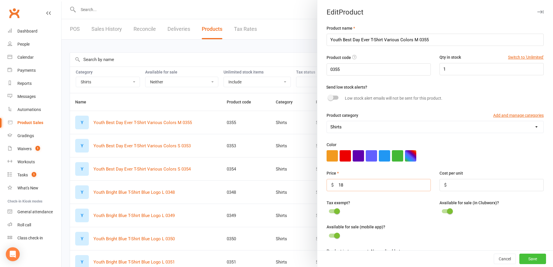
type input "18"
click at [528, 262] on button "Save" at bounding box center [533, 259] width 27 height 10
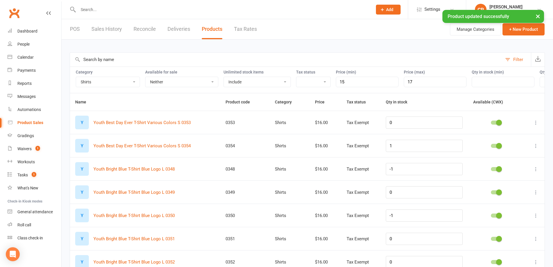
click at [534, 125] on icon at bounding box center [536, 123] width 6 height 6
click at [486, 135] on link "Edit product" at bounding box center [506, 138] width 58 height 12
select select "2400"
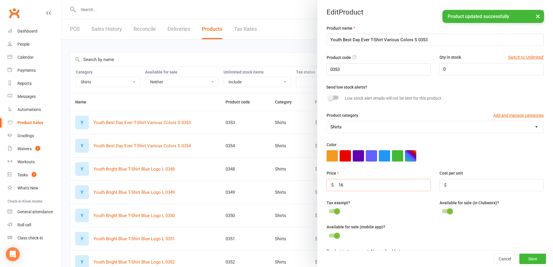
click at [355, 191] on input "16" at bounding box center [379, 185] width 104 height 12
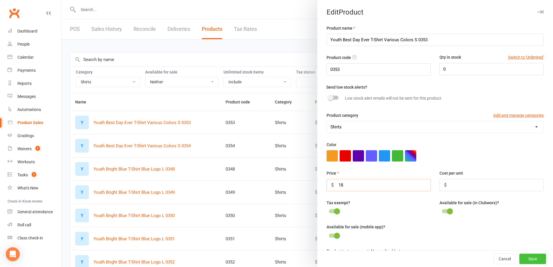
type input "18"
click at [524, 260] on button "Save" at bounding box center [533, 259] width 27 height 10
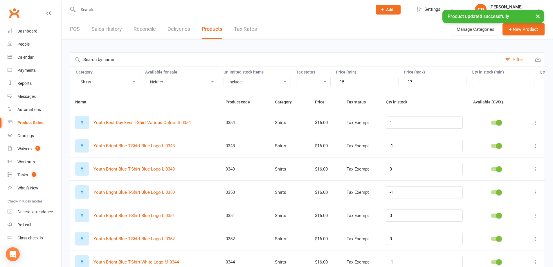
click at [538, 125] on icon at bounding box center [536, 123] width 6 height 6
click at [486, 142] on link "Edit product" at bounding box center [506, 138] width 58 height 12
select select "2400"
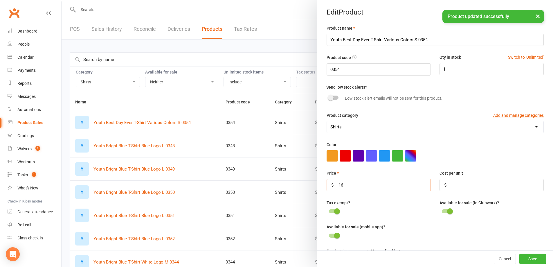
click at [375, 186] on input "16" at bounding box center [379, 185] width 104 height 12
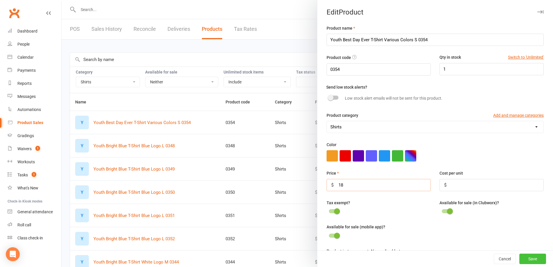
type input "18"
click at [525, 259] on button "Save" at bounding box center [533, 259] width 27 height 10
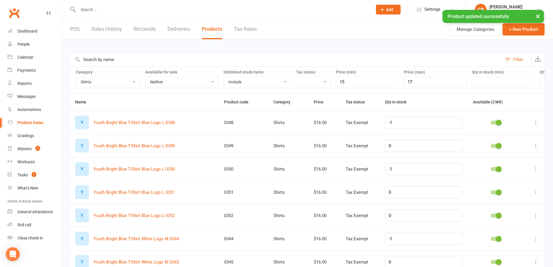
click at [536, 125] on icon at bounding box center [536, 123] width 6 height 6
click at [498, 139] on link "Edit product" at bounding box center [506, 138] width 58 height 12
select select "2400"
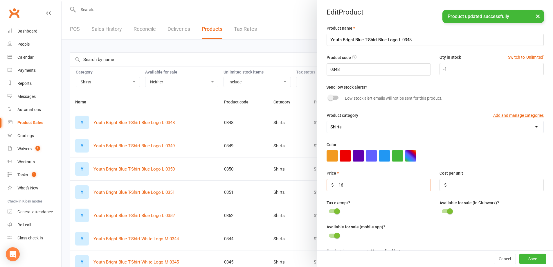
click at [364, 185] on input "16" at bounding box center [379, 185] width 104 height 12
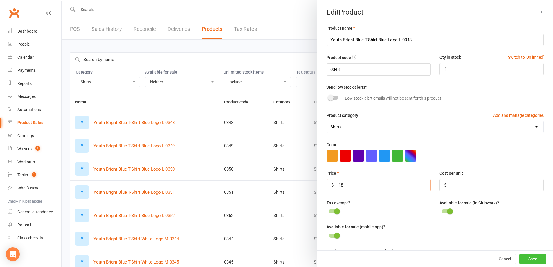
type input "18"
click at [521, 260] on button "Save" at bounding box center [533, 259] width 27 height 10
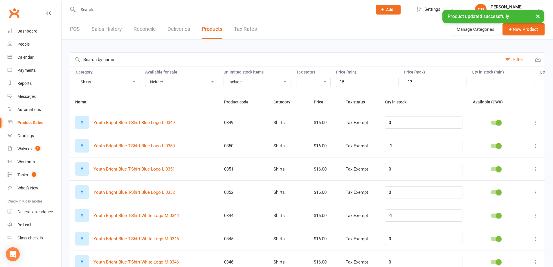
click at [534, 125] on icon at bounding box center [536, 123] width 6 height 6
click at [510, 140] on link "Edit product" at bounding box center [506, 138] width 58 height 12
select select "2400"
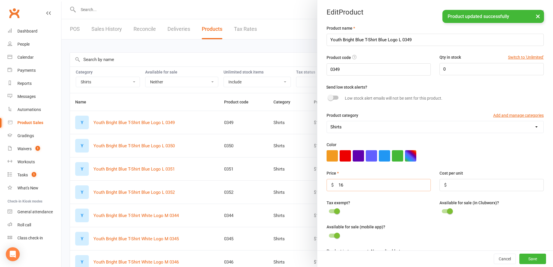
click at [364, 184] on input "16" at bounding box center [379, 185] width 104 height 12
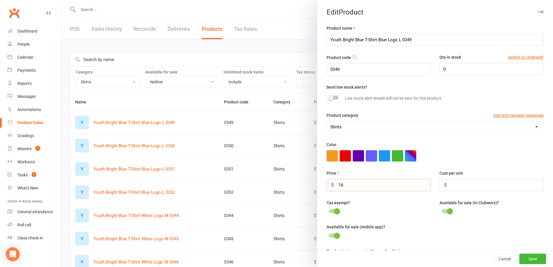
type input "18"
click at [527, 260] on button "Save" at bounding box center [533, 259] width 27 height 10
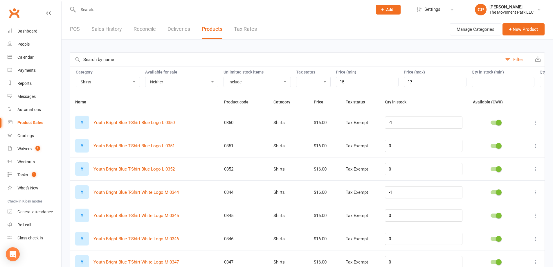
click at [536, 125] on icon at bounding box center [536, 123] width 6 height 6
click at [507, 141] on link "Edit product" at bounding box center [506, 138] width 58 height 12
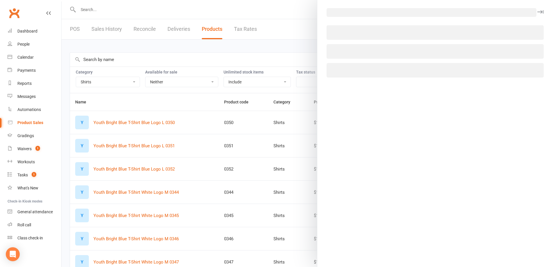
select select "2400"
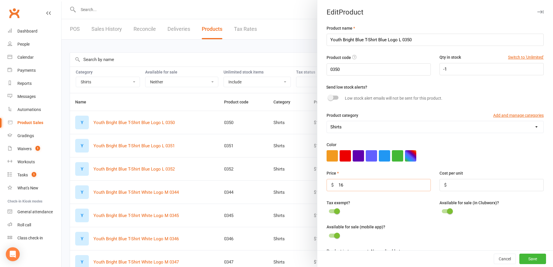
click at [379, 191] on input "16" at bounding box center [379, 185] width 104 height 12
type input "18"
click at [527, 259] on button "Save" at bounding box center [533, 259] width 27 height 10
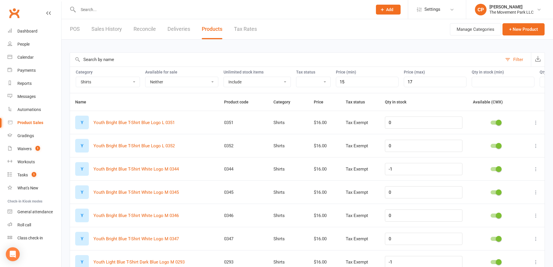
click at [537, 125] on icon at bounding box center [536, 123] width 6 height 6
click at [496, 140] on link "Edit product" at bounding box center [506, 138] width 58 height 12
select select "2400"
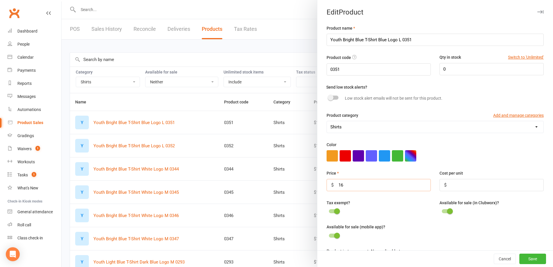
drag, startPoint x: 365, startPoint y: 189, endPoint x: 372, endPoint y: 186, distance: 7.4
click at [370, 186] on input "16" at bounding box center [379, 185] width 104 height 12
type input "18"
drag, startPoint x: 527, startPoint y: 259, endPoint x: 509, endPoint y: 251, distance: 20.0
click at [525, 257] on button "Save" at bounding box center [533, 259] width 27 height 10
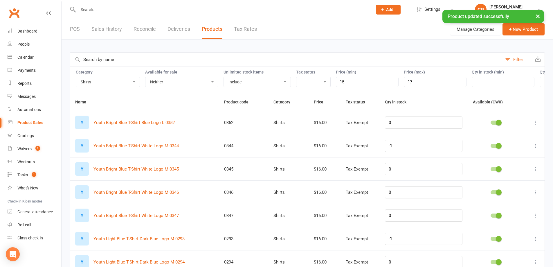
click at [534, 125] on icon at bounding box center [536, 123] width 6 height 6
click at [518, 136] on link "Edit product" at bounding box center [506, 138] width 58 height 12
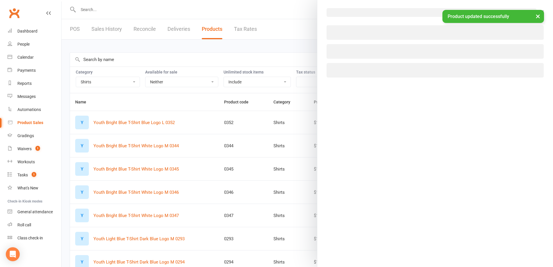
select select "2400"
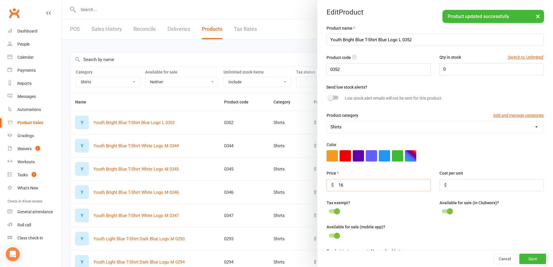
click at [389, 190] on input "16" at bounding box center [379, 185] width 104 height 12
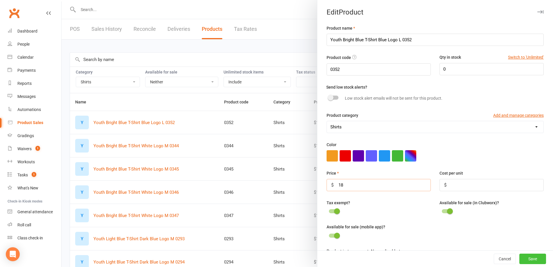
type input "18"
click at [524, 257] on button "Save" at bounding box center [533, 259] width 27 height 10
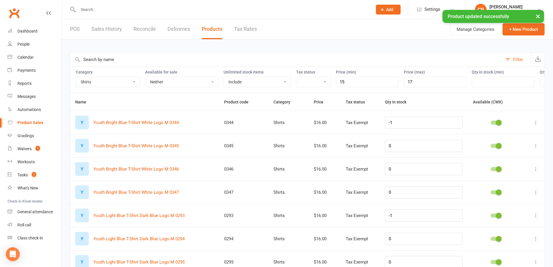
click at [538, 125] on icon at bounding box center [536, 123] width 6 height 6
click at [503, 141] on link "Edit product" at bounding box center [506, 138] width 58 height 12
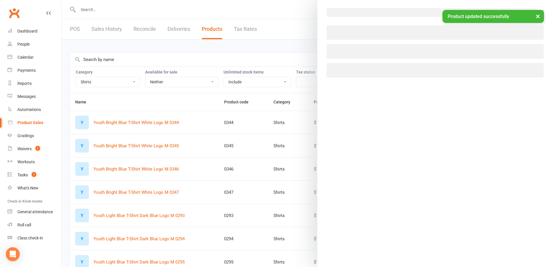
select select "2400"
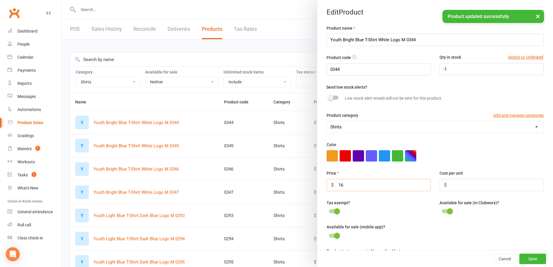
click at [382, 187] on input "16" at bounding box center [379, 185] width 104 height 12
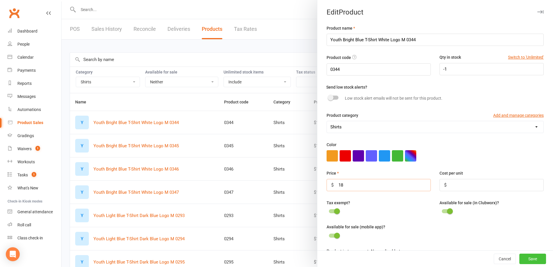
type input "18"
click at [520, 258] on button "Save" at bounding box center [533, 259] width 27 height 10
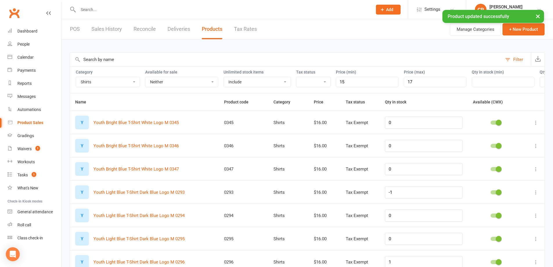
click at [536, 125] on icon at bounding box center [536, 123] width 6 height 6
click at [505, 141] on link "Edit product" at bounding box center [506, 138] width 58 height 12
select select "2400"
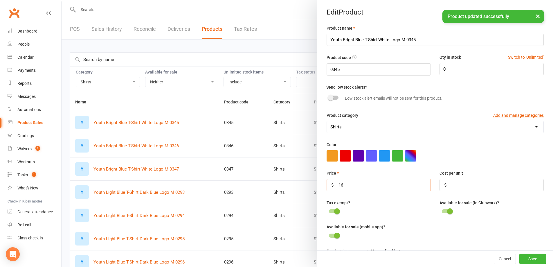
click at [365, 185] on input "16" at bounding box center [379, 185] width 104 height 12
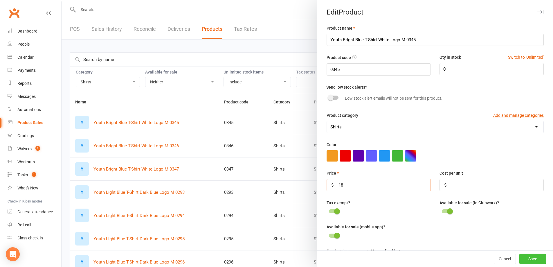
type input "18"
drag, startPoint x: 521, startPoint y: 259, endPoint x: 522, endPoint y: 257, distance: 3.0
click at [522, 259] on button "Save" at bounding box center [533, 259] width 27 height 10
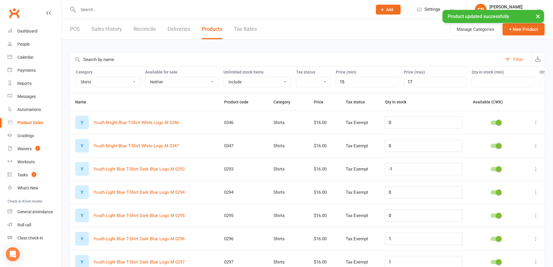
click at [538, 125] on icon at bounding box center [536, 123] width 6 height 6
click at [520, 136] on link "Edit product" at bounding box center [506, 138] width 58 height 12
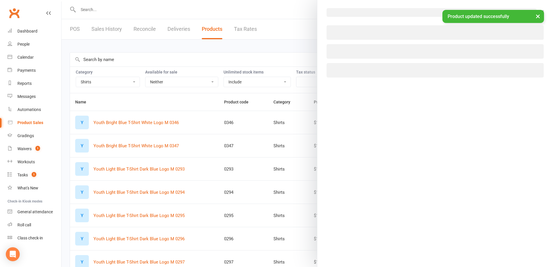
select select "2400"
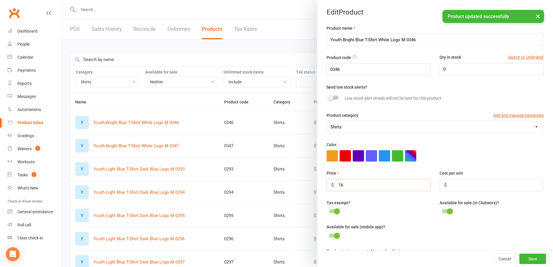
click at [369, 191] on input "16" at bounding box center [379, 185] width 104 height 12
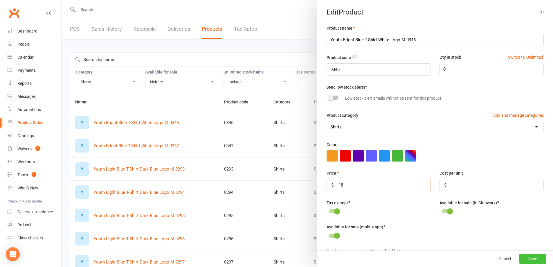
type input "18"
click at [531, 259] on button "Save" at bounding box center [533, 259] width 27 height 10
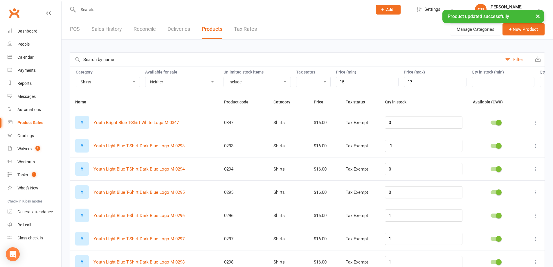
click at [533, 126] on button at bounding box center [536, 122] width 7 height 7
click at [497, 138] on link "Edit product" at bounding box center [506, 138] width 58 height 12
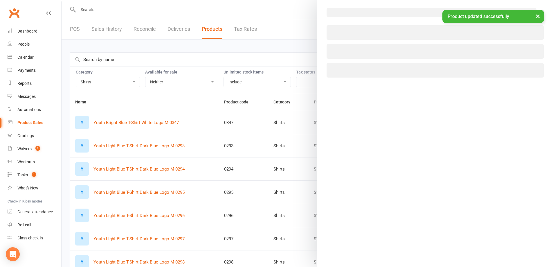
select select "2400"
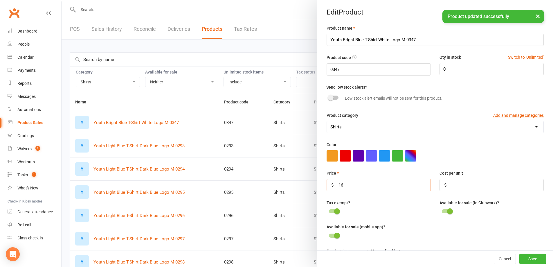
click at [356, 184] on input "16" at bounding box center [379, 185] width 104 height 12
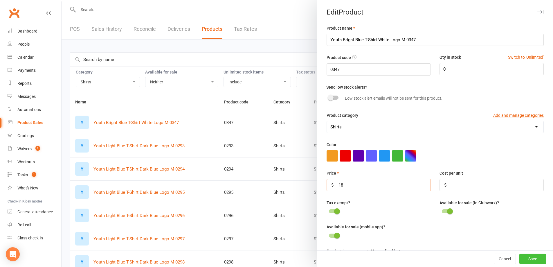
type input "18"
click at [521, 260] on button "Save" at bounding box center [533, 259] width 27 height 10
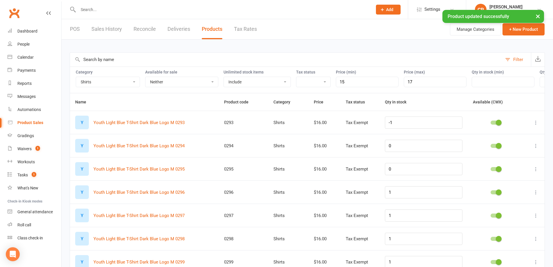
click at [536, 125] on icon at bounding box center [536, 123] width 6 height 6
click at [507, 140] on link "Edit product" at bounding box center [506, 138] width 58 height 12
select select "2400"
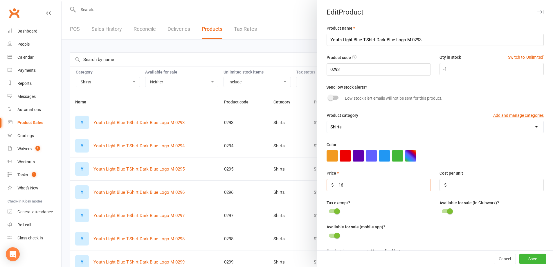
click at [384, 189] on input "16" at bounding box center [379, 185] width 104 height 12
type input "18"
click at [527, 261] on button "Save" at bounding box center [533, 259] width 27 height 10
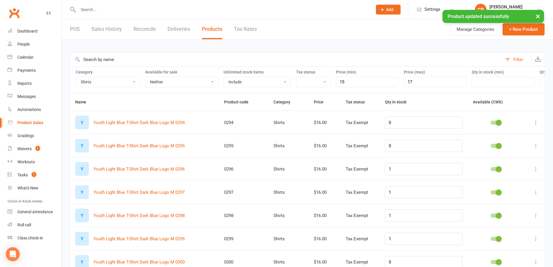
click at [535, 125] on icon at bounding box center [536, 123] width 6 height 6
click at [504, 139] on link "Edit product" at bounding box center [506, 138] width 58 height 12
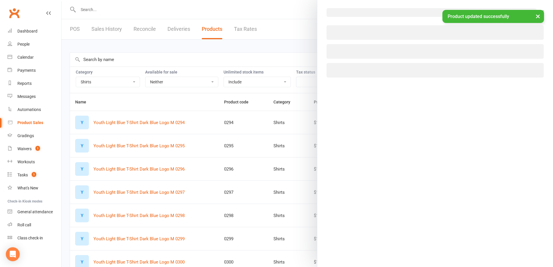
select select "2400"
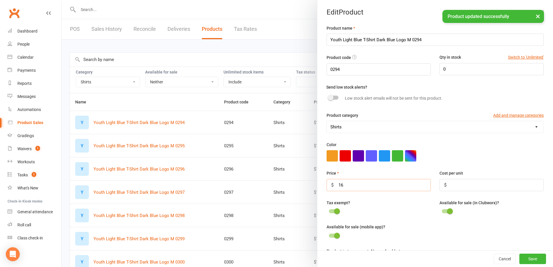
click at [368, 189] on input "16" at bounding box center [379, 185] width 104 height 12
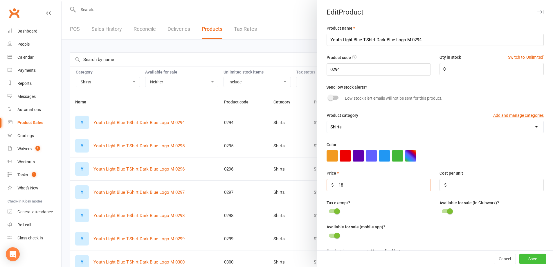
type input "18"
click at [520, 254] on button "Save" at bounding box center [533, 259] width 27 height 10
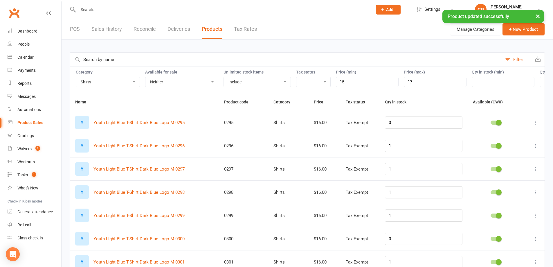
click at [537, 125] on icon at bounding box center [536, 123] width 6 height 6
click at [514, 137] on link "Edit product" at bounding box center [506, 138] width 58 height 12
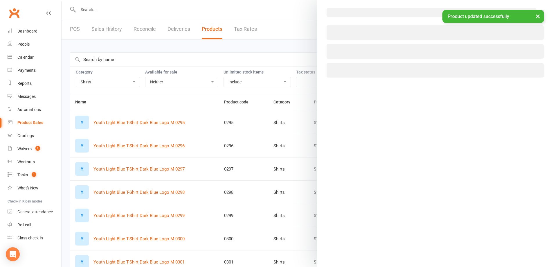
select select "2400"
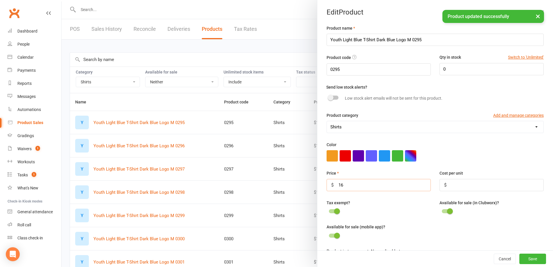
click at [395, 186] on input "16" at bounding box center [379, 185] width 104 height 12
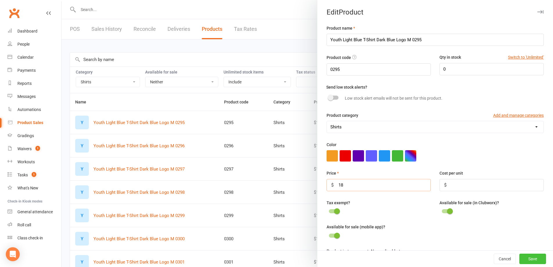
type input "18"
click at [529, 261] on button "Save" at bounding box center [533, 259] width 27 height 10
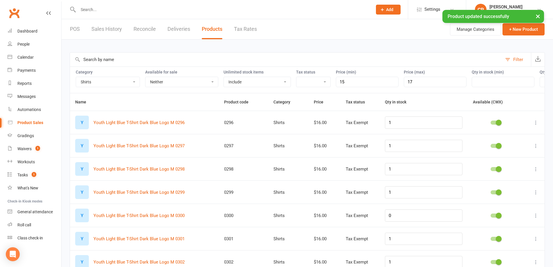
click at [537, 125] on icon at bounding box center [536, 123] width 6 height 6
click at [512, 135] on link "Edit product" at bounding box center [506, 138] width 58 height 12
select select "2400"
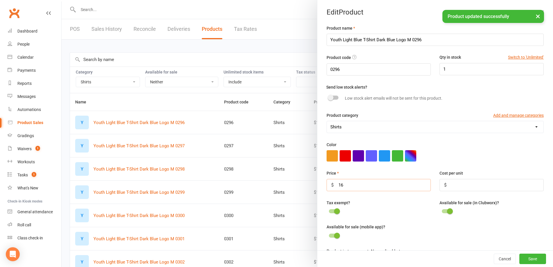
click at [345, 188] on input "16" at bounding box center [379, 185] width 104 height 12
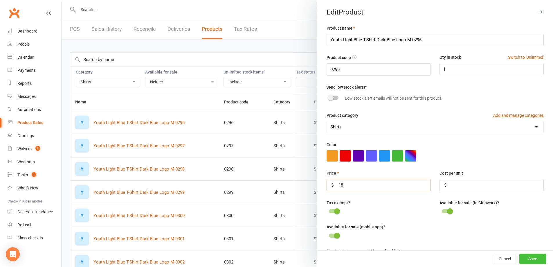
type input "18"
click at [530, 263] on button "Save" at bounding box center [533, 259] width 27 height 10
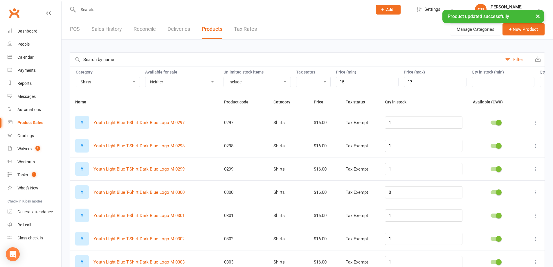
click at [535, 125] on icon at bounding box center [536, 123] width 6 height 6
click at [522, 136] on link "Edit product" at bounding box center [506, 138] width 58 height 12
select select "2400"
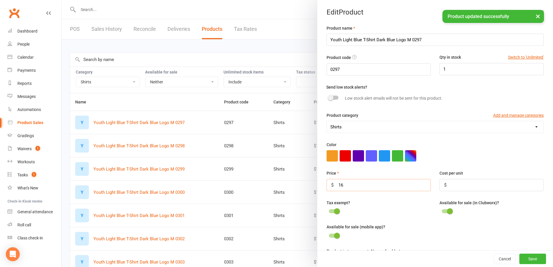
drag, startPoint x: 358, startPoint y: 187, endPoint x: 353, endPoint y: 184, distance: 6.4
click at [358, 187] on input "16" at bounding box center [379, 185] width 104 height 12
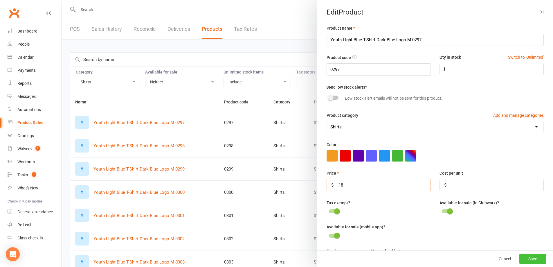
type input "18"
click at [527, 257] on button "Save" at bounding box center [533, 259] width 27 height 10
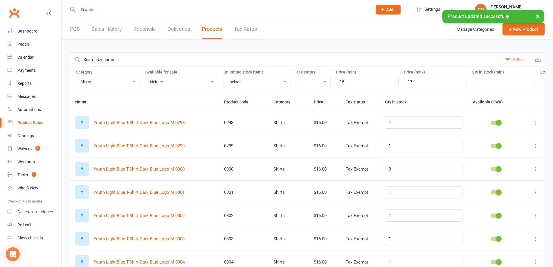
click at [537, 125] on icon at bounding box center [536, 123] width 6 height 6
click at [509, 137] on link "Edit product" at bounding box center [506, 138] width 58 height 12
select select "2400"
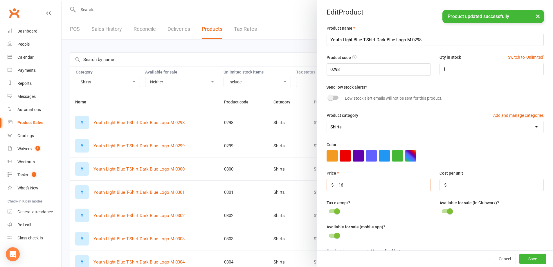
click at [388, 187] on input "16" at bounding box center [379, 185] width 104 height 12
type input "18"
click at [535, 257] on button "Save" at bounding box center [533, 259] width 27 height 10
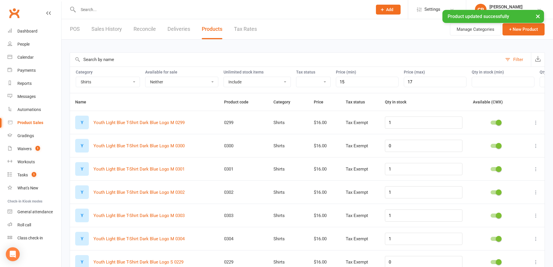
click at [535, 125] on icon at bounding box center [536, 123] width 6 height 6
click at [491, 142] on link "Edit product" at bounding box center [506, 138] width 58 height 12
select select "2400"
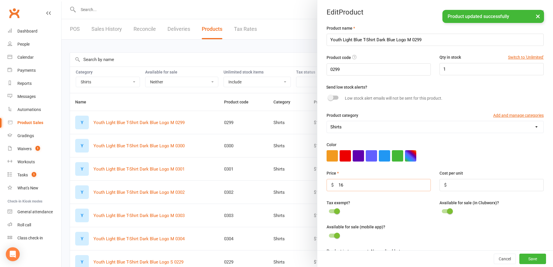
drag, startPoint x: 368, startPoint y: 192, endPoint x: 372, endPoint y: 191, distance: 4.2
click at [369, 191] on input "16" at bounding box center [379, 185] width 104 height 12
type input "18"
click at [527, 259] on button "Save" at bounding box center [533, 259] width 27 height 10
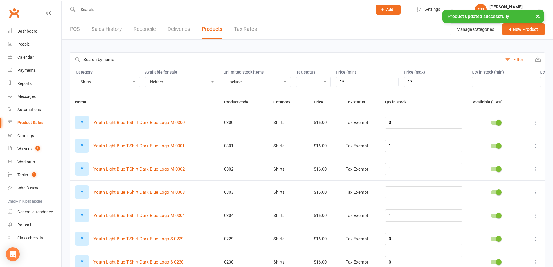
click at [533, 125] on icon at bounding box center [536, 123] width 6 height 6
click at [513, 134] on link "Edit product" at bounding box center [506, 138] width 58 height 12
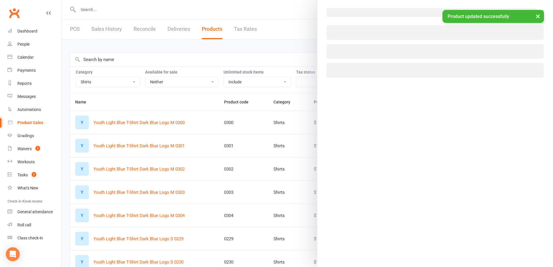
select select "2400"
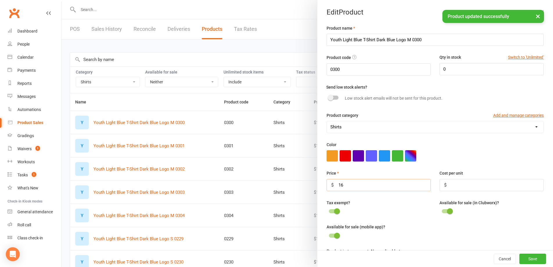
click at [384, 186] on input "16" at bounding box center [379, 185] width 104 height 12
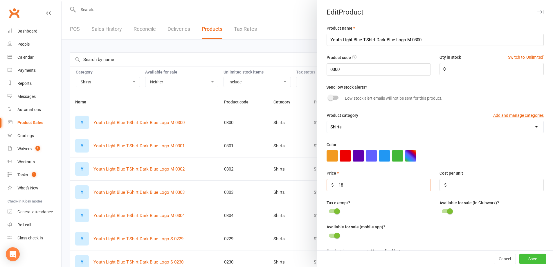
type input "18"
click at [526, 261] on button "Save" at bounding box center [533, 259] width 27 height 10
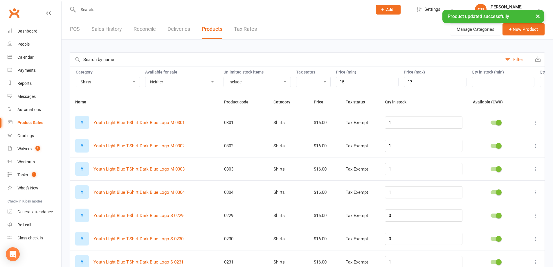
click at [537, 125] on icon at bounding box center [536, 123] width 6 height 6
click at [511, 137] on link "Edit product" at bounding box center [506, 138] width 58 height 12
select select "2400"
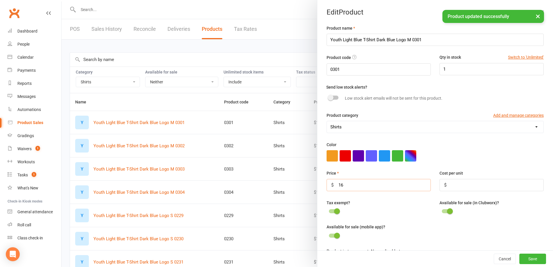
click at [391, 184] on input "16" at bounding box center [379, 185] width 104 height 12
type input "18"
click at [522, 259] on button "Save" at bounding box center [533, 259] width 27 height 10
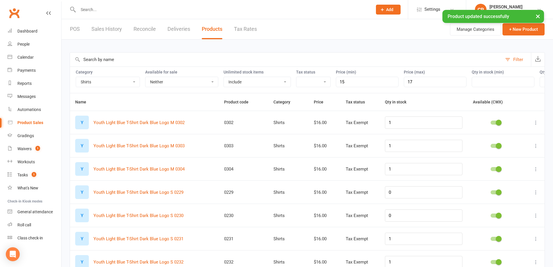
click at [537, 125] on icon at bounding box center [536, 123] width 6 height 6
click at [492, 138] on link "Edit product" at bounding box center [506, 138] width 58 height 12
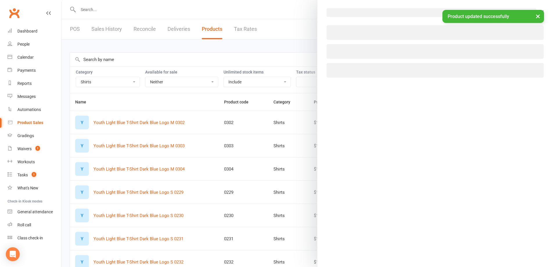
select select "2400"
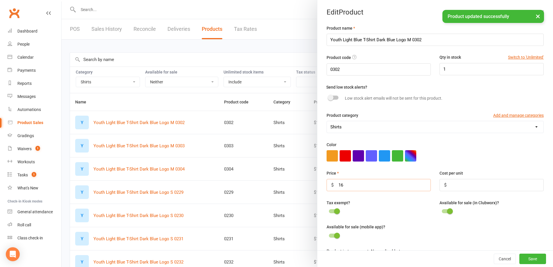
click at [367, 188] on input "16" at bounding box center [379, 185] width 104 height 12
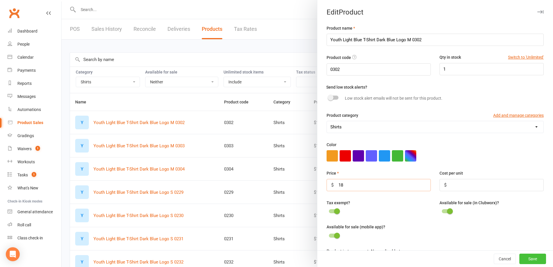
type input "18"
click at [523, 262] on button "Save" at bounding box center [533, 259] width 27 height 10
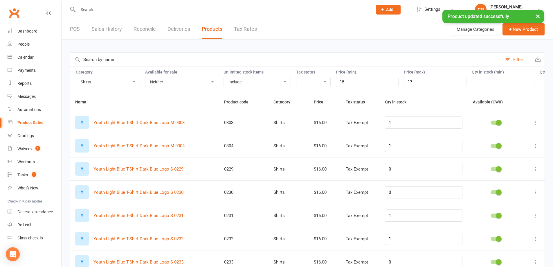
click at [537, 125] on icon at bounding box center [536, 123] width 6 height 6
click at [524, 140] on link "Edit product" at bounding box center [506, 138] width 58 height 12
select select "2400"
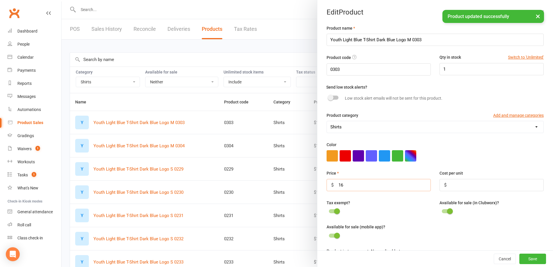
click at [394, 188] on input "16" at bounding box center [379, 185] width 104 height 12
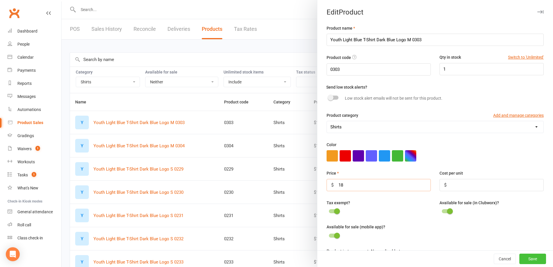
type input "18"
click at [531, 260] on button "Save" at bounding box center [533, 259] width 27 height 10
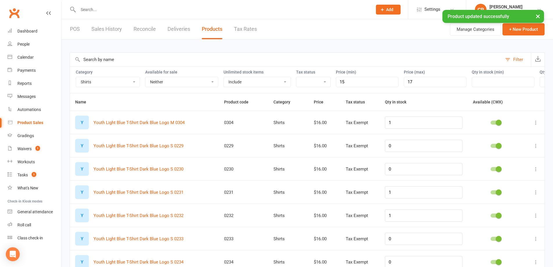
click at [538, 125] on icon at bounding box center [536, 123] width 6 height 6
click at [520, 139] on link "Edit product" at bounding box center [506, 138] width 58 height 12
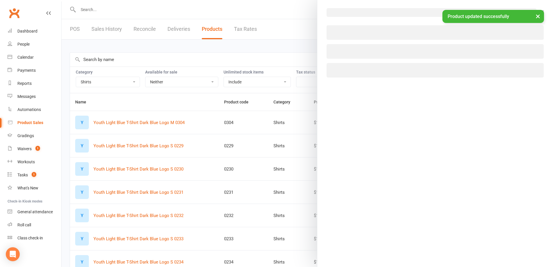
select select "2400"
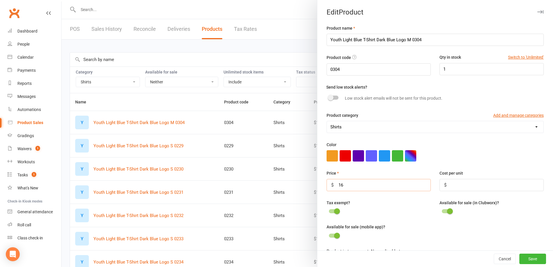
click at [377, 190] on input "16" at bounding box center [379, 185] width 104 height 12
type input "18"
click at [524, 260] on button "Save" at bounding box center [533, 259] width 27 height 10
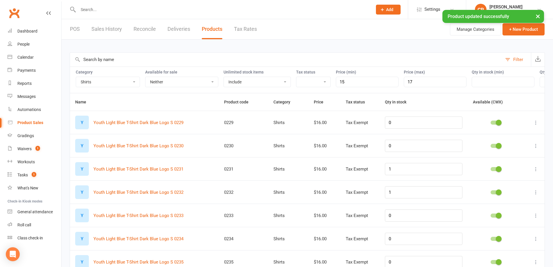
click at [535, 125] on icon at bounding box center [536, 123] width 6 height 6
click at [500, 141] on link "Edit product" at bounding box center [506, 138] width 58 height 12
select select "2400"
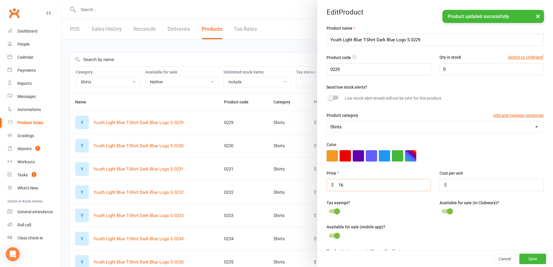
click at [375, 185] on input "16" at bounding box center [379, 185] width 104 height 12
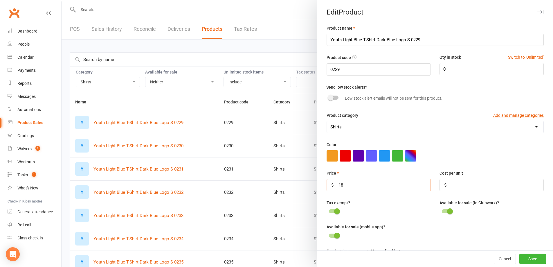
type input "18"
click at [526, 265] on div "Cancel Save" at bounding box center [435, 258] width 236 height 17
click at [525, 257] on button "Save" at bounding box center [533, 259] width 27 height 10
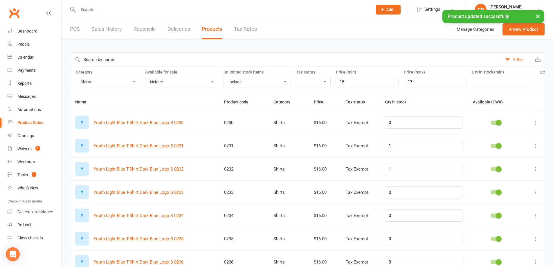
click at [538, 125] on icon at bounding box center [536, 123] width 6 height 6
click at [522, 139] on link "Edit product" at bounding box center [506, 138] width 58 height 12
select select "2400"
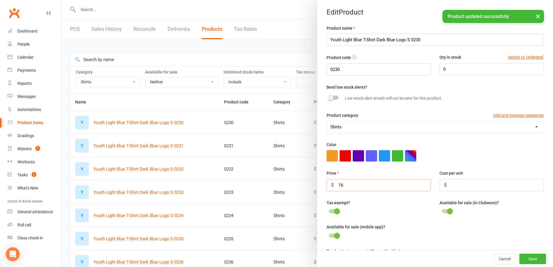
click at [386, 191] on input "16" at bounding box center [379, 185] width 104 height 12
type input "18"
click at [529, 259] on button "Save" at bounding box center [533, 259] width 27 height 10
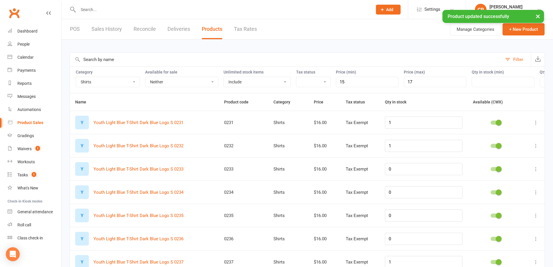
click at [536, 125] on icon at bounding box center [536, 123] width 6 height 6
click at [490, 141] on link "Edit product" at bounding box center [506, 138] width 58 height 12
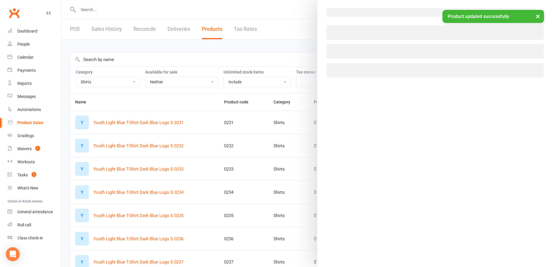
select select "2400"
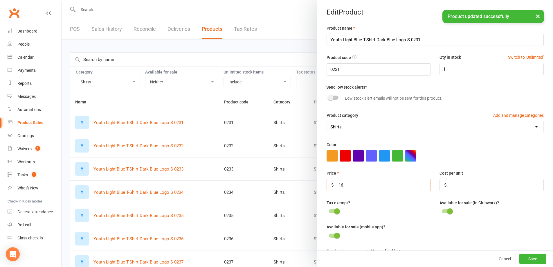
click at [357, 189] on input "16" at bounding box center [379, 185] width 104 height 12
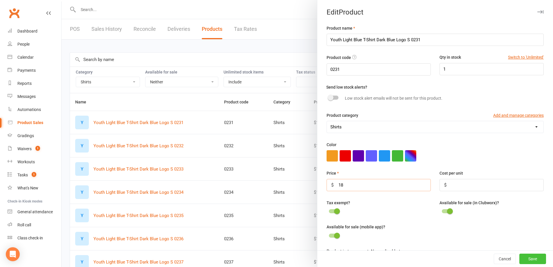
type input "18"
drag, startPoint x: 519, startPoint y: 258, endPoint x: 518, endPoint y: 231, distance: 27.6
click at [520, 258] on button "Save" at bounding box center [533, 259] width 27 height 10
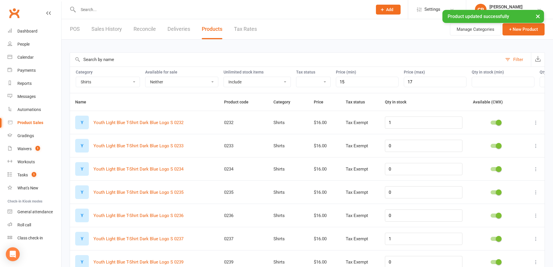
drag, startPoint x: 536, startPoint y: 127, endPoint x: 533, endPoint y: 129, distance: 3.5
click at [536, 125] on icon at bounding box center [536, 123] width 6 height 6
click at [504, 140] on link "Edit product" at bounding box center [506, 138] width 58 height 12
select select "2400"
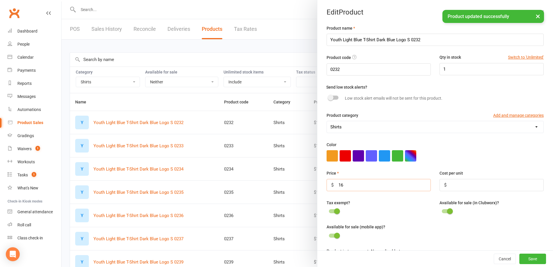
click at [398, 189] on input "16" at bounding box center [379, 185] width 104 height 12
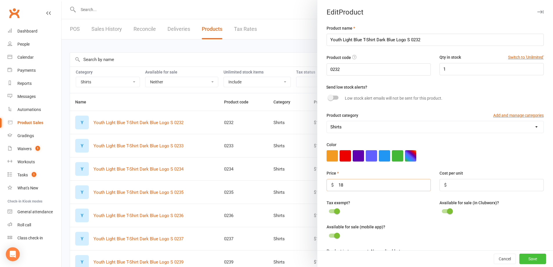
type input "18"
click at [520, 258] on button "Save" at bounding box center [533, 259] width 27 height 10
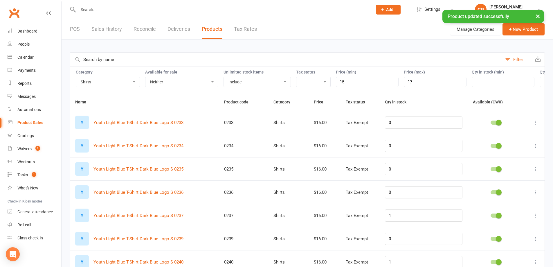
click at [534, 124] on icon at bounding box center [536, 123] width 6 height 6
click at [521, 135] on link "Edit product" at bounding box center [506, 138] width 58 height 12
select select "2400"
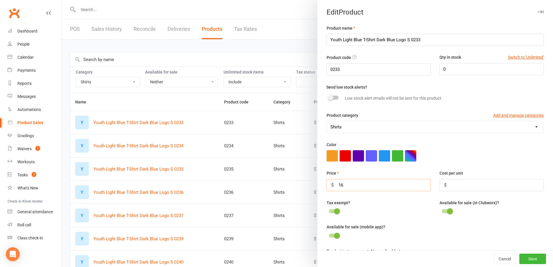
click at [355, 186] on input "16" at bounding box center [379, 185] width 104 height 12
type input "18"
click at [529, 259] on button "Save" at bounding box center [533, 259] width 27 height 10
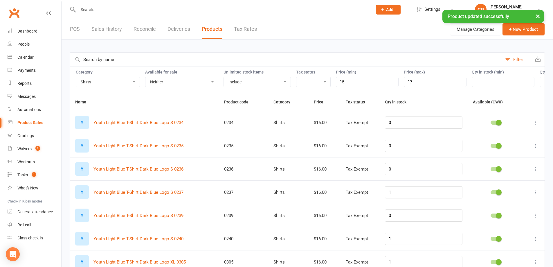
click at [536, 125] on icon at bounding box center [536, 123] width 6 height 6
click at [505, 139] on link "Edit product" at bounding box center [506, 138] width 58 height 12
select select "2400"
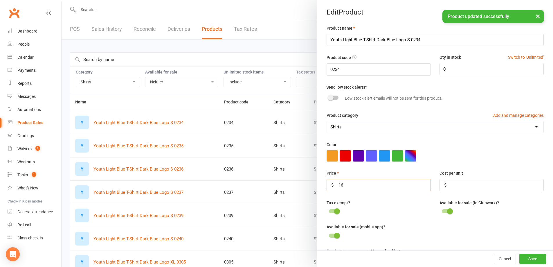
click at [368, 191] on input "16" at bounding box center [379, 185] width 104 height 12
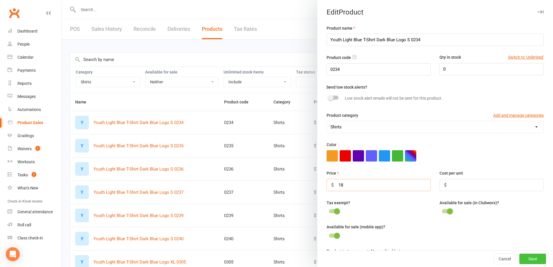
type input "18"
click at [528, 258] on button "Save" at bounding box center [533, 259] width 27 height 10
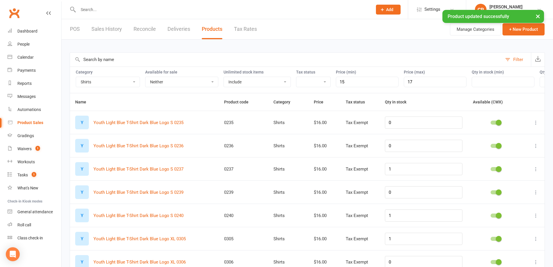
click at [535, 125] on icon at bounding box center [536, 123] width 6 height 6
click at [499, 138] on link "Edit product" at bounding box center [506, 138] width 58 height 12
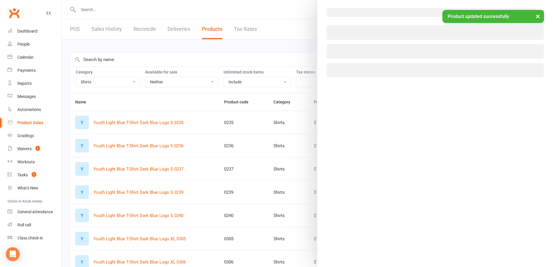
select select "2400"
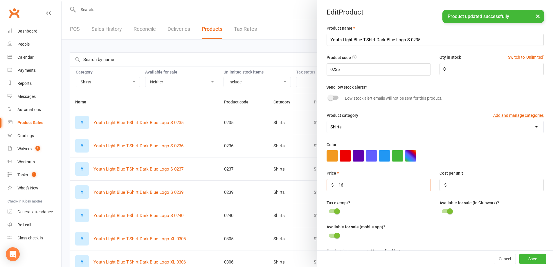
drag, startPoint x: 346, startPoint y: 187, endPoint x: 355, endPoint y: 190, distance: 8.8
click at [346, 187] on input "16" at bounding box center [379, 185] width 104 height 12
type input "18"
click at [526, 256] on button "Save" at bounding box center [533, 259] width 27 height 10
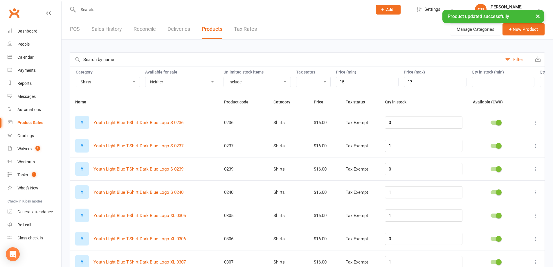
click at [536, 125] on icon at bounding box center [536, 123] width 6 height 6
click at [490, 139] on link "Edit product" at bounding box center [506, 138] width 58 height 12
select select "2400"
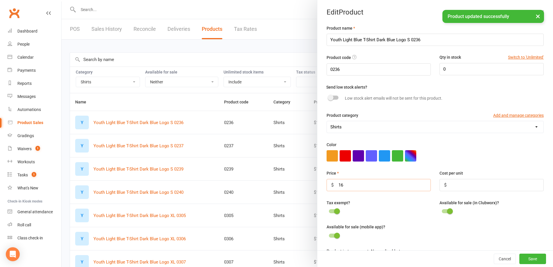
drag, startPoint x: 366, startPoint y: 188, endPoint x: 384, endPoint y: 206, distance: 25.1
click at [366, 188] on input "16" at bounding box center [379, 185] width 104 height 12
type input "18"
click at [522, 258] on button "Save" at bounding box center [533, 259] width 27 height 10
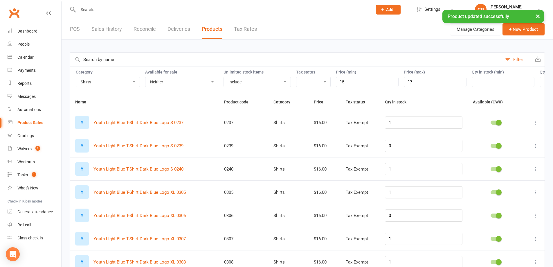
drag, startPoint x: 537, startPoint y: 127, endPoint x: 536, endPoint y: 134, distance: 6.9
click at [537, 125] on icon at bounding box center [536, 123] width 6 height 6
click at [524, 141] on link "Edit product" at bounding box center [506, 138] width 58 height 12
select select "2400"
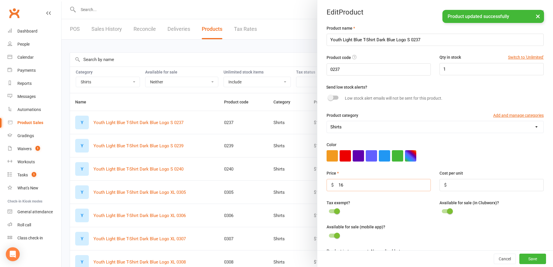
click at [391, 189] on input "16" at bounding box center [379, 185] width 104 height 12
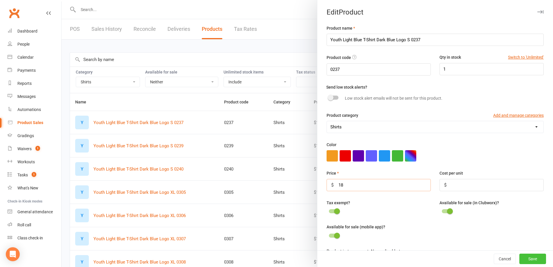
type input "18"
click at [520, 254] on button "Save" at bounding box center [533, 259] width 27 height 10
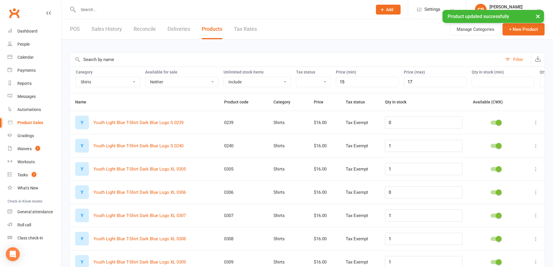
click at [534, 125] on icon at bounding box center [536, 123] width 6 height 6
click at [493, 140] on link "Edit product" at bounding box center [506, 138] width 58 height 12
select select "2400"
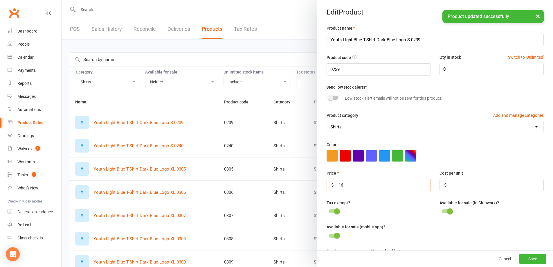
drag, startPoint x: 398, startPoint y: 189, endPoint x: 392, endPoint y: 184, distance: 7.6
click at [397, 189] on input "16" at bounding box center [379, 185] width 104 height 12
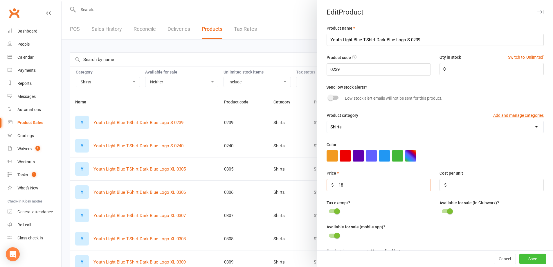
type input "18"
click at [520, 258] on button "Save" at bounding box center [533, 259] width 27 height 10
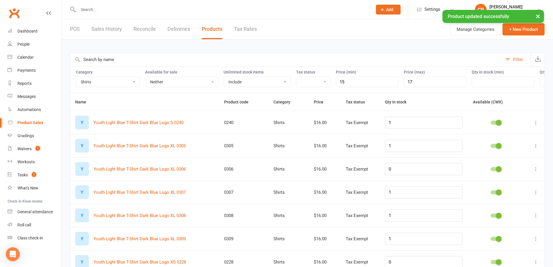
click at [533, 125] on icon at bounding box center [536, 123] width 6 height 6
click at [506, 138] on link "Edit product" at bounding box center [506, 138] width 58 height 12
select select "2400"
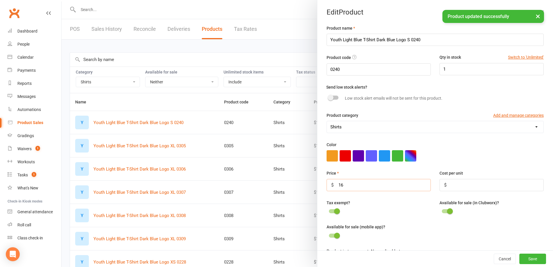
click at [370, 185] on input "16" at bounding box center [379, 185] width 104 height 12
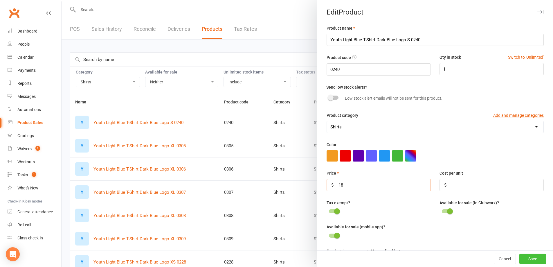
type input "18"
click at [521, 256] on button "Save" at bounding box center [533, 259] width 27 height 10
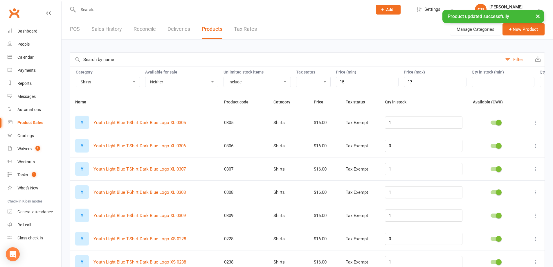
click at [538, 125] on icon at bounding box center [536, 123] width 6 height 6
click at [508, 137] on link "Edit product" at bounding box center [506, 138] width 58 height 12
select select "2400"
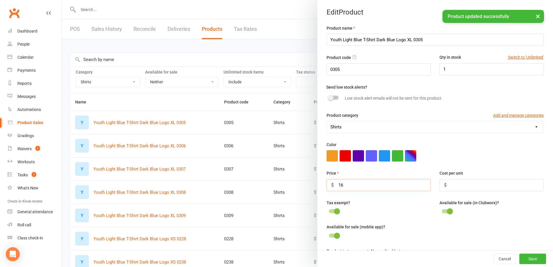
click at [347, 190] on input "16" at bounding box center [379, 185] width 104 height 12
type input "18"
click at [528, 255] on button "Save" at bounding box center [533, 259] width 27 height 10
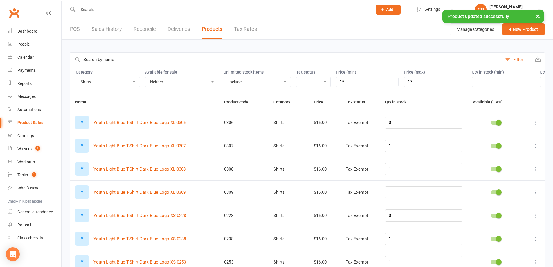
click at [537, 125] on icon at bounding box center [536, 123] width 6 height 6
click at [504, 140] on link "Edit product" at bounding box center [506, 138] width 58 height 12
select select "2400"
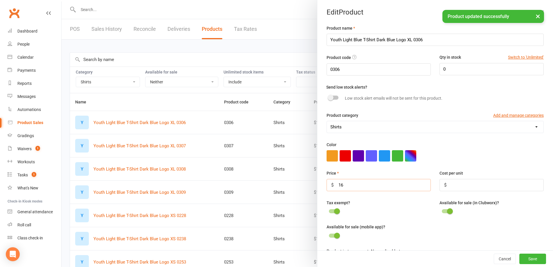
click at [403, 187] on input "16" at bounding box center [379, 185] width 104 height 12
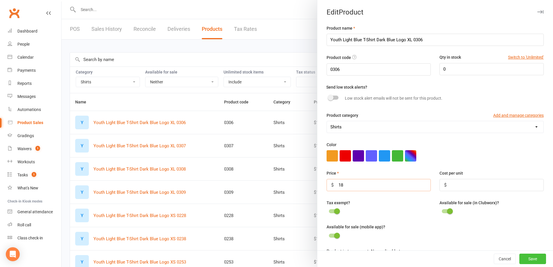
type input "18"
click at [530, 262] on button "Save" at bounding box center [533, 259] width 27 height 10
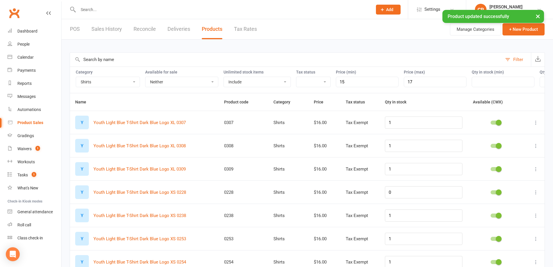
click at [541, 127] on td at bounding box center [534, 122] width 21 height 23
click at [538, 125] on icon at bounding box center [536, 123] width 6 height 6
click at [503, 139] on link "Edit product" at bounding box center [506, 138] width 58 height 12
select select "2400"
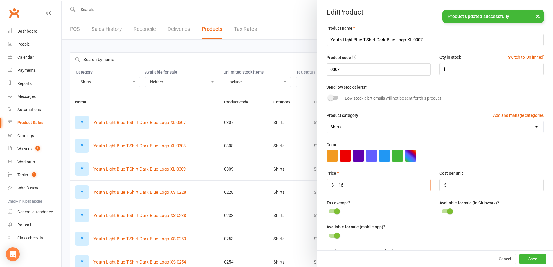
click at [410, 188] on input "16" at bounding box center [379, 185] width 104 height 12
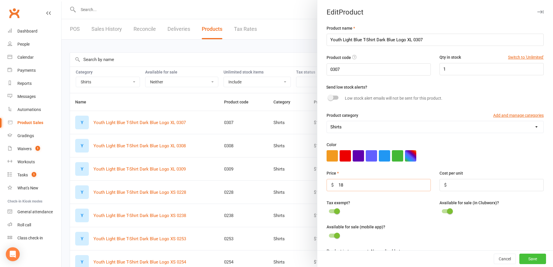
type input "18"
click at [529, 259] on button "Save" at bounding box center [533, 259] width 27 height 10
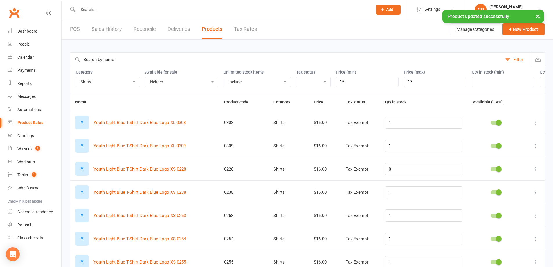
click at [540, 129] on td at bounding box center [534, 122] width 21 height 23
click at [533, 126] on button at bounding box center [536, 122] width 7 height 7
click at [483, 136] on link "Edit product" at bounding box center [506, 138] width 58 height 12
select select "2400"
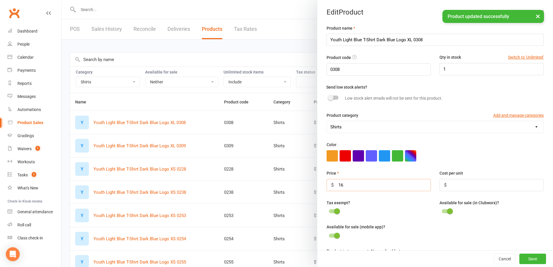
click at [380, 183] on input "16" at bounding box center [379, 185] width 104 height 12
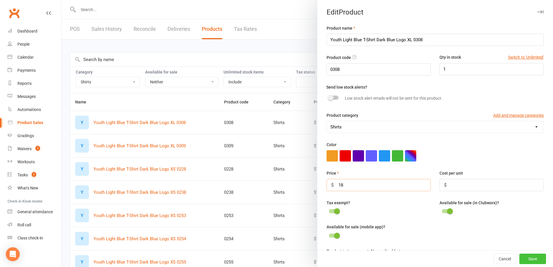
type input "18"
click at [523, 262] on button "Save" at bounding box center [533, 259] width 27 height 10
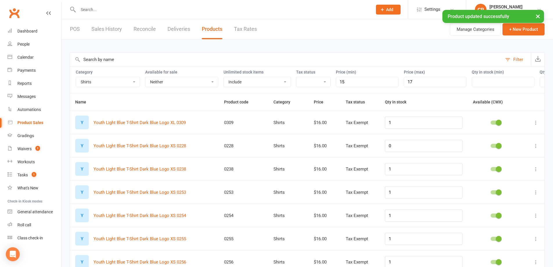
click at [536, 126] on button at bounding box center [536, 122] width 7 height 7
click at [507, 140] on link "Edit product" at bounding box center [506, 138] width 58 height 12
select select "2400"
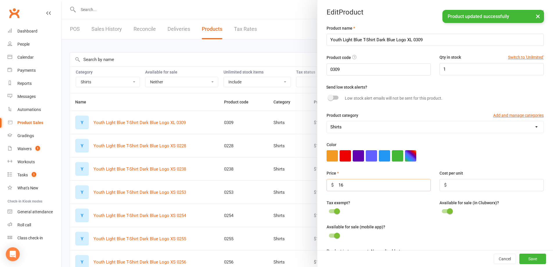
click at [386, 191] on input "16" at bounding box center [379, 185] width 104 height 12
type input "18"
click at [520, 258] on button "Save" at bounding box center [533, 259] width 27 height 10
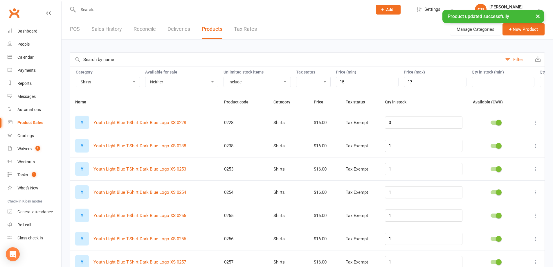
click at [536, 125] on icon at bounding box center [536, 123] width 6 height 6
click at [482, 139] on link "Edit product" at bounding box center [506, 138] width 58 height 12
select select "2400"
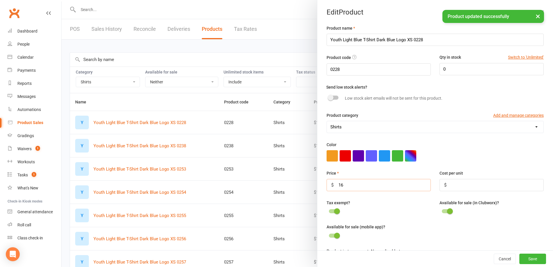
click at [384, 190] on input "16" at bounding box center [379, 185] width 104 height 12
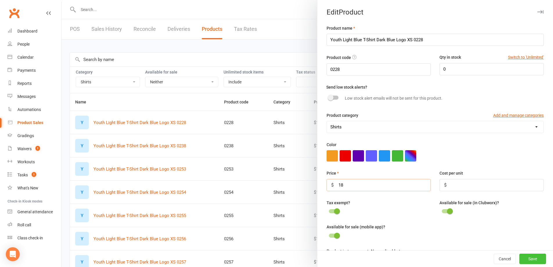
type input "18"
click at [530, 260] on button "Save" at bounding box center [533, 259] width 27 height 10
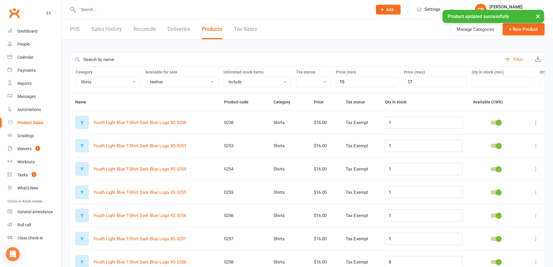
click at [536, 126] on button at bounding box center [536, 122] width 7 height 7
click at [503, 139] on link "Edit product" at bounding box center [506, 138] width 58 height 12
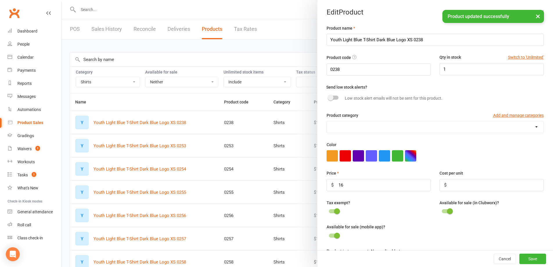
select select "2400"
click at [397, 184] on input "16" at bounding box center [379, 185] width 104 height 12
type input "18"
click at [525, 259] on button "Save" at bounding box center [533, 259] width 27 height 10
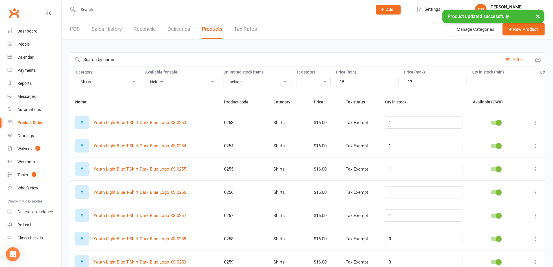
click at [535, 125] on icon at bounding box center [536, 123] width 6 height 6
click at [485, 140] on link "Edit product" at bounding box center [506, 138] width 58 height 12
select select "2400"
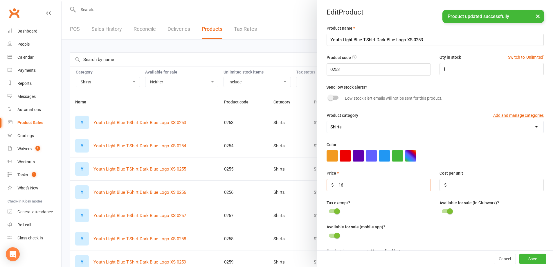
click at [412, 184] on input "16" at bounding box center [379, 185] width 104 height 12
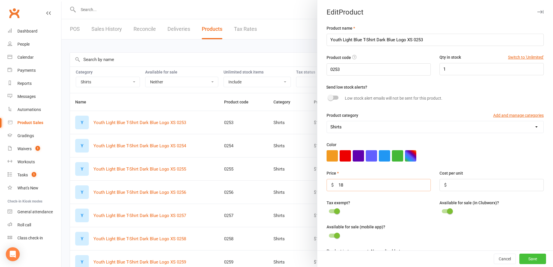
type input "18"
click at [520, 260] on button "Save" at bounding box center [533, 259] width 27 height 10
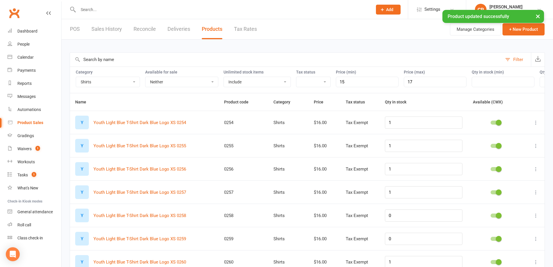
click at [530, 125] on div at bounding box center [534, 122] width 10 height 7
click at [536, 125] on icon at bounding box center [536, 123] width 6 height 6
click at [487, 140] on link "Edit product" at bounding box center [506, 138] width 58 height 12
select select "2400"
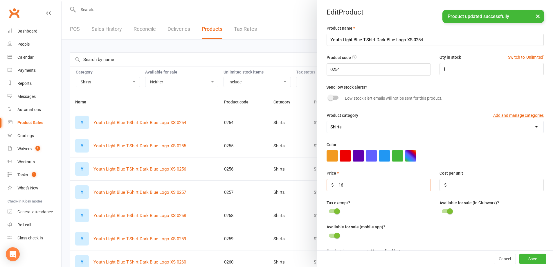
click at [383, 190] on input "16" at bounding box center [379, 185] width 104 height 12
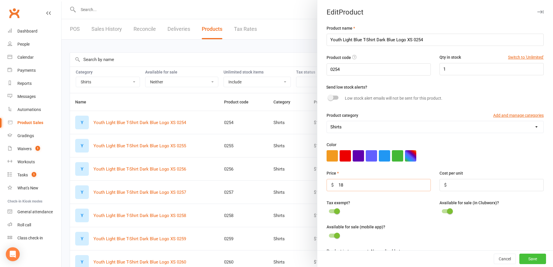
type input "18"
click at [520, 255] on button "Save" at bounding box center [533, 259] width 27 height 10
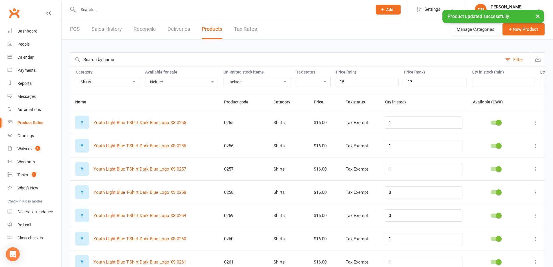
click at [538, 125] on icon at bounding box center [536, 123] width 6 height 6
click at [524, 135] on link "Edit product" at bounding box center [506, 138] width 58 height 12
select select "2400"
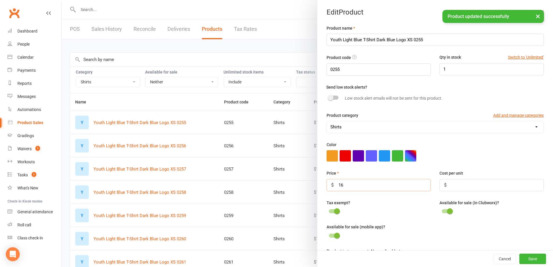
click at [387, 191] on input "16" at bounding box center [379, 185] width 104 height 12
type input "18"
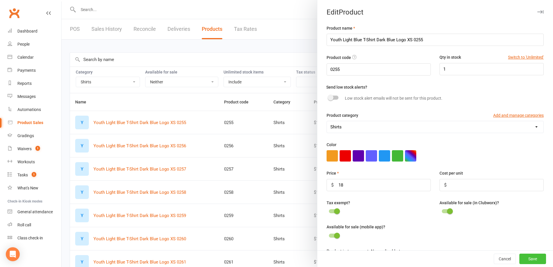
click at [528, 259] on button "Save" at bounding box center [533, 259] width 27 height 10
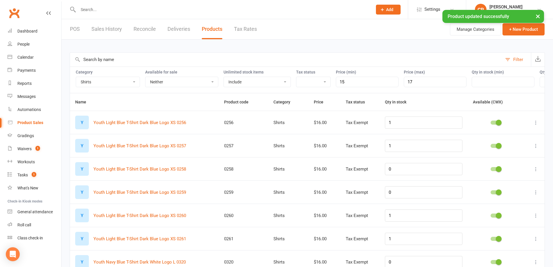
click at [534, 126] on button at bounding box center [536, 122] width 7 height 7
click at [504, 141] on link "Edit product" at bounding box center [506, 138] width 58 height 12
select select "2400"
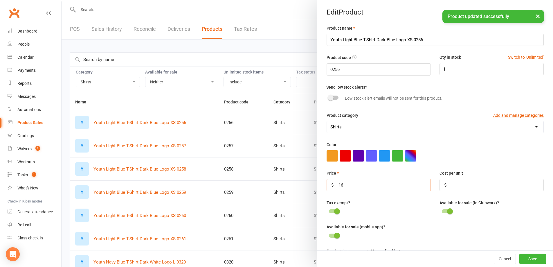
click at [423, 186] on input "16" at bounding box center [379, 185] width 104 height 12
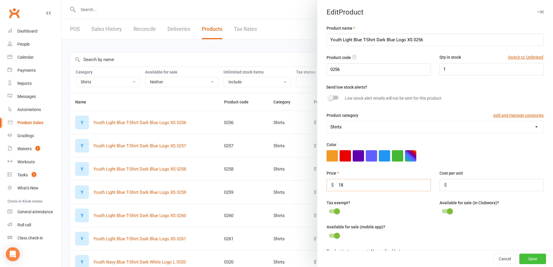
type input "18"
click at [522, 258] on button "Save" at bounding box center [533, 259] width 27 height 10
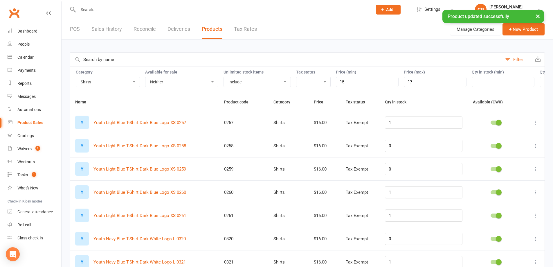
click at [536, 125] on icon at bounding box center [536, 123] width 6 height 6
click at [522, 138] on link "Edit product" at bounding box center [506, 138] width 58 height 12
select select "2400"
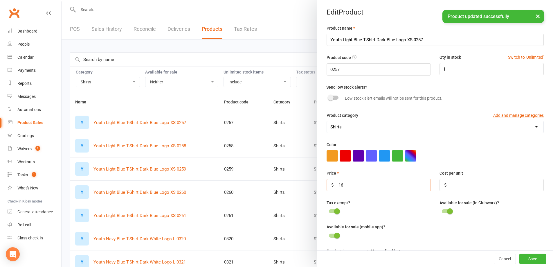
click at [348, 191] on input "16" at bounding box center [379, 185] width 104 height 12
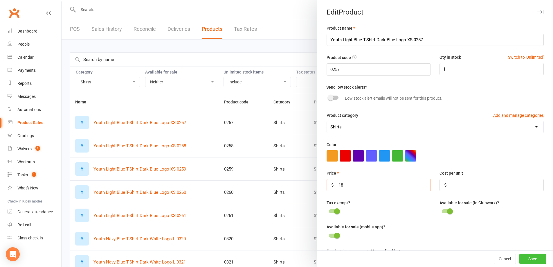
type input "18"
click at [520, 257] on button "Save" at bounding box center [533, 259] width 27 height 10
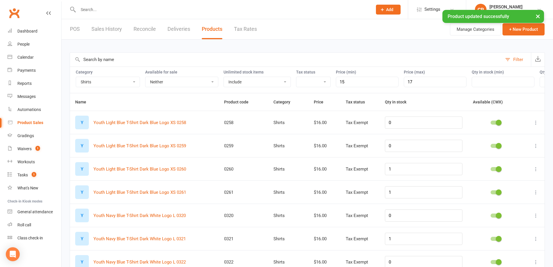
click at [537, 125] on icon at bounding box center [536, 123] width 6 height 6
click at [517, 139] on link "Edit product" at bounding box center [506, 138] width 58 height 12
select select "2400"
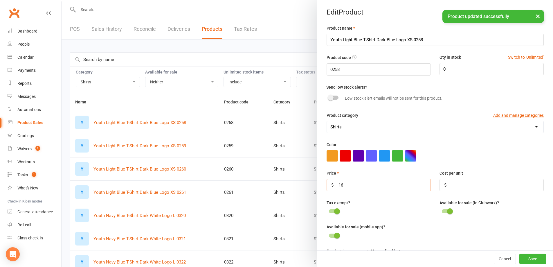
click at [403, 189] on input "16" at bounding box center [379, 185] width 104 height 12
type input "18"
click at [520, 257] on button "Save" at bounding box center [533, 259] width 27 height 10
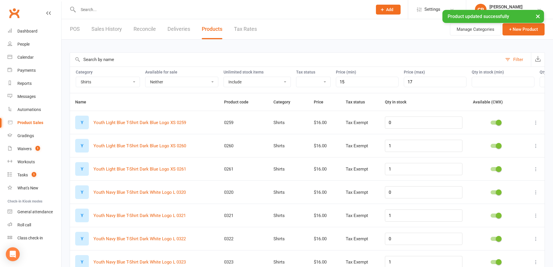
click at [533, 126] on button at bounding box center [536, 122] width 7 height 7
click at [509, 135] on link "Edit product" at bounding box center [506, 138] width 58 height 12
select select "2400"
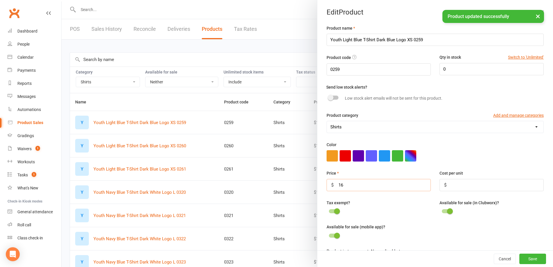
click at [351, 183] on input "16" at bounding box center [379, 185] width 104 height 12
type input "18"
click at [520, 258] on button "Save" at bounding box center [533, 259] width 27 height 10
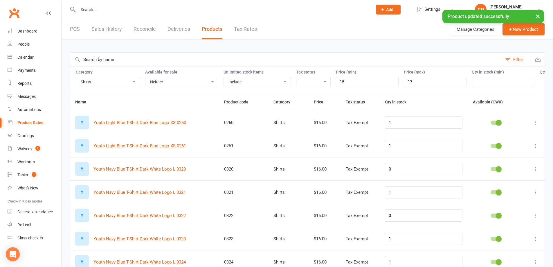
click at [539, 126] on button at bounding box center [536, 122] width 7 height 7
click at [522, 137] on link "Edit product" at bounding box center [506, 138] width 58 height 12
select select "2400"
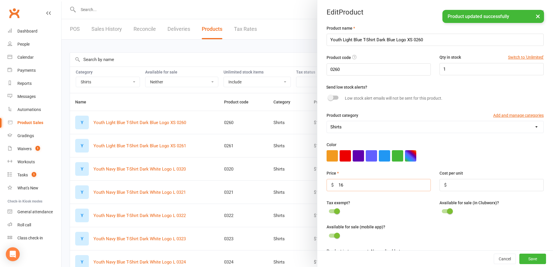
click at [389, 187] on input "16" at bounding box center [379, 185] width 104 height 12
type input "18"
click at [526, 262] on button "Save" at bounding box center [533, 259] width 27 height 10
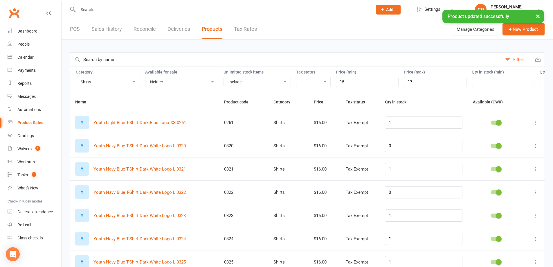
click at [537, 125] on icon at bounding box center [536, 123] width 6 height 6
click at [491, 137] on link "Edit product" at bounding box center [506, 138] width 58 height 12
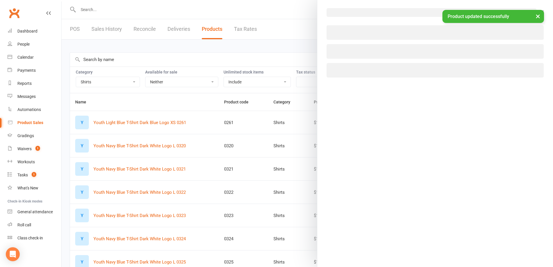
select select "2400"
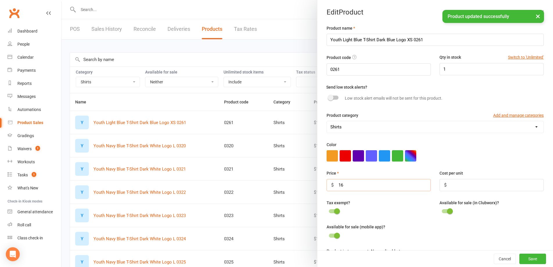
click at [372, 186] on input "16" at bounding box center [379, 185] width 104 height 12
type input "18"
click at [523, 261] on button "Save" at bounding box center [533, 259] width 27 height 10
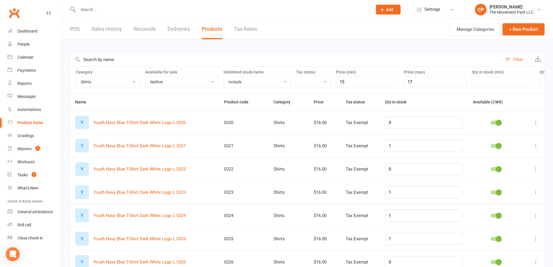
click at [538, 125] on icon at bounding box center [536, 123] width 6 height 6
click at [502, 137] on link "Edit product" at bounding box center [506, 138] width 58 height 12
select select "2400"
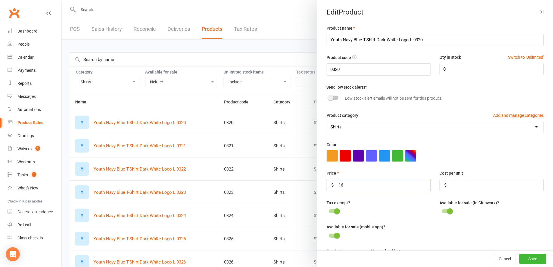
click at [387, 191] on input "16" at bounding box center [379, 185] width 104 height 12
type input "18"
click at [525, 254] on button "Save" at bounding box center [533, 259] width 27 height 10
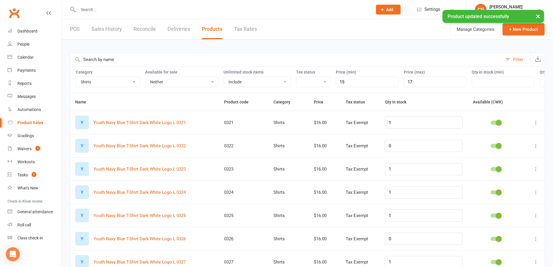
click at [536, 125] on icon at bounding box center [536, 123] width 6 height 6
click at [506, 138] on link "Edit product" at bounding box center [506, 138] width 58 height 12
select select "2400"
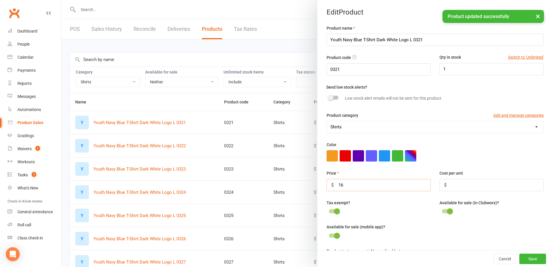
click at [359, 189] on input "16" at bounding box center [379, 185] width 104 height 12
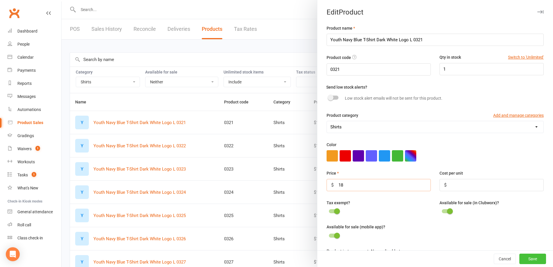
type input "18"
click at [531, 261] on button "Save" at bounding box center [533, 259] width 27 height 10
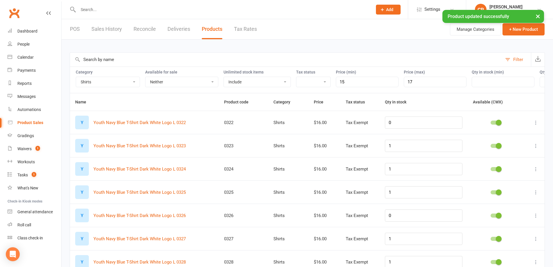
click at [538, 126] on button at bounding box center [536, 122] width 7 height 7
click at [491, 137] on link "Edit product" at bounding box center [506, 138] width 58 height 12
select select "2400"
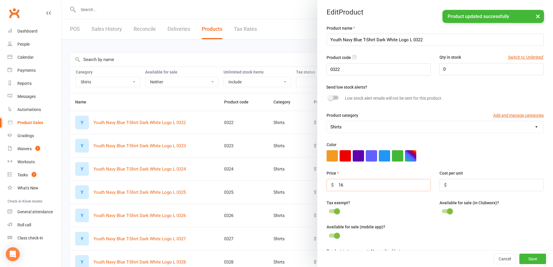
click at [353, 189] on input "16" at bounding box center [379, 185] width 104 height 12
type input "18"
click at [520, 260] on button "Save" at bounding box center [533, 259] width 27 height 10
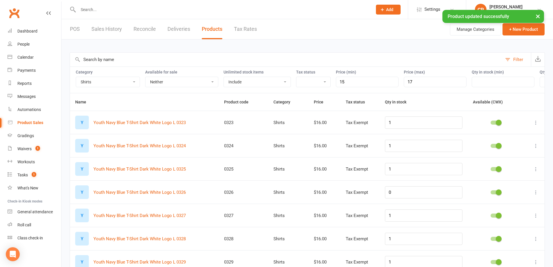
click at [539, 126] on button at bounding box center [536, 122] width 7 height 7
click at [515, 142] on link "Edit product" at bounding box center [506, 138] width 58 height 12
select select "2400"
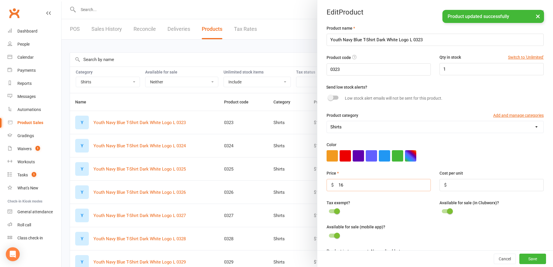
click at [359, 189] on input "16" at bounding box center [379, 185] width 104 height 12
type input "18"
click at [520, 258] on button "Save" at bounding box center [533, 259] width 27 height 10
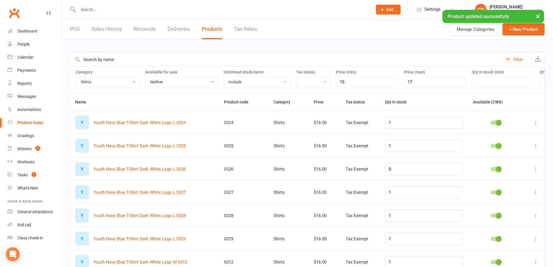
click at [539, 126] on button at bounding box center [536, 122] width 7 height 7
click at [490, 141] on link "Edit product" at bounding box center [506, 138] width 58 height 12
select select "2400"
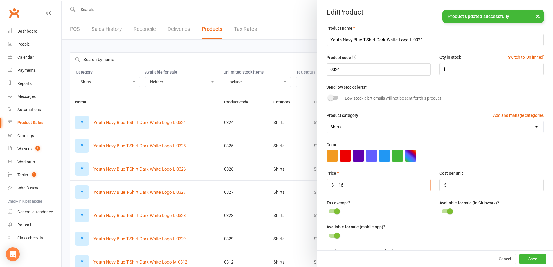
click at [353, 188] on input "16" at bounding box center [379, 185] width 104 height 12
type input "18"
click at [523, 259] on button "Save" at bounding box center [533, 259] width 27 height 10
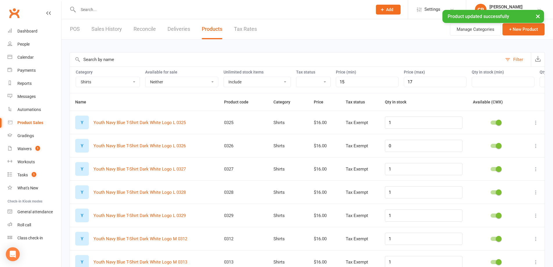
click at [535, 125] on icon at bounding box center [536, 123] width 6 height 6
click at [495, 139] on link "Edit product" at bounding box center [506, 138] width 58 height 12
select select "2400"
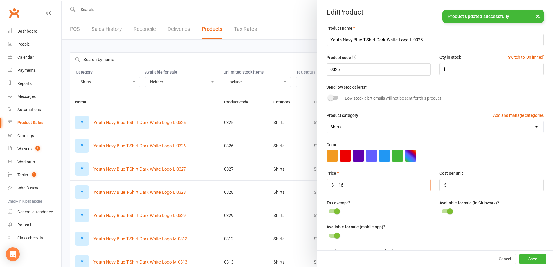
click at [355, 186] on input "16" at bounding box center [379, 185] width 104 height 12
type input "18"
click at [520, 258] on button "Save" at bounding box center [533, 259] width 27 height 10
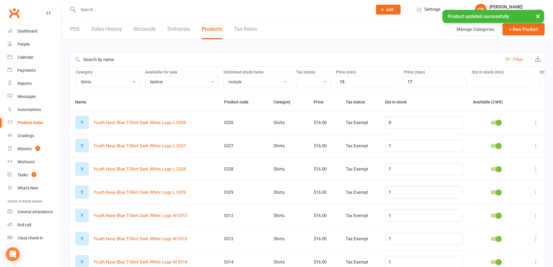
click at [534, 125] on icon at bounding box center [536, 123] width 6 height 6
click at [509, 139] on link "Edit product" at bounding box center [506, 138] width 58 height 12
select select "2400"
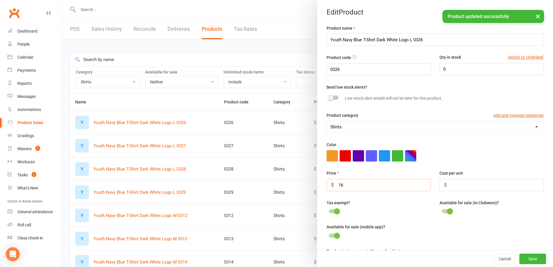
click at [379, 186] on input "16" at bounding box center [379, 185] width 104 height 12
type input "18"
click at [528, 261] on button "Save" at bounding box center [533, 259] width 27 height 10
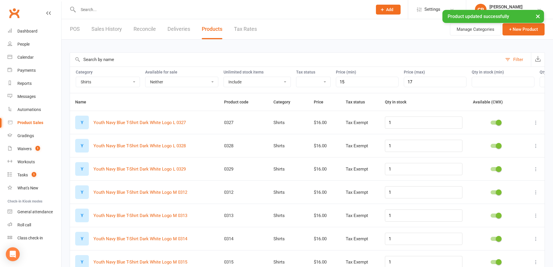
click at [536, 125] on icon at bounding box center [536, 123] width 6 height 6
click at [504, 135] on link "Edit product" at bounding box center [506, 138] width 58 height 12
select select "2400"
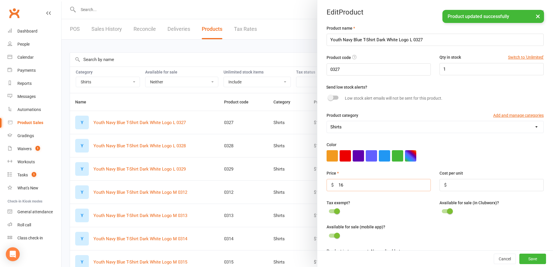
click at [352, 186] on input "16" at bounding box center [379, 185] width 104 height 12
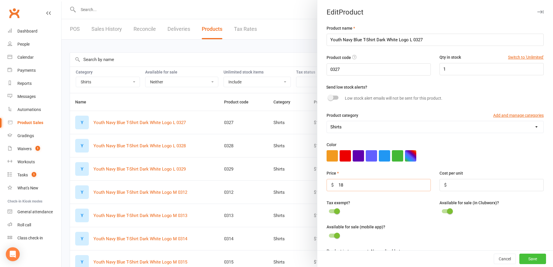
type input "18"
click at [520, 258] on button "Save" at bounding box center [533, 259] width 27 height 10
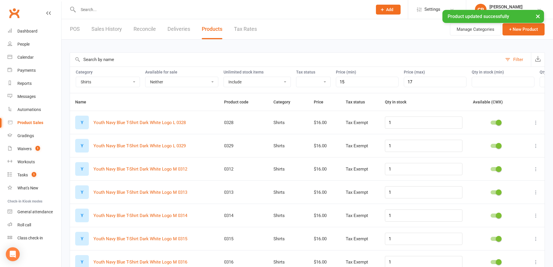
click at [534, 125] on icon at bounding box center [536, 123] width 6 height 6
click at [516, 137] on link "Edit product" at bounding box center [506, 138] width 58 height 12
select select "2400"
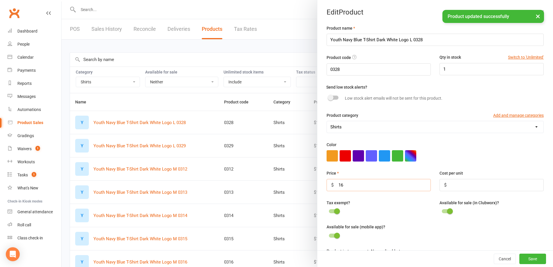
click at [393, 184] on input "16" at bounding box center [379, 185] width 104 height 12
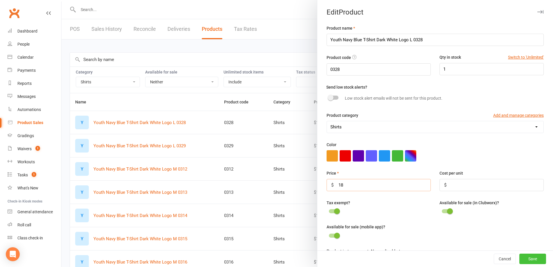
type input "18"
click at [532, 263] on button "Save" at bounding box center [533, 259] width 27 height 10
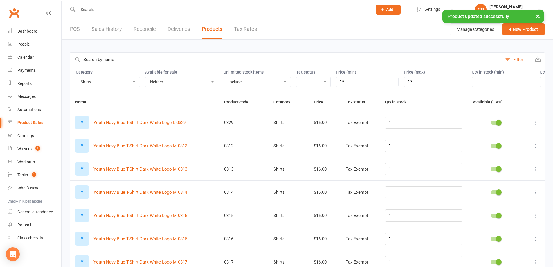
click at [536, 125] on icon at bounding box center [536, 123] width 6 height 6
click at [503, 140] on link "Edit product" at bounding box center [506, 138] width 58 height 12
select select "2400"
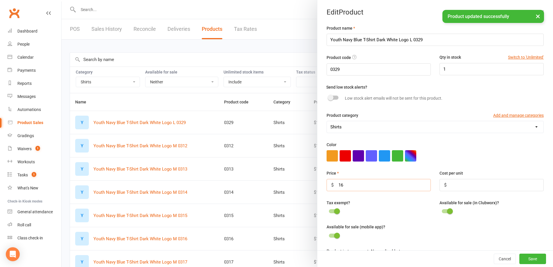
click at [354, 188] on input "16" at bounding box center [379, 185] width 104 height 12
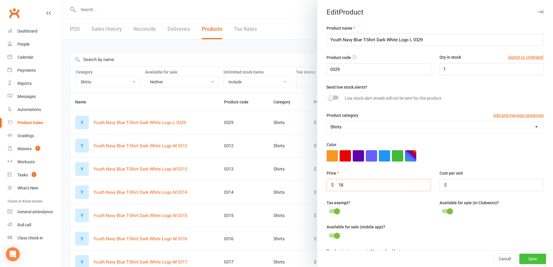
type input "18"
click at [523, 261] on button "Save" at bounding box center [533, 259] width 27 height 10
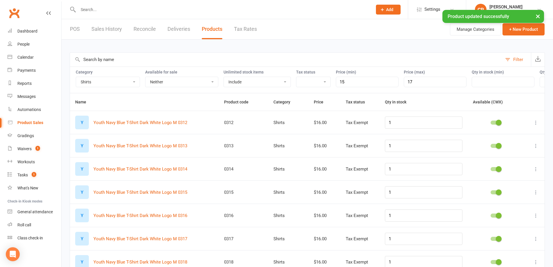
click at [535, 125] on icon at bounding box center [536, 123] width 6 height 6
click at [511, 136] on link "Edit product" at bounding box center [506, 138] width 58 height 12
select select "2400"
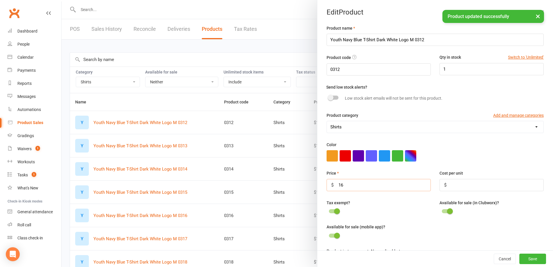
click at [365, 182] on input "16" at bounding box center [379, 185] width 104 height 12
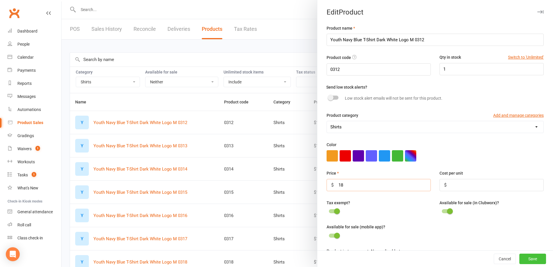
type input "18"
click at [526, 255] on button "Save" at bounding box center [533, 259] width 27 height 10
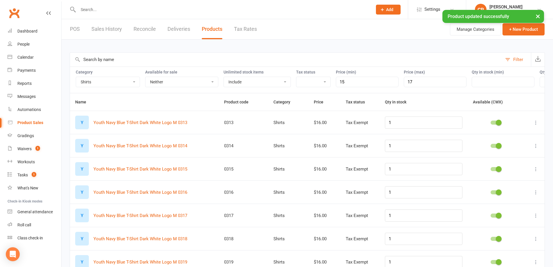
click at [536, 125] on icon at bounding box center [536, 123] width 6 height 6
click at [512, 139] on link "Edit product" at bounding box center [506, 138] width 58 height 12
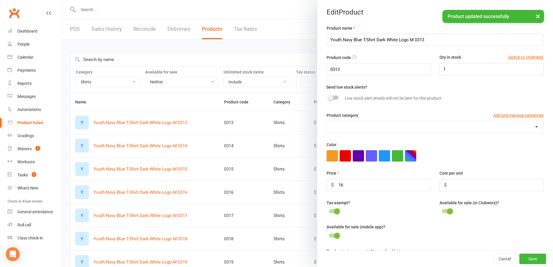
select select "2400"
click at [413, 185] on input "16" at bounding box center [379, 185] width 104 height 12
type input "18"
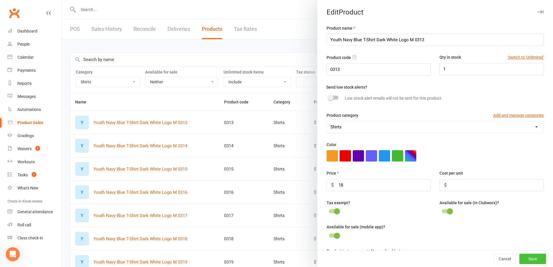
click at [530, 260] on button "Save" at bounding box center [533, 259] width 27 height 10
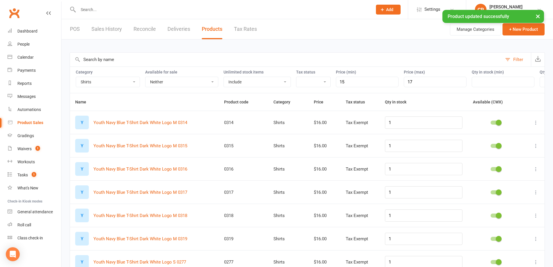
click at [537, 125] on icon at bounding box center [536, 123] width 6 height 6
click at [525, 137] on link "Edit product" at bounding box center [506, 138] width 58 height 12
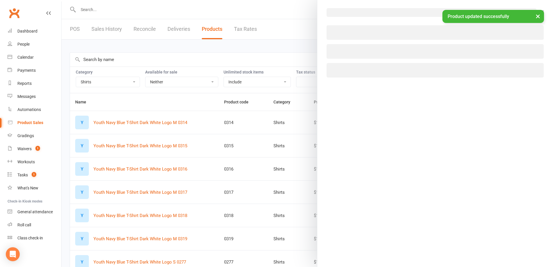
select select "2400"
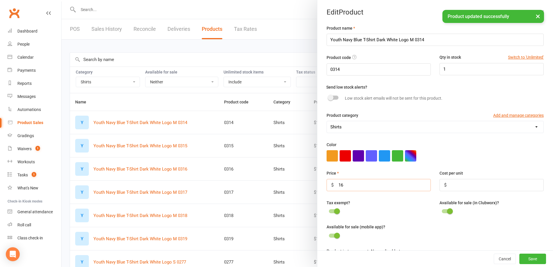
click at [364, 182] on input "16" at bounding box center [379, 185] width 104 height 12
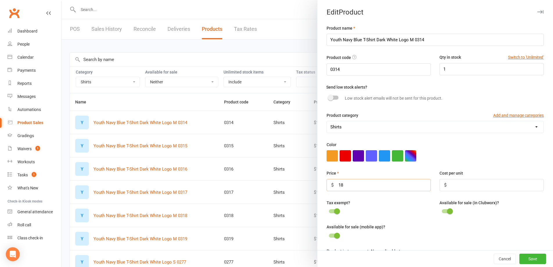
type input "18"
click at [529, 257] on button "Save" at bounding box center [533, 259] width 27 height 10
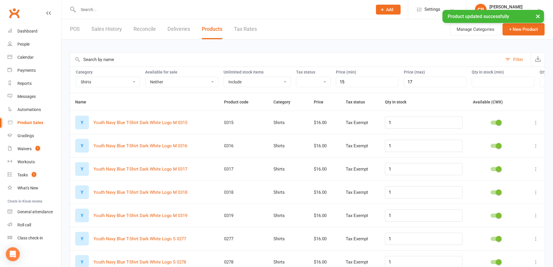
click at [534, 125] on icon at bounding box center [536, 123] width 6 height 6
click at [487, 137] on link "Edit product" at bounding box center [506, 138] width 58 height 12
select select "2400"
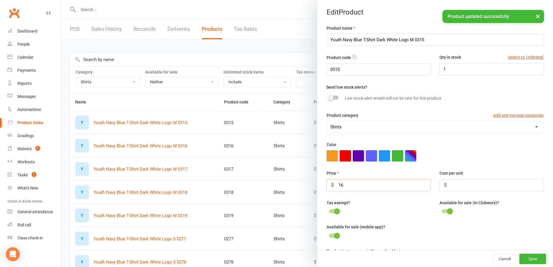
click at [369, 187] on input "16" at bounding box center [379, 185] width 104 height 12
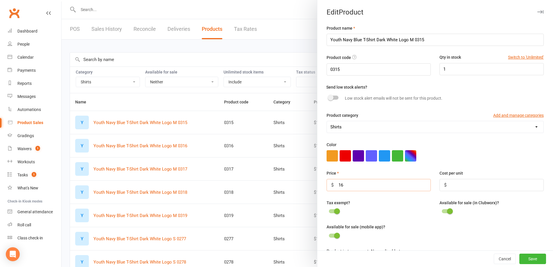
click at [369, 187] on input "16" at bounding box center [379, 185] width 104 height 12
type input "18"
click at [522, 261] on button "Save" at bounding box center [533, 259] width 27 height 10
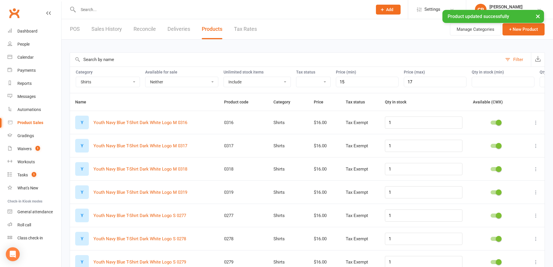
click at [534, 125] on td at bounding box center [534, 122] width 21 height 23
click at [534, 125] on icon at bounding box center [536, 123] width 6 height 6
click at [497, 141] on link "Edit product" at bounding box center [506, 138] width 58 height 12
select select "2400"
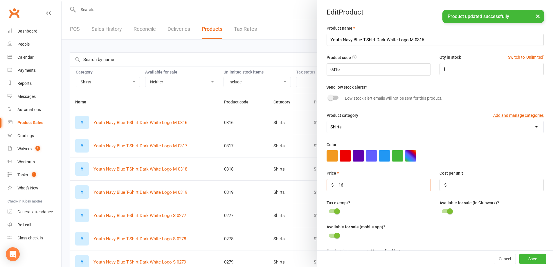
drag, startPoint x: 363, startPoint y: 187, endPoint x: 366, endPoint y: 184, distance: 3.7
click at [365, 184] on input "16" at bounding box center [379, 185] width 104 height 12
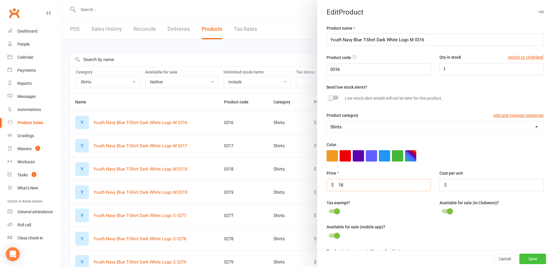
type input "18"
click at [524, 262] on button "Save" at bounding box center [533, 259] width 27 height 10
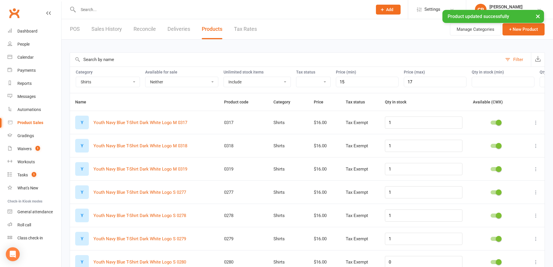
click at [532, 126] on div at bounding box center [534, 122] width 10 height 7
click at [535, 125] on icon at bounding box center [536, 123] width 6 height 6
click at [526, 136] on link "Edit product" at bounding box center [506, 138] width 58 height 12
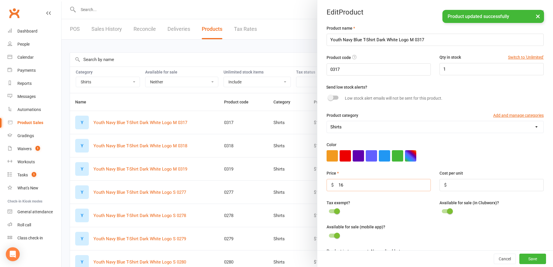
click at [396, 191] on input "16" at bounding box center [379, 185] width 104 height 12
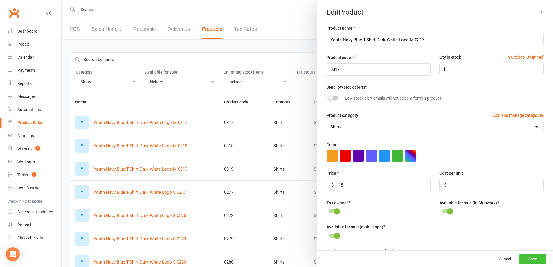
click at [520, 255] on button "Save" at bounding box center [533, 259] width 27 height 10
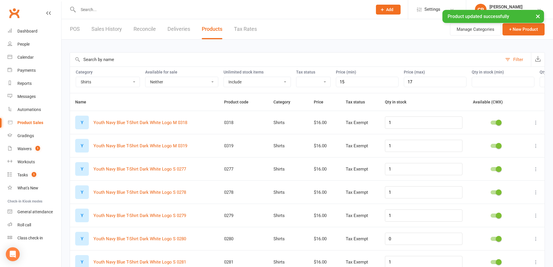
click at [537, 125] on icon at bounding box center [536, 123] width 6 height 6
click at [515, 139] on link "Edit product" at bounding box center [506, 138] width 58 height 12
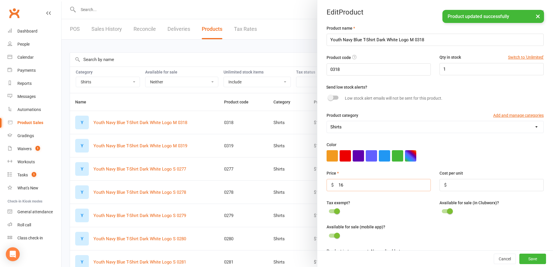
click at [376, 191] on input "16" at bounding box center [379, 185] width 104 height 12
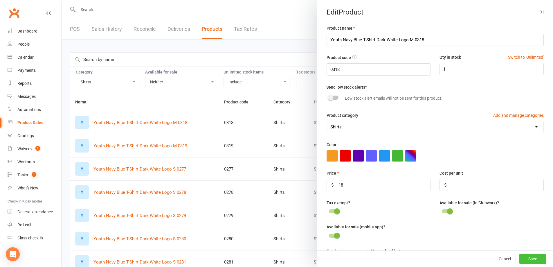
click at [520, 254] on button "Save" at bounding box center [533, 259] width 27 height 10
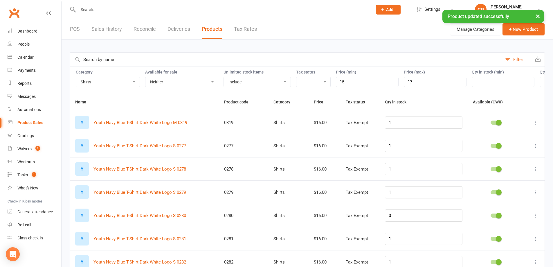
click at [534, 125] on icon at bounding box center [536, 123] width 6 height 6
click at [517, 139] on link "Edit product" at bounding box center [506, 138] width 58 height 12
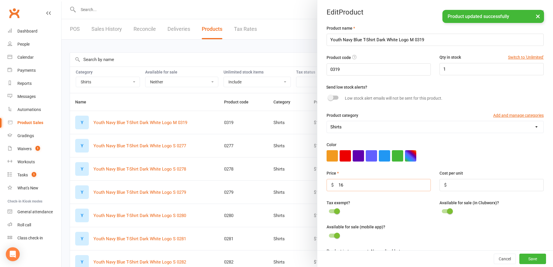
click at [359, 185] on input "16" at bounding box center [379, 185] width 104 height 12
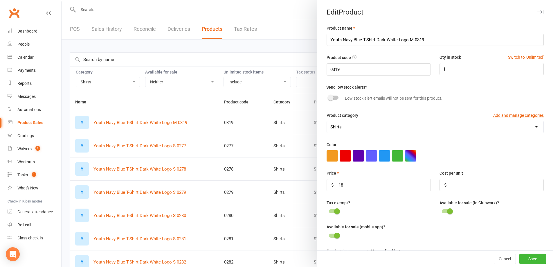
click at [519, 252] on div "Cancel Save" at bounding box center [435, 258] width 236 height 17
click at [520, 256] on button "Save" at bounding box center [533, 259] width 27 height 10
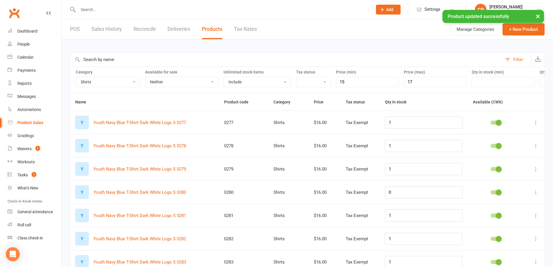
click at [534, 125] on icon at bounding box center [536, 123] width 6 height 6
click at [521, 137] on link "Edit product" at bounding box center [506, 138] width 58 height 12
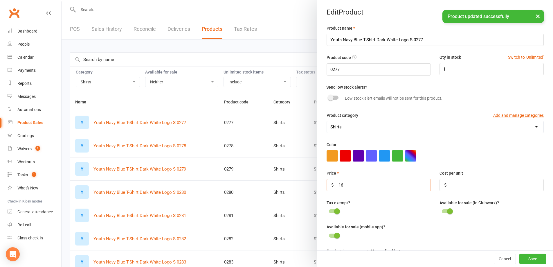
click at [375, 190] on input "16" at bounding box center [379, 185] width 104 height 12
click at [520, 261] on button "Save" at bounding box center [533, 259] width 27 height 10
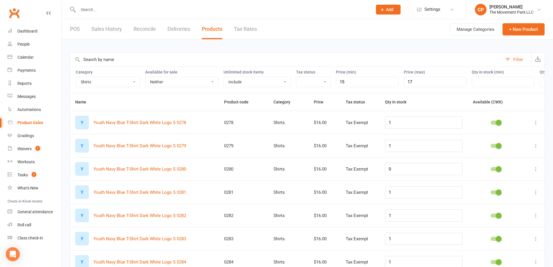
click at [537, 125] on icon at bounding box center [536, 123] width 6 height 6
click at [499, 142] on link "Edit product" at bounding box center [506, 138] width 58 height 12
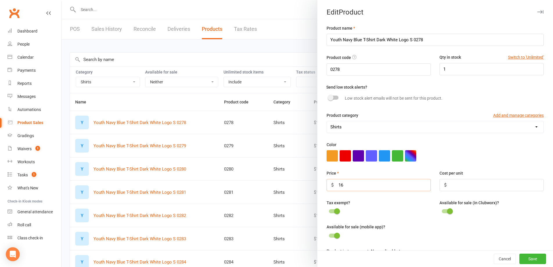
click at [398, 181] on input "16" at bounding box center [379, 185] width 104 height 12
click at [520, 261] on button "Save" at bounding box center [533, 259] width 27 height 10
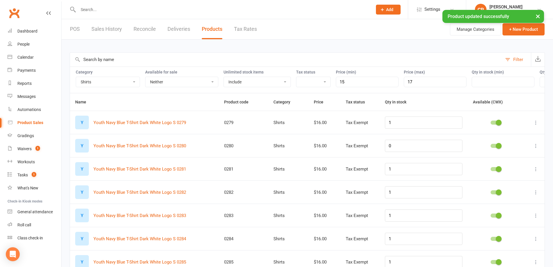
click at [539, 125] on icon at bounding box center [536, 123] width 6 height 6
click at [493, 138] on link "Edit product" at bounding box center [506, 138] width 58 height 12
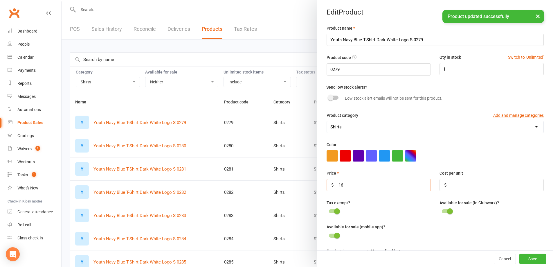
click at [371, 182] on input "16" at bounding box center [379, 185] width 104 height 12
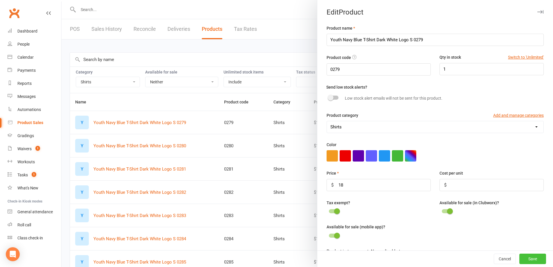
click at [532, 255] on button "Save" at bounding box center [533, 259] width 27 height 10
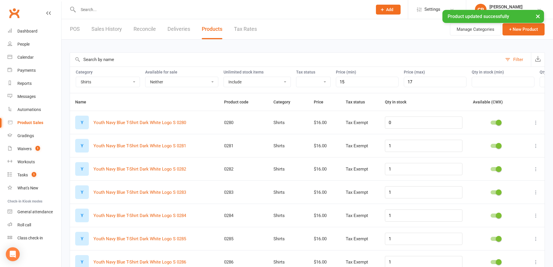
click at [535, 125] on icon at bounding box center [536, 123] width 6 height 6
click at [502, 143] on link "Edit product" at bounding box center [506, 138] width 58 height 12
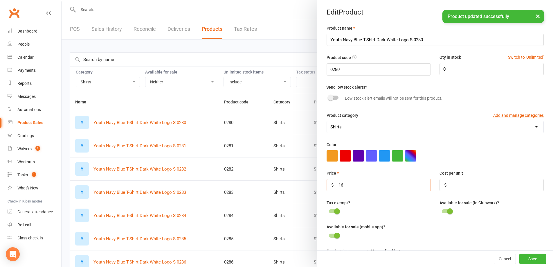
click at [398, 191] on input "16" at bounding box center [379, 185] width 104 height 12
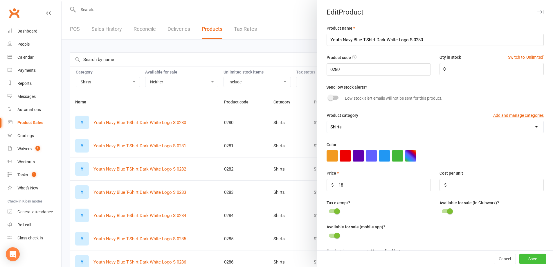
click at [520, 255] on button "Save" at bounding box center [533, 259] width 27 height 10
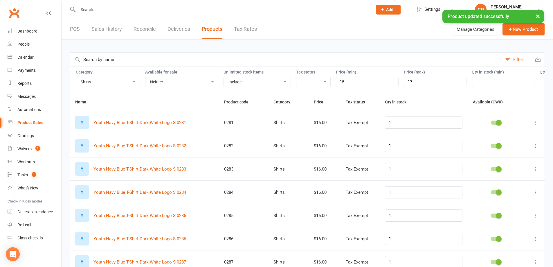
click at [538, 125] on icon at bounding box center [536, 123] width 6 height 6
click at [511, 141] on link "Edit product" at bounding box center [506, 138] width 58 height 12
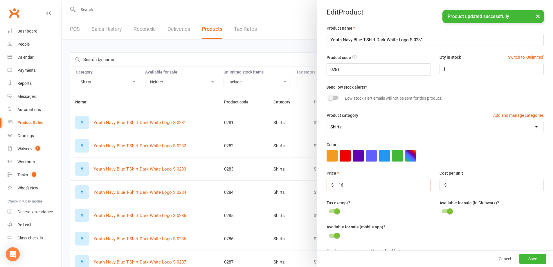
click at [400, 187] on input "16" at bounding box center [379, 185] width 104 height 12
click at [520, 256] on button "Save" at bounding box center [533, 259] width 27 height 10
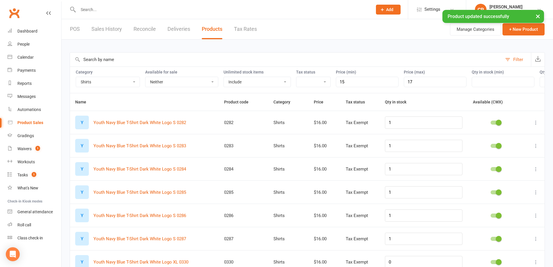
click at [534, 125] on icon at bounding box center [536, 123] width 6 height 6
click at [508, 142] on link "Edit product" at bounding box center [506, 138] width 58 height 12
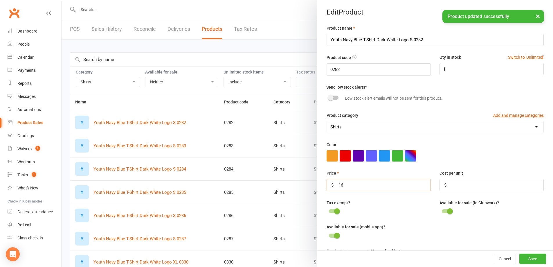
click at [372, 185] on input "16" at bounding box center [379, 185] width 104 height 12
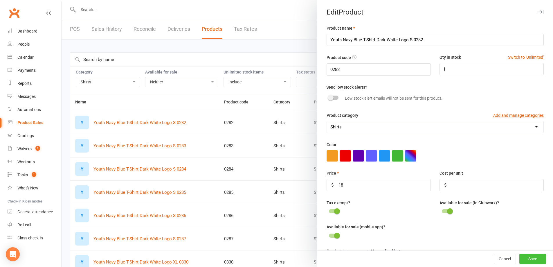
click at [523, 261] on button "Save" at bounding box center [533, 259] width 27 height 10
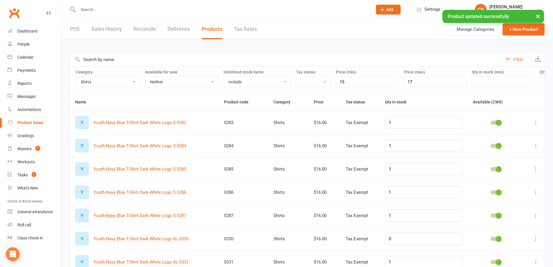
click at [537, 126] on button at bounding box center [536, 122] width 7 height 7
click at [521, 138] on link "Edit product" at bounding box center [506, 138] width 58 height 12
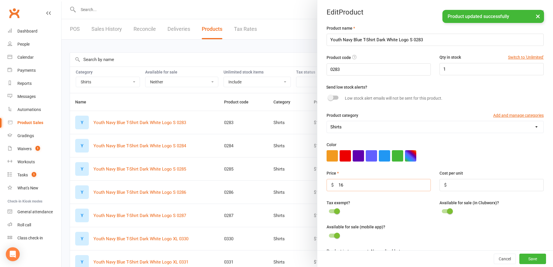
click at [365, 186] on input "16" at bounding box center [379, 185] width 104 height 12
click at [520, 256] on button "Save" at bounding box center [533, 259] width 27 height 10
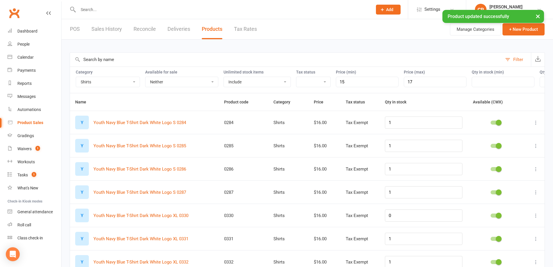
click at [536, 125] on icon at bounding box center [536, 123] width 6 height 6
click at [507, 140] on link "Edit product" at bounding box center [506, 138] width 58 height 12
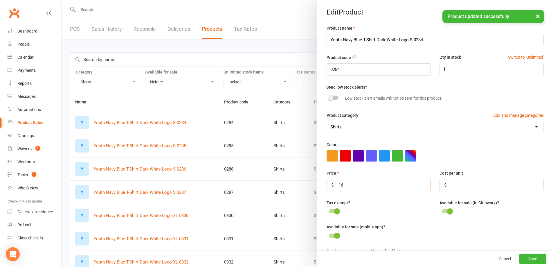
click at [359, 187] on input "16" at bounding box center [379, 185] width 104 height 12
click at [521, 261] on button "Save" at bounding box center [533, 259] width 27 height 10
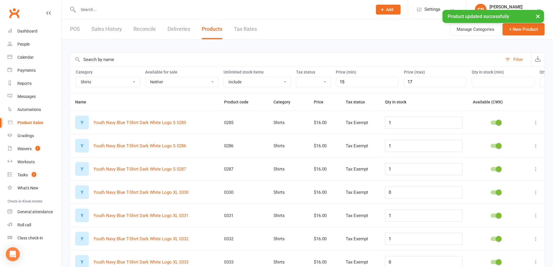
click at [536, 125] on icon at bounding box center [536, 123] width 6 height 6
click at [494, 141] on link "Edit product" at bounding box center [506, 138] width 58 height 12
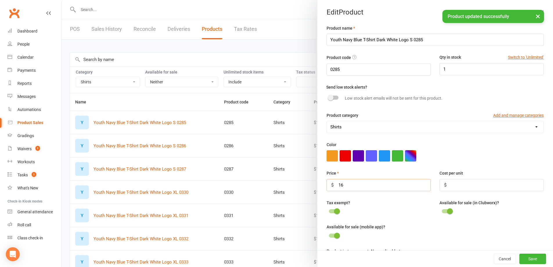
click at [374, 186] on input "16" at bounding box center [379, 185] width 104 height 12
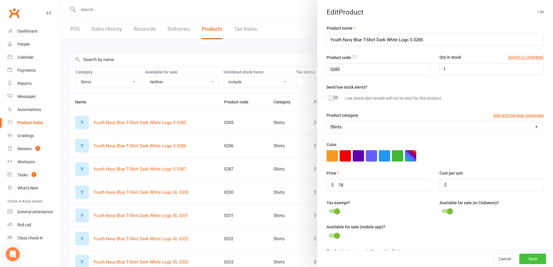
click at [520, 254] on button "Save" at bounding box center [533, 259] width 27 height 10
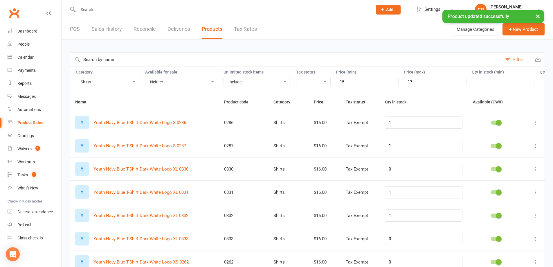
click at [324, 125] on div "$16.00" at bounding box center [324, 122] width 21 height 5
click at [533, 126] on button at bounding box center [536, 122] width 7 height 7
click at [513, 134] on link "Edit product" at bounding box center [506, 138] width 58 height 12
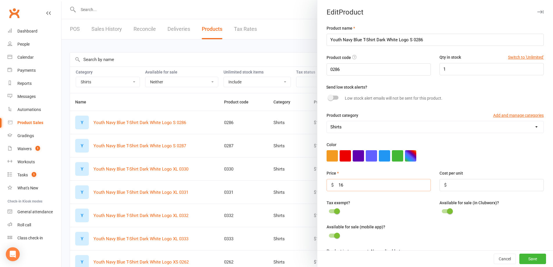
click at [375, 183] on input "16" at bounding box center [379, 185] width 104 height 12
click at [525, 260] on button "Save" at bounding box center [533, 259] width 27 height 10
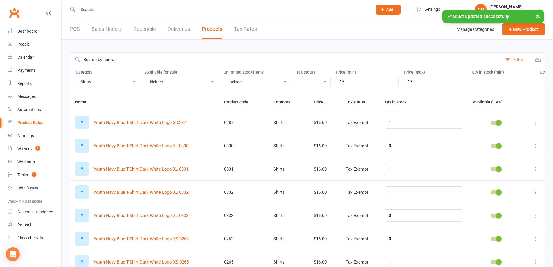
click at [536, 131] on td at bounding box center [534, 122] width 21 height 23
click at [536, 125] on icon at bounding box center [536, 123] width 6 height 6
click at [510, 142] on link "Edit product" at bounding box center [506, 138] width 58 height 12
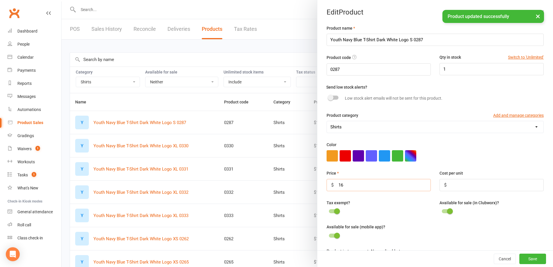
click at [385, 184] on input "16" at bounding box center [379, 185] width 104 height 12
click at [520, 258] on button "Save" at bounding box center [533, 259] width 27 height 10
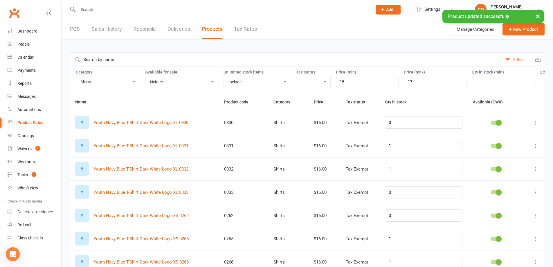
click at [539, 125] on icon at bounding box center [536, 123] width 6 height 6
click at [519, 138] on link "Edit product" at bounding box center [506, 138] width 58 height 12
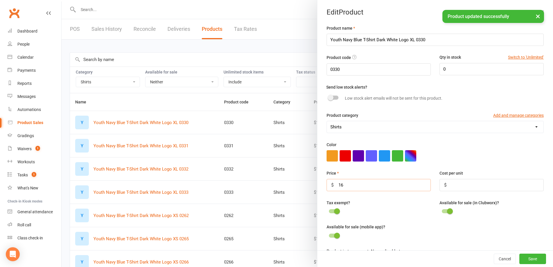
click at [370, 187] on input "16" at bounding box center [379, 185] width 104 height 12
click at [522, 259] on button "Save" at bounding box center [533, 259] width 27 height 10
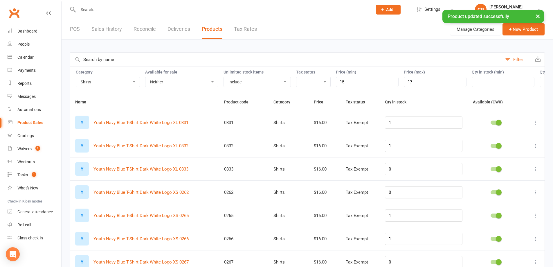
click at [534, 124] on icon at bounding box center [536, 123] width 6 height 6
click at [504, 134] on link "Edit product" at bounding box center [506, 138] width 58 height 12
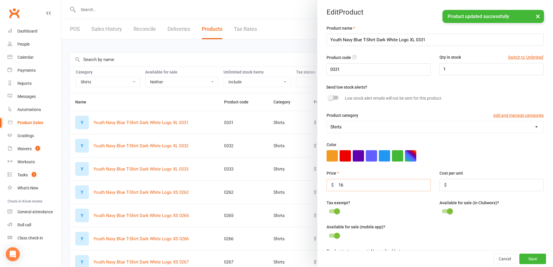
click at [380, 185] on input "16" at bounding box center [379, 185] width 104 height 12
click at [526, 259] on button "Save" at bounding box center [533, 259] width 27 height 10
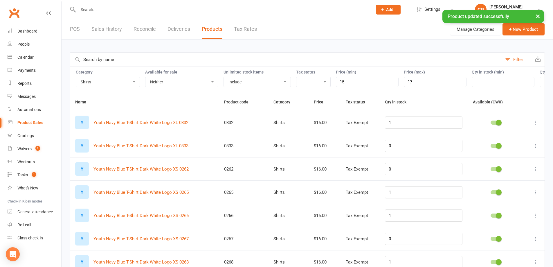
click at [536, 125] on icon at bounding box center [536, 123] width 6 height 6
click at [492, 135] on link "Edit product" at bounding box center [506, 138] width 58 height 12
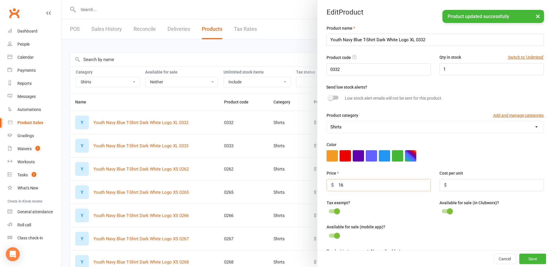
click at [356, 187] on input "16" at bounding box center [379, 185] width 104 height 12
click at [524, 260] on button "Save" at bounding box center [533, 259] width 27 height 10
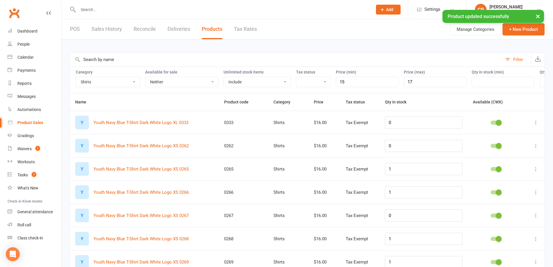
click at [533, 125] on icon at bounding box center [536, 123] width 6 height 6
click at [485, 139] on link "Edit product" at bounding box center [506, 138] width 58 height 12
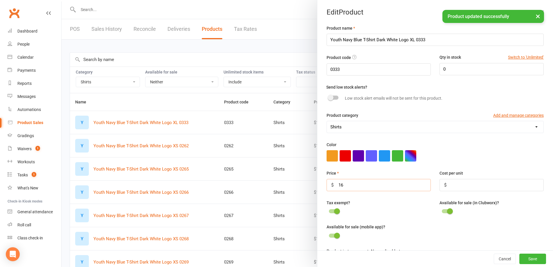
click at [355, 191] on input "16" at bounding box center [379, 185] width 104 height 12
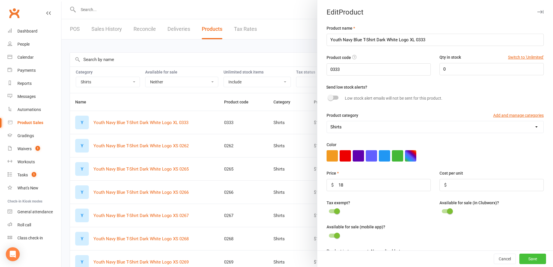
click at [520, 260] on button "Save" at bounding box center [533, 259] width 27 height 10
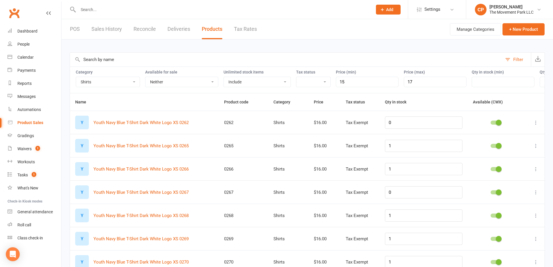
click at [535, 125] on icon at bounding box center [536, 123] width 6 height 6
click at [520, 135] on link "Edit product" at bounding box center [506, 138] width 58 height 12
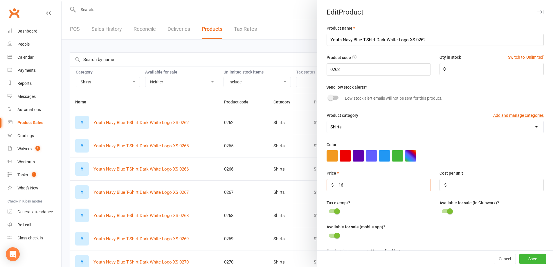
click at [398, 186] on input "16" at bounding box center [379, 185] width 104 height 12
click at [521, 259] on button "Save" at bounding box center [533, 259] width 27 height 10
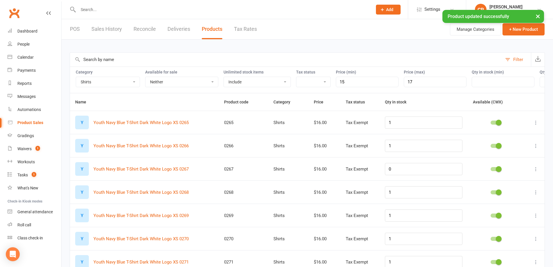
drag, startPoint x: 538, startPoint y: 129, endPoint x: 534, endPoint y: 129, distance: 4.1
click at [538, 125] on icon at bounding box center [536, 123] width 6 height 6
click at [506, 139] on link "Edit product" at bounding box center [506, 138] width 58 height 12
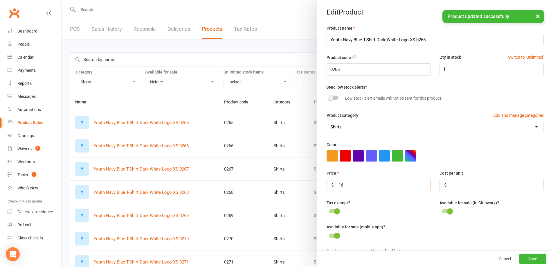
click at [373, 191] on input "16" at bounding box center [379, 185] width 104 height 12
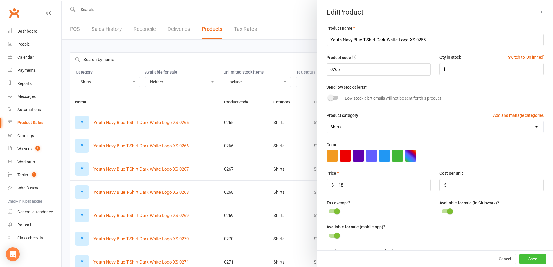
click at [526, 258] on button "Save" at bounding box center [533, 259] width 27 height 10
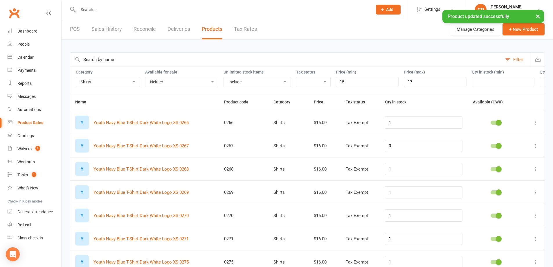
click at [539, 125] on button at bounding box center [536, 122] width 7 height 7
click at [489, 143] on link "Edit product" at bounding box center [506, 138] width 58 height 12
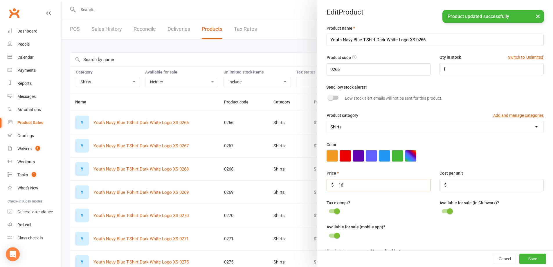
click at [384, 188] on input "16" at bounding box center [379, 185] width 104 height 12
click at [522, 259] on button "Save" at bounding box center [533, 259] width 27 height 10
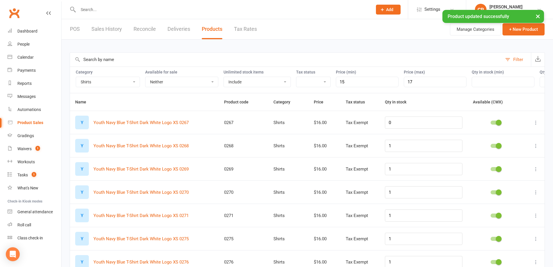
click at [536, 125] on icon at bounding box center [536, 123] width 6 height 6
click at [524, 134] on link "Edit product" at bounding box center [506, 138] width 58 height 12
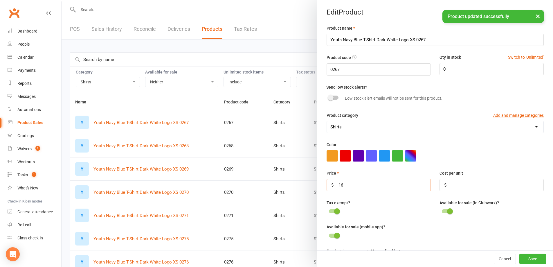
click at [349, 183] on input "16" at bounding box center [379, 185] width 104 height 12
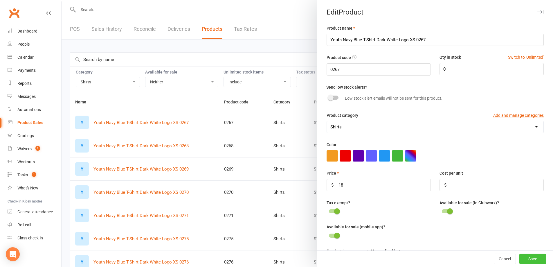
click at [524, 260] on button "Save" at bounding box center [533, 259] width 27 height 10
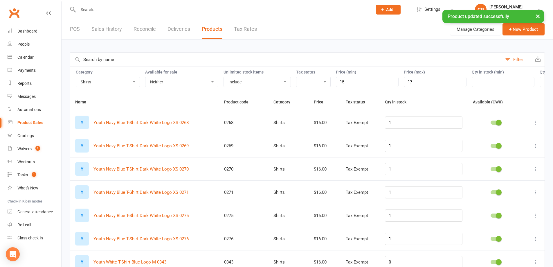
click at [535, 125] on icon at bounding box center [536, 123] width 6 height 6
click at [497, 136] on link "Edit product" at bounding box center [506, 138] width 58 height 12
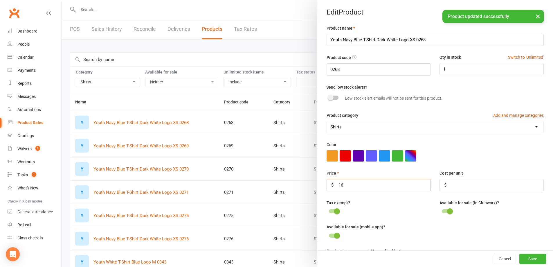
click at [351, 185] on input "16" at bounding box center [379, 185] width 104 height 12
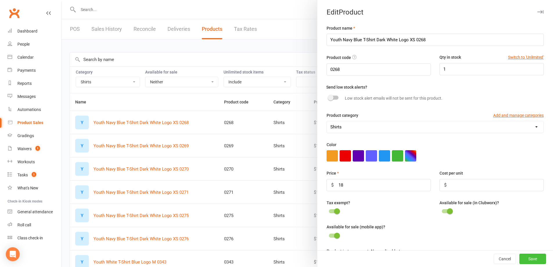
click at [521, 262] on button "Save" at bounding box center [533, 259] width 27 height 10
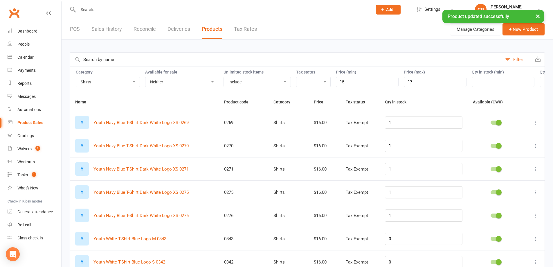
click at [535, 131] on td at bounding box center [534, 122] width 21 height 23
click at [538, 125] on icon at bounding box center [536, 123] width 6 height 6
click at [514, 137] on link "Edit product" at bounding box center [506, 138] width 58 height 12
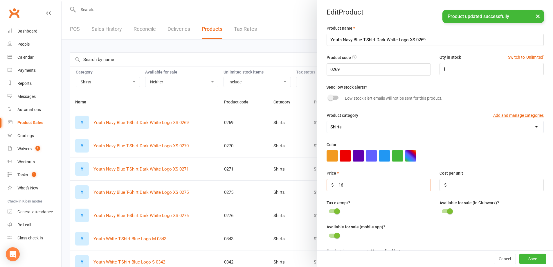
click at [371, 183] on input "16" at bounding box center [379, 185] width 104 height 12
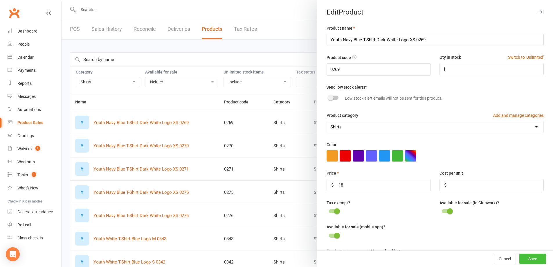
click at [520, 259] on button "Save" at bounding box center [533, 259] width 27 height 10
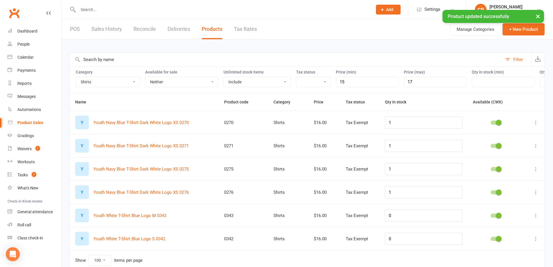
click at [534, 125] on icon at bounding box center [536, 123] width 6 height 6
click at [507, 141] on link "Edit product" at bounding box center [506, 138] width 58 height 12
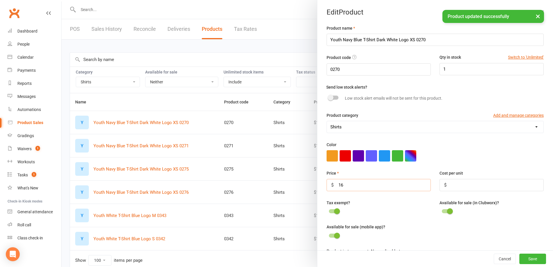
click at [353, 187] on input "16" at bounding box center [379, 185] width 104 height 12
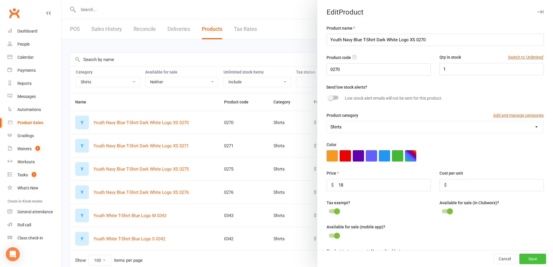
click at [529, 260] on button "Save" at bounding box center [533, 259] width 27 height 10
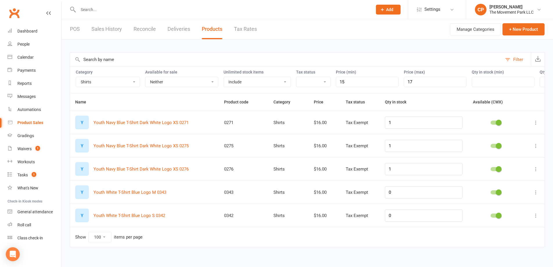
click at [535, 125] on icon at bounding box center [536, 123] width 6 height 6
click at [518, 140] on link "Edit product" at bounding box center [506, 138] width 58 height 12
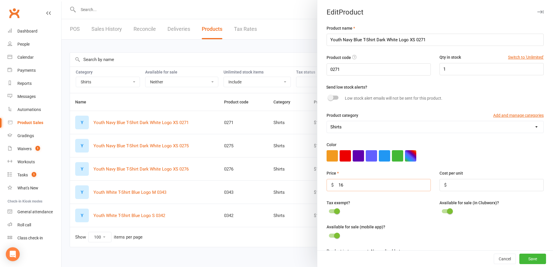
click at [373, 184] on input "16" at bounding box center [379, 185] width 104 height 12
click at [526, 259] on button "Save" at bounding box center [533, 259] width 27 height 10
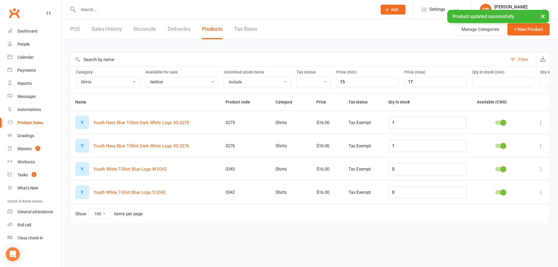
click at [539, 125] on icon at bounding box center [541, 123] width 6 height 6
click at [518, 141] on link "Edit product" at bounding box center [515, 138] width 58 height 12
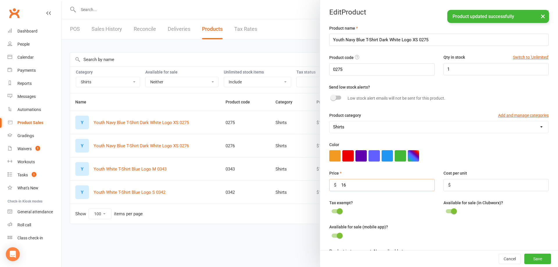
click at [364, 184] on input "16" at bounding box center [381, 185] width 105 height 12
click at [524, 256] on button "Save" at bounding box center [537, 259] width 27 height 10
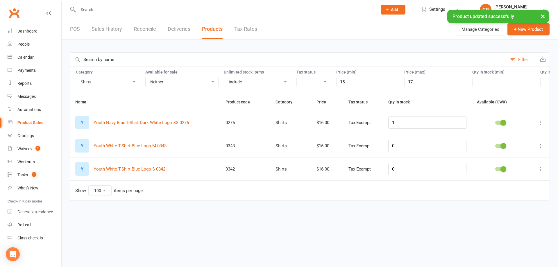
click at [539, 123] on td at bounding box center [538, 122] width 21 height 23
click at [541, 125] on icon at bounding box center [541, 123] width 6 height 6
click at [511, 137] on link "Edit product" at bounding box center [515, 138] width 58 height 12
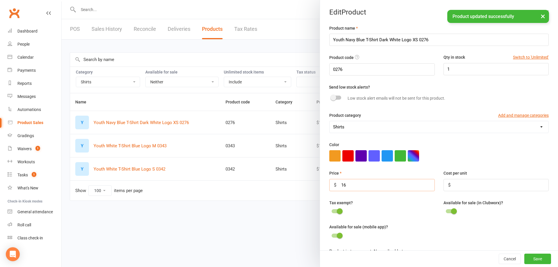
click at [378, 185] on input "16" at bounding box center [381, 185] width 105 height 12
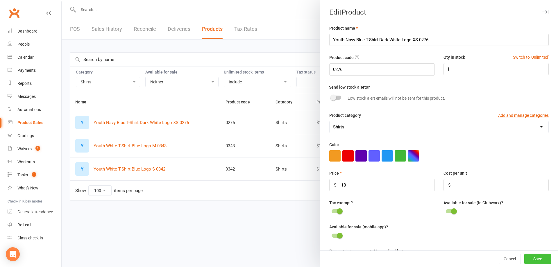
click at [531, 258] on button "Save" at bounding box center [537, 259] width 27 height 10
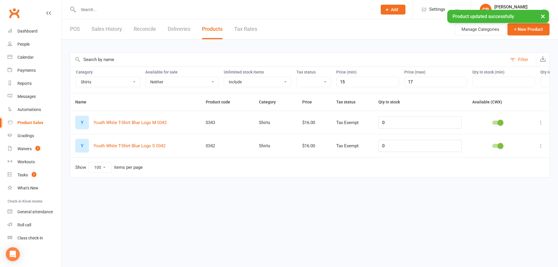
click at [541, 125] on icon at bounding box center [541, 123] width 6 height 6
click at [499, 141] on link "Edit product" at bounding box center [515, 138] width 58 height 12
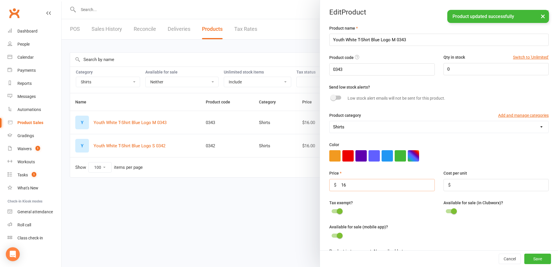
click at [380, 189] on input "16" at bounding box center [381, 185] width 105 height 12
click at [529, 262] on button "Save" at bounding box center [537, 259] width 27 height 10
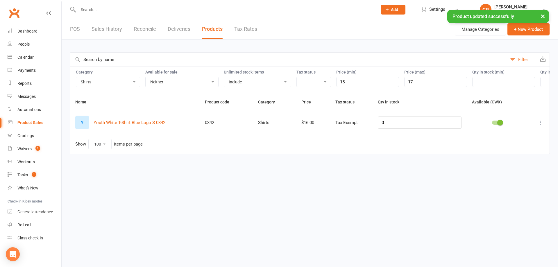
click at [537, 124] on button at bounding box center [540, 122] width 7 height 7
click at [514, 139] on link "Edit product" at bounding box center [515, 138] width 58 height 12
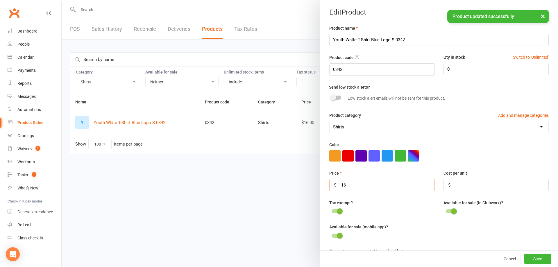
drag, startPoint x: 383, startPoint y: 184, endPoint x: 380, endPoint y: 182, distance: 4.4
click at [383, 184] on input "16" at bounding box center [381, 185] width 105 height 12
click at [535, 258] on button "Save" at bounding box center [537, 259] width 27 height 10
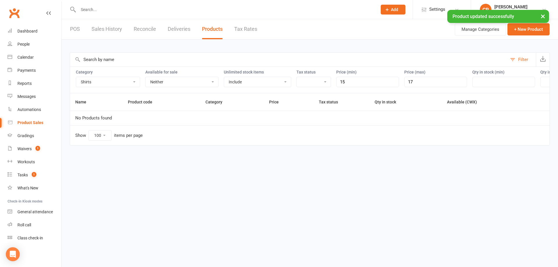
click at [353, 84] on input "15" at bounding box center [367, 82] width 63 height 10
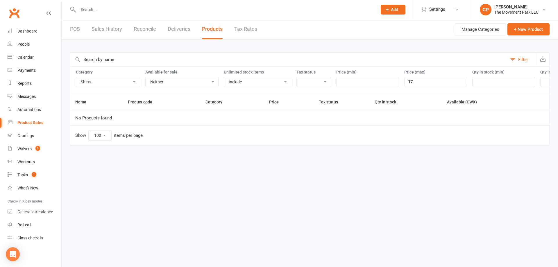
drag, startPoint x: 420, startPoint y: 79, endPoint x: 363, endPoint y: 89, distance: 57.2
click at [363, 89] on div "Category Accessories Bags Branded Misc Merchandise Camp & Events Employee Appar…" at bounding box center [310, 80] width 480 height 26
